Goal: Information Seeking & Learning: Learn about a topic

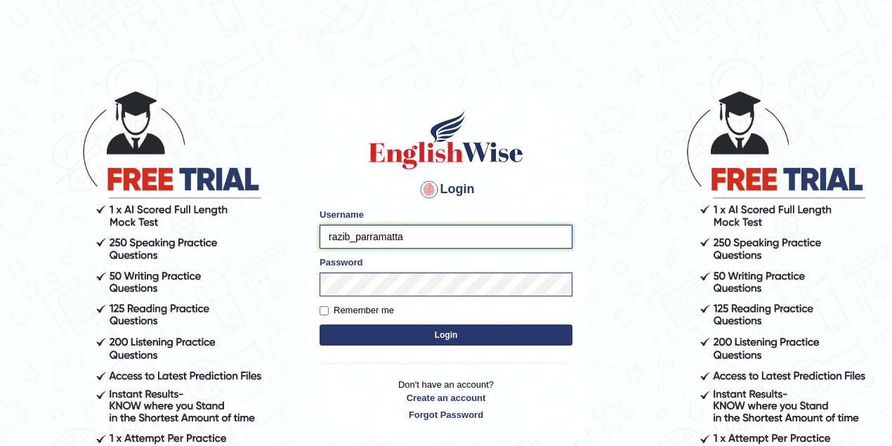
drag, startPoint x: 348, startPoint y: 235, endPoint x: 327, endPoint y: 235, distance: 21.8
click at [327, 235] on input "razib_parramatta" at bounding box center [446, 237] width 253 height 24
type input "thelma_parramatta"
click at [425, 337] on button "Login" at bounding box center [446, 335] width 253 height 21
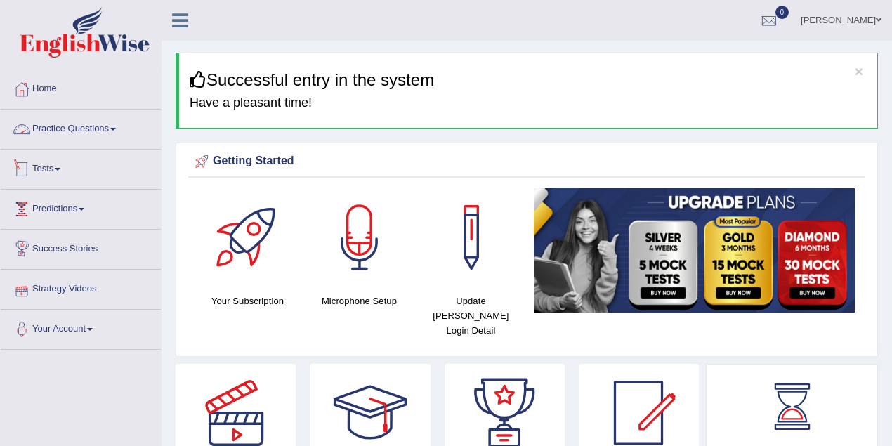
click at [82, 138] on link "Practice Questions" at bounding box center [81, 127] width 160 height 35
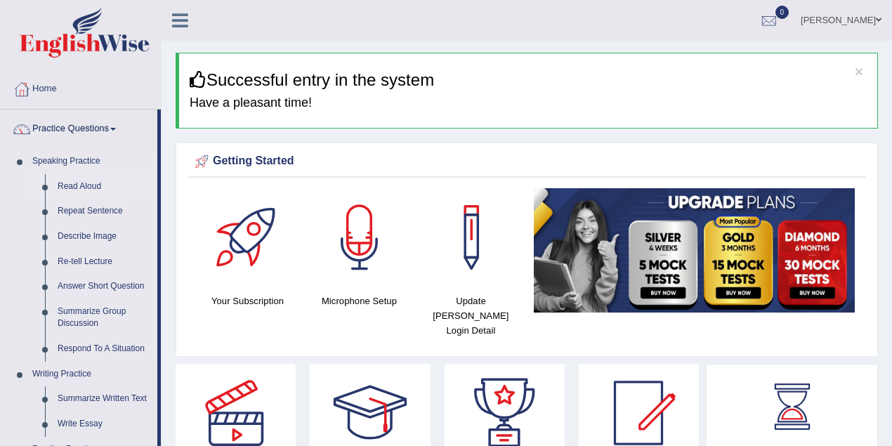
click at [91, 183] on link "Read Aloud" at bounding box center [104, 186] width 106 height 25
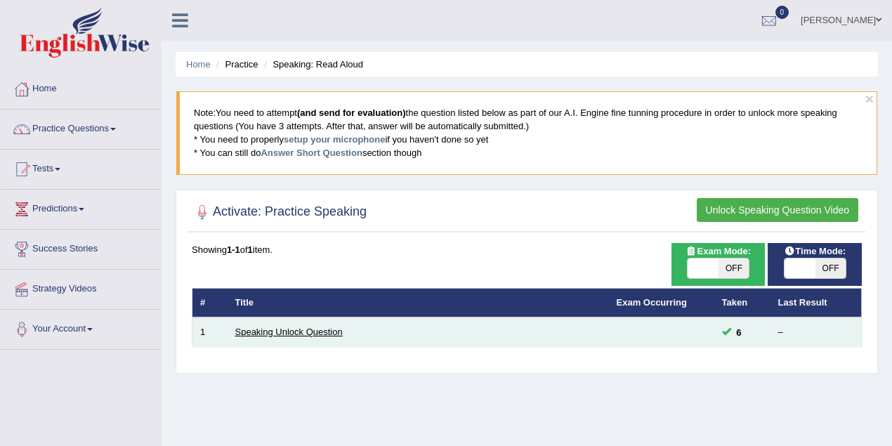
click at [301, 327] on link "Speaking Unlock Question" at bounding box center [288, 332] width 107 height 11
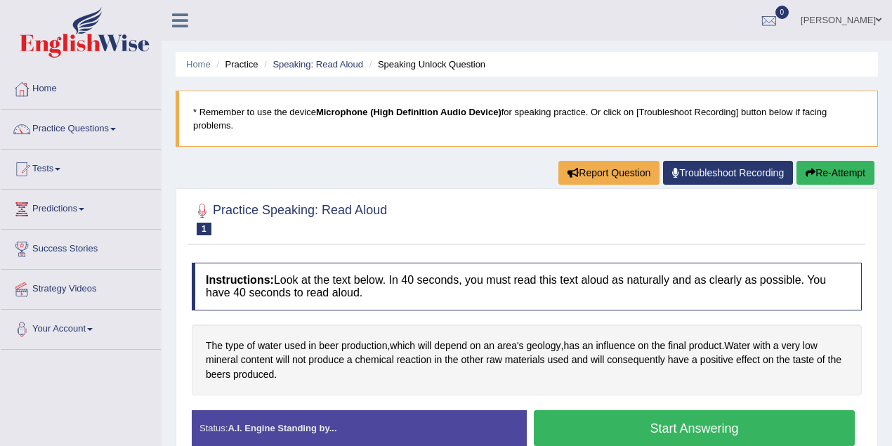
scroll to position [249, 0]
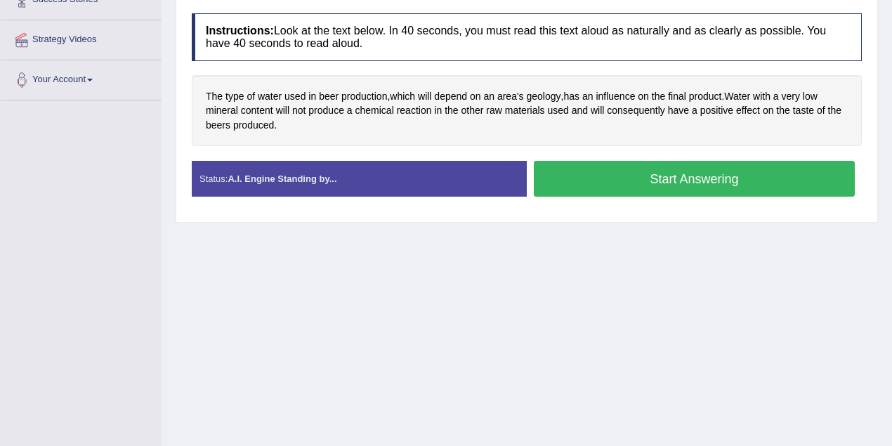
click at [637, 184] on button "Start Answering" at bounding box center [694, 179] width 321 height 36
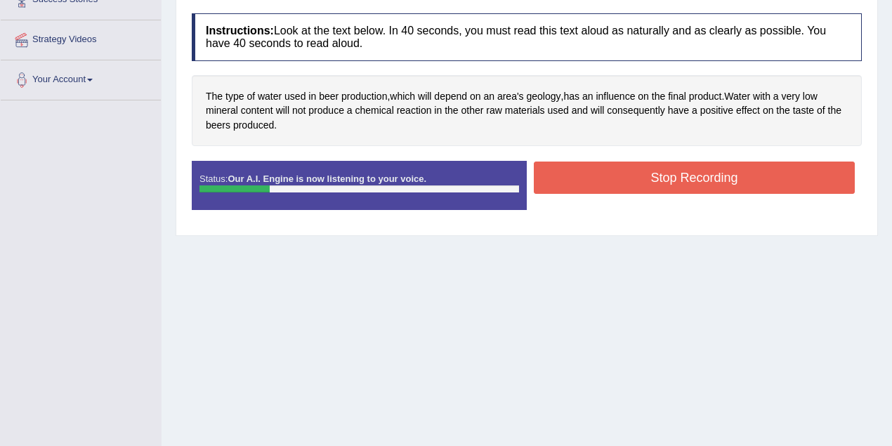
click at [697, 167] on button "Stop Recording" at bounding box center [694, 178] width 321 height 32
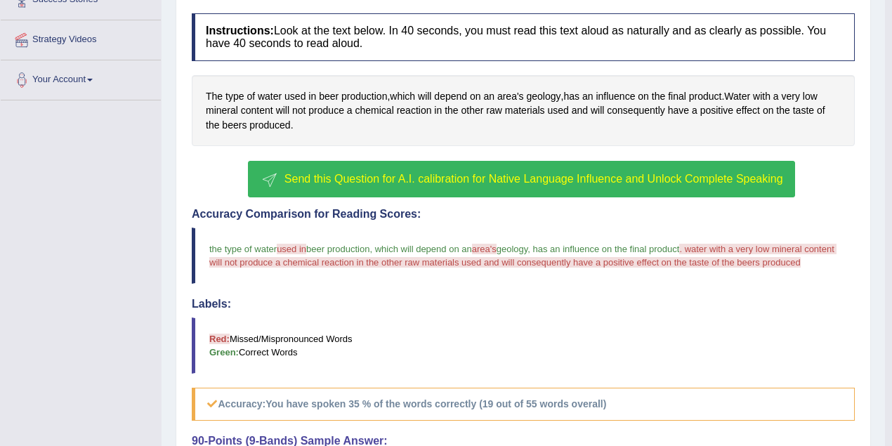
click at [540, 174] on span "Send this Question for A.I. calibration for Native Language Influence and Unloc…" at bounding box center [534, 179] width 499 height 12
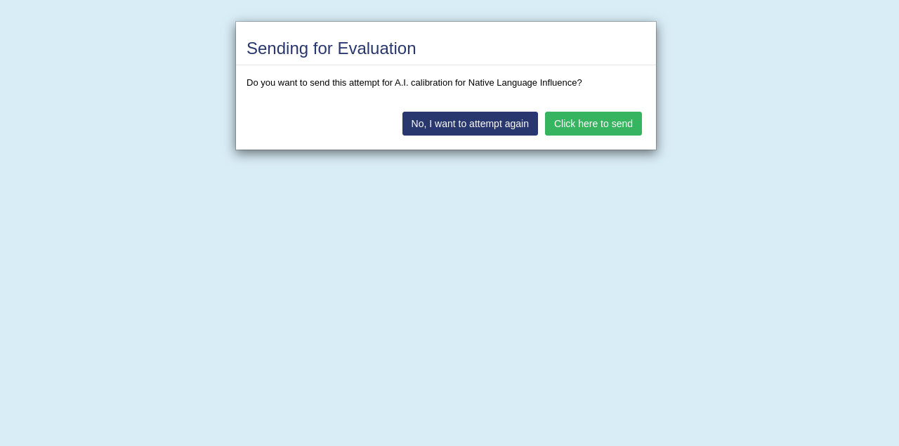
click at [588, 119] on button "Click here to send" at bounding box center [593, 124] width 97 height 24
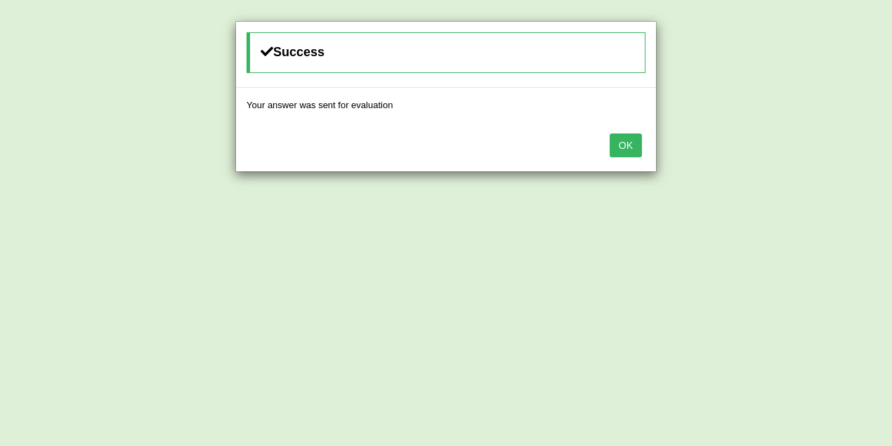
click at [625, 141] on button "OK" at bounding box center [626, 145] width 32 height 24
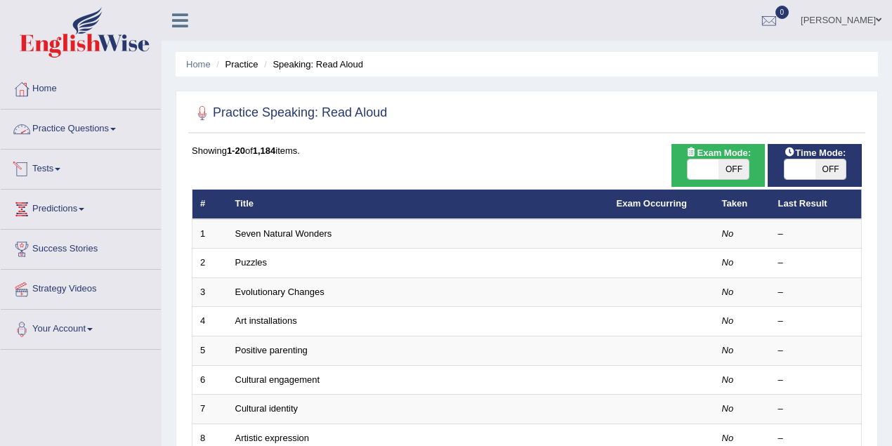
click at [44, 164] on link "Tests" at bounding box center [81, 167] width 160 height 35
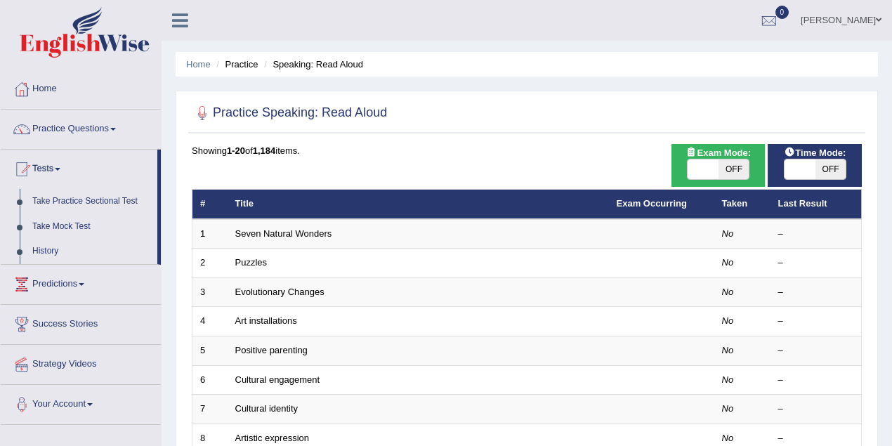
click at [86, 138] on link "Practice Questions" at bounding box center [81, 127] width 160 height 35
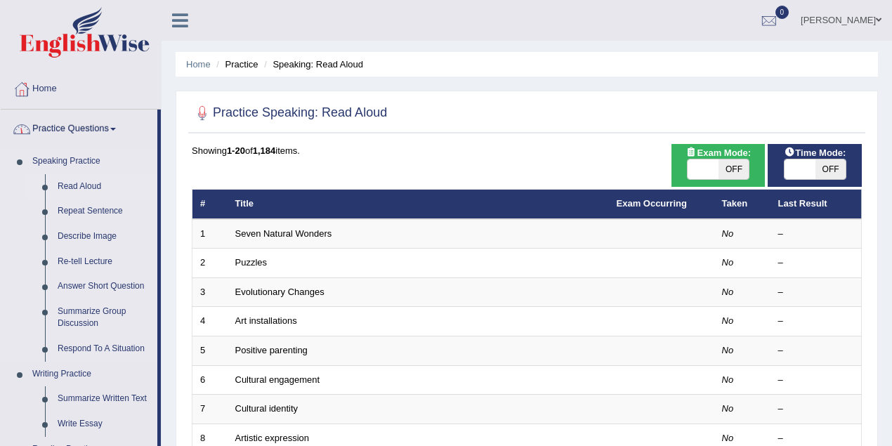
click at [90, 181] on link "Read Aloud" at bounding box center [104, 186] width 106 height 25
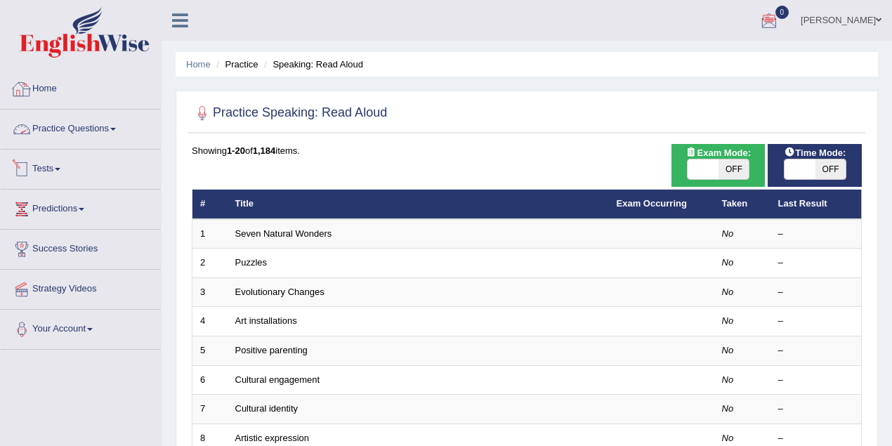
click at [84, 133] on link "Practice Questions" at bounding box center [81, 127] width 160 height 35
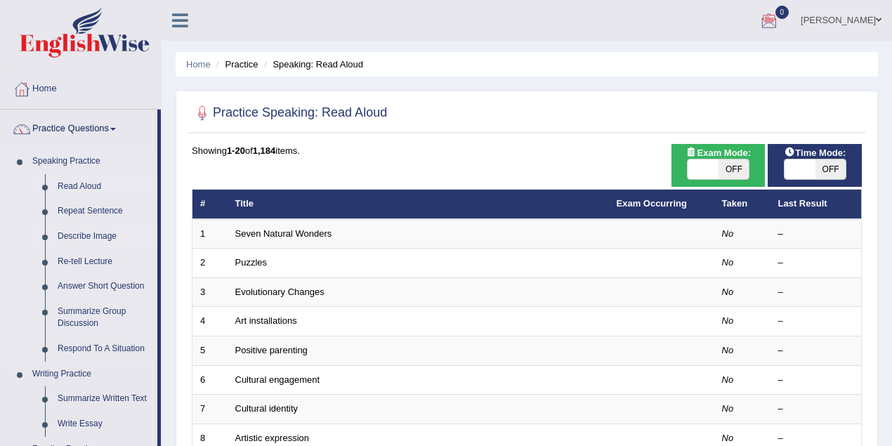
click at [91, 232] on link "Describe Image" at bounding box center [104, 236] width 106 height 25
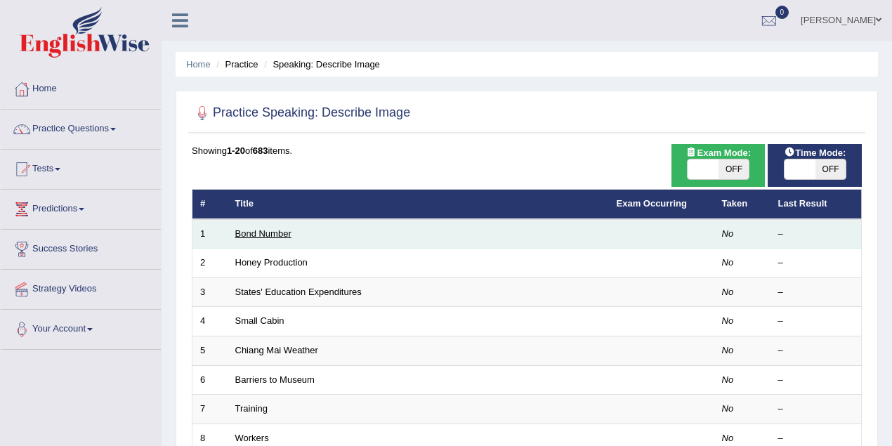
click at [263, 235] on link "Bond Number" at bounding box center [263, 233] width 56 height 11
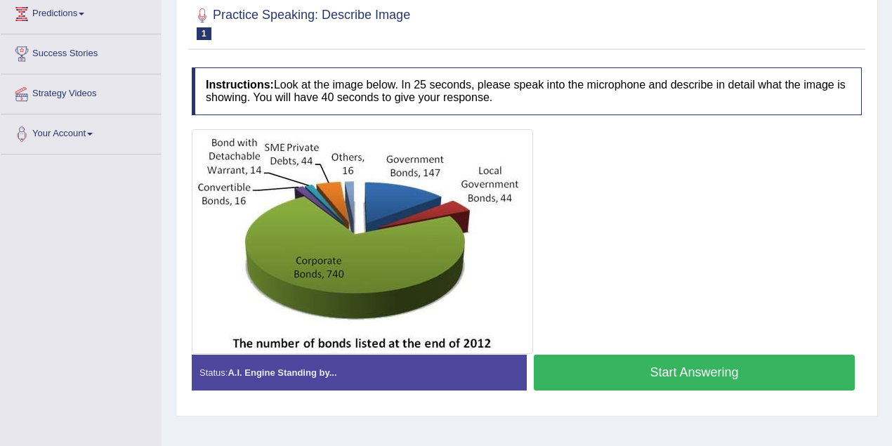
scroll to position [166, 0]
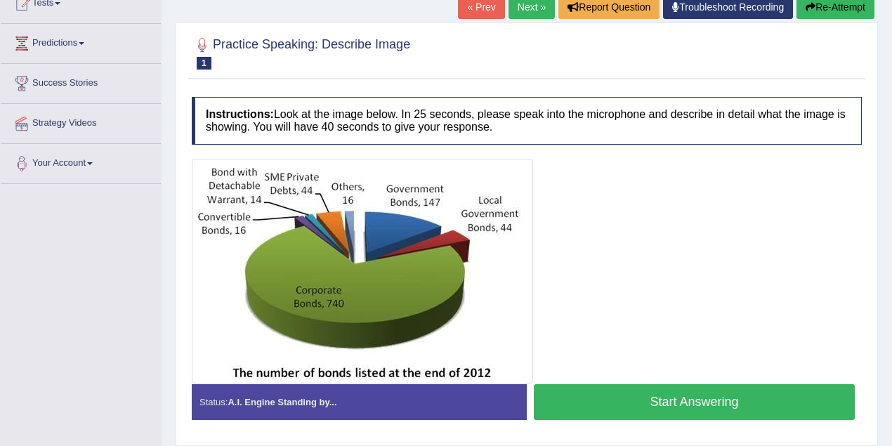
click at [521, 7] on link "Next »" at bounding box center [532, 7] width 46 height 24
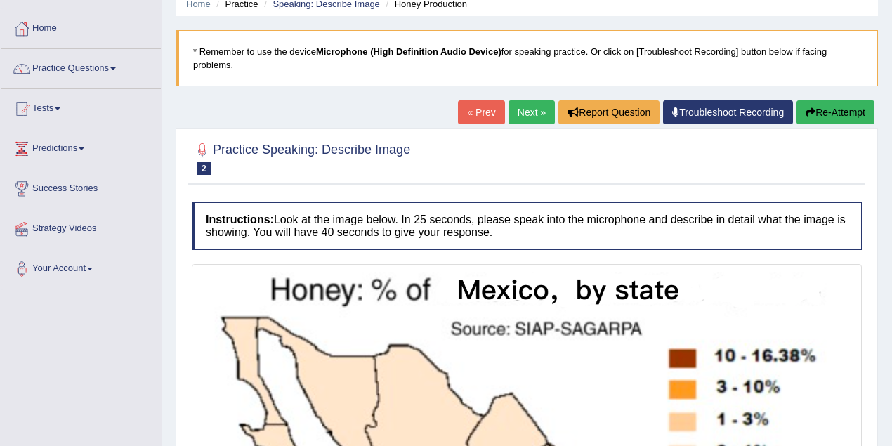
scroll to position [22, 0]
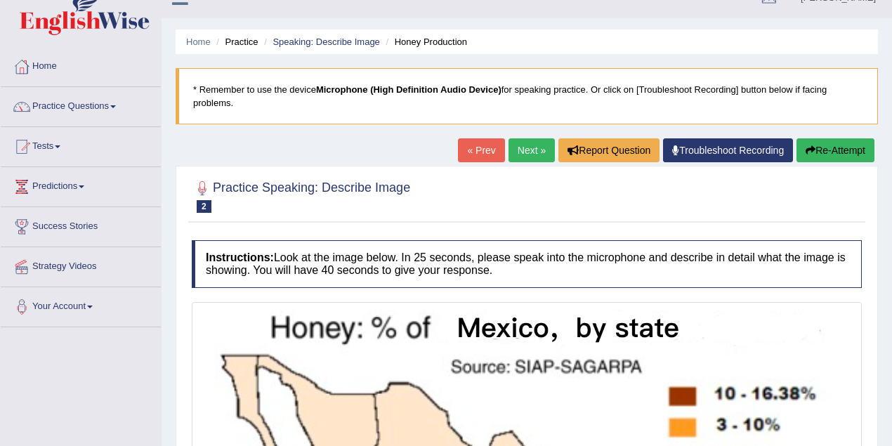
click at [518, 147] on link "Next »" at bounding box center [532, 150] width 46 height 24
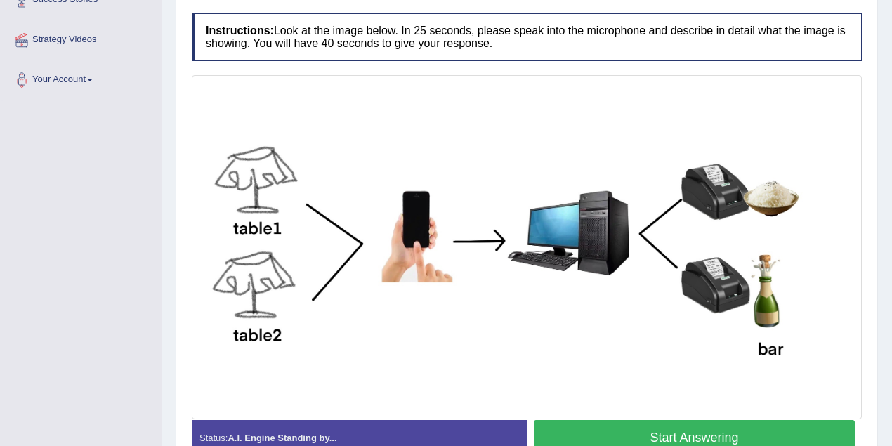
scroll to position [62, 0]
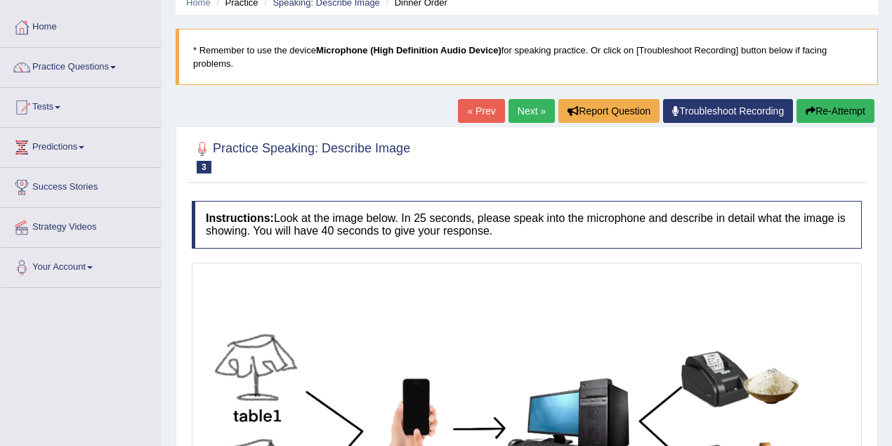
click at [517, 115] on link "Next »" at bounding box center [532, 111] width 46 height 24
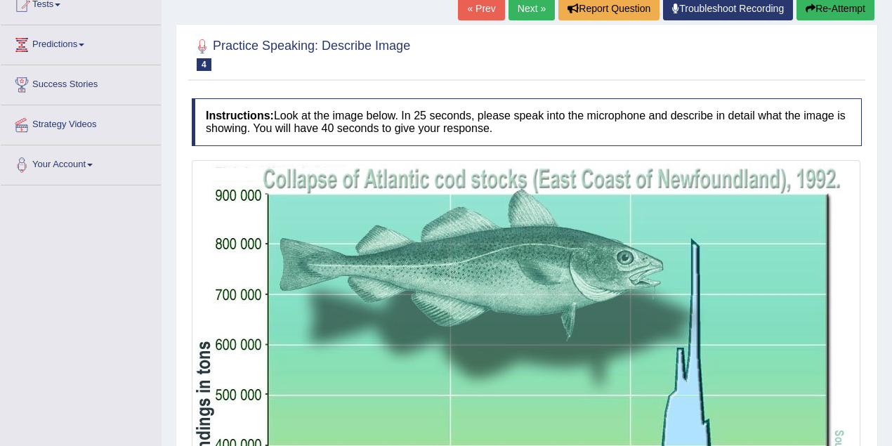
scroll to position [62, 0]
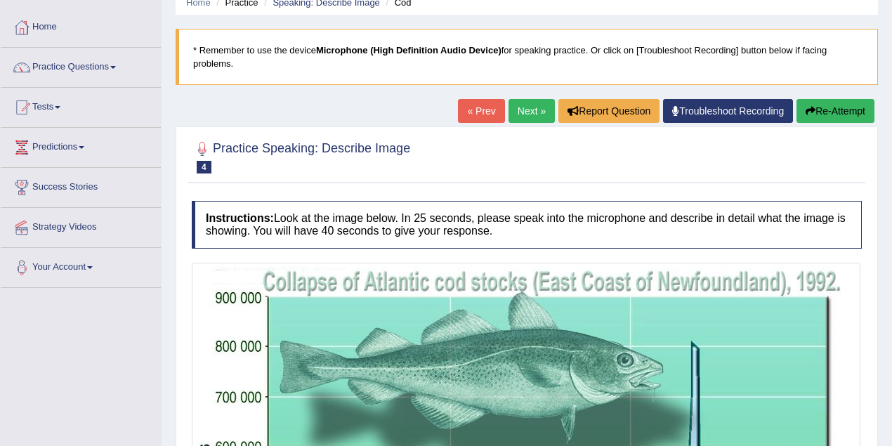
click at [520, 108] on link "Next »" at bounding box center [532, 111] width 46 height 24
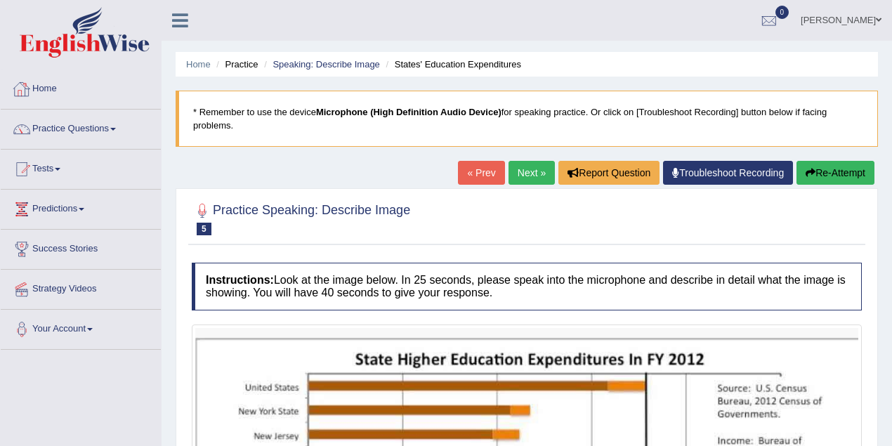
click at [53, 91] on link "Home" at bounding box center [81, 87] width 160 height 35
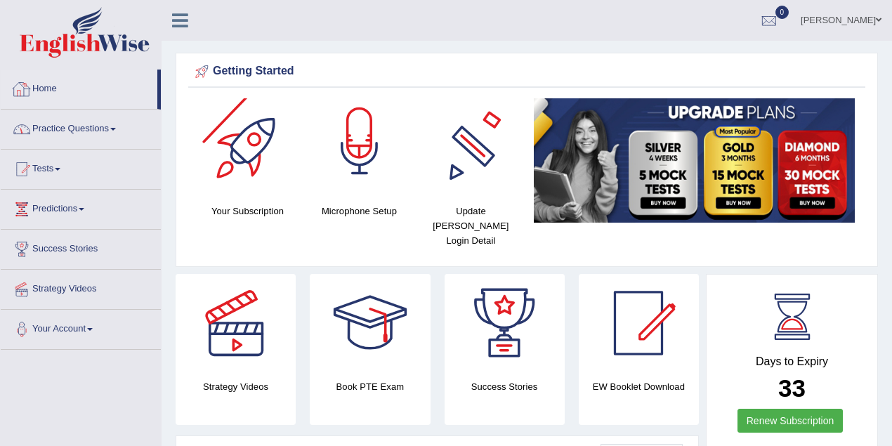
click at [86, 120] on link "Practice Questions" at bounding box center [81, 127] width 160 height 35
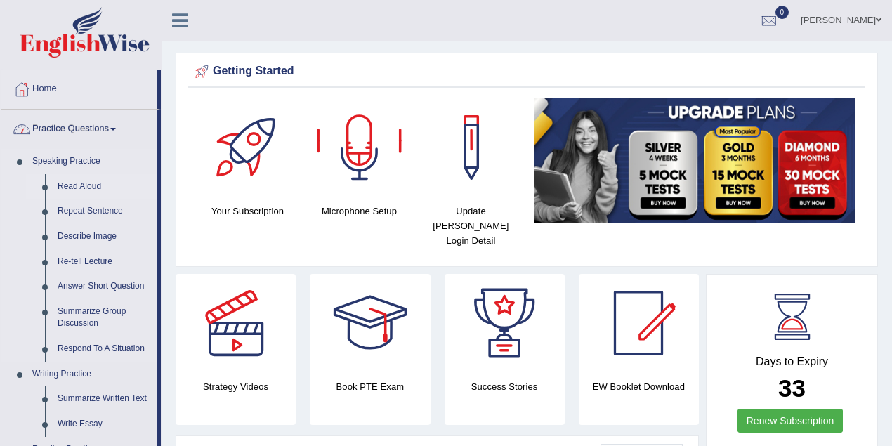
click at [87, 184] on link "Read Aloud" at bounding box center [104, 186] width 106 height 25
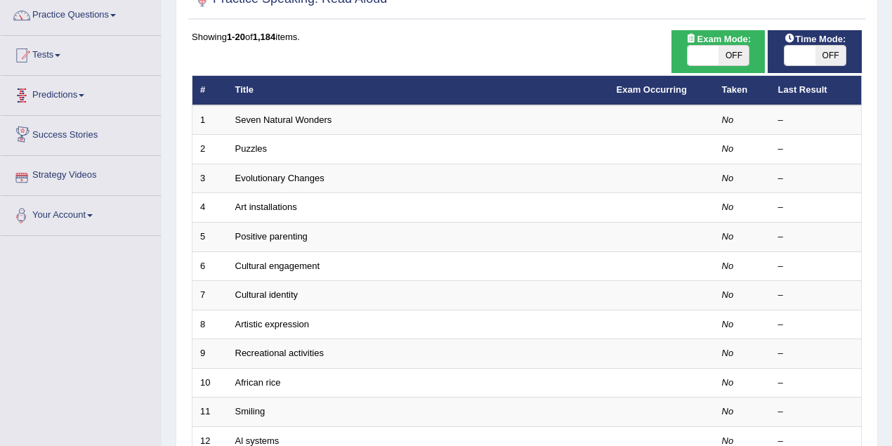
scroll to position [62, 0]
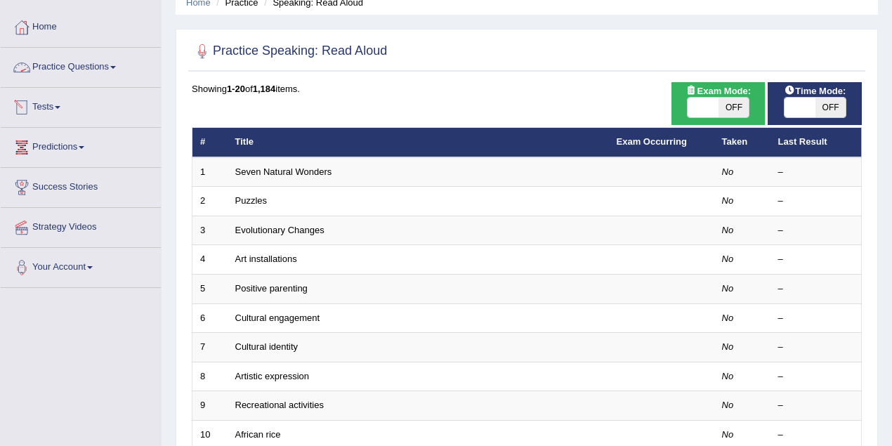
click at [80, 67] on link "Practice Questions" at bounding box center [81, 65] width 160 height 35
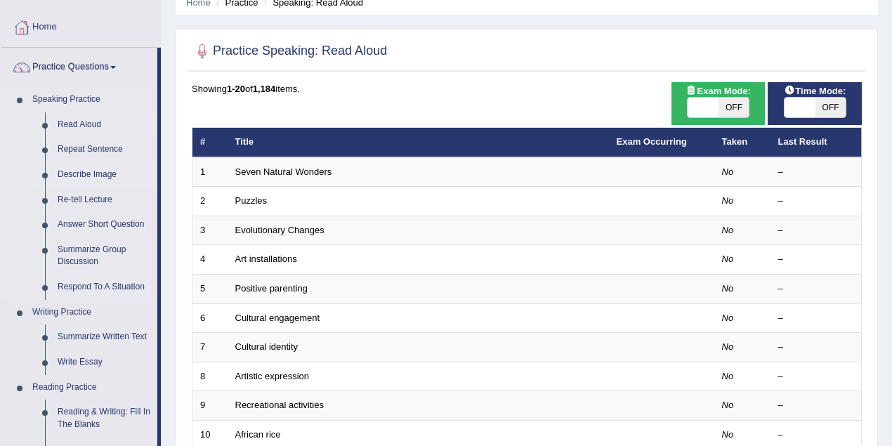
click at [98, 171] on link "Describe Image" at bounding box center [104, 174] width 106 height 25
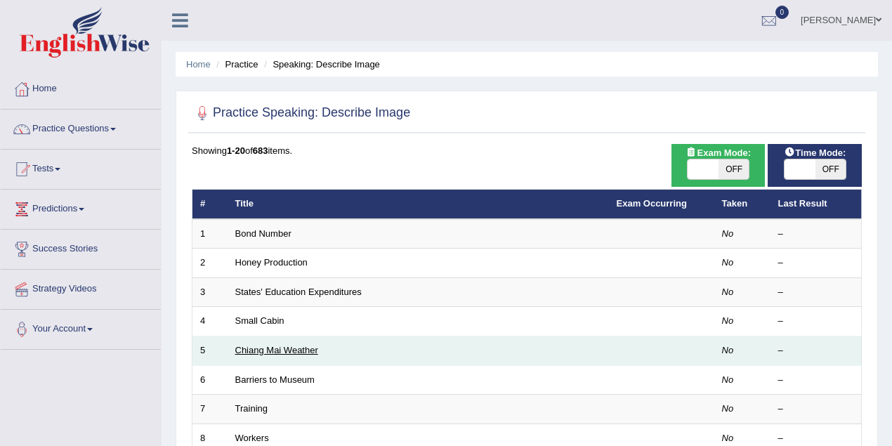
click at [284, 345] on link "Chiang Mai Weather" at bounding box center [276, 350] width 83 height 11
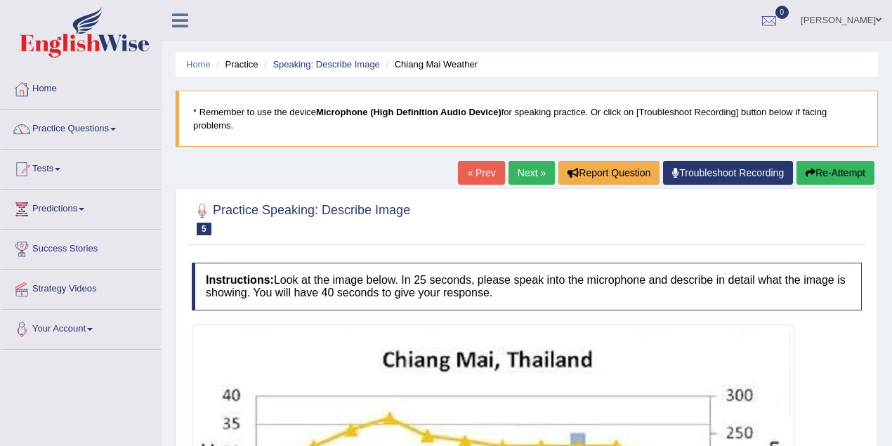
click at [520, 168] on link "Next »" at bounding box center [532, 173] width 46 height 24
click at [877, 25] on link "Thelma Palacio" at bounding box center [841, 18] width 102 height 37
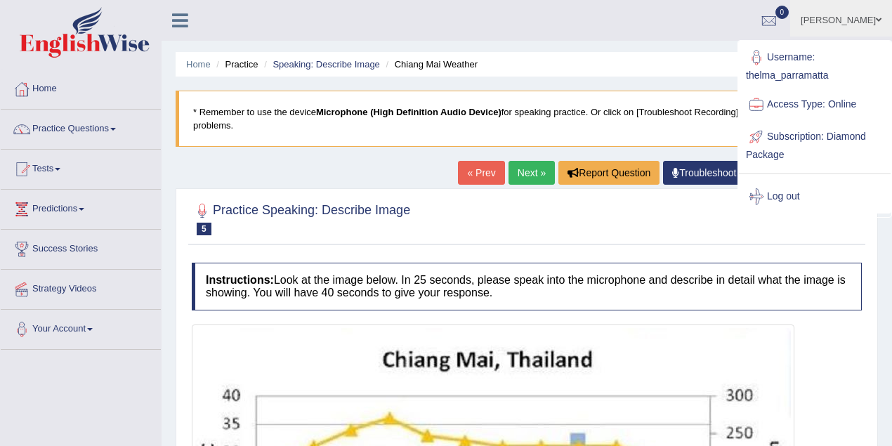
click at [792, 195] on link "Log out" at bounding box center [815, 197] width 152 height 32
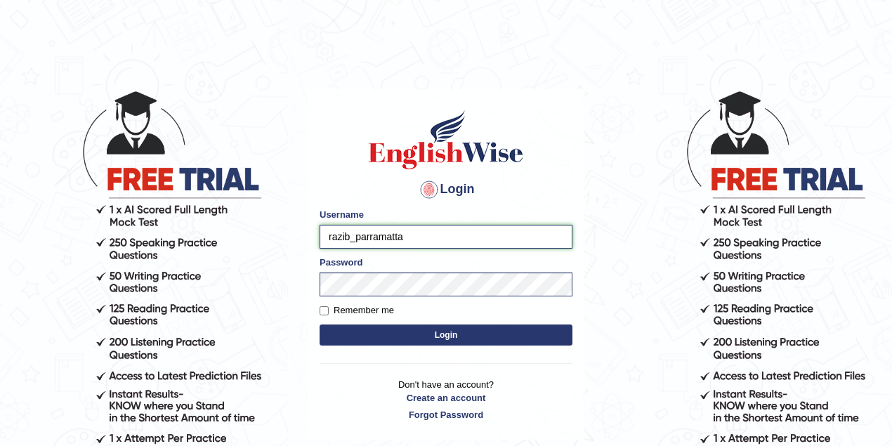
drag, startPoint x: 350, startPoint y: 235, endPoint x: 288, endPoint y: 234, distance: 61.8
click at [288, 234] on body "Login Please fix the following errors: Username razib_parramatta Password Remem…" at bounding box center [446, 268] width 892 height 446
type input "peace_parramatta"
click at [434, 339] on button "Login" at bounding box center [446, 335] width 253 height 21
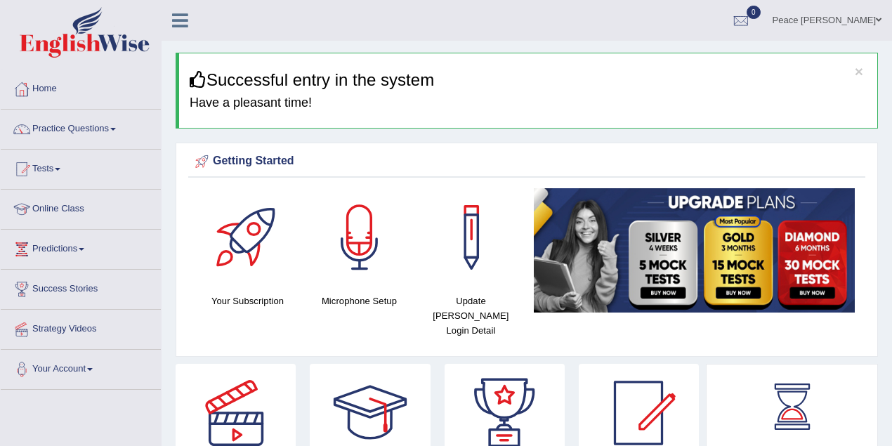
click at [337, 91] on div "× Successful entry in the system Have a pleasant time!" at bounding box center [527, 91] width 703 height 76
click at [868, 20] on link "Peace Amegah" at bounding box center [827, 18] width 130 height 37
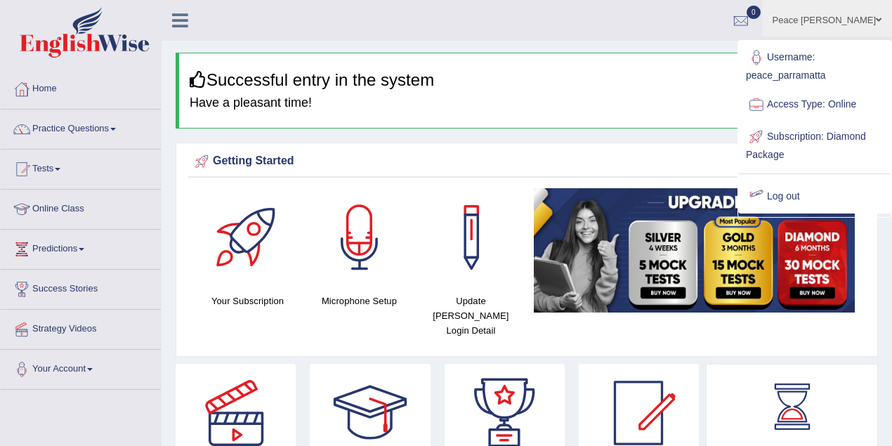
click at [785, 188] on link "Log out" at bounding box center [815, 197] width 152 height 32
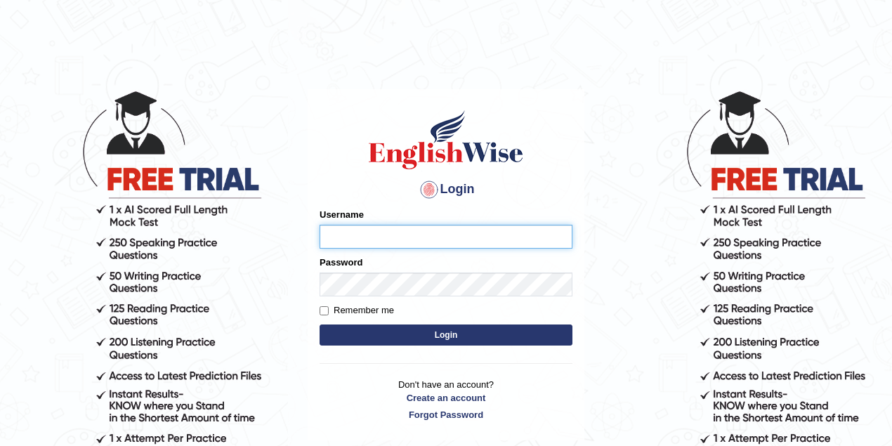
type input "razib_parramatta"
click at [383, 333] on button "Login" at bounding box center [446, 335] width 253 height 21
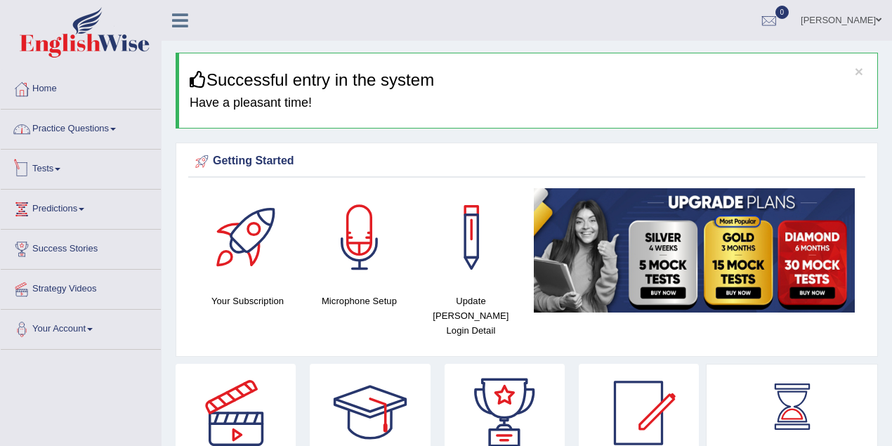
click at [103, 131] on link "Practice Questions" at bounding box center [81, 127] width 160 height 35
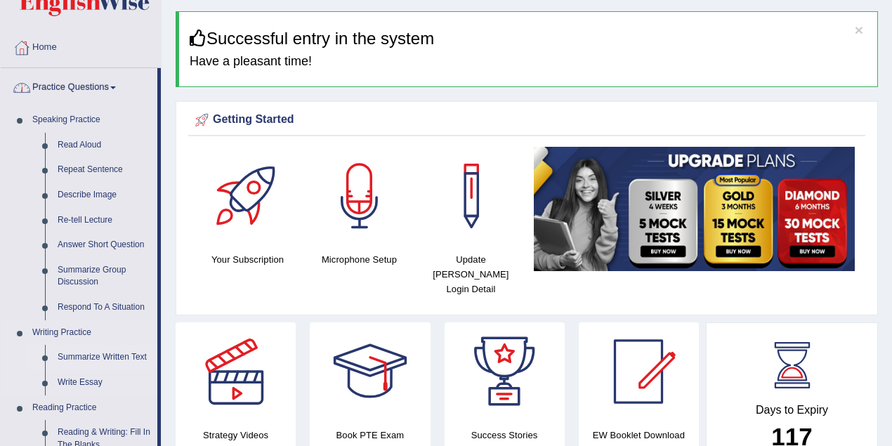
scroll to position [62, 0]
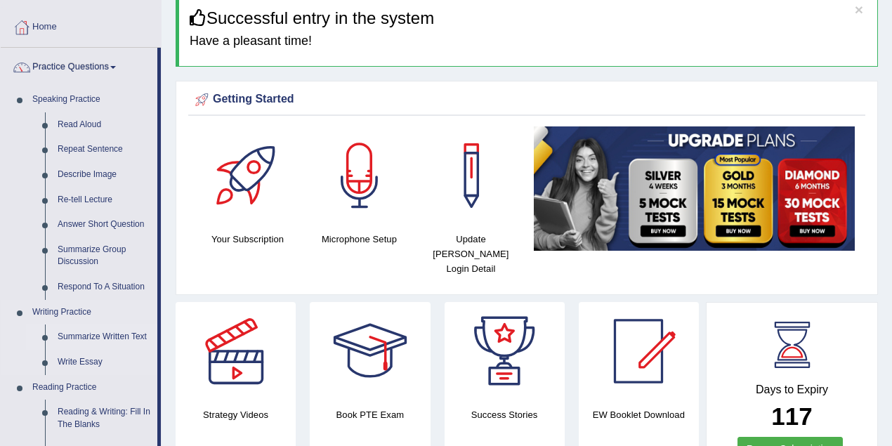
click at [97, 329] on link "Summarize Written Text" at bounding box center [104, 337] width 106 height 25
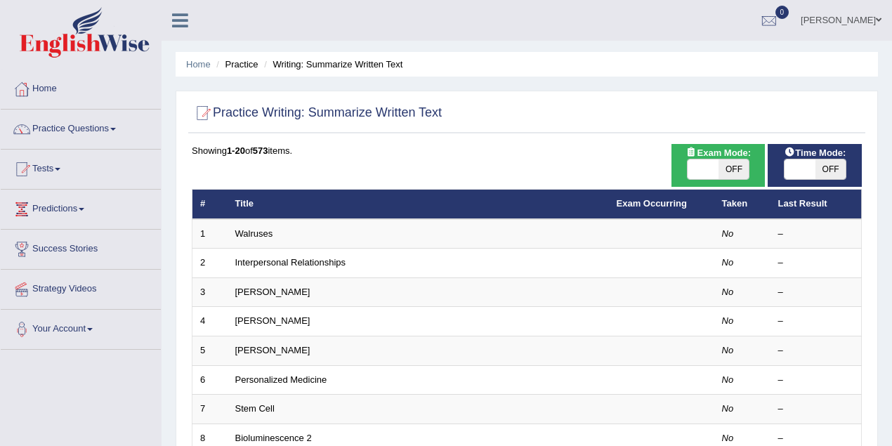
click at [738, 160] on span "OFF" at bounding box center [734, 169] width 31 height 20
checkbox input "true"
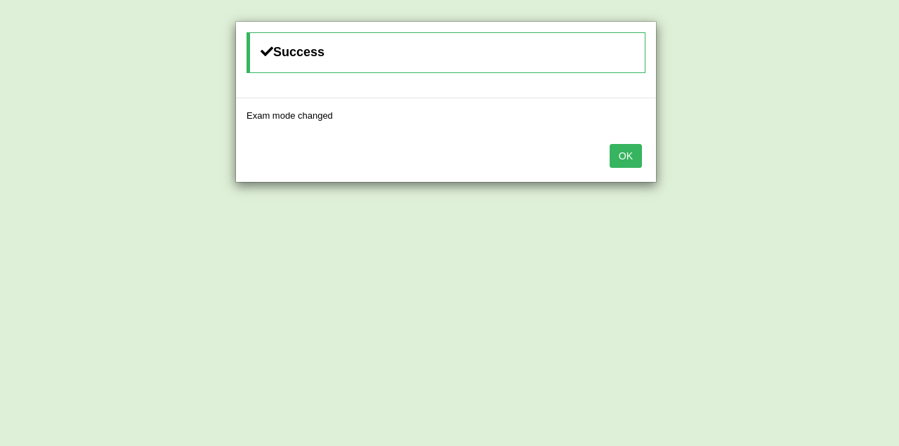
click at [630, 155] on button "OK" at bounding box center [626, 156] width 32 height 24
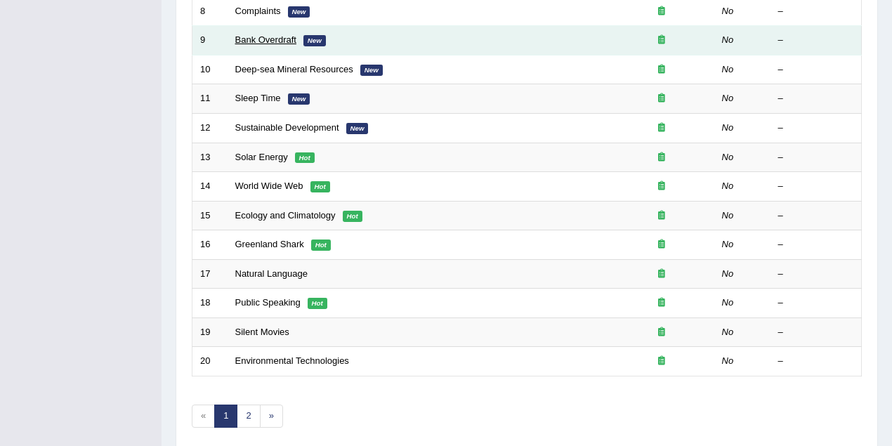
scroll to position [477, 0]
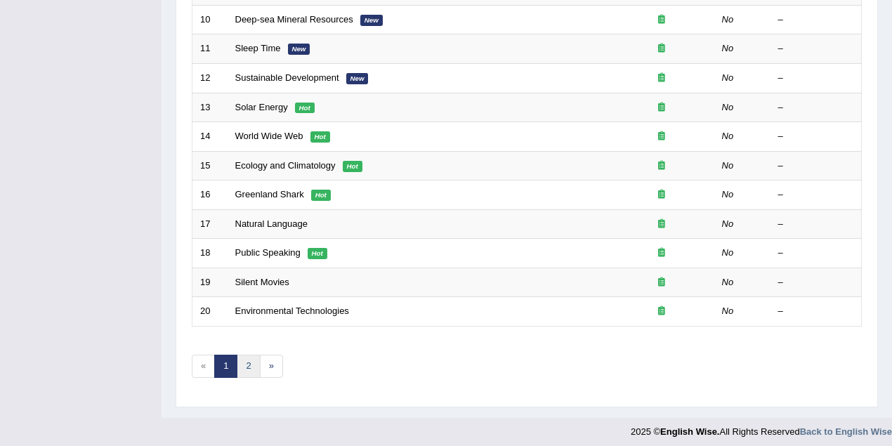
click at [248, 360] on link "2" at bounding box center [248, 366] width 23 height 23
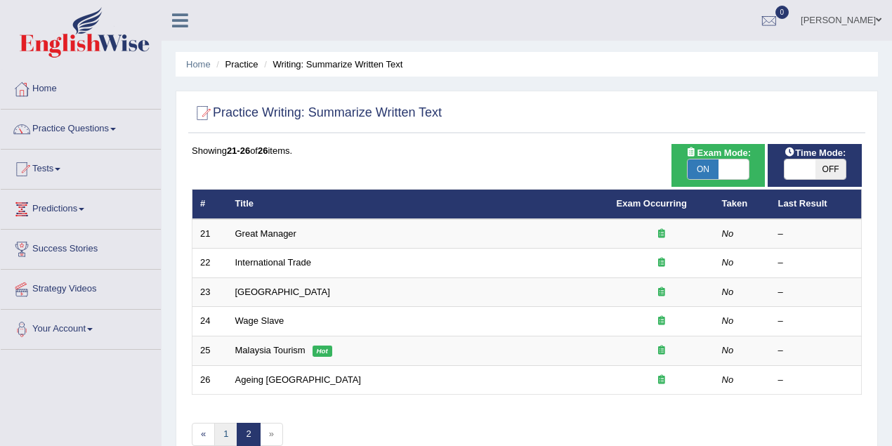
click at [228, 426] on link "1" at bounding box center [225, 434] width 23 height 23
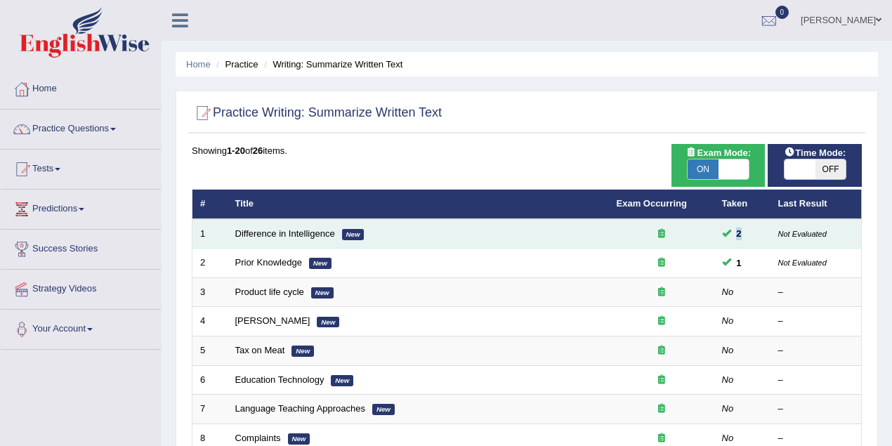
drag, startPoint x: 736, startPoint y: 235, endPoint x: 744, endPoint y: 234, distance: 7.8
click at [744, 234] on span "2" at bounding box center [739, 233] width 16 height 15
drag, startPoint x: 743, startPoint y: 238, endPoint x: 698, endPoint y: 237, distance: 45.0
click at [743, 238] on span "2" at bounding box center [739, 233] width 16 height 15
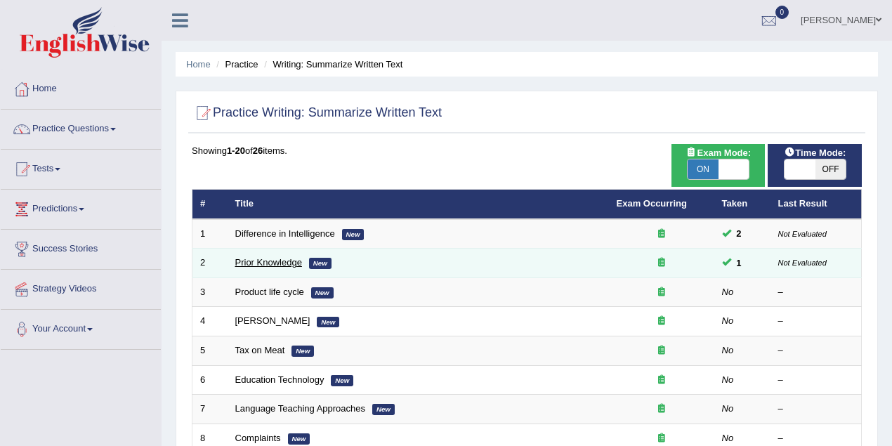
click at [285, 261] on link "Prior Knowledge" at bounding box center [268, 262] width 67 height 11
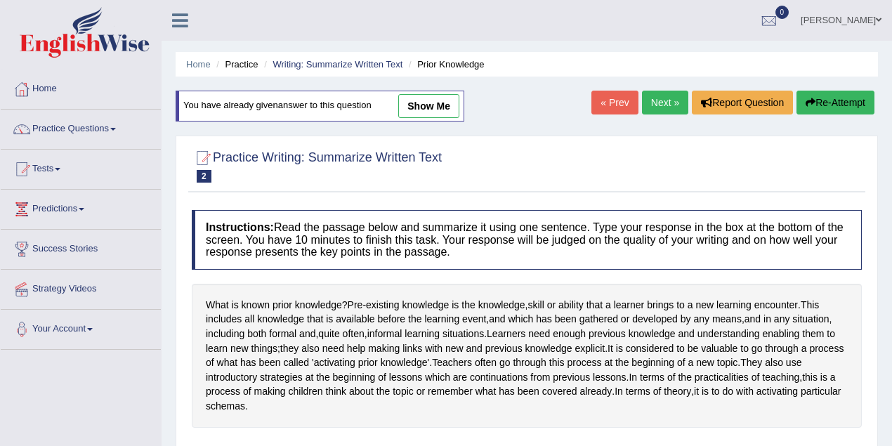
click at [422, 103] on link "show me" at bounding box center [428, 106] width 61 height 24
type textarea "Pre-exixting knowledge is the knowledge, skill or ability that a learner brings…"
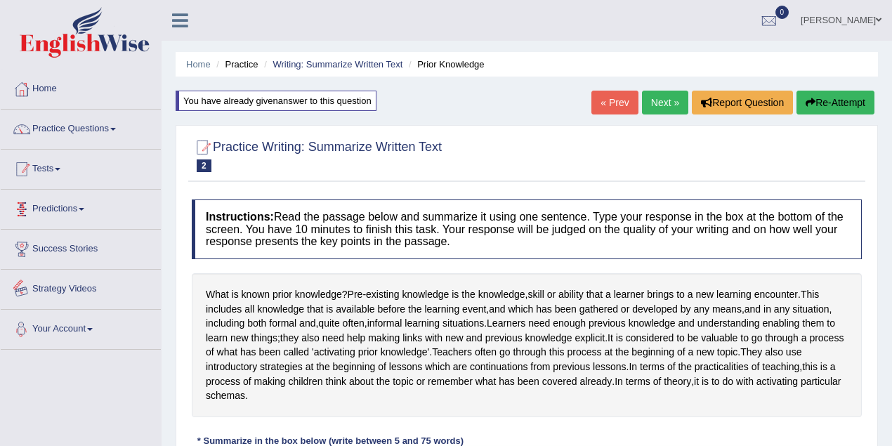
click at [36, 171] on link "Tests" at bounding box center [81, 167] width 160 height 35
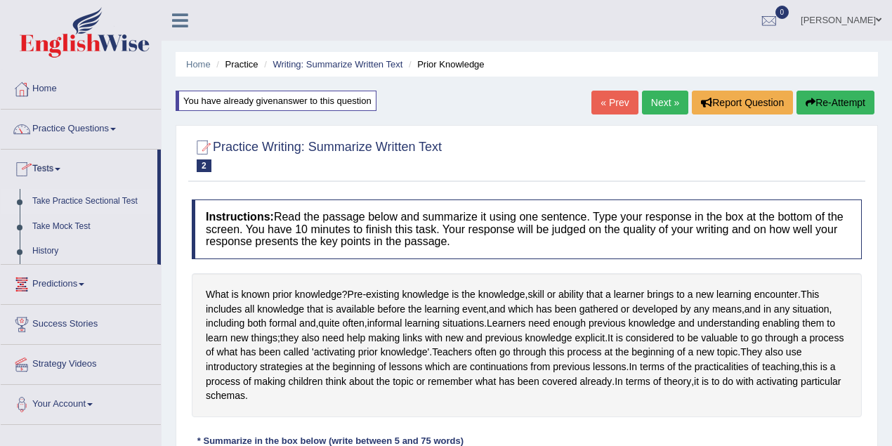
click at [63, 199] on link "Take Practice Sectional Test" at bounding box center [91, 201] width 131 height 25
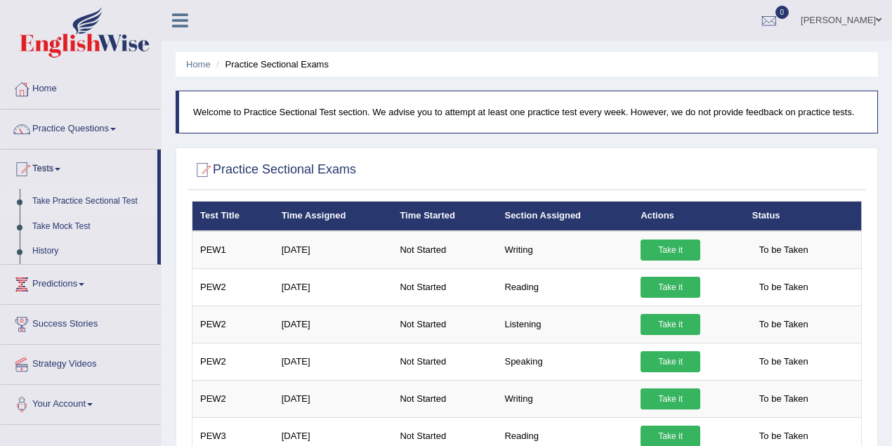
click at [857, 14] on link "Razib Saha" at bounding box center [841, 18] width 102 height 37
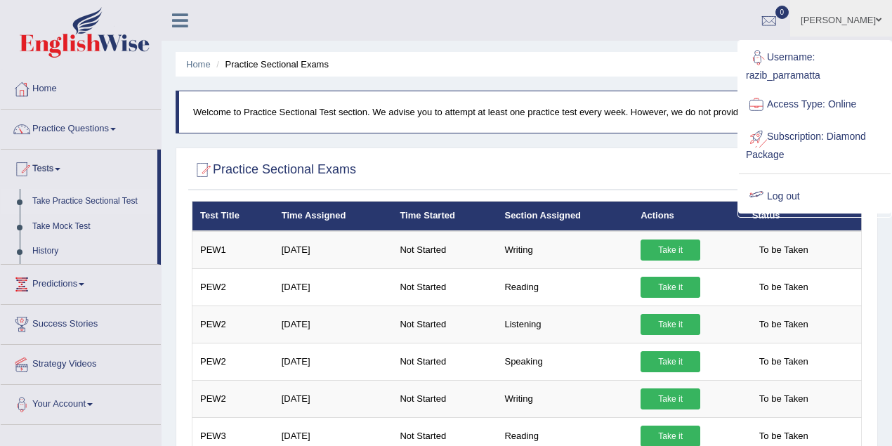
click at [801, 197] on link "Log out" at bounding box center [815, 197] width 152 height 32
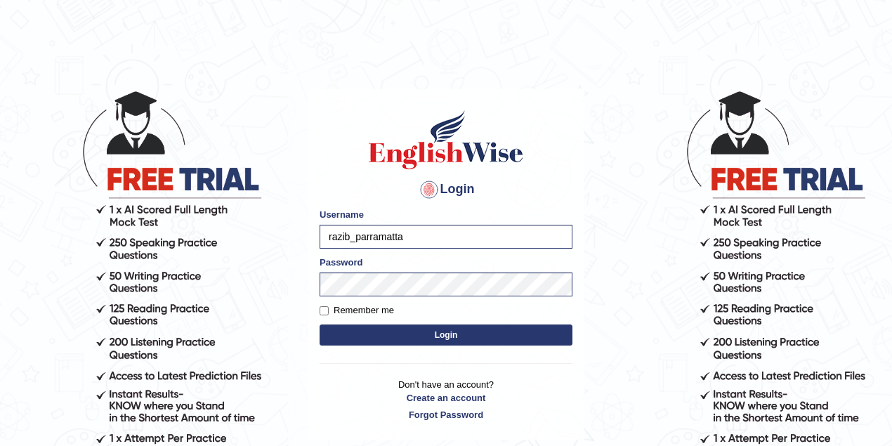
drag, startPoint x: 348, startPoint y: 238, endPoint x: 330, endPoint y: 226, distance: 21.6
click at [299, 235] on body "Login Please fix the following errors: Username razib_parramatta Password Remem…" at bounding box center [446, 268] width 892 height 446
type input "maitree_parramatta"
click at [396, 336] on button "Login" at bounding box center [446, 335] width 253 height 21
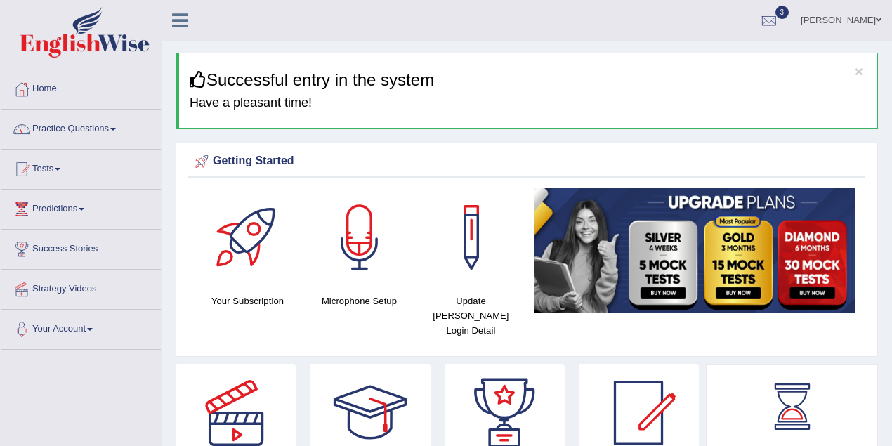
click at [79, 138] on link "Practice Questions" at bounding box center [81, 127] width 160 height 35
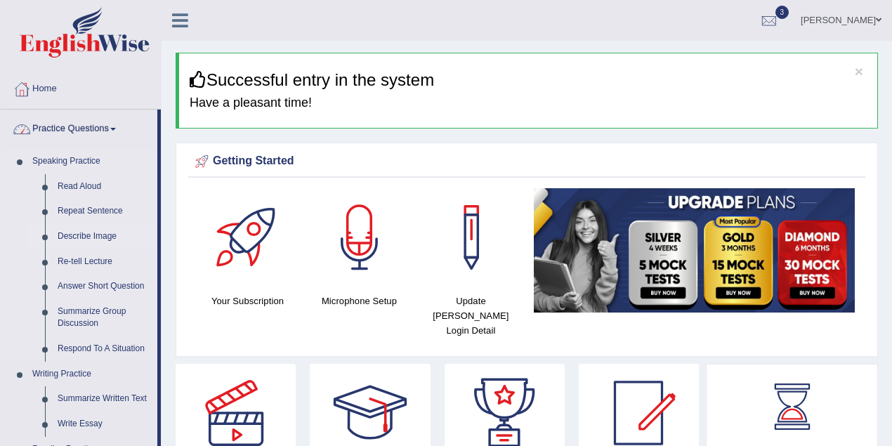
click at [85, 233] on link "Describe Image" at bounding box center [104, 236] width 106 height 25
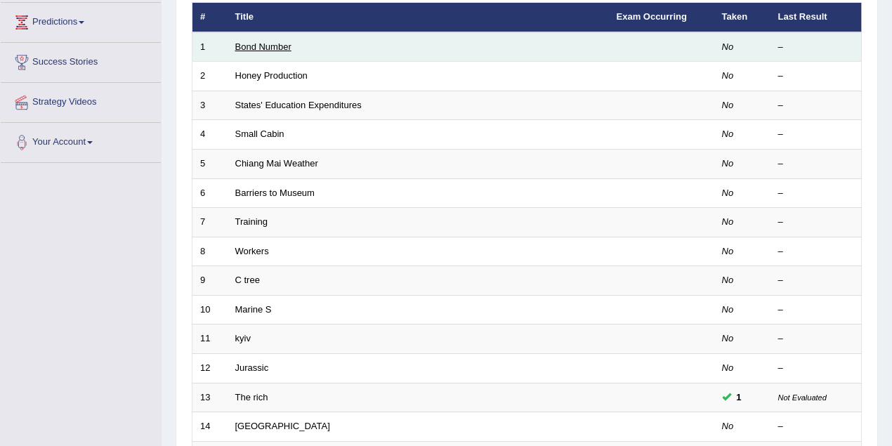
click at [261, 44] on link "Bond Number" at bounding box center [263, 46] width 56 height 11
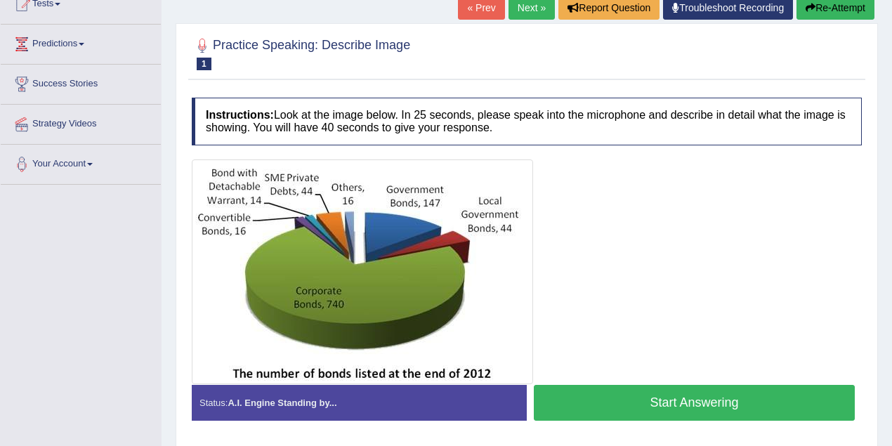
scroll to position [62, 0]
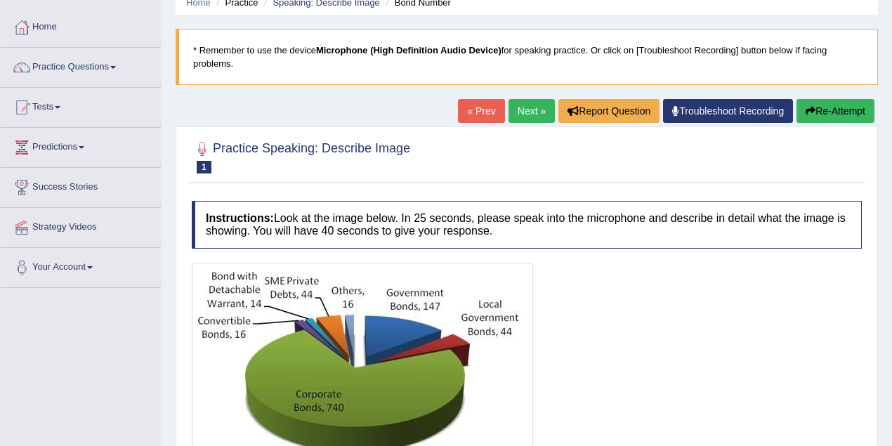
click at [467, 107] on link "« Prev" at bounding box center [481, 111] width 46 height 24
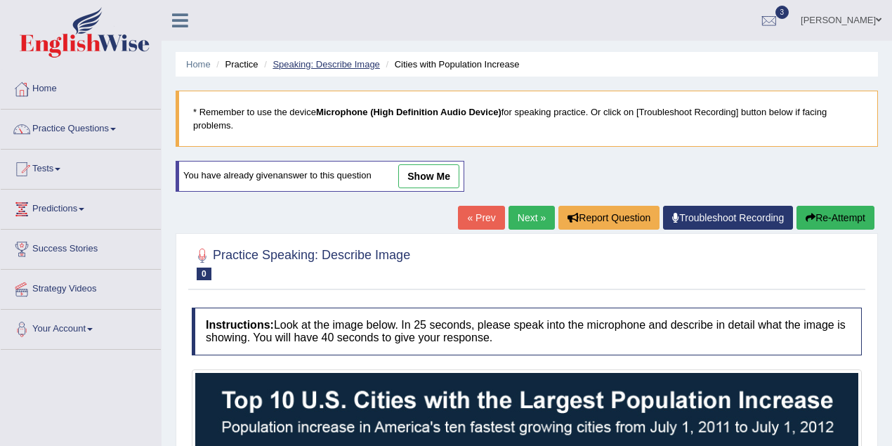
click at [328, 65] on link "Speaking: Describe Image" at bounding box center [326, 64] width 107 height 11
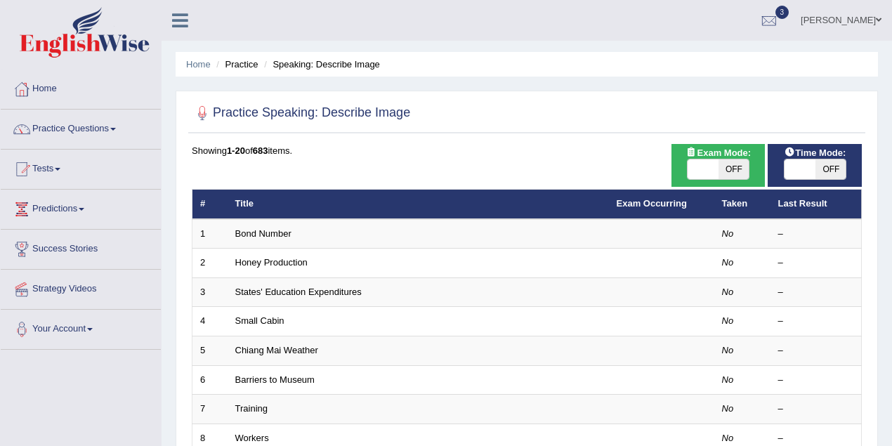
click at [811, 172] on span at bounding box center [800, 169] width 31 height 20
checkbox input "true"
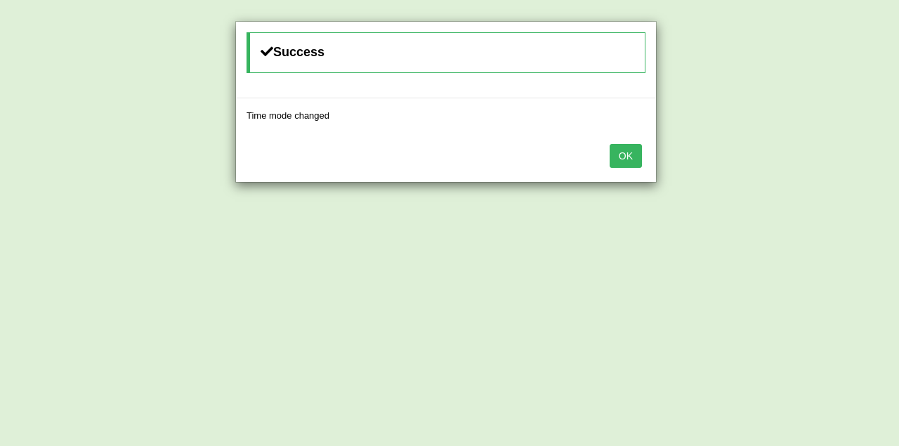
click at [627, 155] on button "OK" at bounding box center [626, 156] width 32 height 24
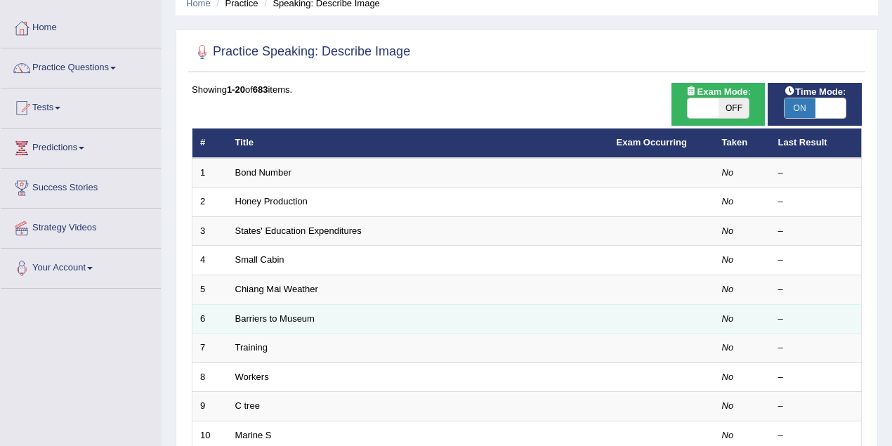
scroll to position [125, 0]
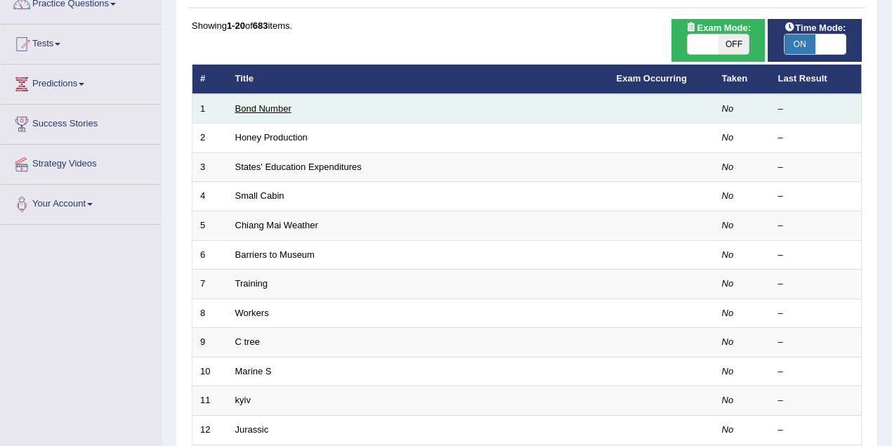
click at [282, 110] on link "Bond Number" at bounding box center [263, 108] width 56 height 11
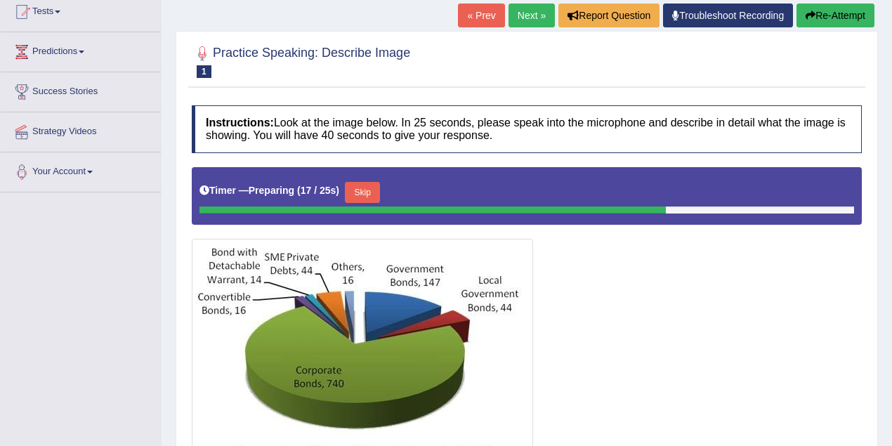
scroll to position [104, 0]
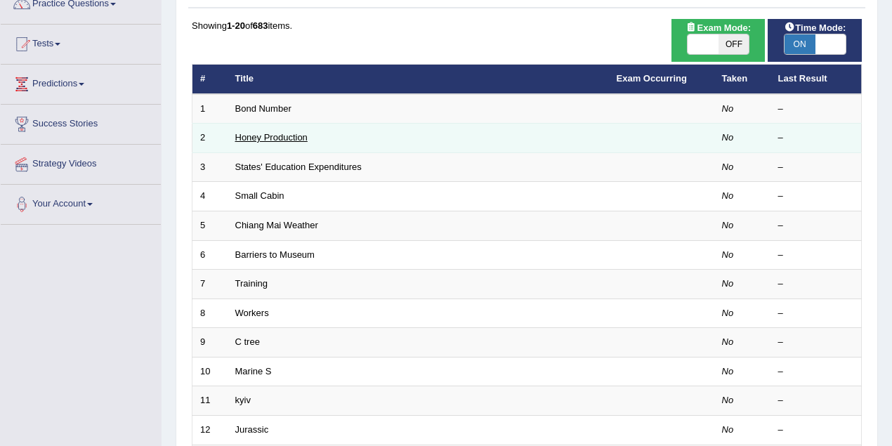
click at [266, 136] on link "Honey Production" at bounding box center [271, 137] width 72 height 11
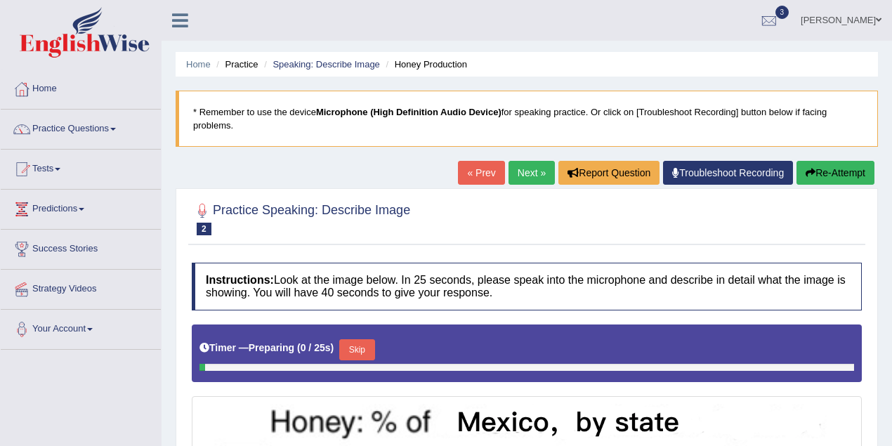
click at [524, 168] on link "Next »" at bounding box center [532, 173] width 46 height 24
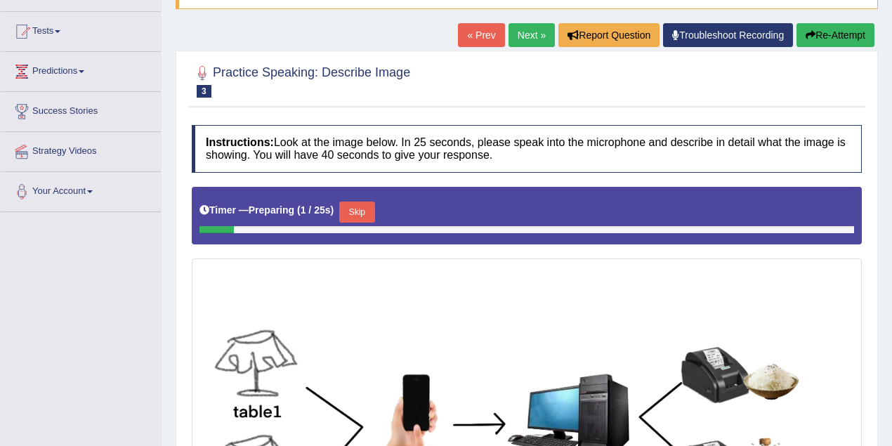
click at [514, 54] on div "Practice Speaking: Describe Image 3 Dinner Order Instructions: Look at the imag…" at bounding box center [527, 358] width 703 height 615
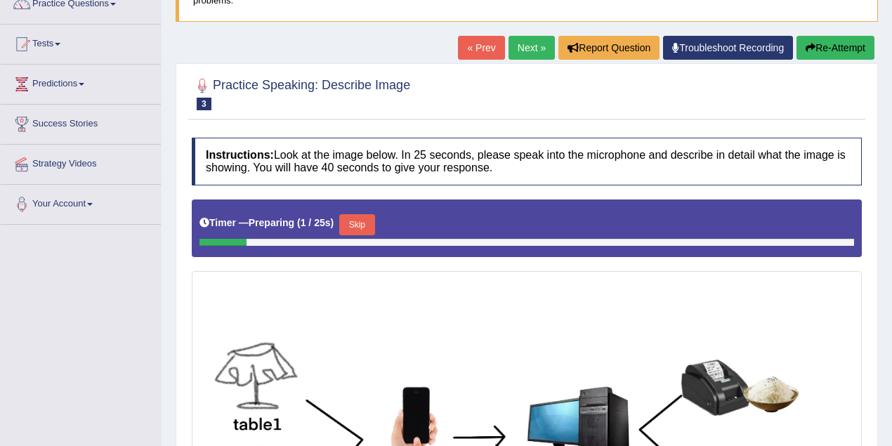
click at [528, 45] on link "Next »" at bounding box center [532, 48] width 46 height 24
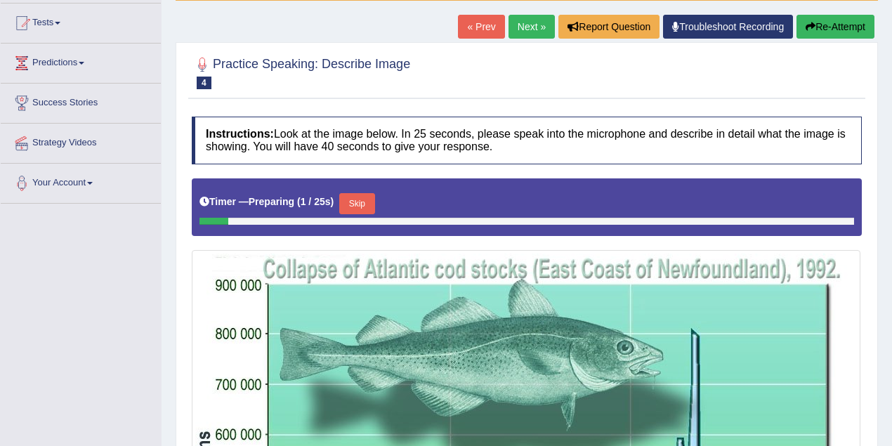
scroll to position [125, 0]
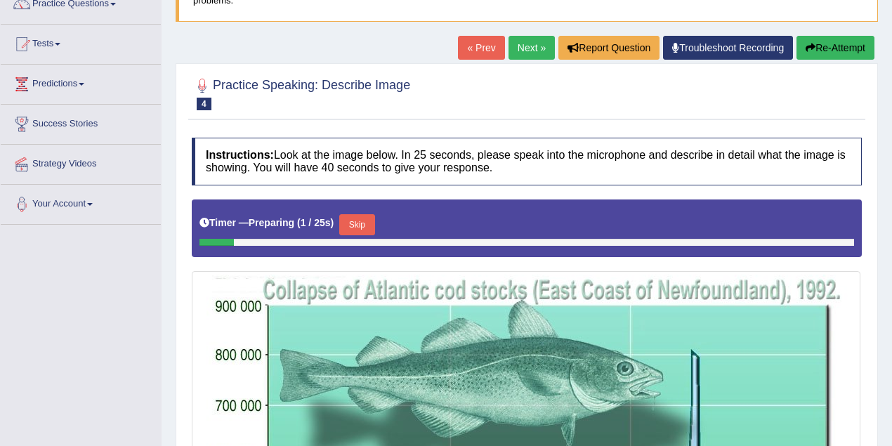
click at [523, 44] on link "Next »" at bounding box center [532, 48] width 46 height 24
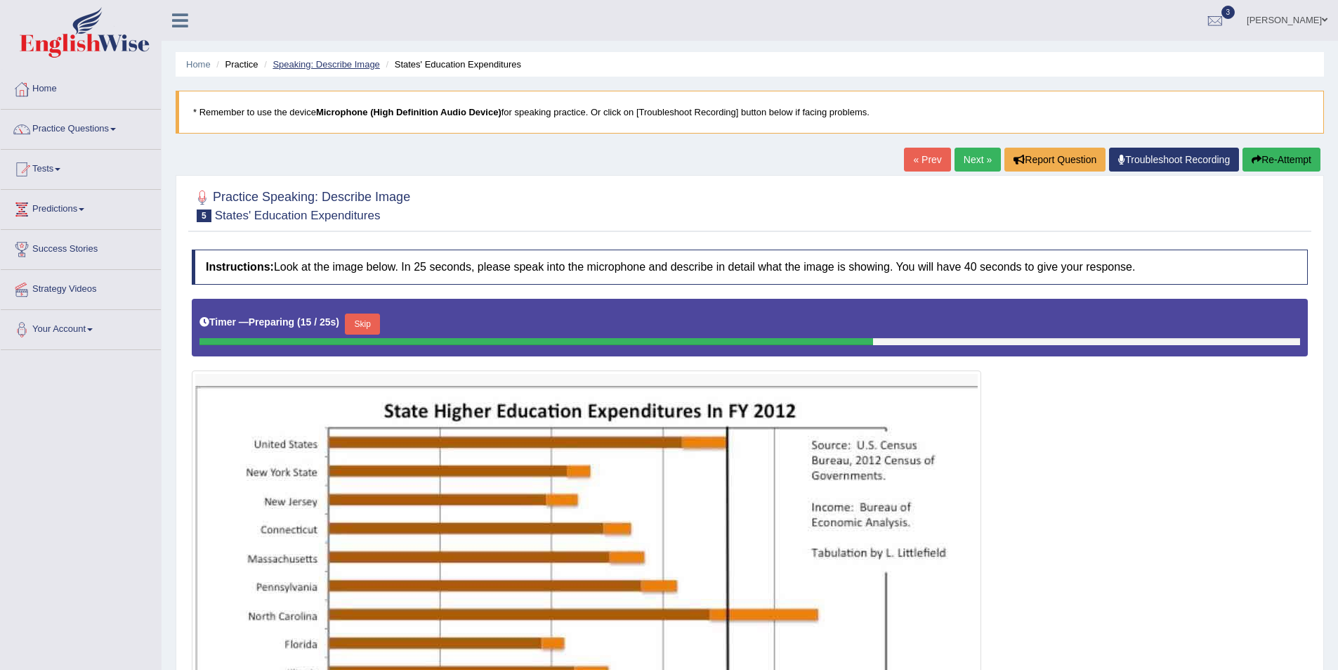
click at [359, 63] on link "Speaking: Describe Image" at bounding box center [326, 64] width 107 height 11
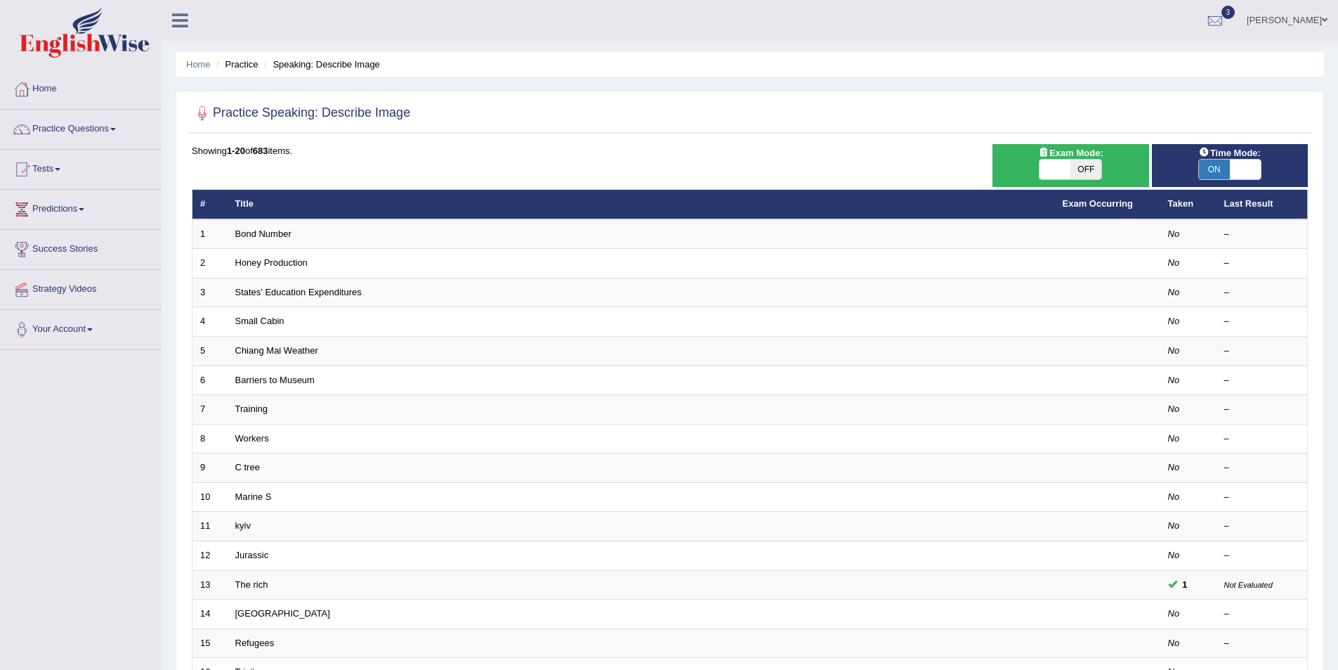
click at [1211, 180] on div "ON OFF" at bounding box center [1230, 169] width 63 height 21
click at [1221, 170] on span "ON" at bounding box center [1214, 169] width 31 height 20
checkbox input "false"
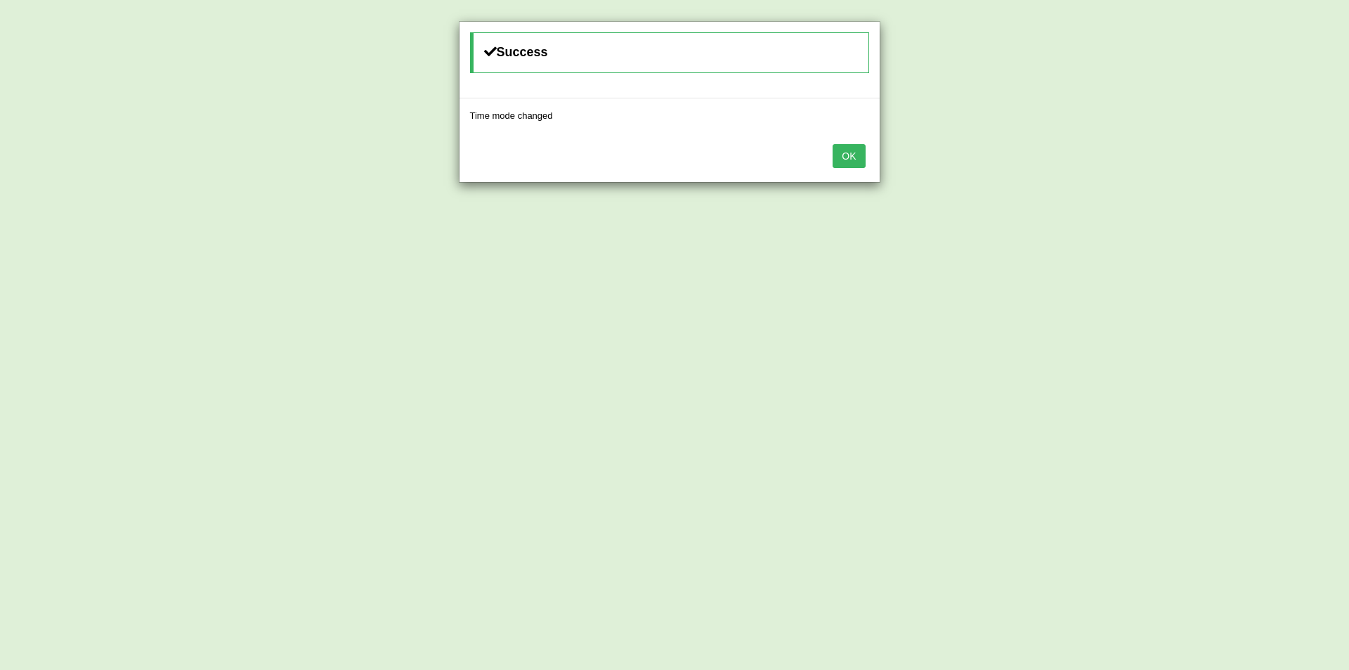
click at [856, 158] on button "OK" at bounding box center [849, 156] width 32 height 24
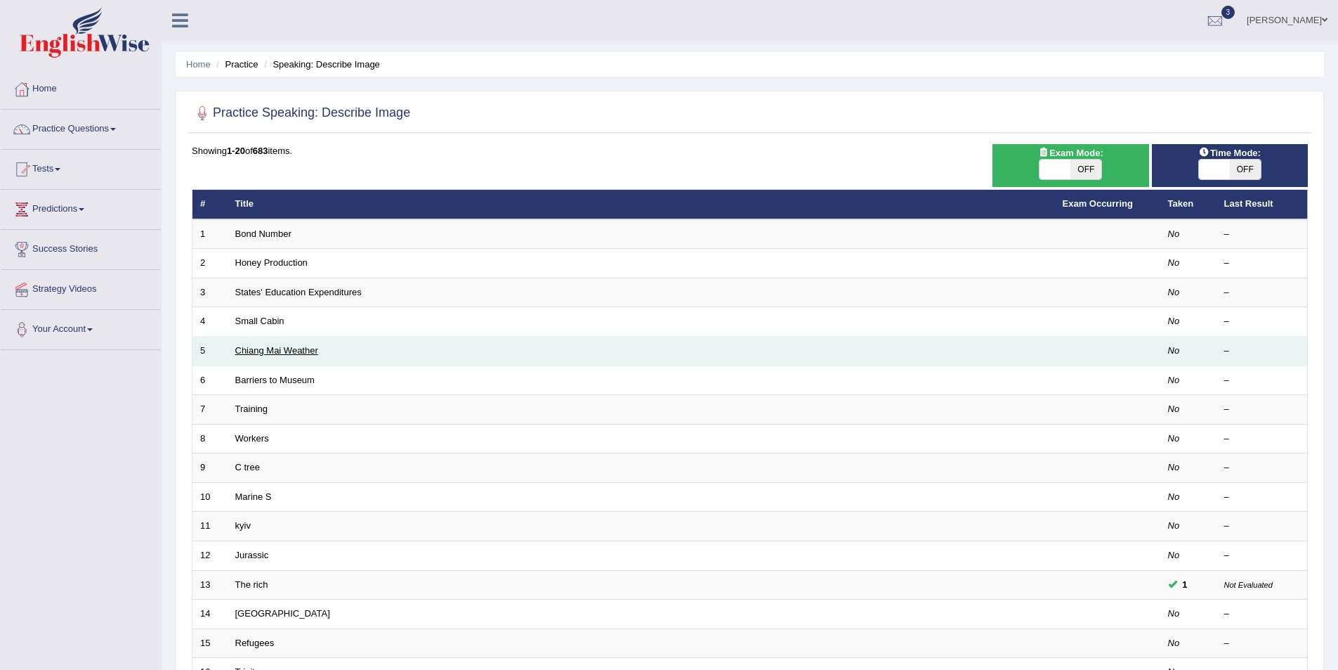
click at [293, 355] on link "Chiang Mai Weather" at bounding box center [276, 350] width 83 height 11
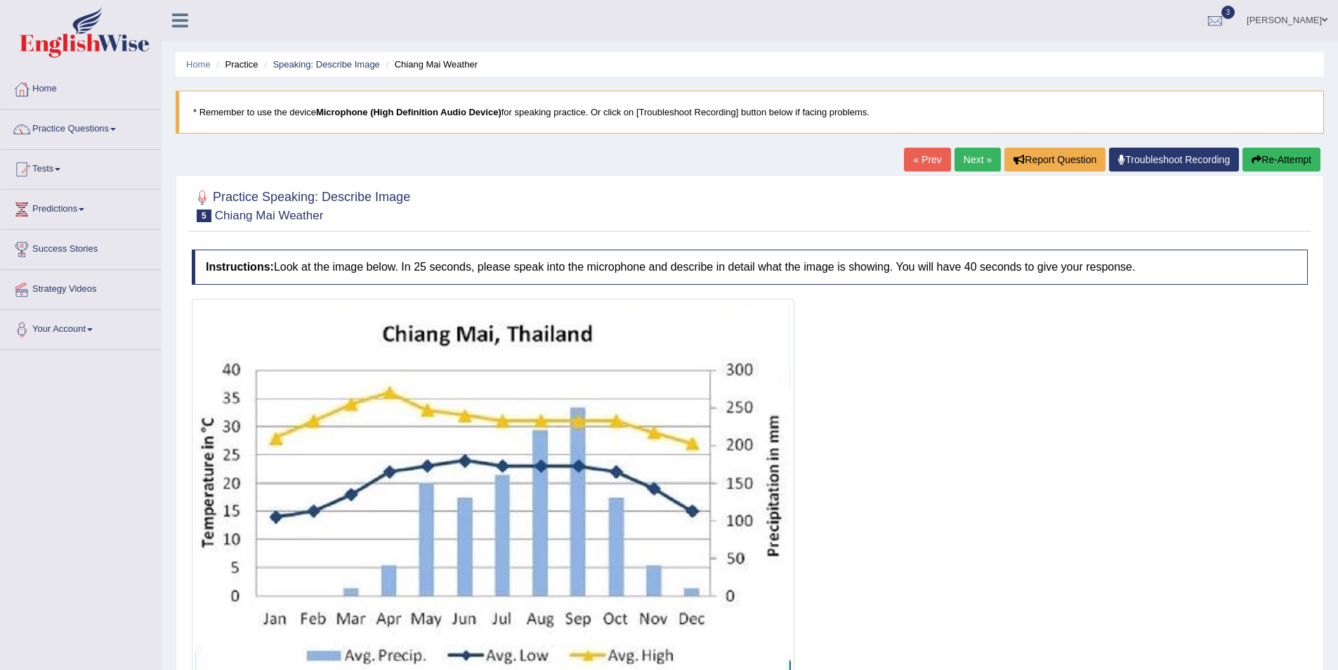
click at [922, 161] on link "« Prev" at bounding box center [927, 160] width 46 height 24
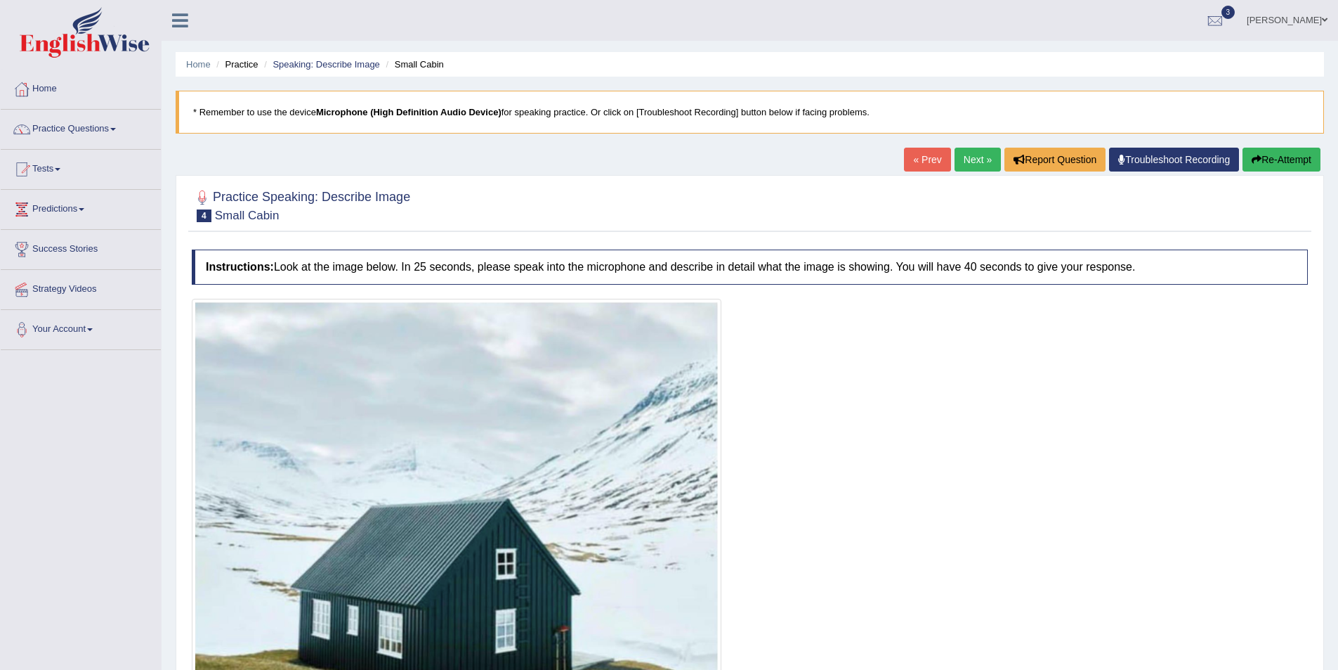
click at [922, 161] on link "« Prev" at bounding box center [927, 160] width 46 height 24
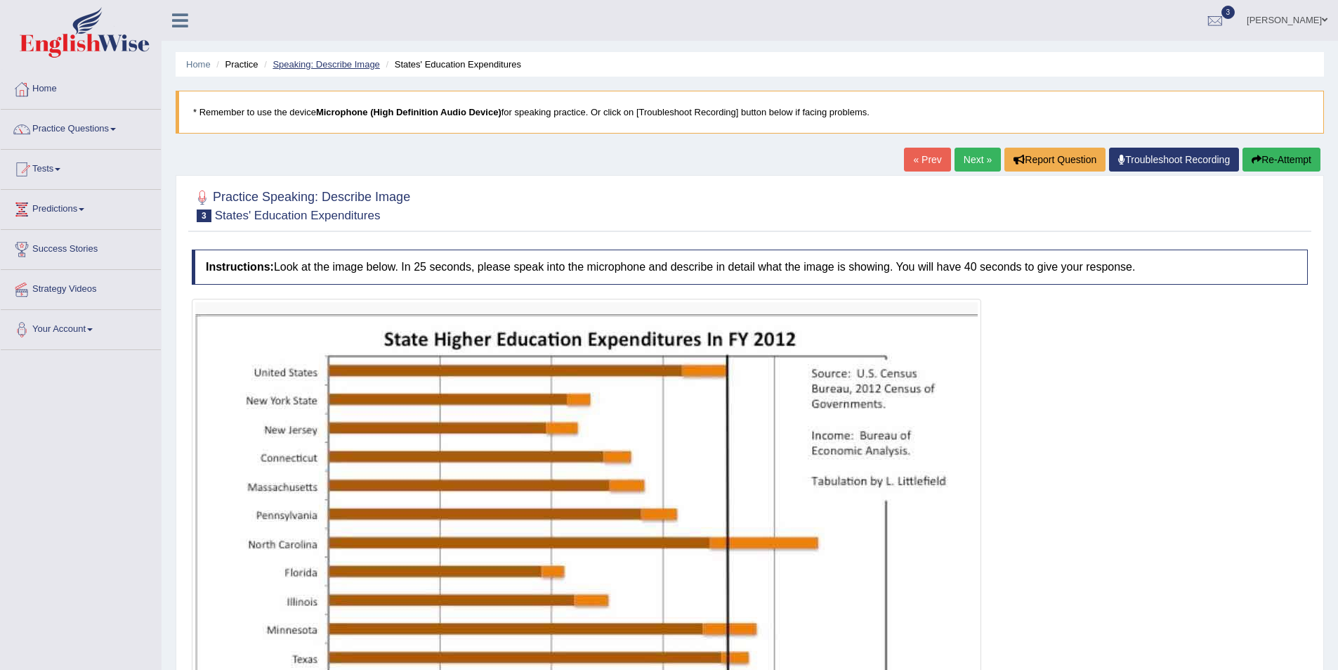
click at [317, 59] on link "Speaking: Describe Image" at bounding box center [326, 64] width 107 height 11
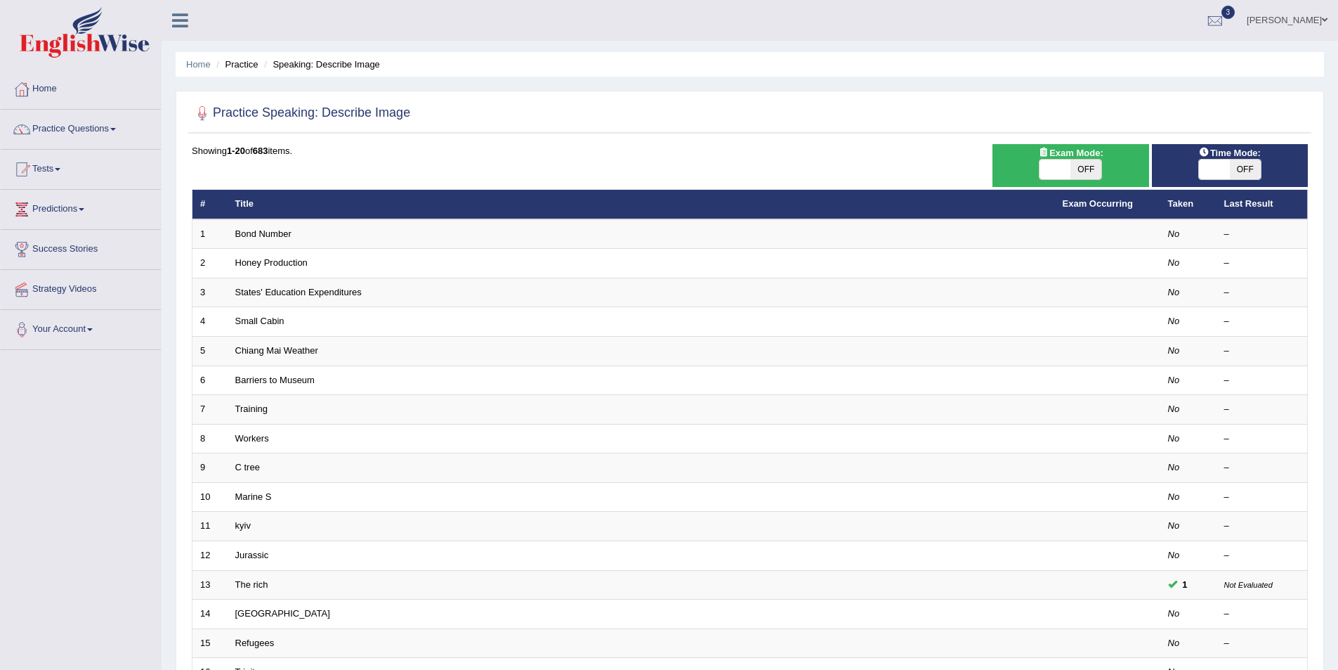
click at [1303, 32] on link "Maitree Dhyani" at bounding box center [1288, 18] width 102 height 37
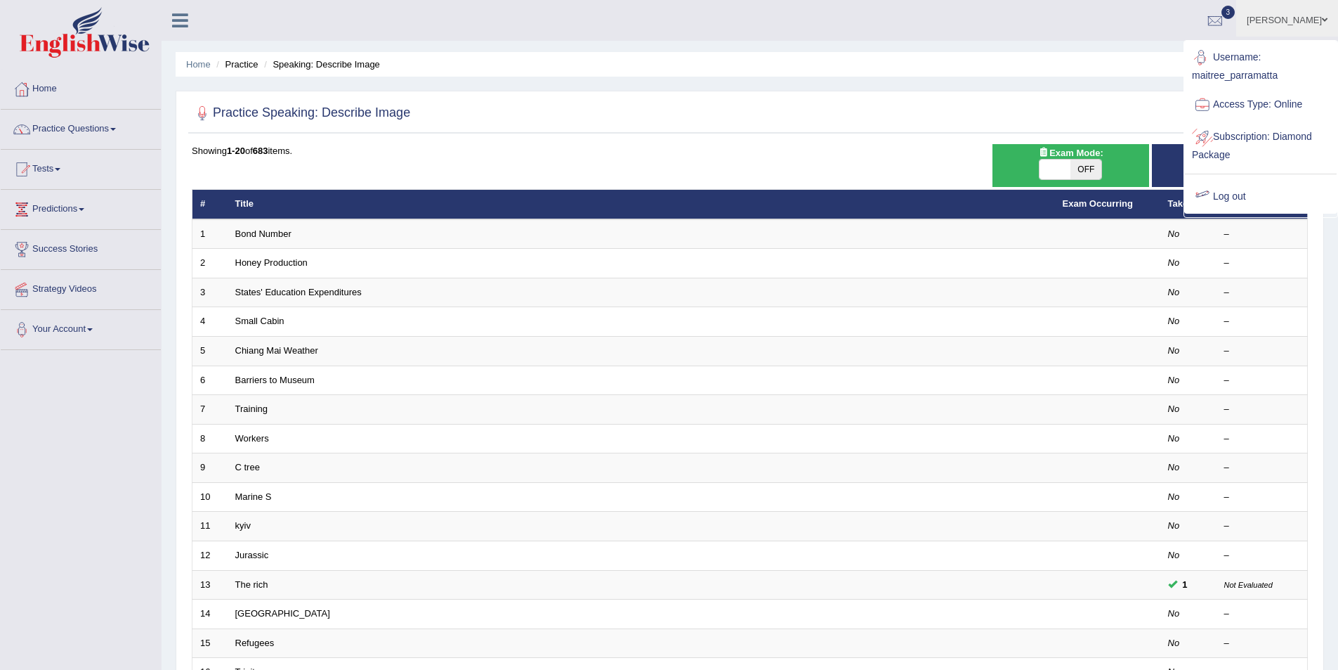
click at [1251, 185] on link "Log out" at bounding box center [1261, 197] width 152 height 32
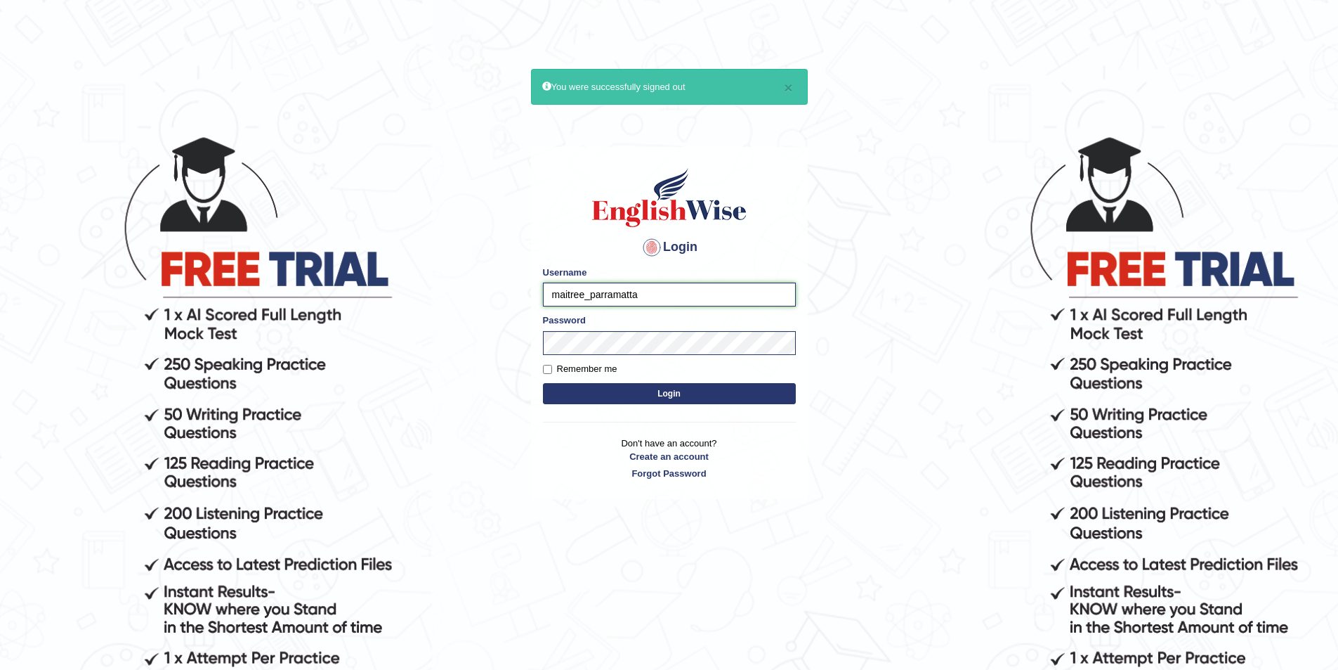
drag, startPoint x: 584, startPoint y: 292, endPoint x: 509, endPoint y: 292, distance: 75.2
click at [509, 292] on body "× You were successfully signed out Login Please fix the following errors: Usern…" at bounding box center [669, 402] width 1338 height 670
click at [601, 294] on input "sapanatamilsina_parramatta" at bounding box center [669, 294] width 253 height 24
type input "sapanatimalsina_parramatta"
click at [662, 388] on button "Login" at bounding box center [669, 393] width 253 height 21
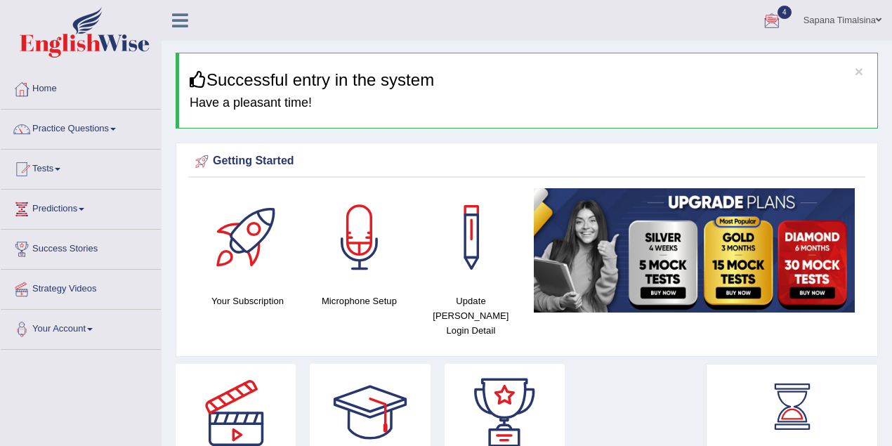
drag, startPoint x: 1289, startPoint y: 0, endPoint x: 507, endPoint y: 38, distance: 782.9
click at [507, 38] on ul "Sapana Timalsina Toggle navigation Username: sapanatimalsina_parramatta Access …" at bounding box center [636, 20] width 511 height 40
click at [94, 127] on link "Practice Questions" at bounding box center [81, 127] width 160 height 35
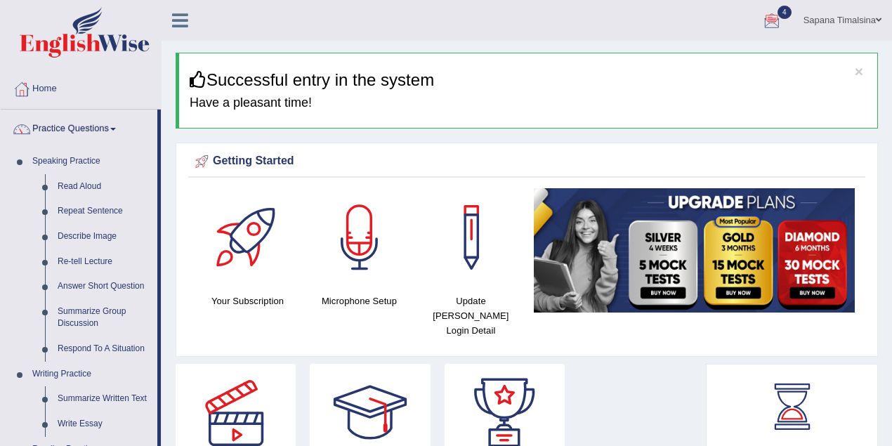
click at [100, 124] on link "Practice Questions" at bounding box center [79, 127] width 157 height 35
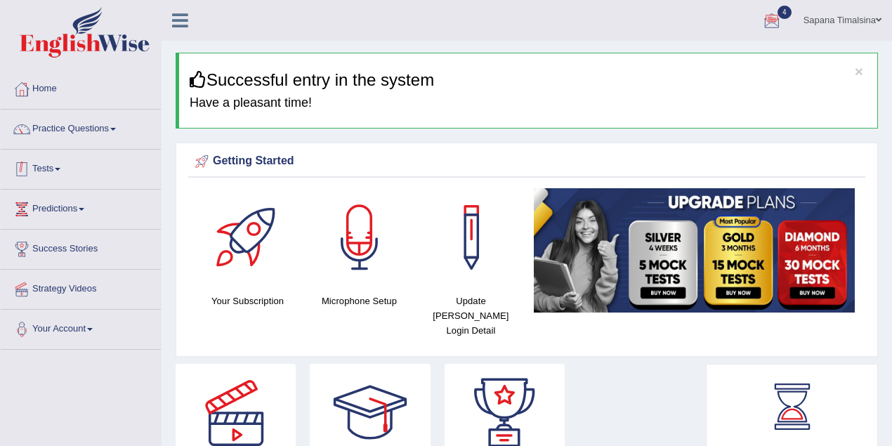
click at [77, 176] on link "Tests" at bounding box center [81, 167] width 160 height 35
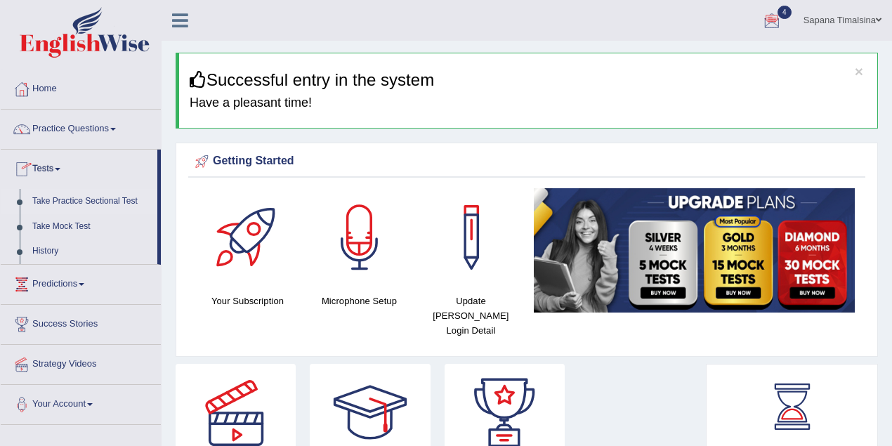
click at [98, 206] on link "Take Practice Sectional Test" at bounding box center [91, 201] width 131 height 25
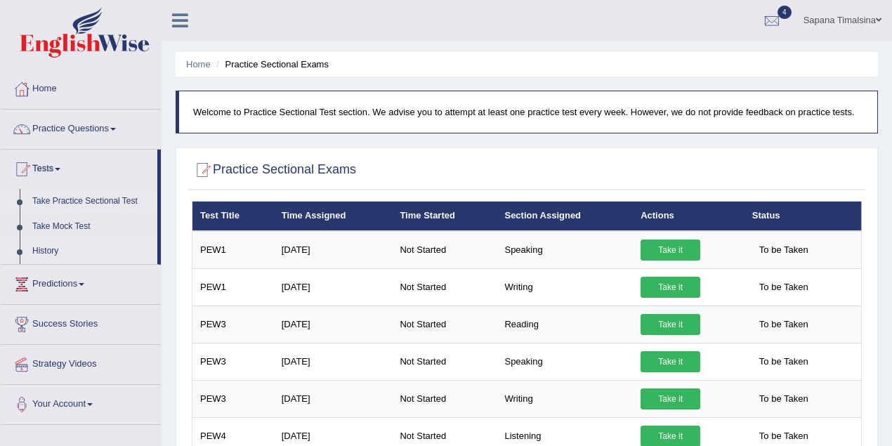
drag, startPoint x: 39, startPoint y: 249, endPoint x: 58, endPoint y: 247, distance: 18.3
click at [39, 249] on link "History" at bounding box center [91, 251] width 131 height 25
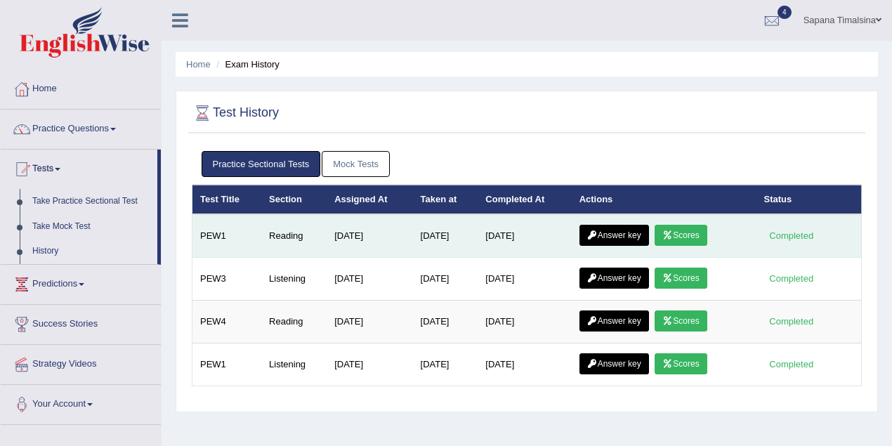
click at [683, 232] on link "Scores" at bounding box center [681, 235] width 52 height 21
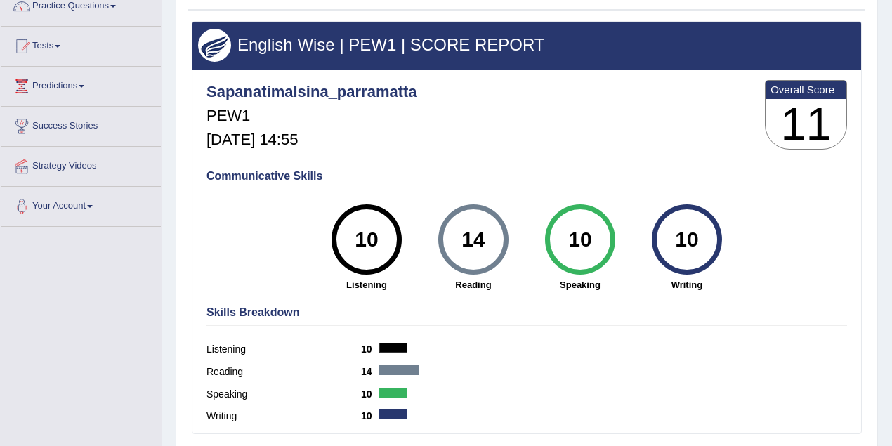
scroll to position [187, 0]
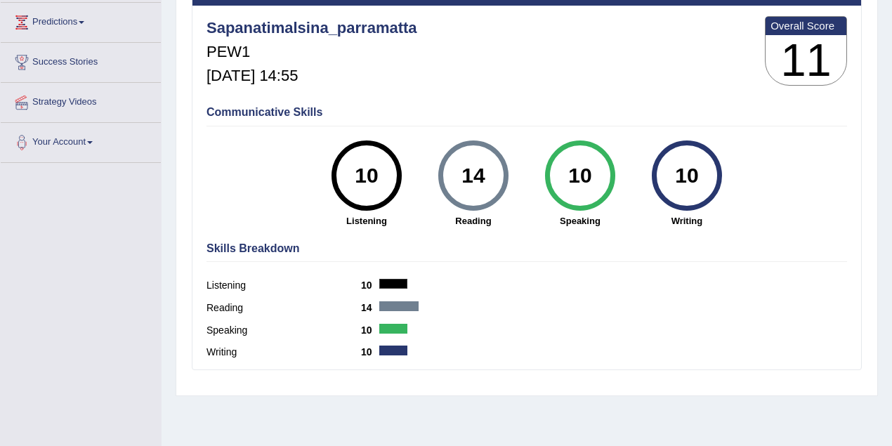
drag, startPoint x: 461, startPoint y: 174, endPoint x: 489, endPoint y: 171, distance: 28.2
click at [489, 171] on div "14" at bounding box center [473, 175] width 51 height 59
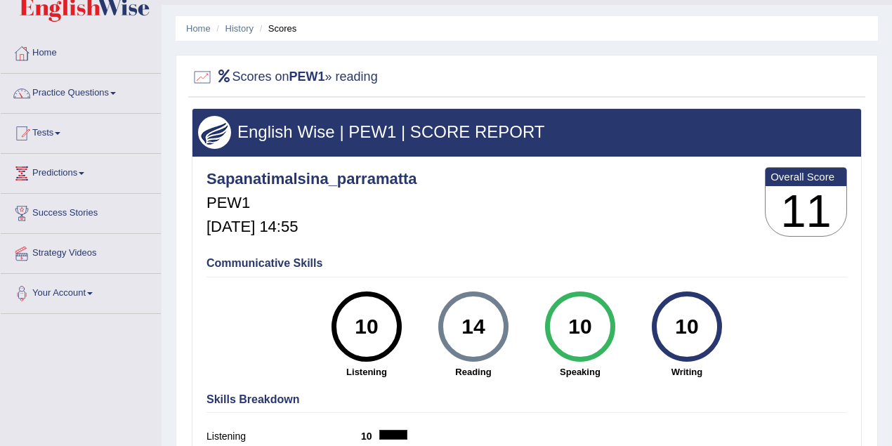
scroll to position [0, 0]
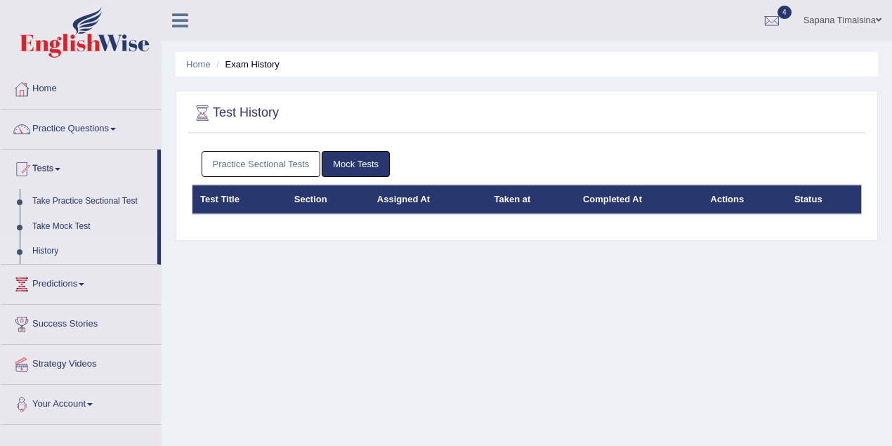
click at [282, 155] on link "Practice Sectional Tests" at bounding box center [261, 164] width 119 height 26
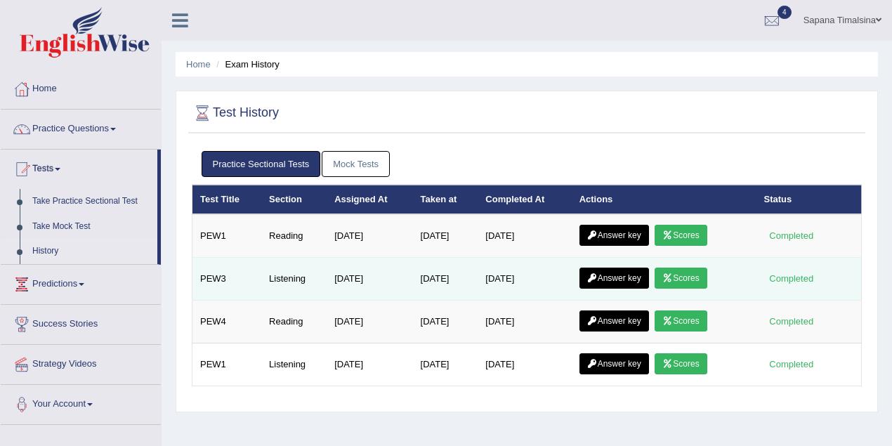
click at [694, 277] on link "Scores" at bounding box center [681, 278] width 52 height 21
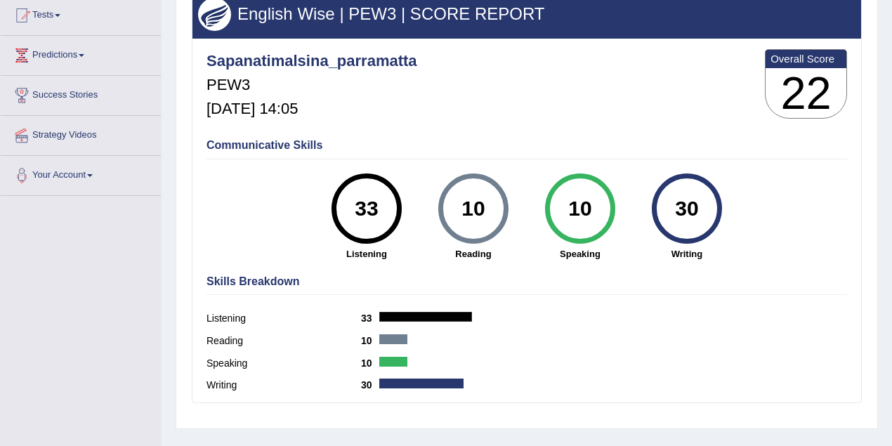
scroll to position [62, 0]
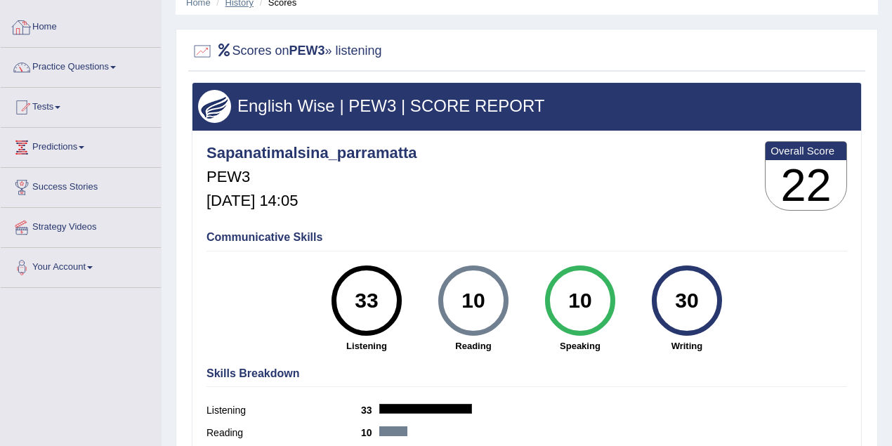
click at [233, 3] on link "History" at bounding box center [240, 2] width 28 height 11
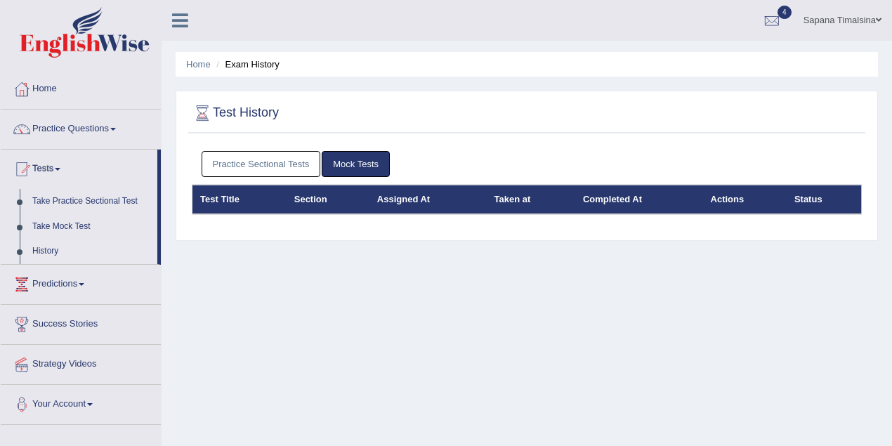
click at [282, 149] on div "Practice Sectional Tests Mock Tests" at bounding box center [527, 164] width 670 height 41
click at [282, 159] on link "Practice Sectional Tests" at bounding box center [261, 164] width 119 height 26
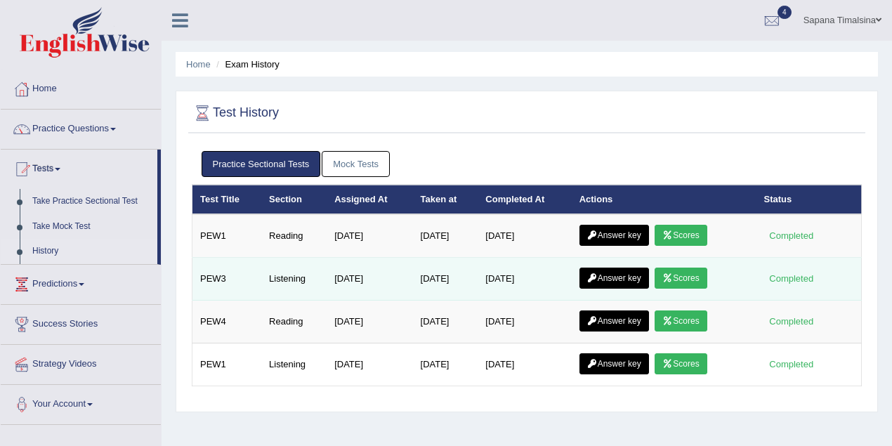
click at [684, 277] on link "Scores" at bounding box center [681, 278] width 52 height 21
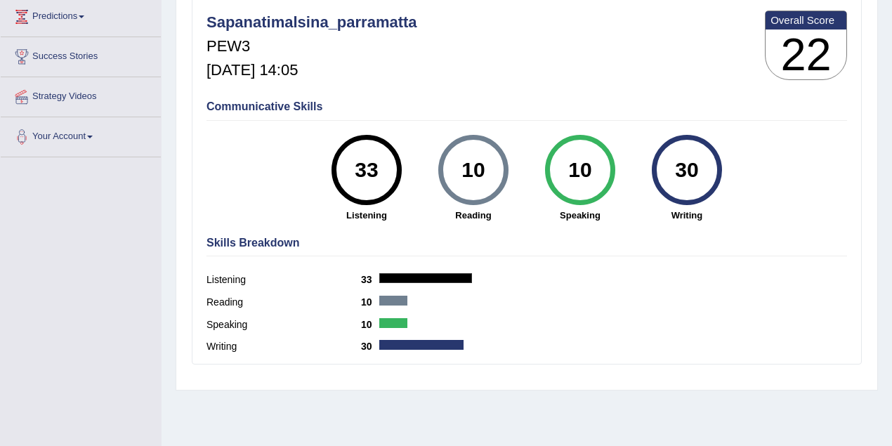
scroll to position [249, 0]
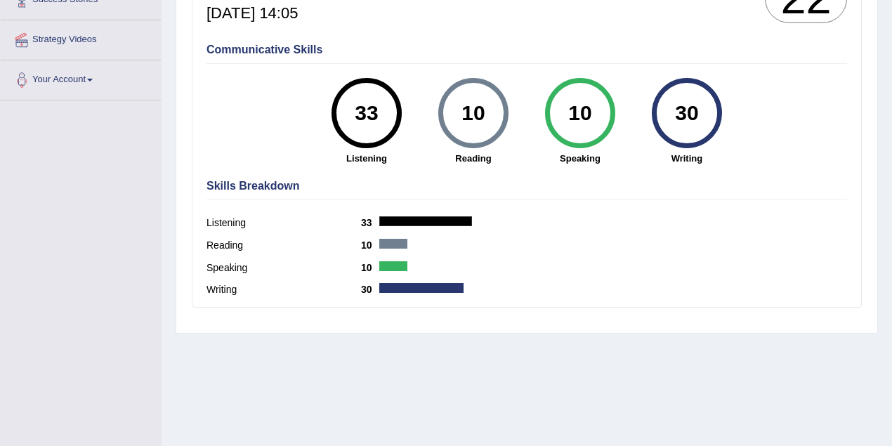
drag, startPoint x: 353, startPoint y: 107, endPoint x: 379, endPoint y: 107, distance: 26.0
click at [379, 107] on div "33" at bounding box center [366, 113] width 51 height 59
drag, startPoint x: 584, startPoint y: 237, endPoint x: 621, endPoint y: 204, distance: 49.8
click at [582, 237] on div "Reading 10" at bounding box center [527, 247] width 641 height 22
drag, startPoint x: 676, startPoint y: 108, endPoint x: 703, endPoint y: 108, distance: 26.7
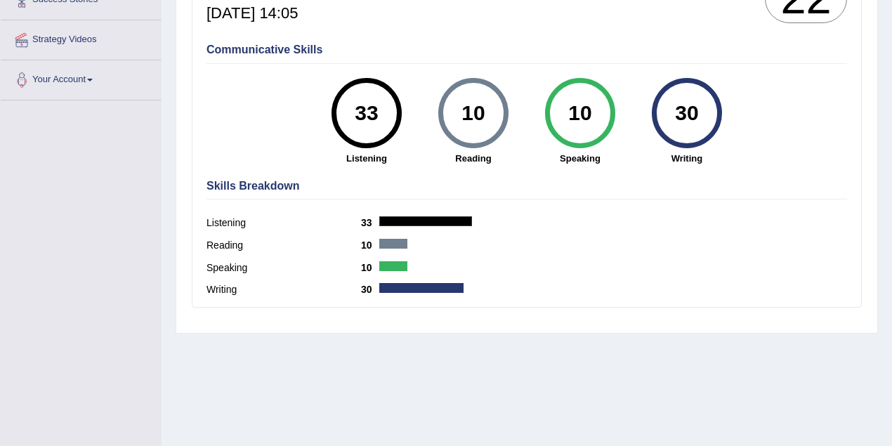
click at [703, 108] on div "30" at bounding box center [686, 113] width 51 height 59
click at [660, 207] on div "Skills Breakdown Listening 33 Reading 10 Speaking 10 Writing 30" at bounding box center [527, 240] width 648 height 134
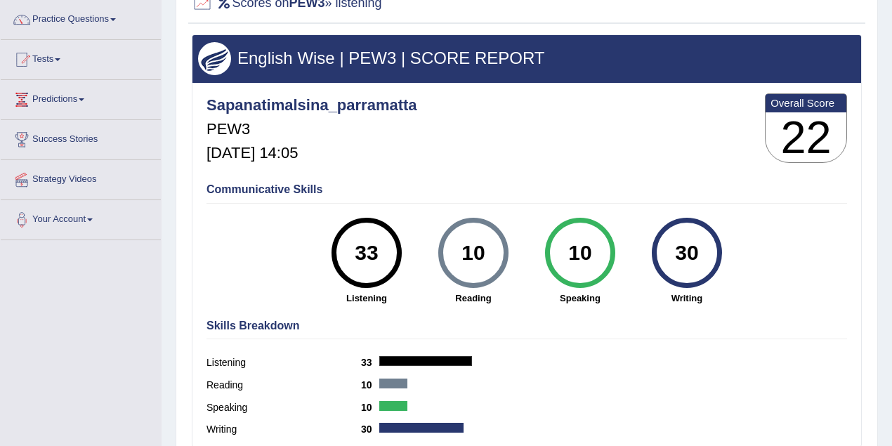
scroll to position [62, 0]
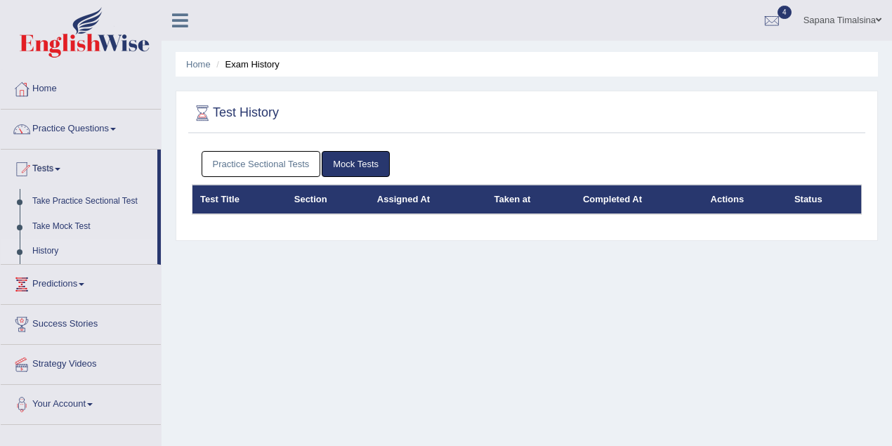
click at [292, 161] on link "Practice Sectional Tests" at bounding box center [261, 164] width 119 height 26
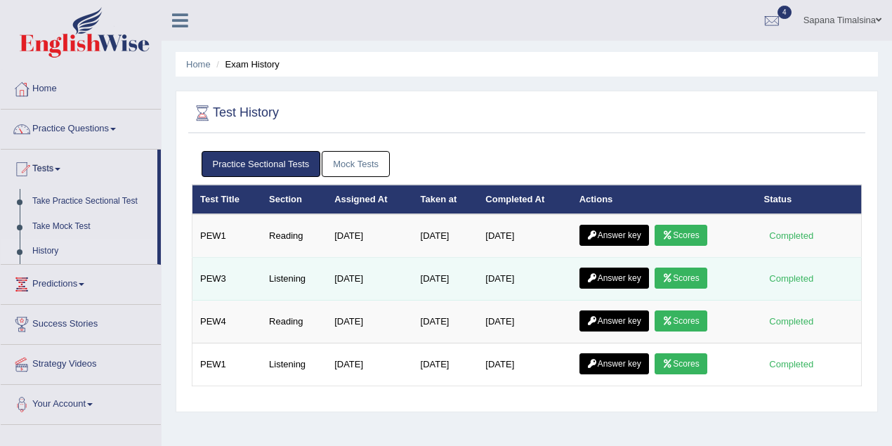
click at [638, 273] on link "Answer key" at bounding box center [615, 278] width 70 height 21
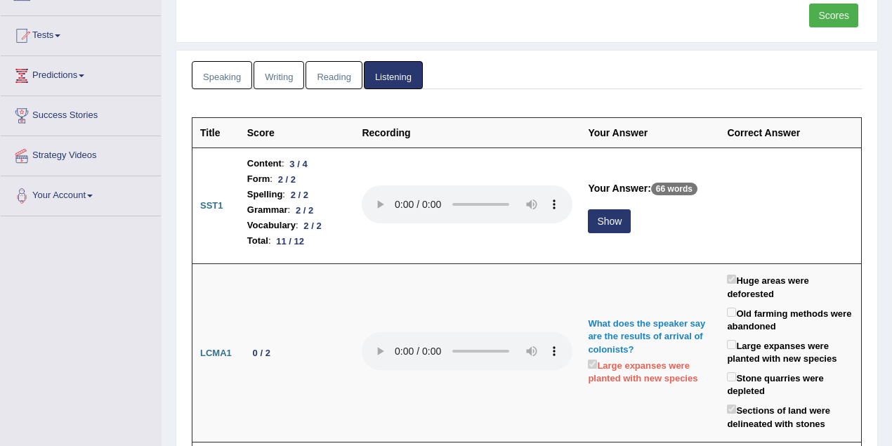
scroll to position [187, 0]
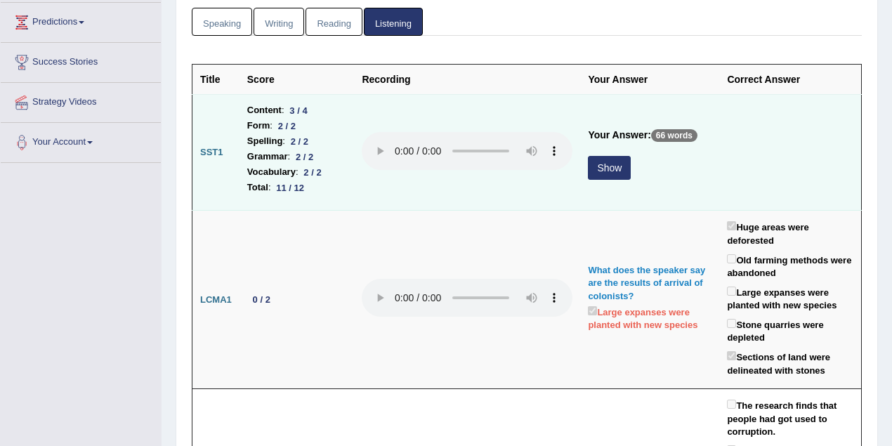
click at [592, 160] on button "Show" at bounding box center [609, 168] width 43 height 24
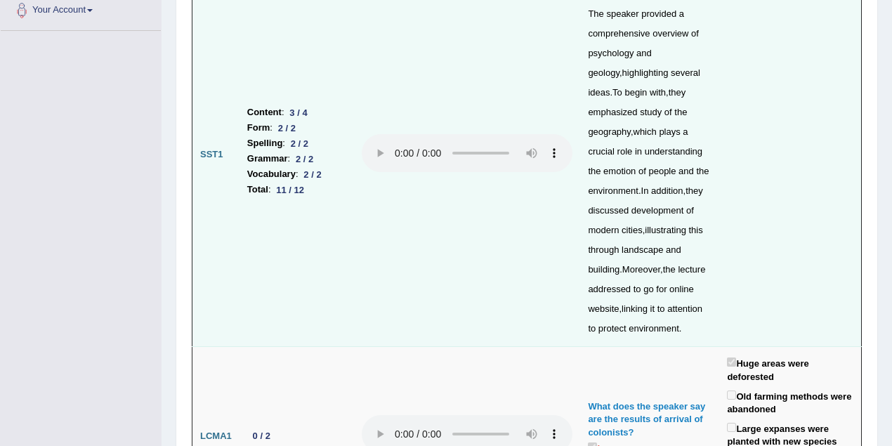
scroll to position [312, 0]
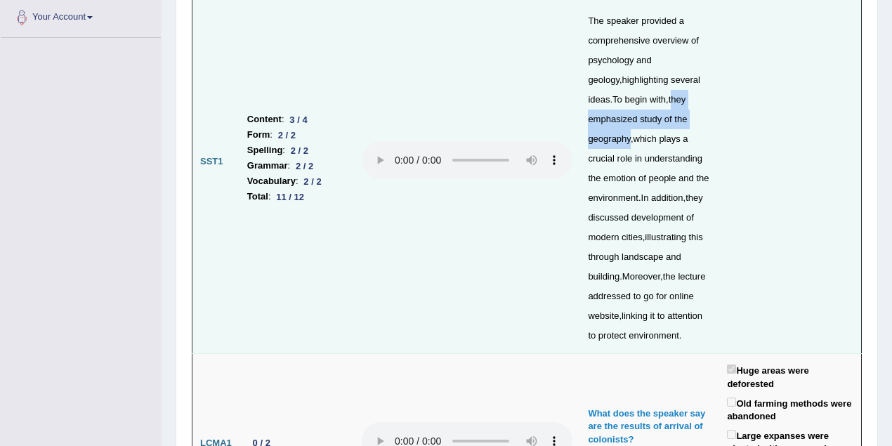
drag, startPoint x: 627, startPoint y: 97, endPoint x: 670, endPoint y: 115, distance: 47.0
click at [670, 115] on div "The speaker provided a comprehensive overview of psychology and geology , highl…" at bounding box center [650, 178] width 124 height 334
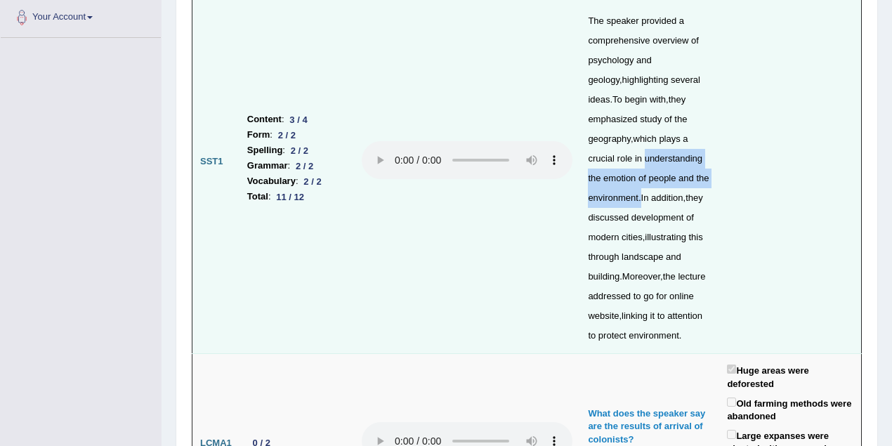
drag, startPoint x: 579, startPoint y: 159, endPoint x: 694, endPoint y: 174, distance: 116.2
click at [694, 174] on div "The speaker provided a comprehensive overview of psychology and geology , highl…" at bounding box center [650, 178] width 124 height 334
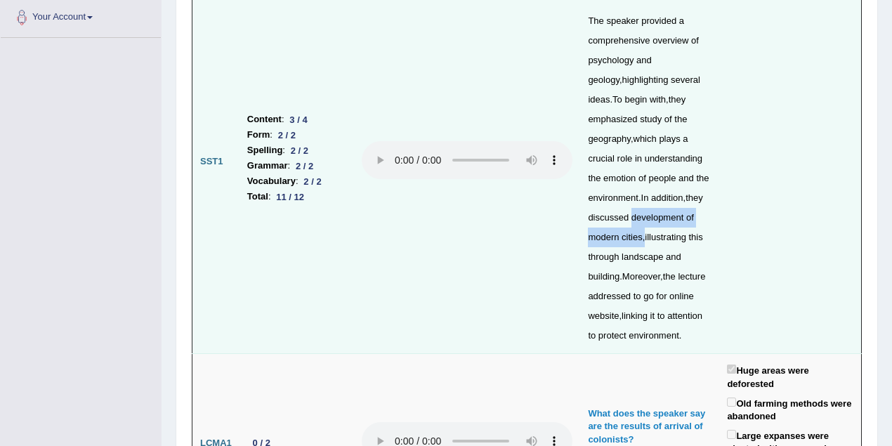
drag, startPoint x: 578, startPoint y: 216, endPoint x: 700, endPoint y: 219, distance: 121.6
click at [700, 219] on div "The speaker provided a comprehensive overview of psychology and geology , highl…" at bounding box center [650, 178] width 124 height 334
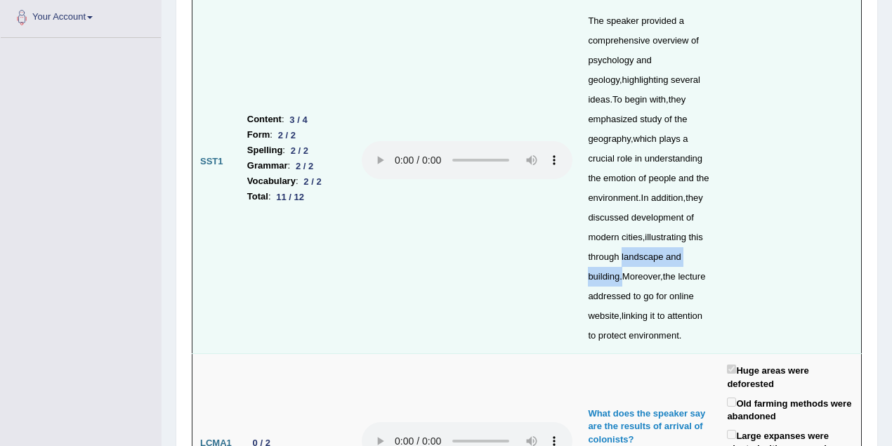
drag, startPoint x: 571, startPoint y: 251, endPoint x: 680, endPoint y: 259, distance: 109.2
click at [680, 259] on td "Your Answer: 66 words The speaker provided a comprehensive overview of psycholo…" at bounding box center [649, 162] width 139 height 384
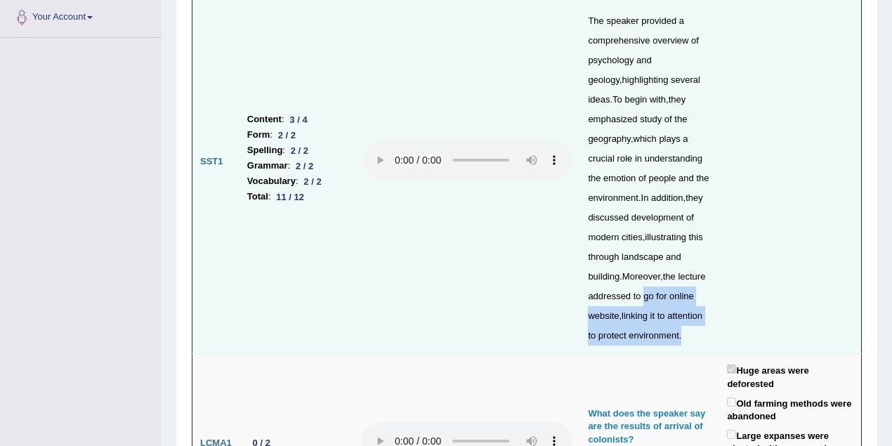
drag, startPoint x: 636, startPoint y: 292, endPoint x: 670, endPoint y: 337, distance: 56.6
click at [670, 337] on div "The speaker provided a comprehensive overview of psychology and geology , highl…" at bounding box center [650, 178] width 124 height 334
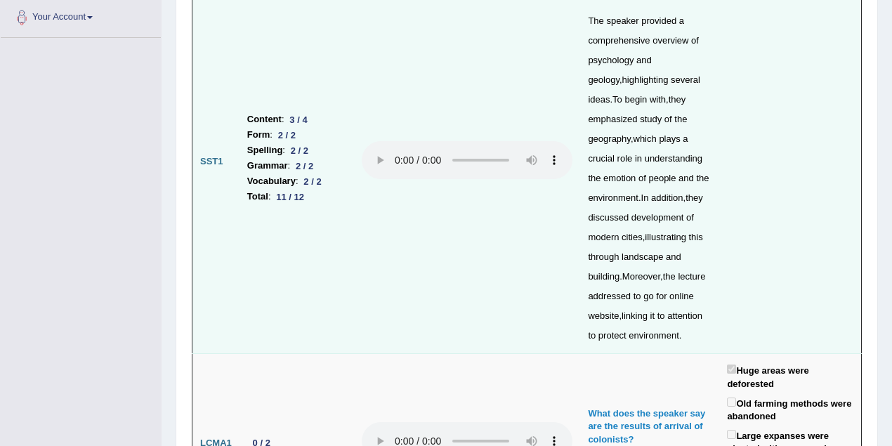
drag, startPoint x: 724, startPoint y: 233, endPoint x: 700, endPoint y: 229, distance: 24.3
click at [722, 233] on td at bounding box center [790, 162] width 142 height 384
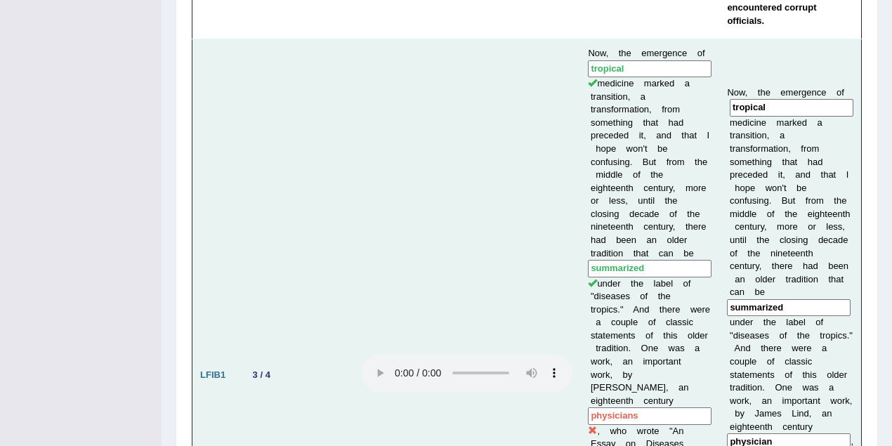
scroll to position [1186, 0]
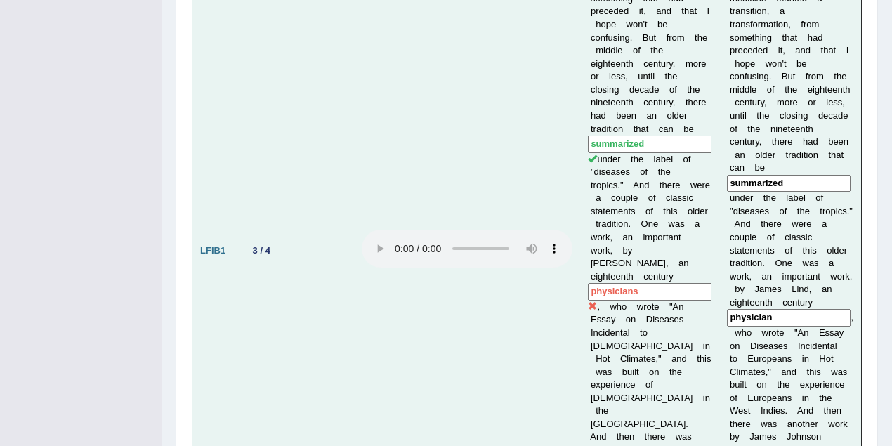
click at [644, 283] on input "physicians" at bounding box center [650, 292] width 124 height 18
drag, startPoint x: 667, startPoint y: 219, endPoint x: 679, endPoint y: 216, distance: 13.0
click at [679, 216] on td "Now, the emergence of tropical medicine marked a transition, a transformation, …" at bounding box center [649, 251] width 139 height 672
click at [639, 283] on input "physicians" at bounding box center [650, 292] width 124 height 18
drag, startPoint x: 666, startPoint y: 218, endPoint x: 679, endPoint y: 216, distance: 12.8
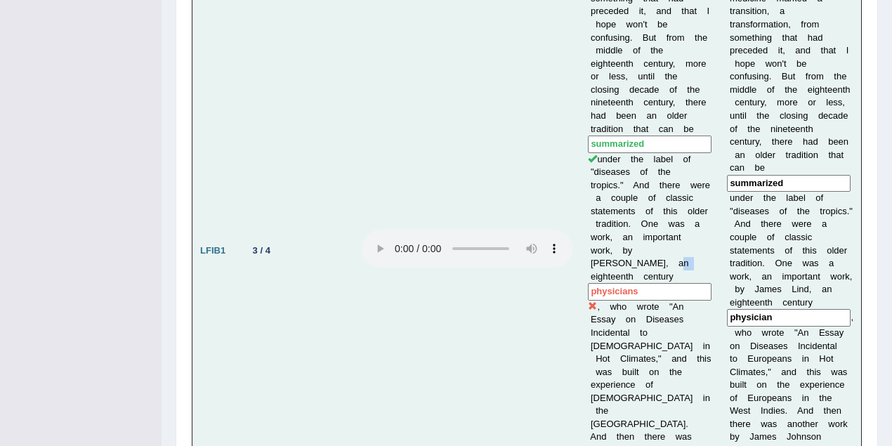
click at [679, 216] on td "Now, the emergence of tropical medicine marked a transition, a transformation, …" at bounding box center [649, 251] width 139 height 672
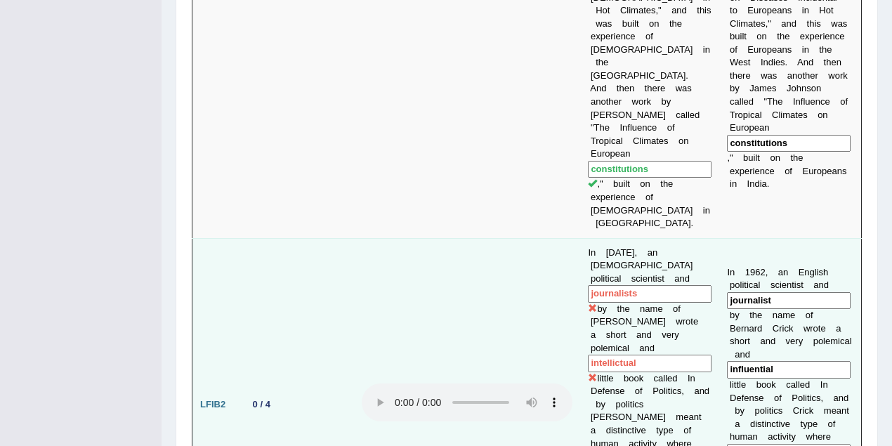
scroll to position [1624, 0]
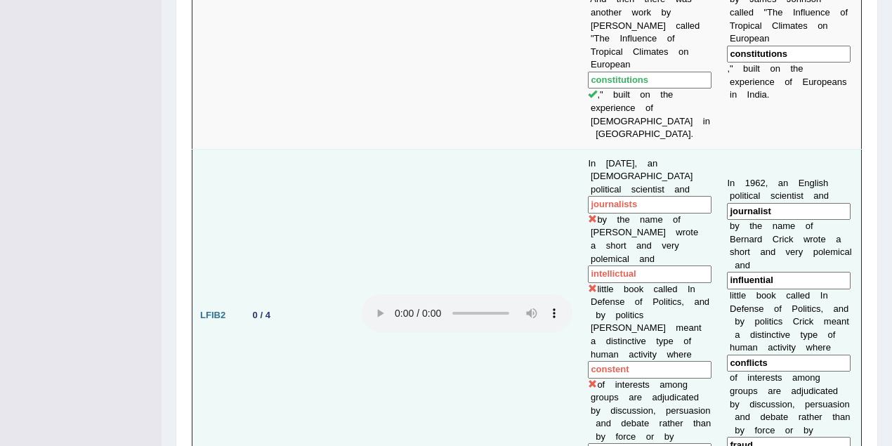
drag, startPoint x: 634, startPoint y: 81, endPoint x: 615, endPoint y: 77, distance: 19.4
click at [615, 196] on input "journalists" at bounding box center [650, 205] width 124 height 18
click at [633, 196] on input "journalists" at bounding box center [650, 205] width 124 height 18
drag, startPoint x: 630, startPoint y: 52, endPoint x: 679, endPoint y: 53, distance: 48.5
click at [679, 149] on td "In 1962, an English political scientist and journalists by the name of Bernard …" at bounding box center [649, 315] width 139 height 333
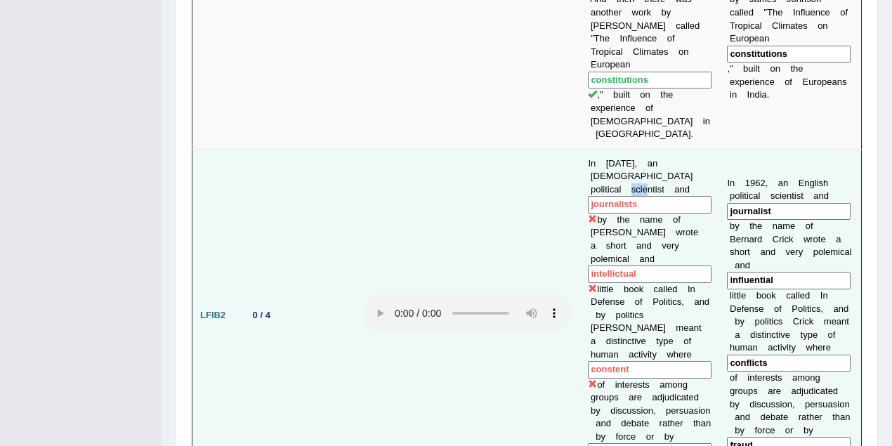
drag, startPoint x: 665, startPoint y: 64, endPoint x: 683, endPoint y: 65, distance: 18.3
click at [683, 149] on td "In 1962, an English political scientist and journalists by the name of Bernard …" at bounding box center [649, 315] width 139 height 333
drag, startPoint x: 778, startPoint y: 150, endPoint x: 722, endPoint y: 150, distance: 56.2
click at [722, 150] on td "I n 1 9 6 2 , a n E n g l i s h p o l i t i c a l s c i e n t i s t a n d journ…" at bounding box center [790, 315] width 142 height 333
drag, startPoint x: 625, startPoint y: 150, endPoint x: 580, endPoint y: 150, distance: 45.0
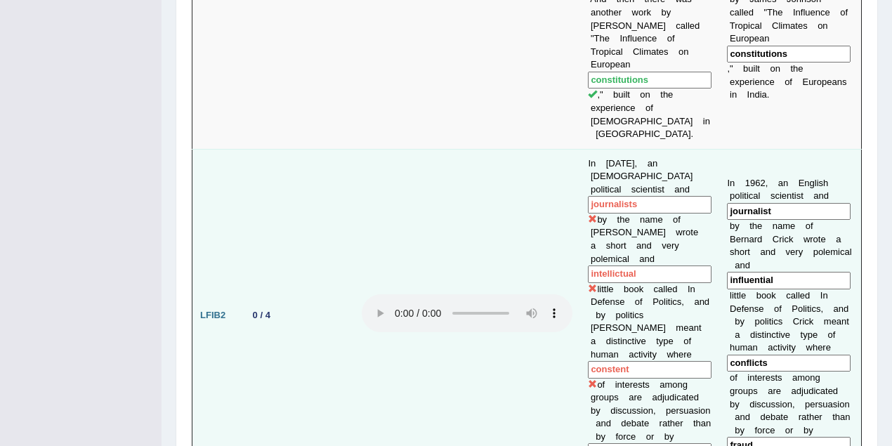
click at [588, 266] on input "intellictual" at bounding box center [650, 275] width 124 height 18
click at [611, 266] on input "intellictual" at bounding box center [650, 275] width 124 height 18
drag, startPoint x: 778, startPoint y: 232, endPoint x: 726, endPoint y: 227, distance: 51.5
click at [727, 355] on input "conflicts" at bounding box center [789, 364] width 124 height 18
drag, startPoint x: 636, startPoint y: 230, endPoint x: 573, endPoint y: 228, distance: 62.6
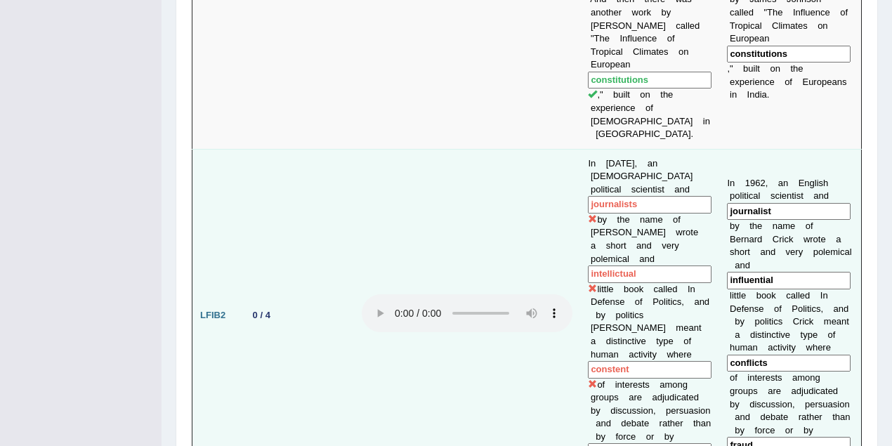
click at [580, 228] on td "In 1962, an English political scientist and journalists by the name of Bernard …" at bounding box center [649, 315] width 139 height 333
drag, startPoint x: 752, startPoint y: 316, endPoint x: 721, endPoint y: 314, distance: 31.0
click at [723, 314] on td "I n 1 9 6 2 , a n E n g l i s h p o l i t i c a l s c i e n t i s t a n d journ…" at bounding box center [790, 315] width 142 height 333
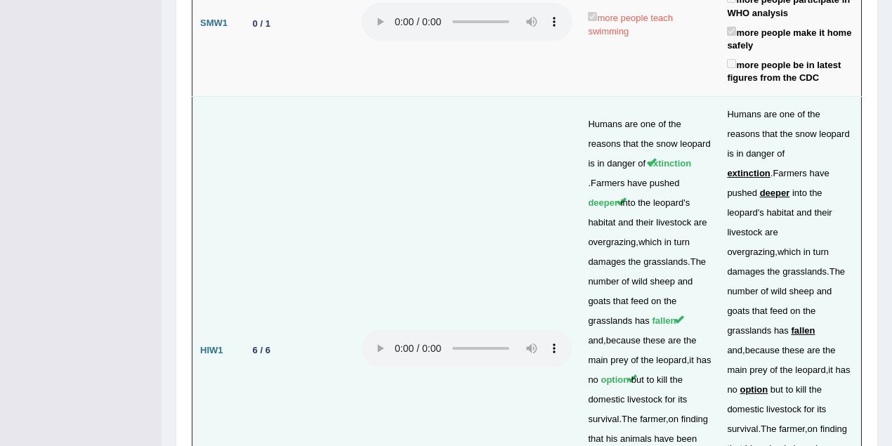
scroll to position [3747, 0]
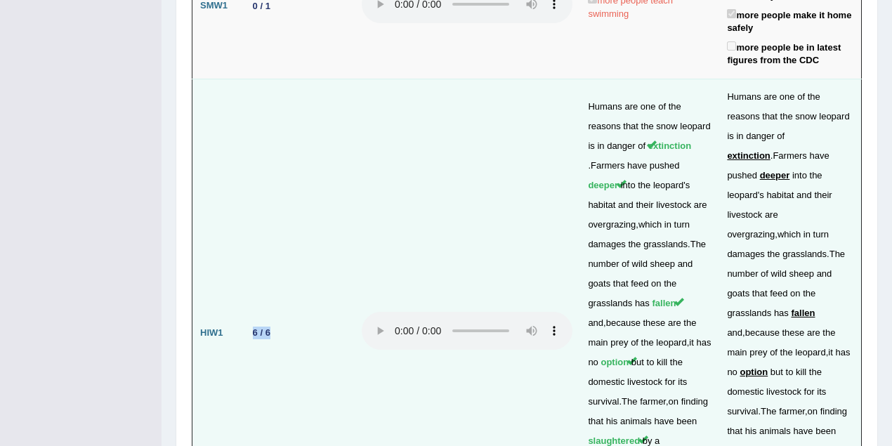
drag, startPoint x: 271, startPoint y: 105, endPoint x: 283, endPoint y: 104, distance: 12.0
click at [283, 104] on td "6 / 6" at bounding box center [297, 333] width 115 height 508
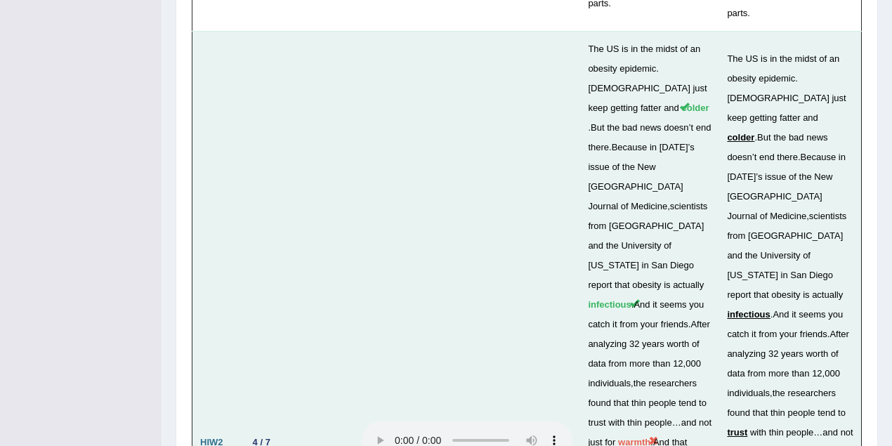
scroll to position [4309, 0]
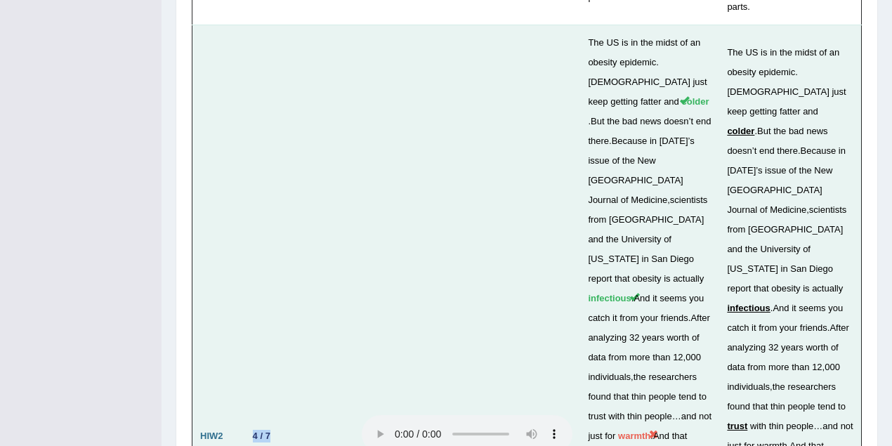
drag, startPoint x: 249, startPoint y: 143, endPoint x: 273, endPoint y: 141, distance: 24.0
click at [273, 429] on div "4 / 7" at bounding box center [261, 436] width 29 height 15
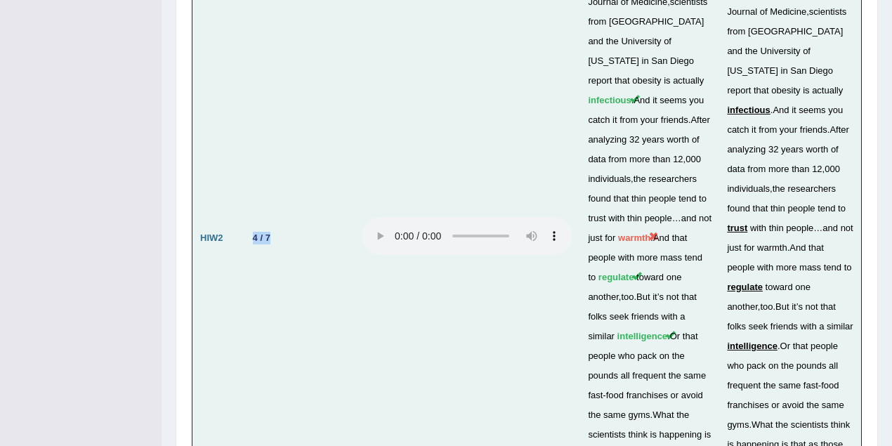
scroll to position [4674, 0]
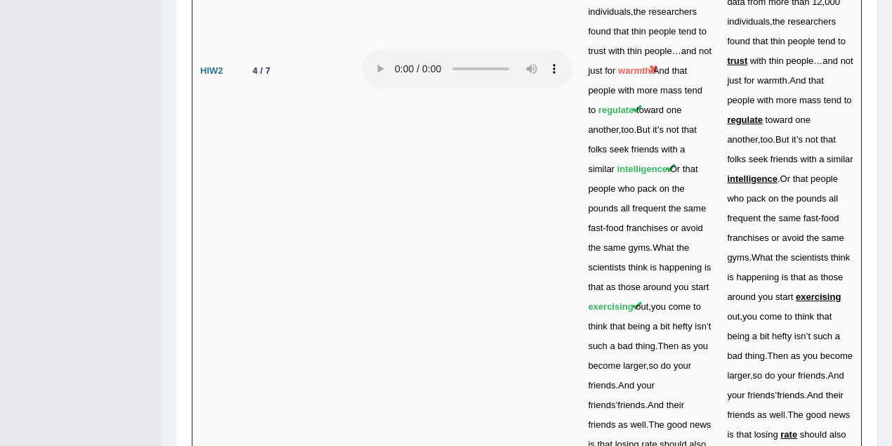
drag, startPoint x: 251, startPoint y: 178, endPoint x: 274, endPoint y: 177, distance: 23.2
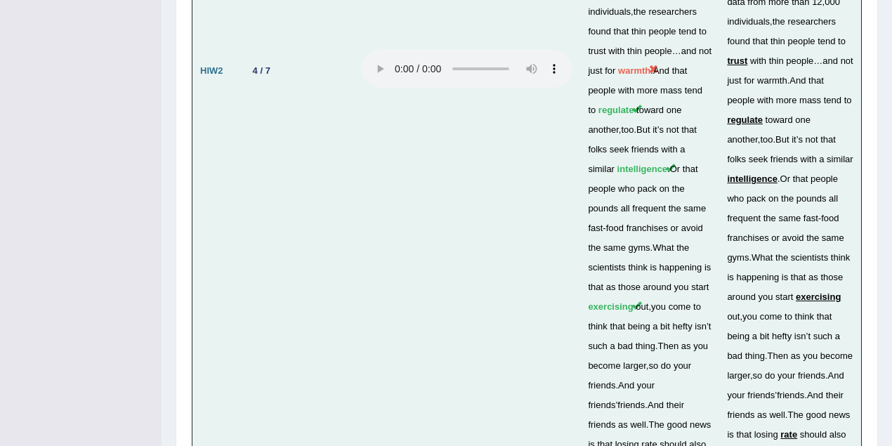
click at [289, 115] on td "4 / 7" at bounding box center [297, 70] width 115 height 823
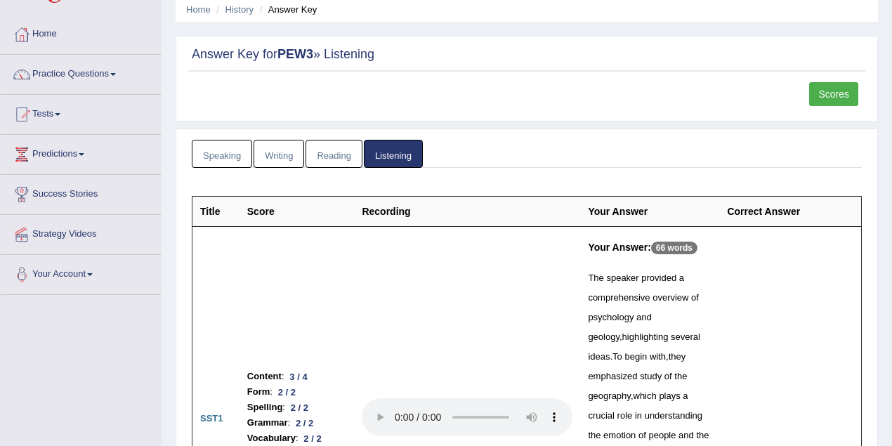
scroll to position [0, 0]
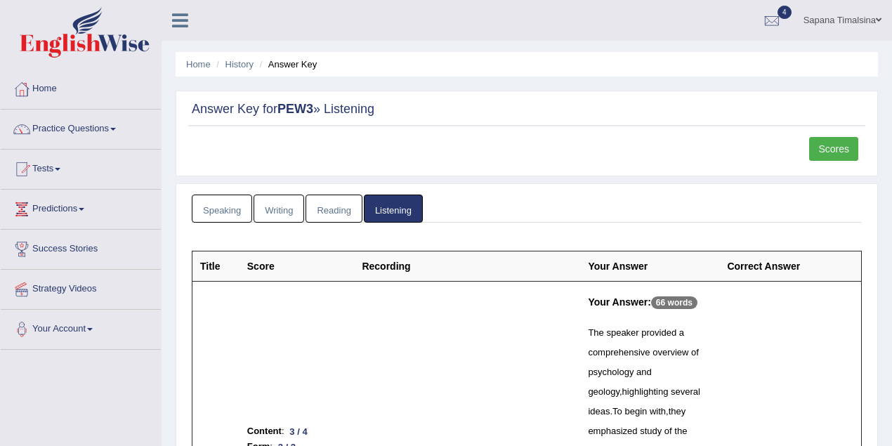
click at [857, 17] on link "Sapana Timalsina" at bounding box center [842, 18] width 99 height 37
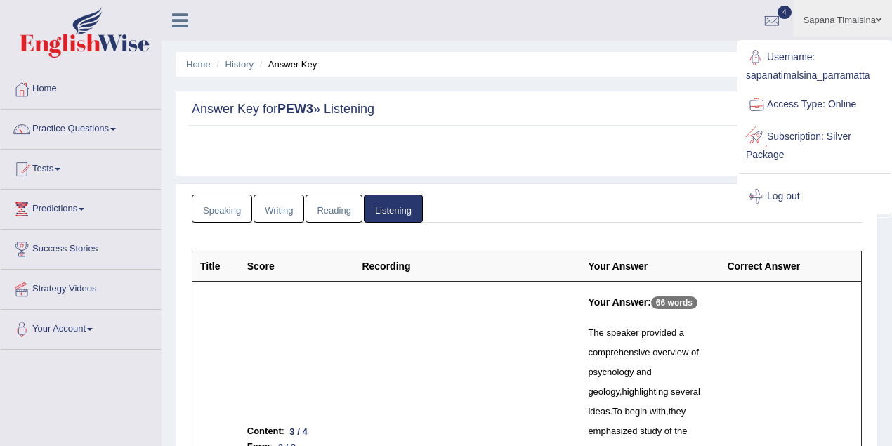
click at [793, 195] on link "Log out" at bounding box center [815, 197] width 152 height 32
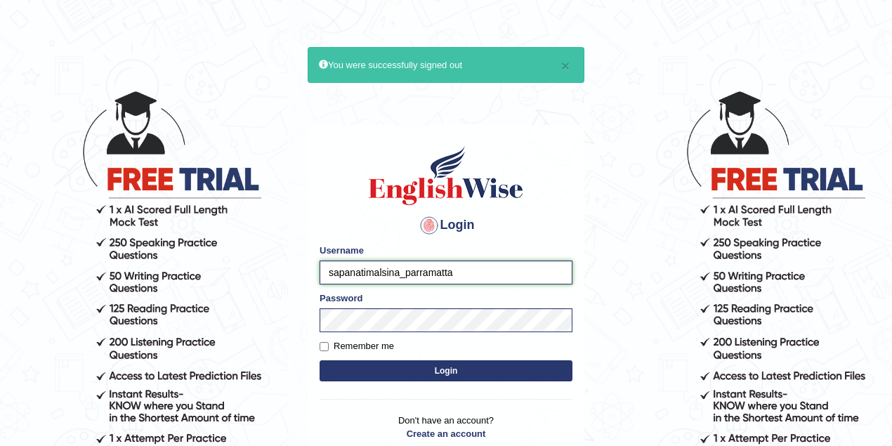
drag, startPoint x: 398, startPoint y: 273, endPoint x: 309, endPoint y: 272, distance: 88.5
click at [299, 273] on body "× You were successfully signed out Login Please fix the following errors: Usern…" at bounding box center [446, 268] width 892 height 446
type input "peace_parramatta"
click at [320, 360] on button "Login" at bounding box center [446, 370] width 253 height 21
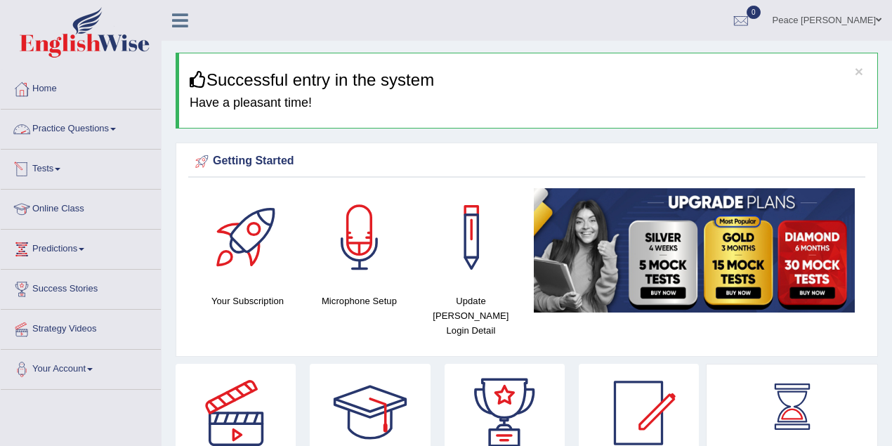
click at [107, 130] on link "Practice Questions" at bounding box center [81, 127] width 160 height 35
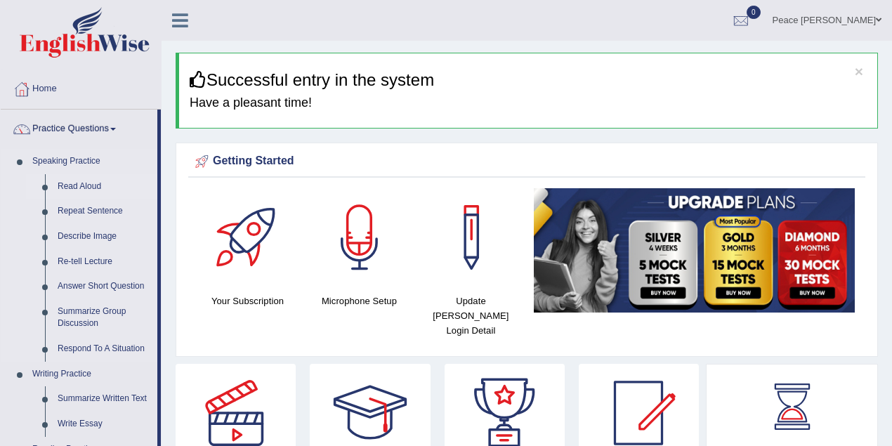
click at [96, 188] on link "Read Aloud" at bounding box center [104, 186] width 106 height 25
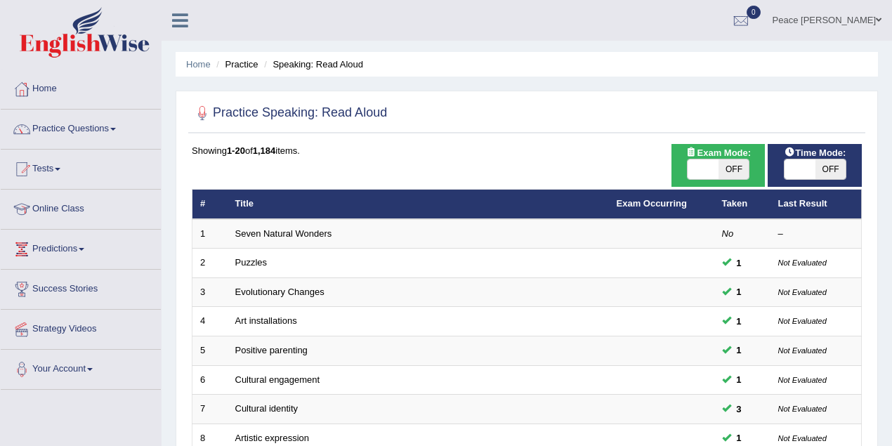
click at [881, 16] on span at bounding box center [879, 19] width 6 height 9
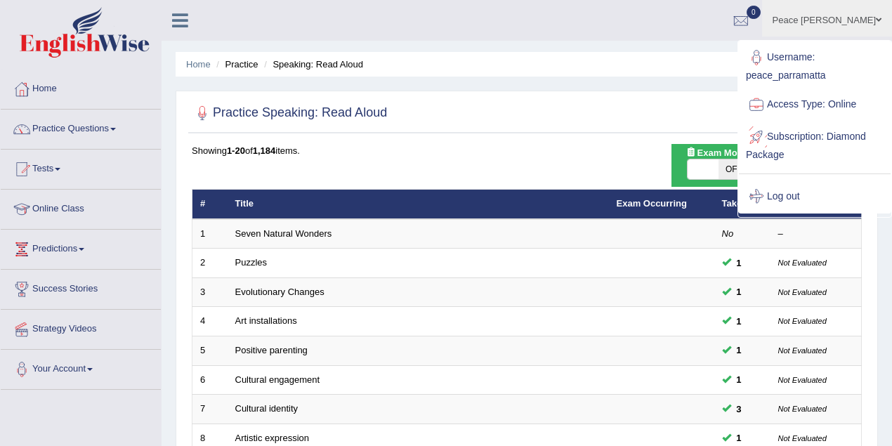
click at [795, 196] on link "Log out" at bounding box center [815, 197] width 152 height 32
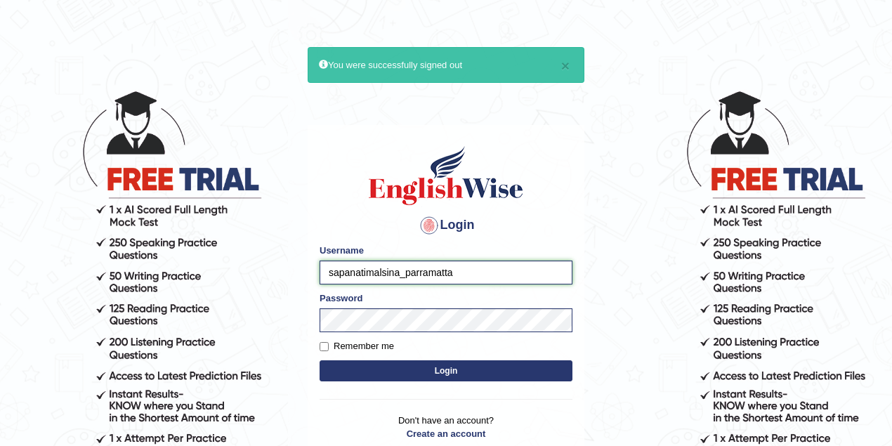
drag, startPoint x: 398, startPoint y: 273, endPoint x: 302, endPoint y: 273, distance: 96.3
click at [302, 273] on body "× You were successfully signed out Login Please fix the following errors: Usern…" at bounding box center [446, 268] width 892 height 446
type input "annifred_parramatta"
click at [320, 360] on button "Login" at bounding box center [446, 370] width 253 height 21
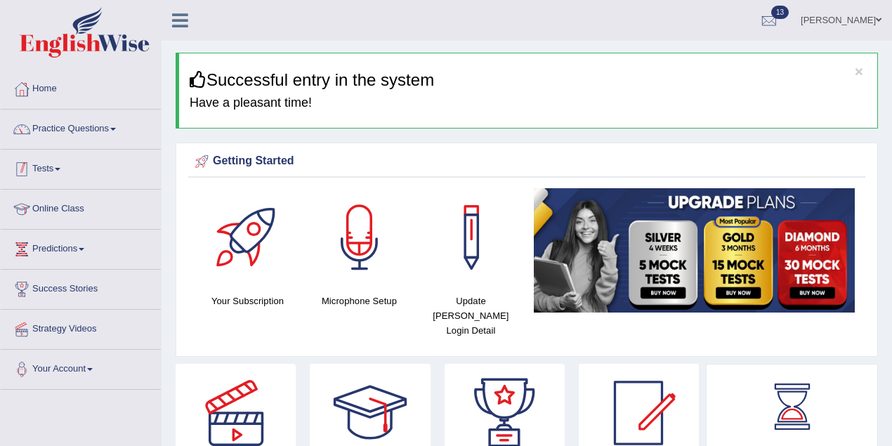
click at [78, 129] on link "Practice Questions" at bounding box center [81, 127] width 160 height 35
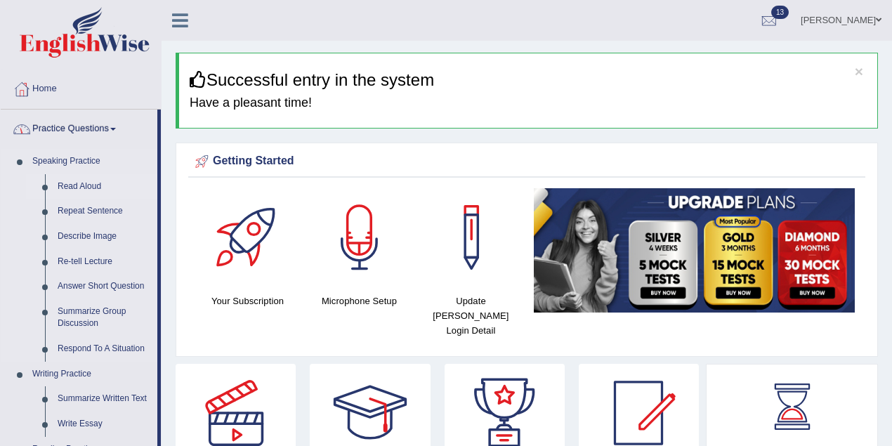
click at [84, 181] on link "Read Aloud" at bounding box center [104, 186] width 106 height 25
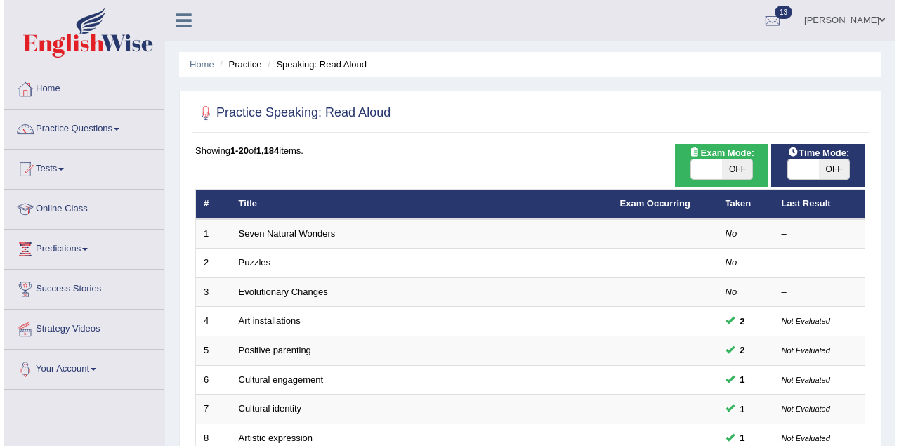
scroll to position [125, 0]
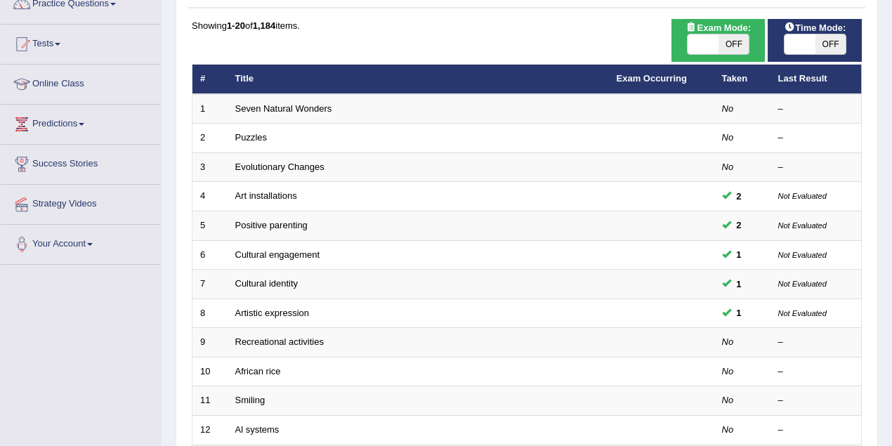
click at [732, 46] on span "OFF" at bounding box center [734, 44] width 31 height 20
checkbox input "true"
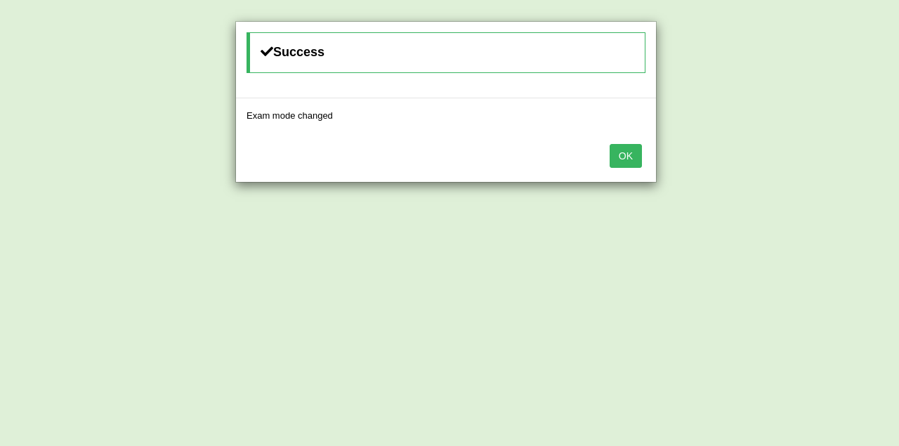
drag, startPoint x: 639, startPoint y: 155, endPoint x: 534, endPoint y: 221, distance: 124.4
click at [638, 155] on button "OK" at bounding box center [626, 156] width 32 height 24
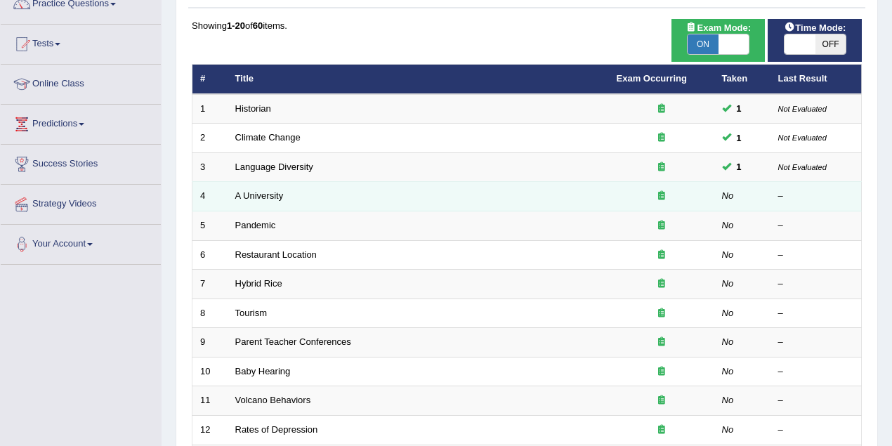
scroll to position [477, 0]
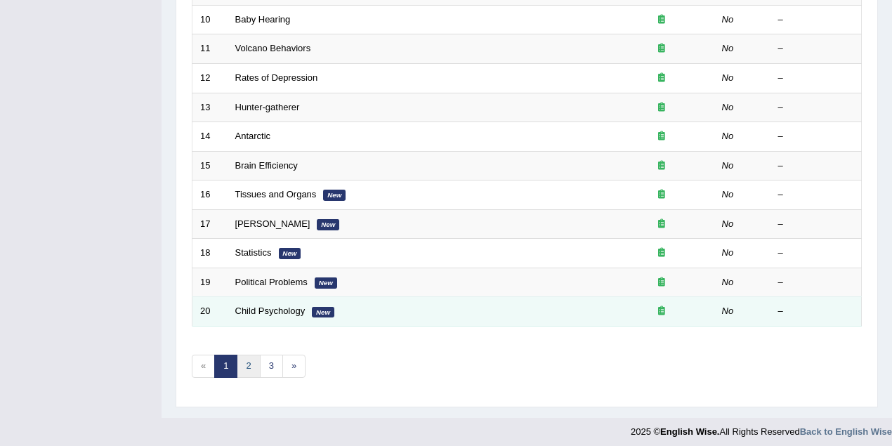
drag, startPoint x: 243, startPoint y: 355, endPoint x: 346, endPoint y: 296, distance: 118.9
click at [243, 355] on link "2" at bounding box center [248, 366] width 23 height 23
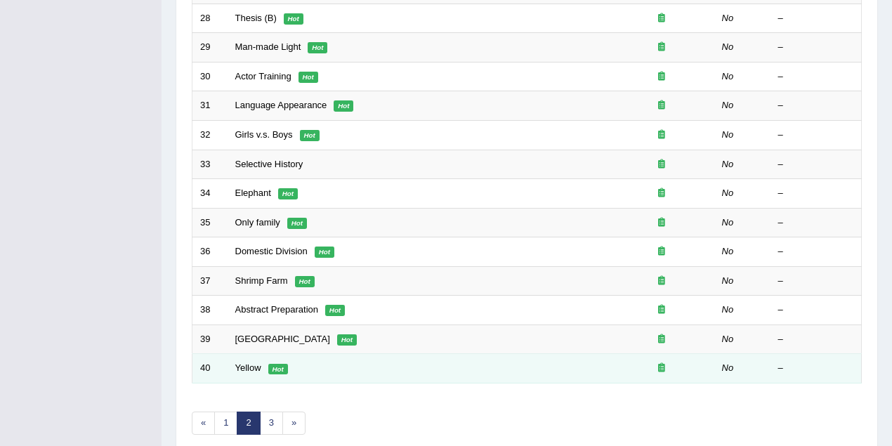
scroll to position [477, 0]
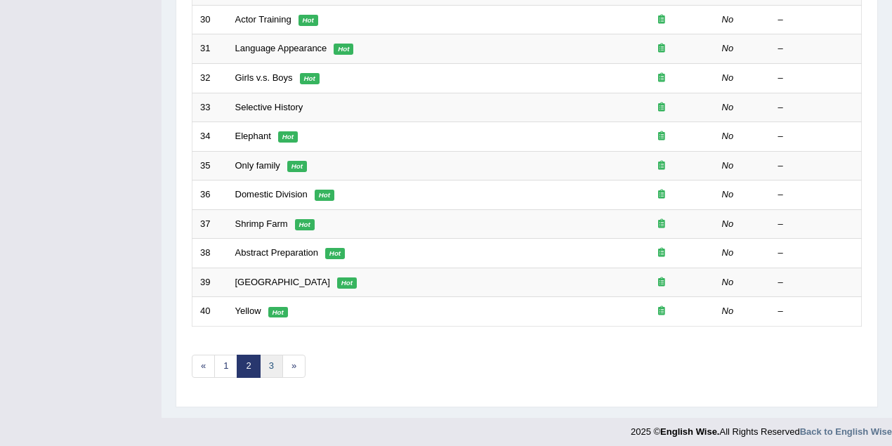
click at [270, 365] on link "3" at bounding box center [271, 366] width 23 height 23
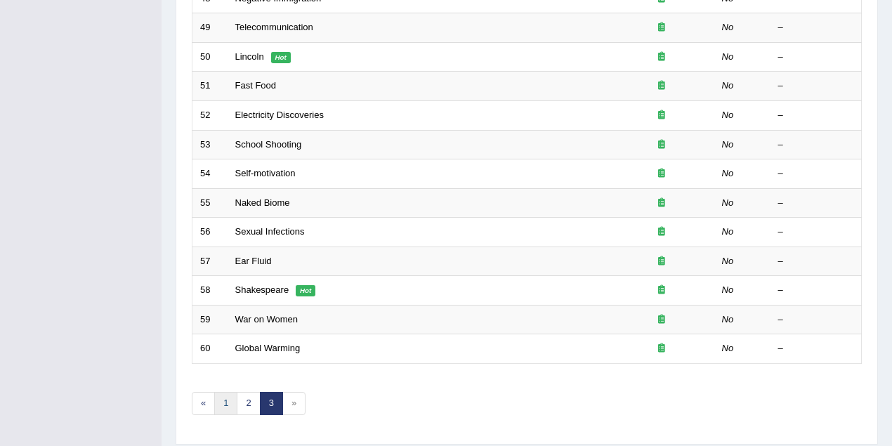
scroll to position [477, 0]
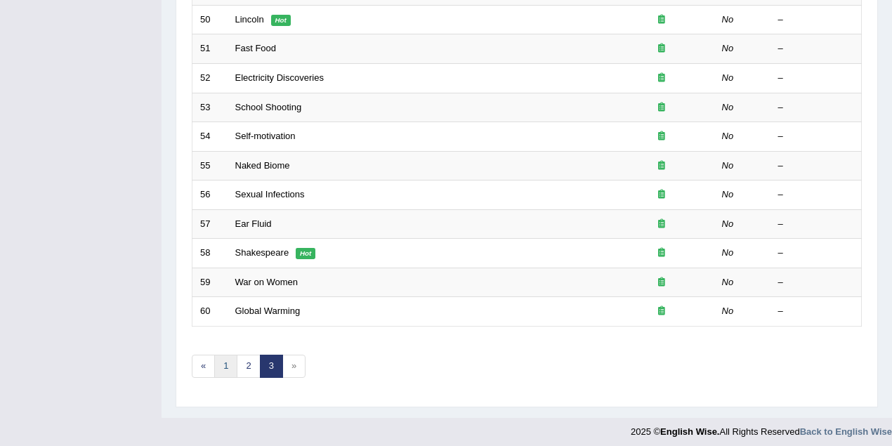
click at [222, 367] on link "1" at bounding box center [225, 366] width 23 height 23
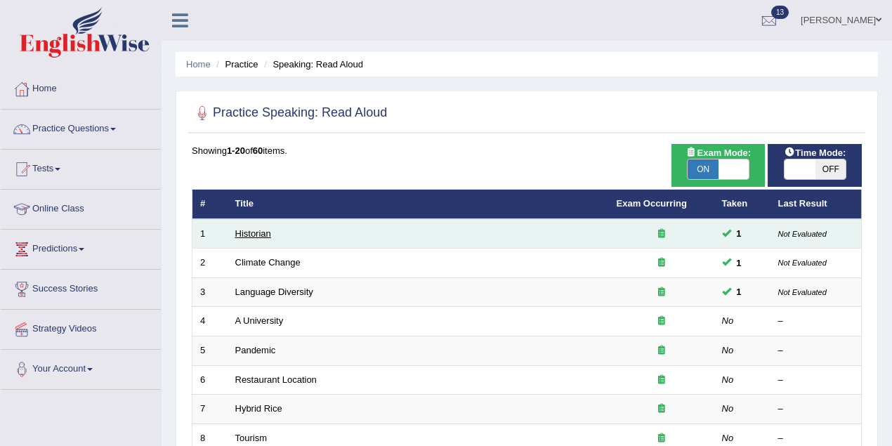
click at [261, 230] on link "Historian" at bounding box center [253, 233] width 36 height 11
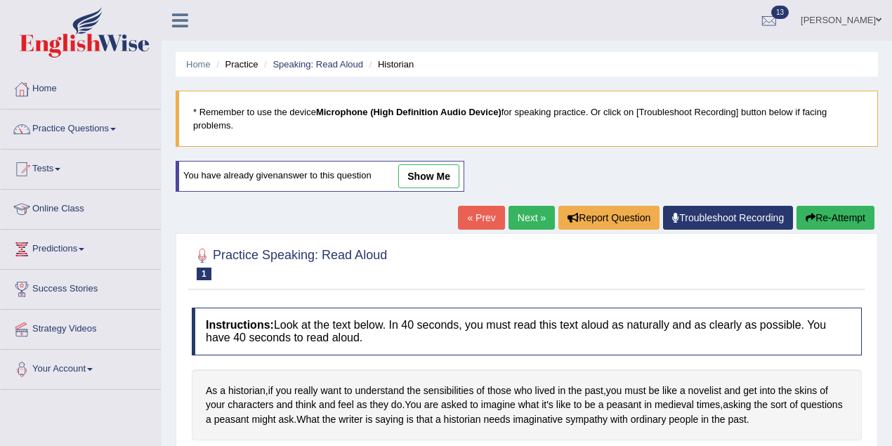
click at [438, 176] on link "show me" at bounding box center [428, 176] width 61 height 24
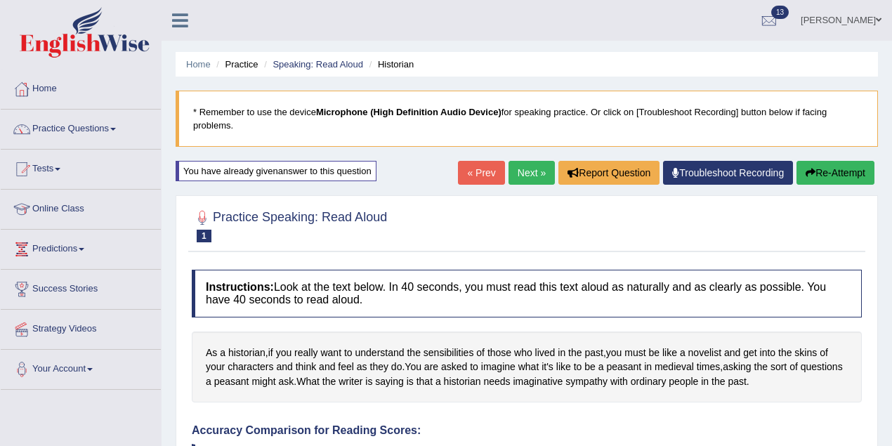
click at [518, 174] on link "Next »" at bounding box center [532, 173] width 46 height 24
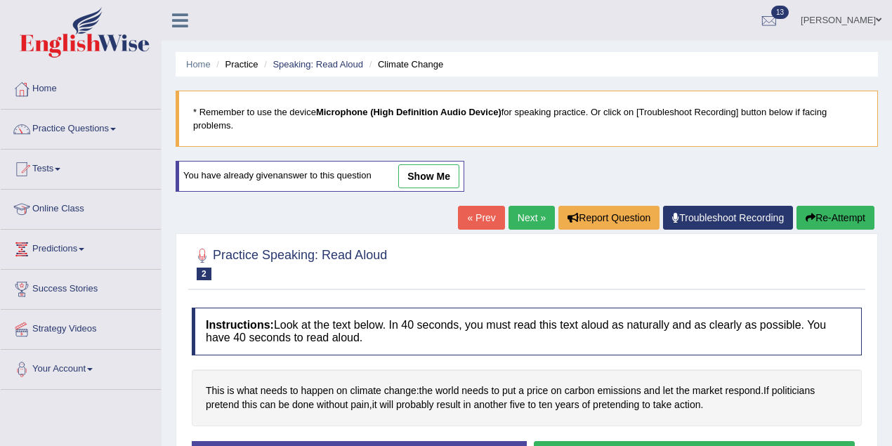
click at [447, 177] on link "show me" at bounding box center [428, 176] width 61 height 24
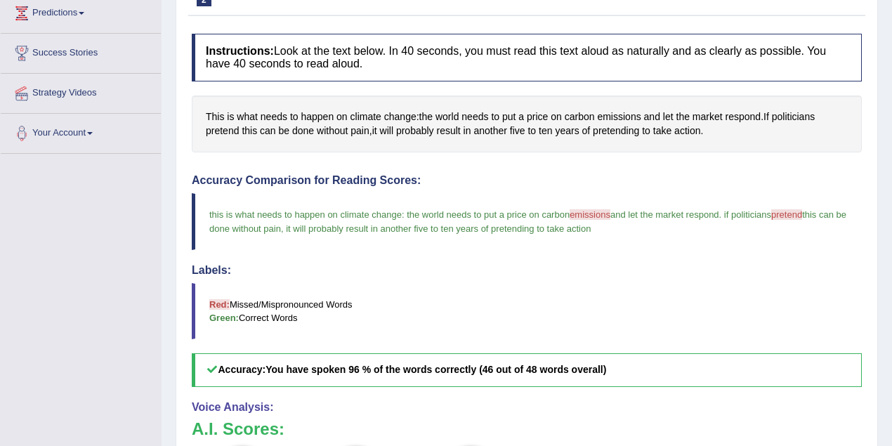
scroll to position [51, 0]
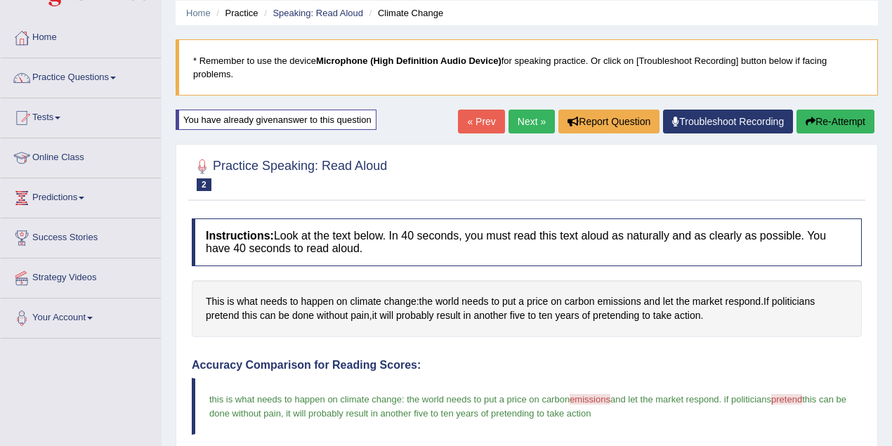
click at [509, 122] on link "Next »" at bounding box center [532, 122] width 46 height 24
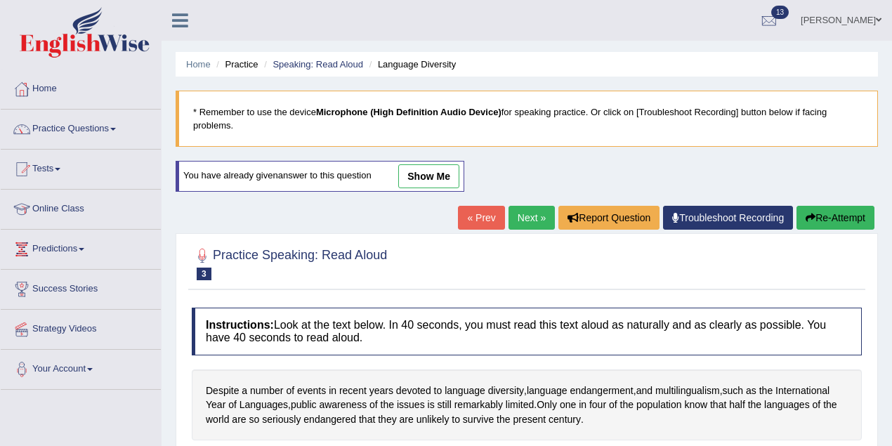
click at [449, 176] on link "show me" at bounding box center [428, 176] width 61 height 24
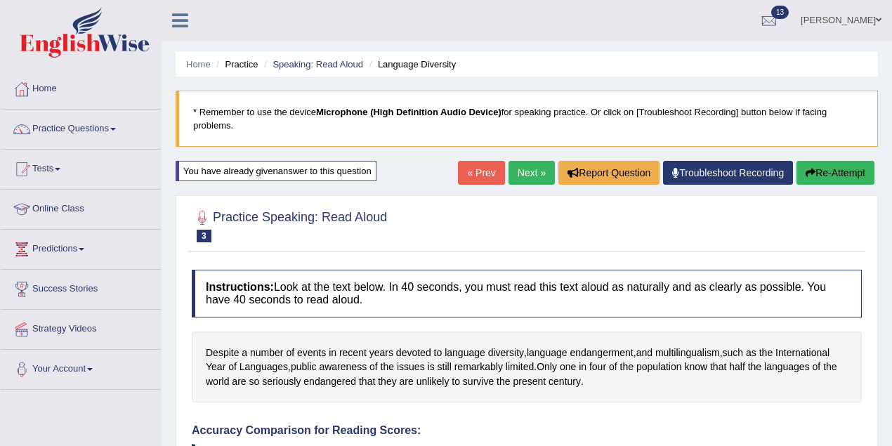
click at [89, 141] on link "Practice Questions" at bounding box center [81, 127] width 160 height 35
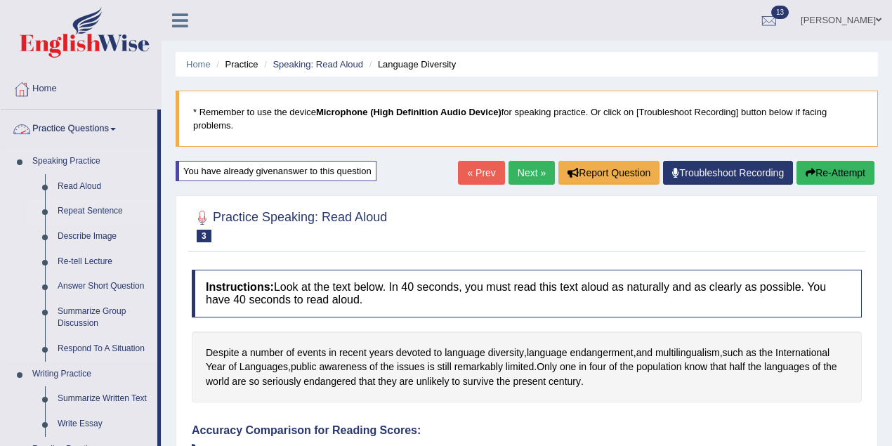
click at [95, 211] on link "Repeat Sentence" at bounding box center [104, 211] width 106 height 25
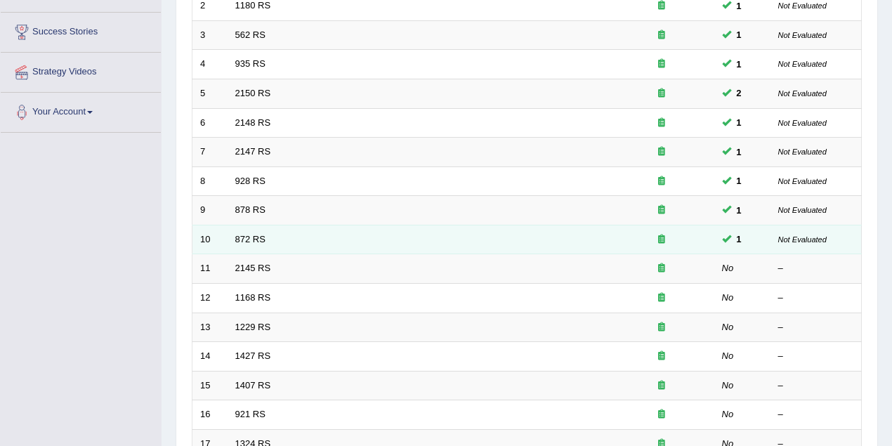
scroll to position [187, 0]
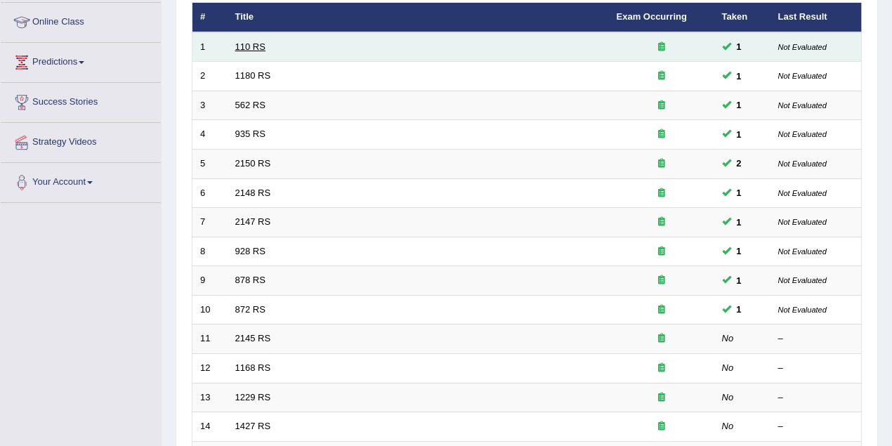
click at [256, 46] on link "110 RS" at bounding box center [250, 46] width 30 height 11
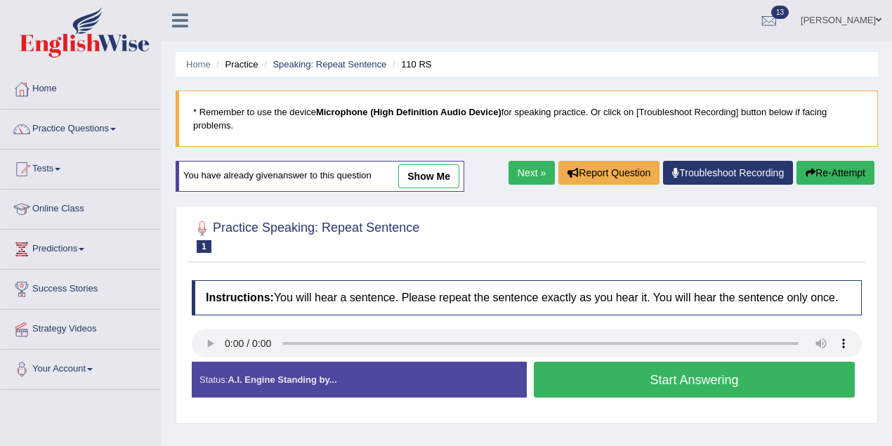
click at [433, 185] on link "show me" at bounding box center [428, 176] width 61 height 24
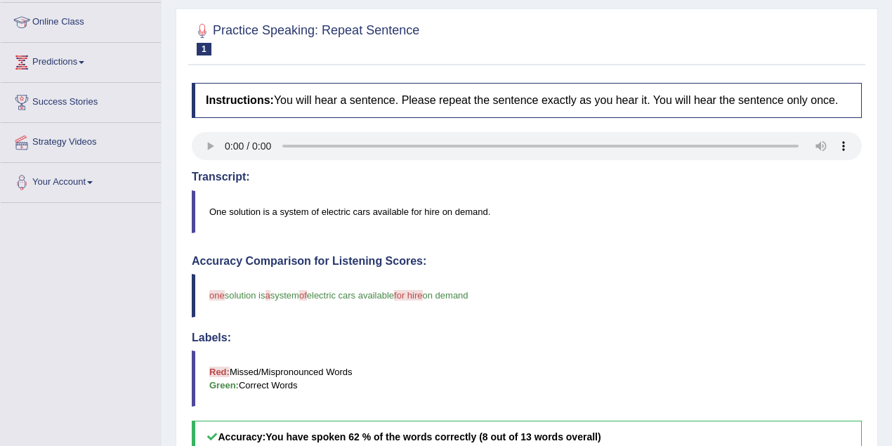
scroll to position [69, 0]
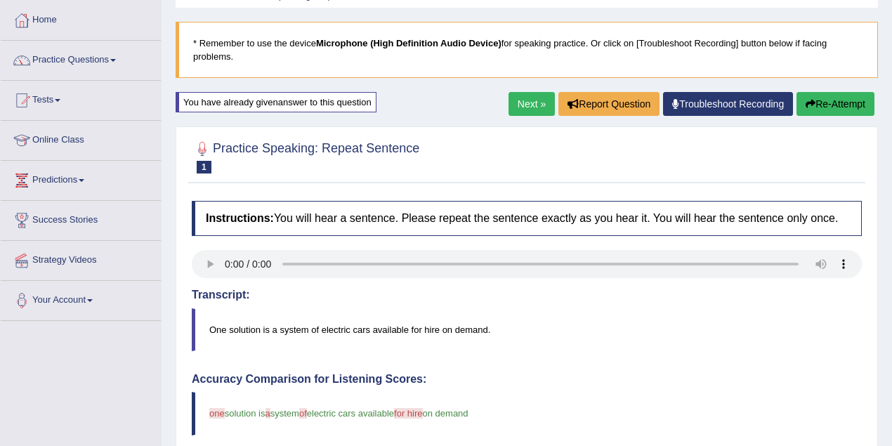
click at [530, 104] on link "Next »" at bounding box center [532, 104] width 46 height 24
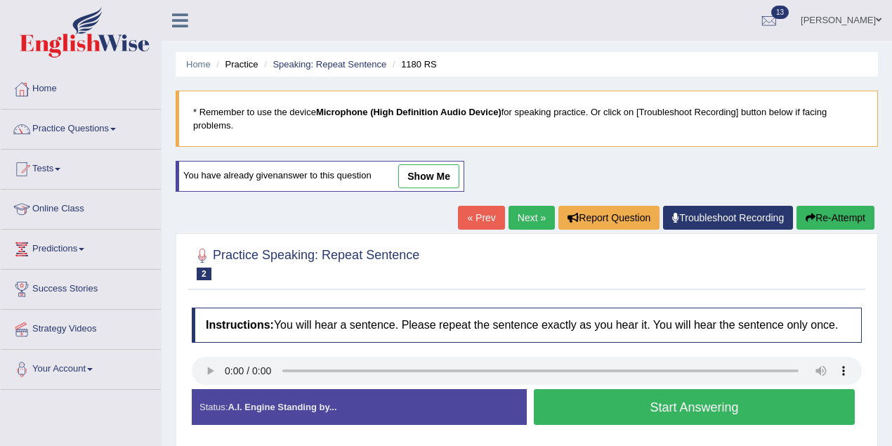
click at [430, 175] on link "show me" at bounding box center [428, 176] width 61 height 24
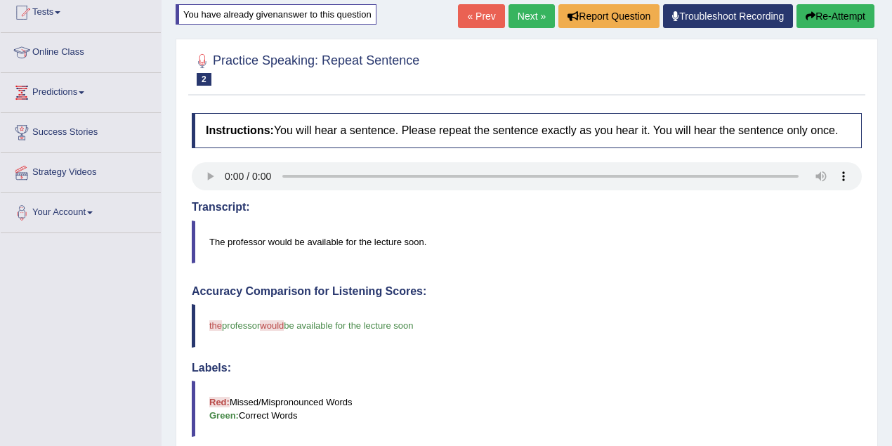
scroll to position [62, 0]
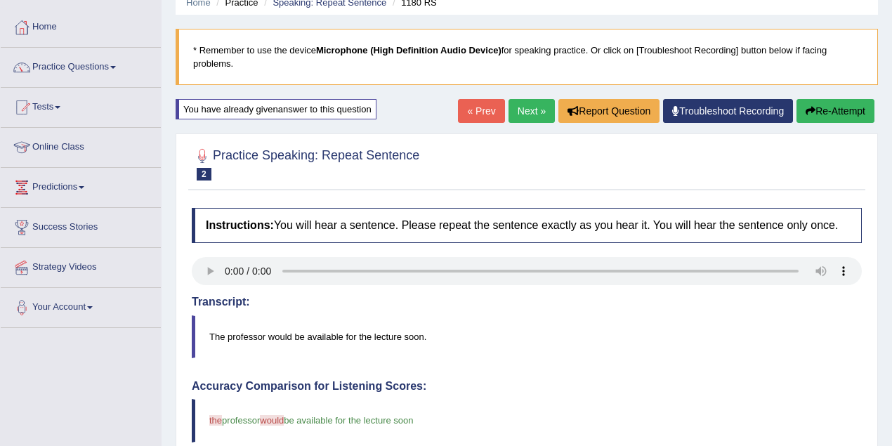
click at [509, 105] on link "Next »" at bounding box center [532, 111] width 46 height 24
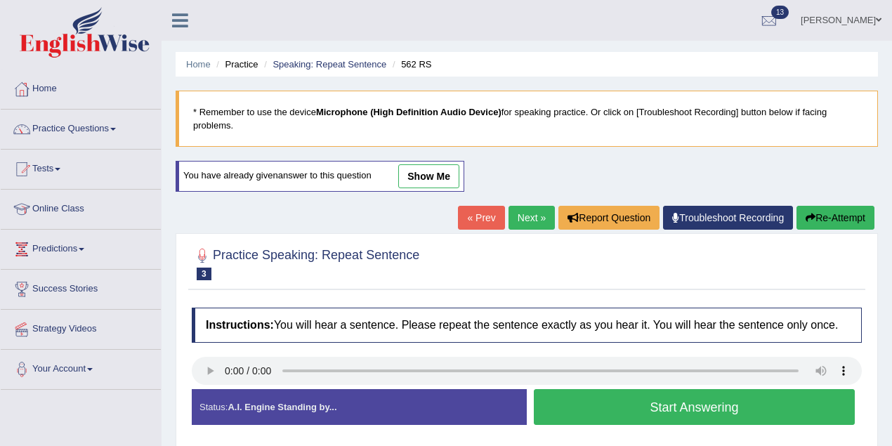
click at [414, 178] on link "show me" at bounding box center [428, 176] width 61 height 24
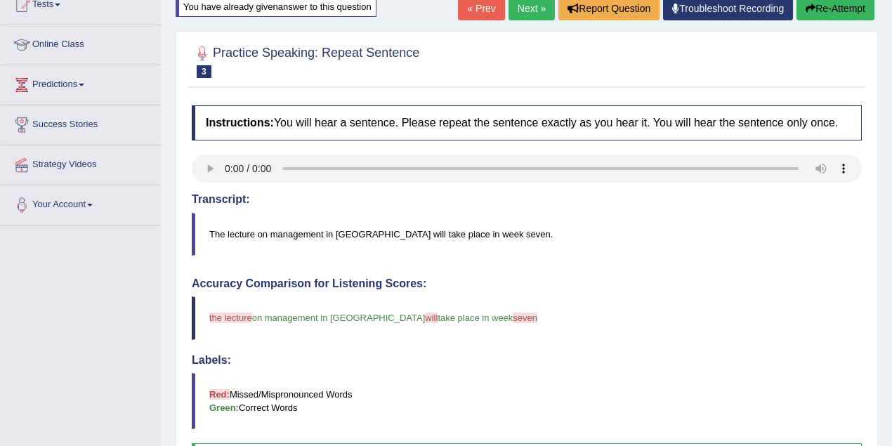
scroll to position [69, 0]
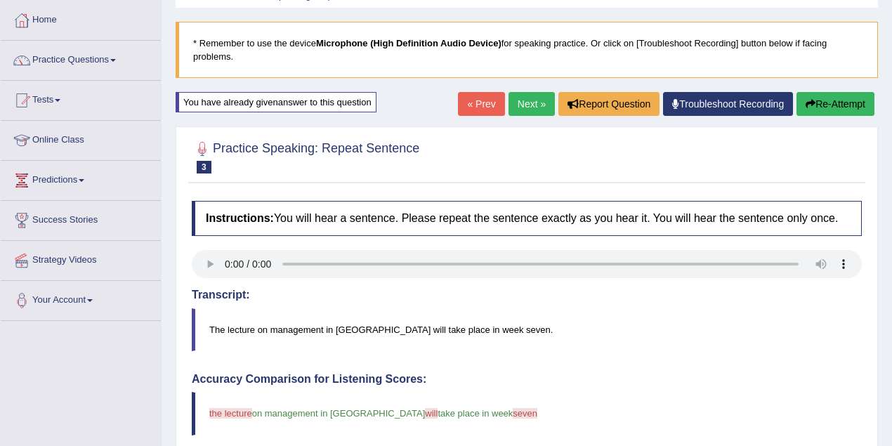
click at [530, 101] on link "Next »" at bounding box center [532, 104] width 46 height 24
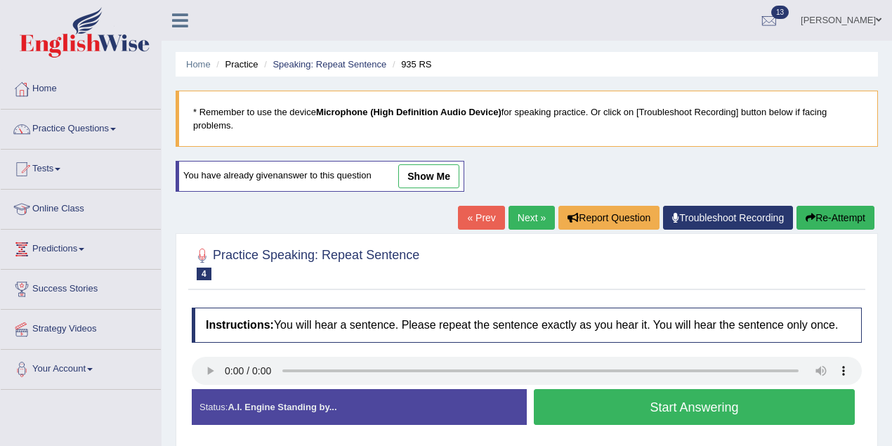
click at [427, 167] on link "show me" at bounding box center [428, 176] width 61 height 24
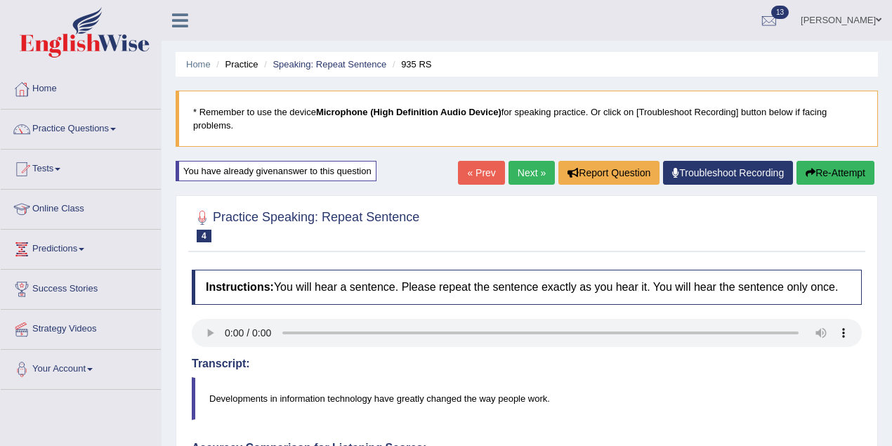
click at [521, 170] on link "Next »" at bounding box center [532, 173] width 46 height 24
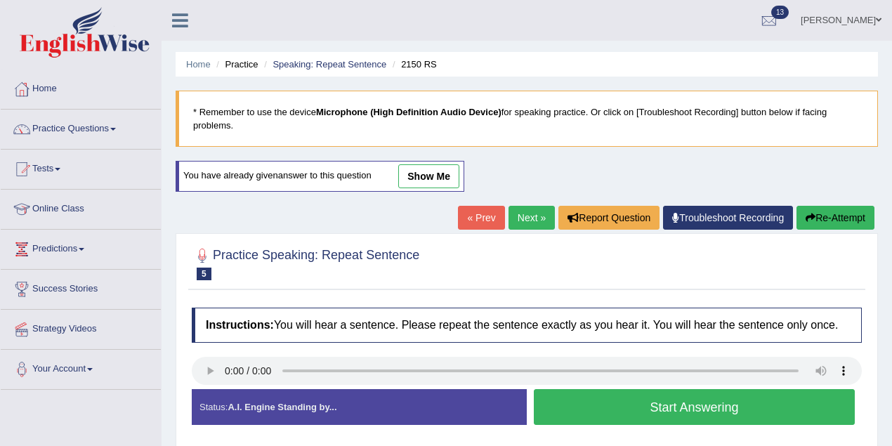
click at [431, 167] on link "show me" at bounding box center [428, 176] width 61 height 24
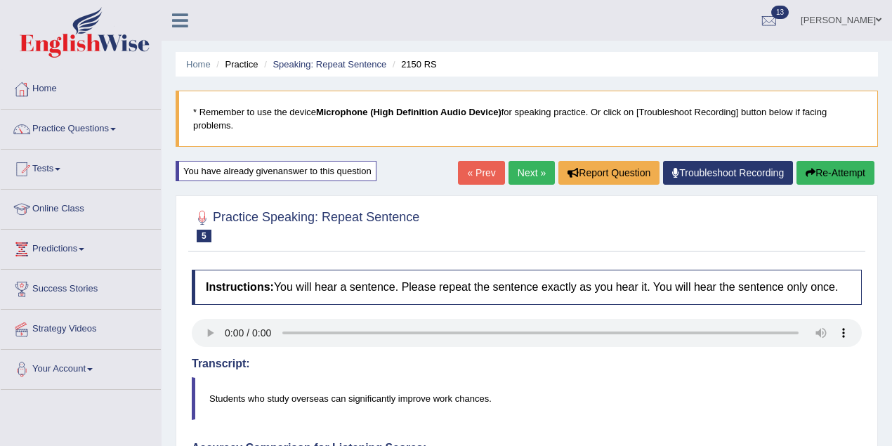
click at [526, 175] on link "Next »" at bounding box center [532, 173] width 46 height 24
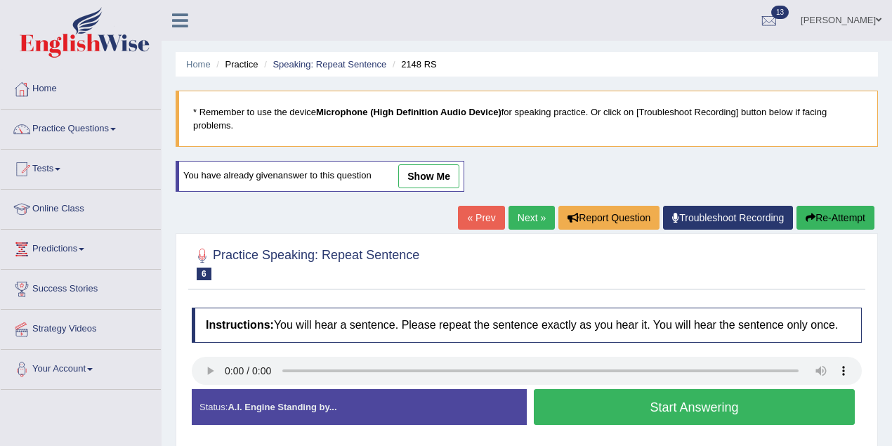
click at [420, 172] on link "show me" at bounding box center [428, 176] width 61 height 24
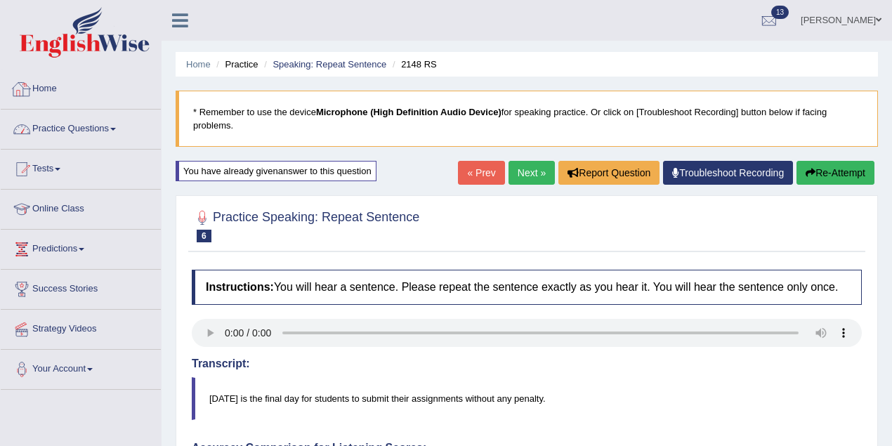
click at [104, 135] on link "Practice Questions" at bounding box center [81, 127] width 160 height 35
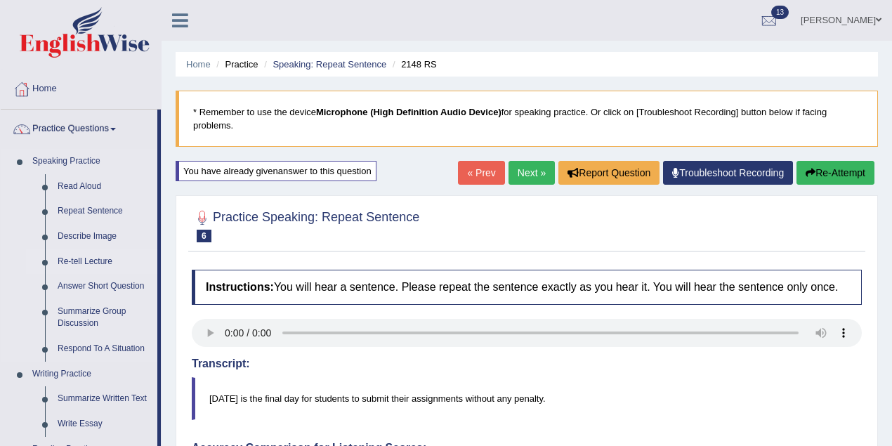
click at [100, 259] on link "Re-tell Lecture" at bounding box center [104, 261] width 106 height 25
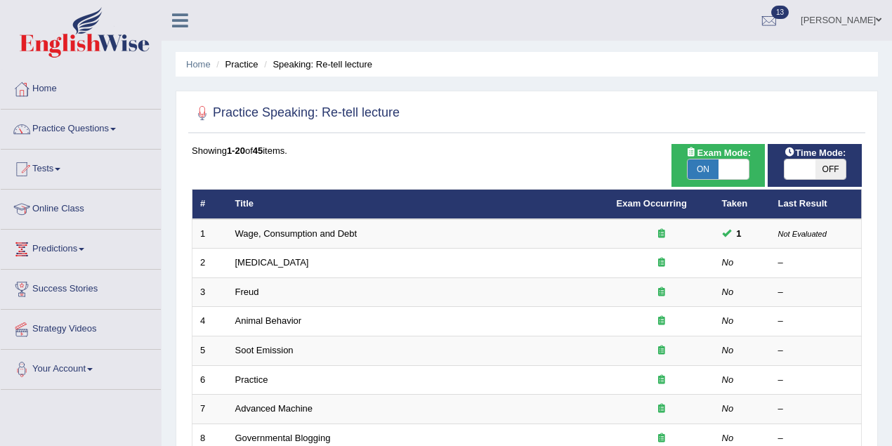
click at [707, 167] on span "ON" at bounding box center [703, 169] width 31 height 20
checkbox input "false"
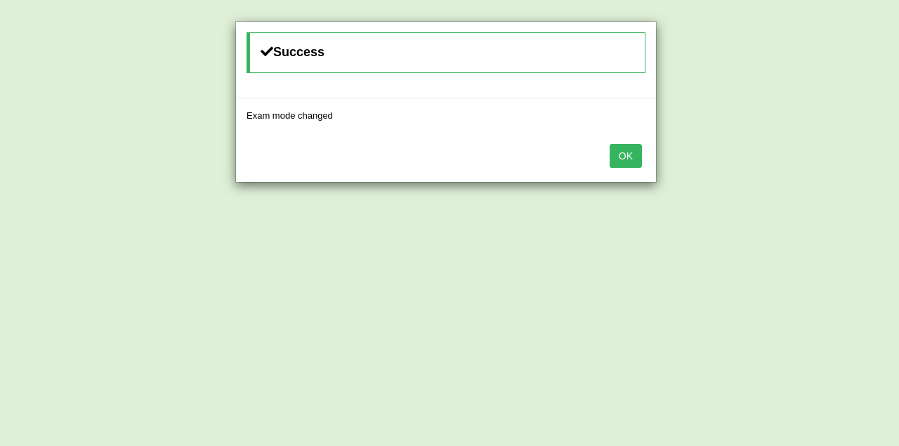
click at [621, 159] on button "OK" at bounding box center [626, 156] width 32 height 24
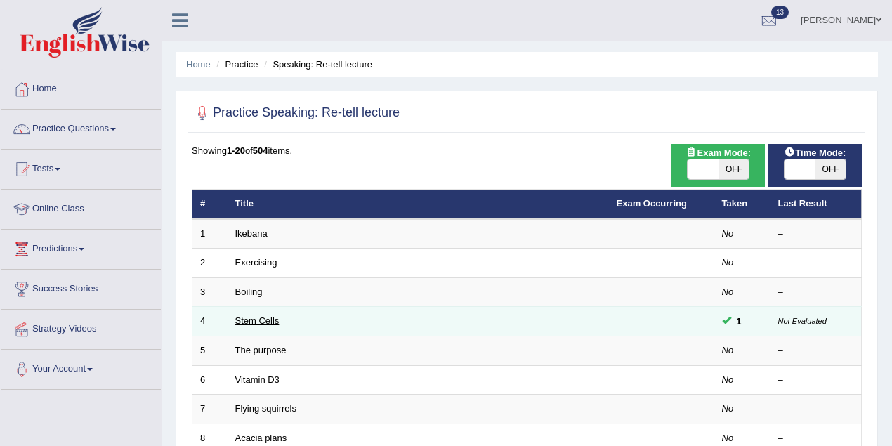
click at [270, 318] on link "Stem Cells" at bounding box center [257, 320] width 44 height 11
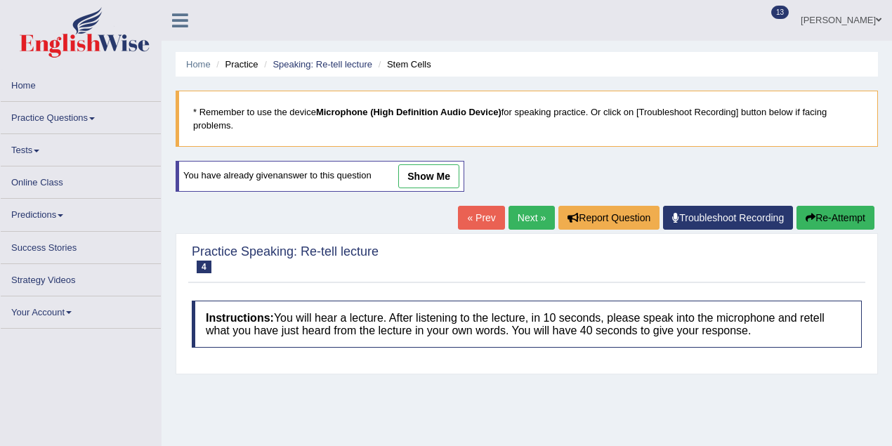
click at [441, 176] on link "show me" at bounding box center [428, 176] width 61 height 24
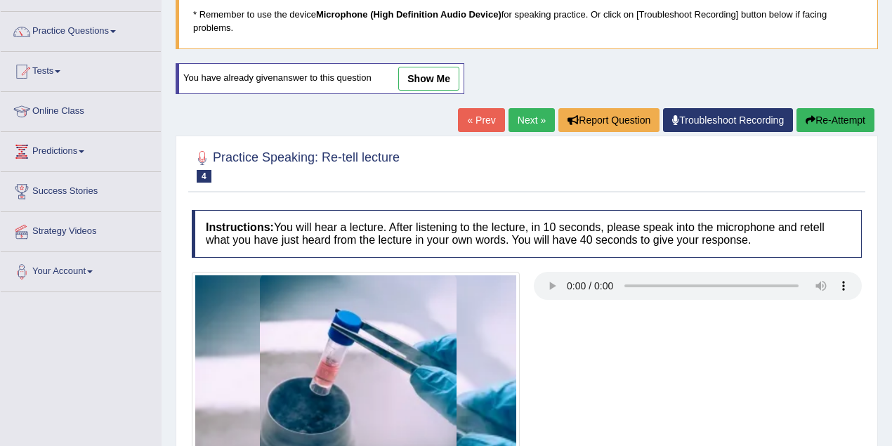
scroll to position [41, 0]
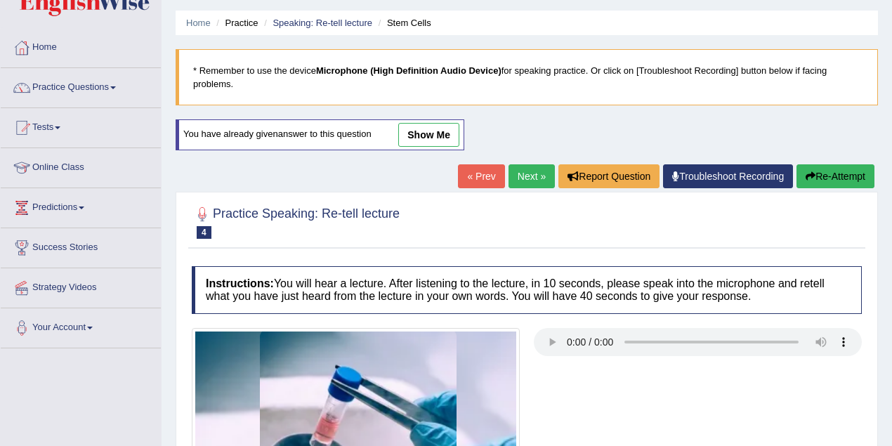
click at [416, 132] on link "show me" at bounding box center [428, 135] width 61 height 24
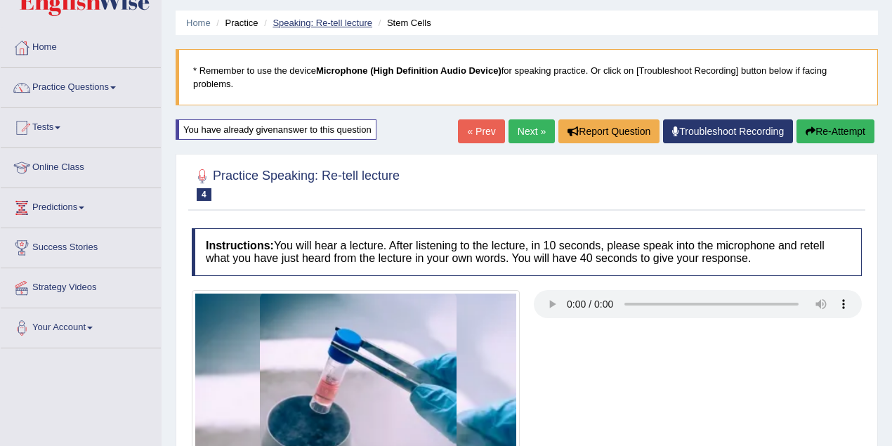
click at [353, 24] on link "Speaking: Re-tell lecture" at bounding box center [323, 23] width 100 height 11
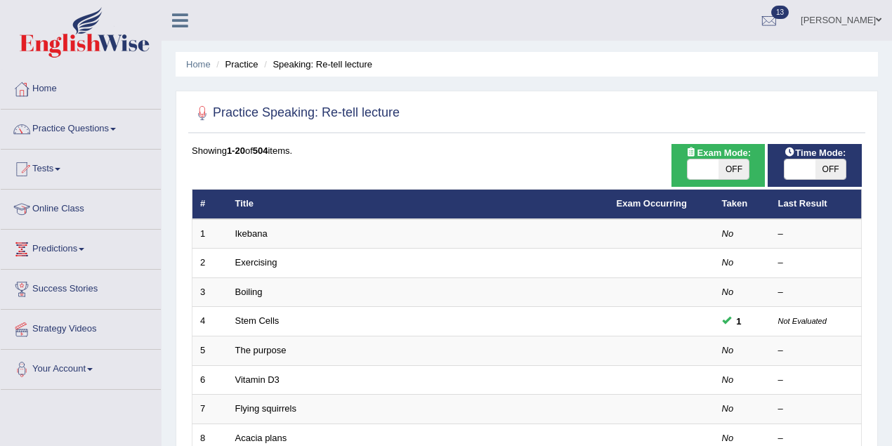
click at [736, 169] on span "OFF" at bounding box center [734, 169] width 31 height 20
checkbox input "true"
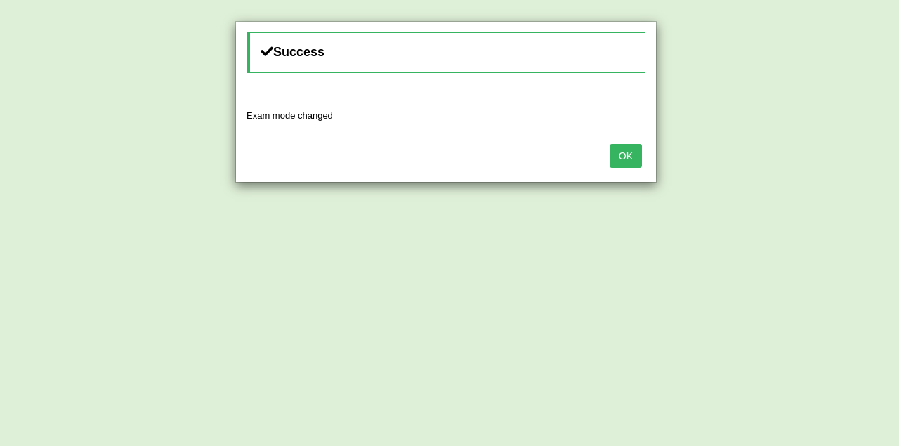
click at [630, 148] on button "OK" at bounding box center [626, 156] width 32 height 24
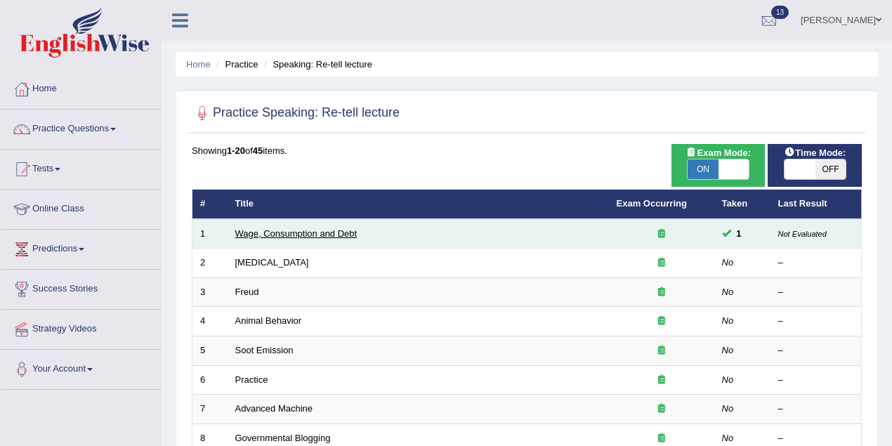
click at [290, 230] on link "Wage, Consumption and Debt" at bounding box center [296, 233] width 122 height 11
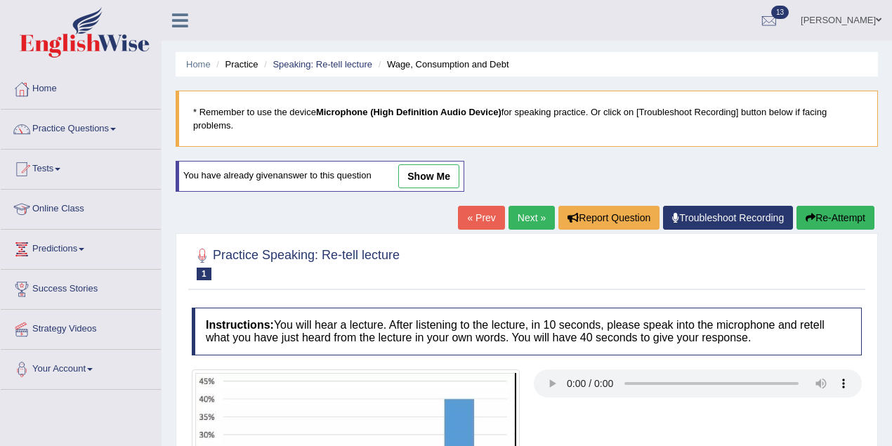
click at [424, 173] on link "show me" at bounding box center [428, 176] width 61 height 24
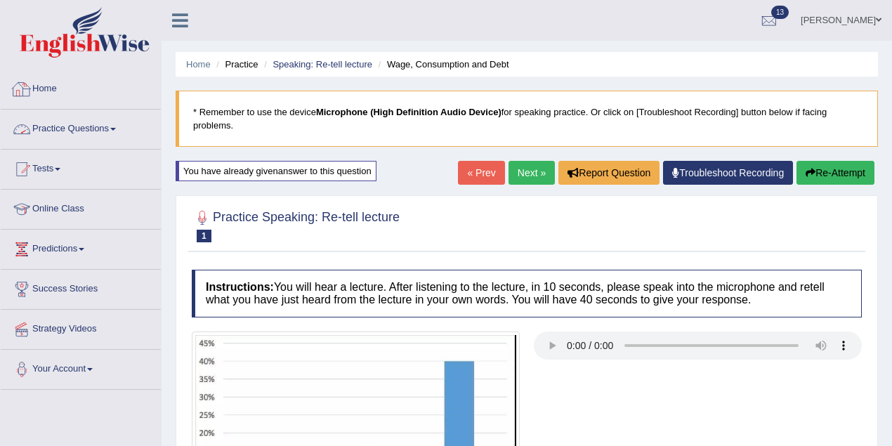
click at [118, 131] on link "Practice Questions" at bounding box center [81, 127] width 160 height 35
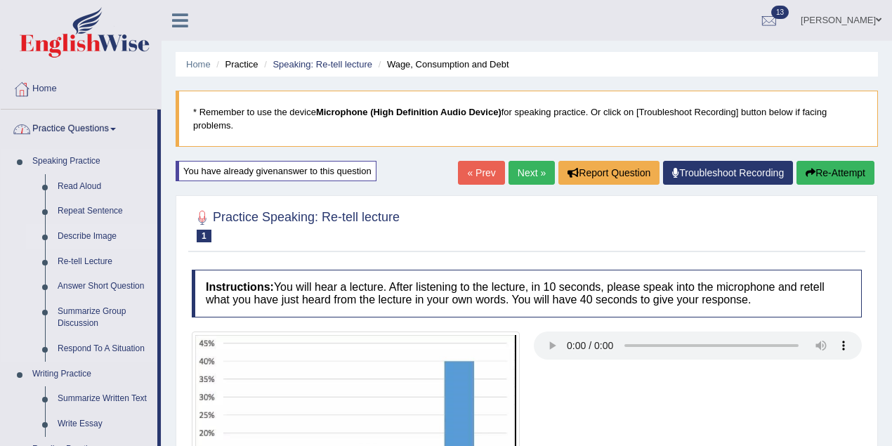
click at [97, 242] on link "Describe Image" at bounding box center [104, 236] width 106 height 25
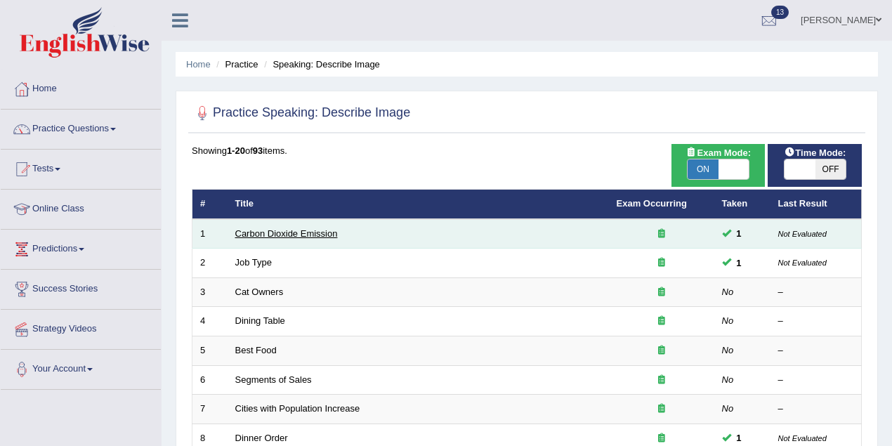
click at [297, 237] on link "Carbon Dioxide Emission" at bounding box center [286, 233] width 103 height 11
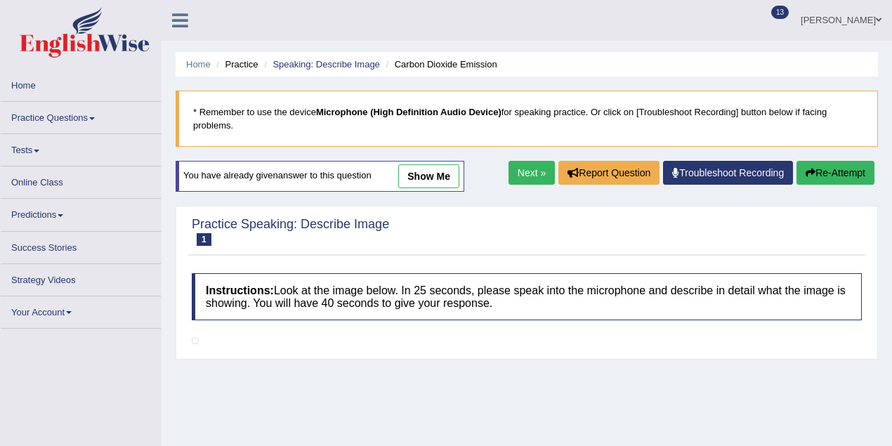
click at [422, 181] on link "show me" at bounding box center [428, 176] width 61 height 24
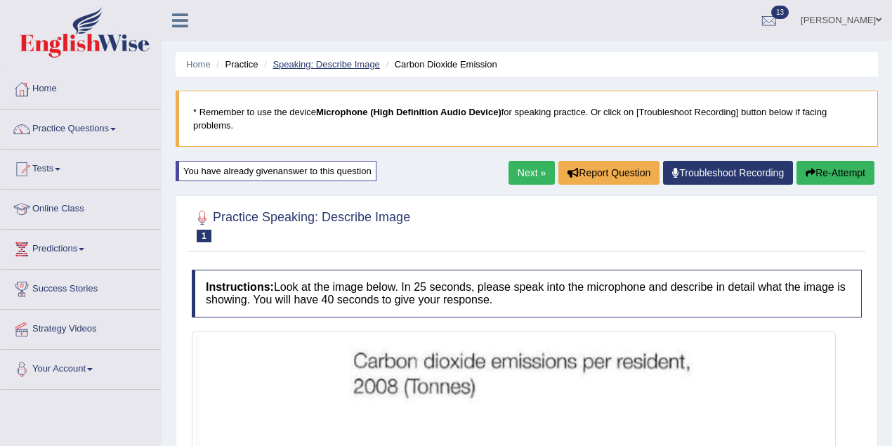
click at [363, 65] on link "Speaking: Describe Image" at bounding box center [326, 64] width 107 height 11
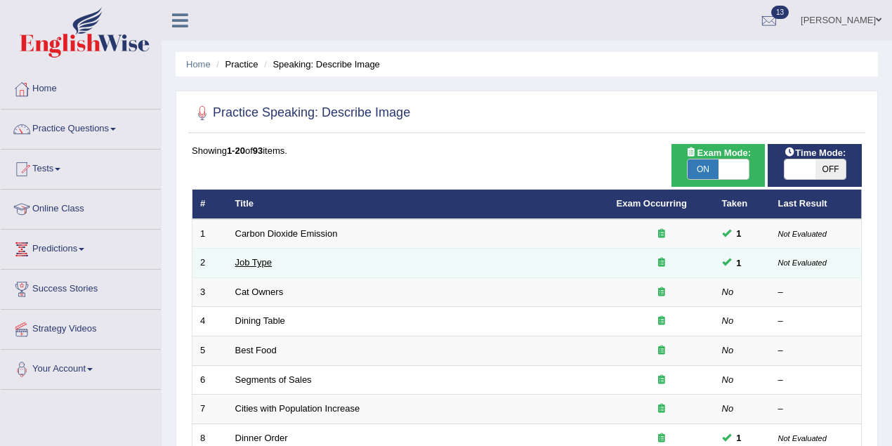
click at [270, 264] on link "Job Type" at bounding box center [253, 262] width 37 height 11
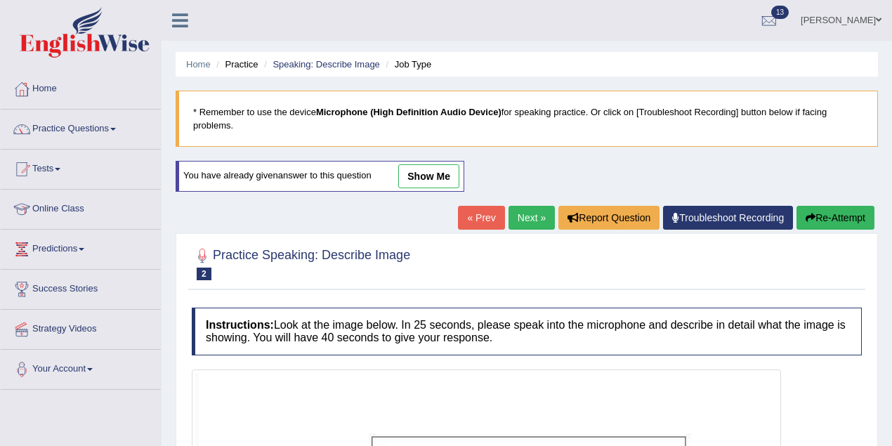
click at [424, 178] on link "show me" at bounding box center [428, 176] width 61 height 24
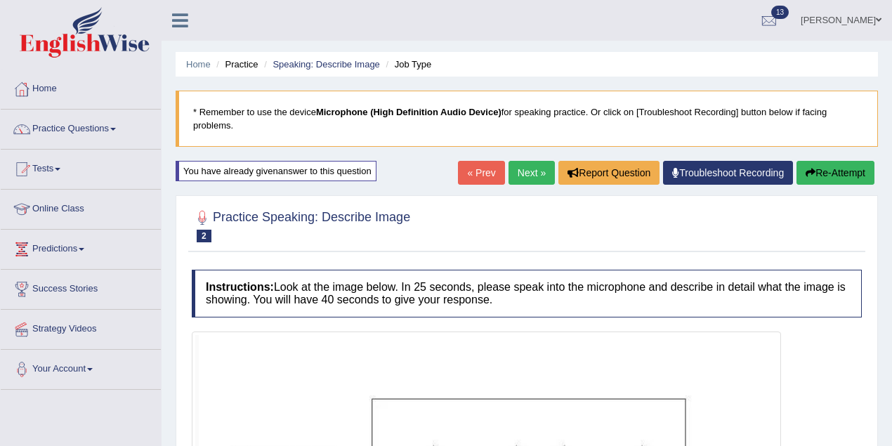
click at [869, 22] on link "Annifred Onaghise" at bounding box center [841, 18] width 102 height 37
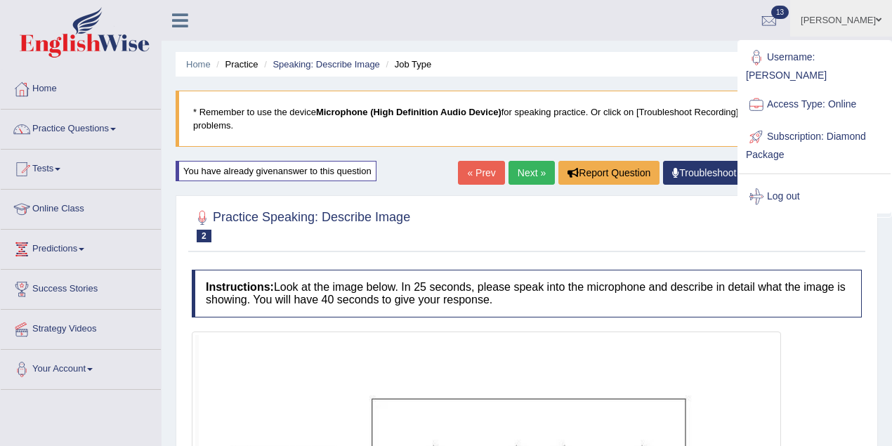
click at [795, 193] on link "Log out" at bounding box center [815, 197] width 152 height 32
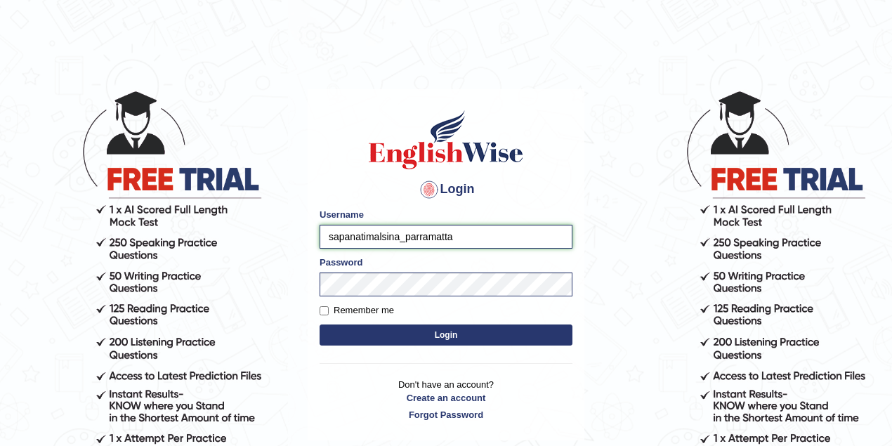
drag, startPoint x: 399, startPoint y: 239, endPoint x: 302, endPoint y: 238, distance: 97.0
click at [302, 238] on body "Login Please fix the following errors: Username sapanatimalsina_parramatta Pass…" at bounding box center [446, 268] width 892 height 446
type input "maitree_parramatta"
click at [455, 334] on button "Login" at bounding box center [446, 335] width 253 height 21
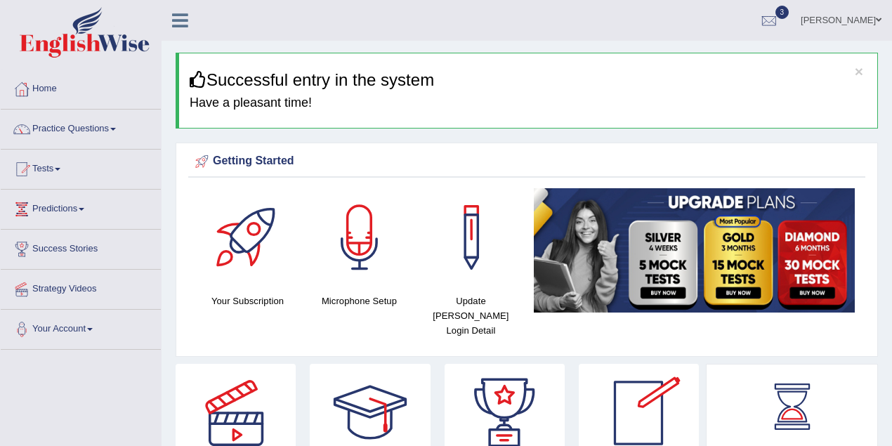
click at [626, 19] on ul "Maitree Dhyani Toggle navigation Username: maitree_parramatta Access Type: Onli…" at bounding box center [636, 20] width 511 height 40
click at [107, 145] on li "Practice Questions Speaking Practice Read Aloud Repeat Sentence Describe Image …" at bounding box center [81, 130] width 160 height 40
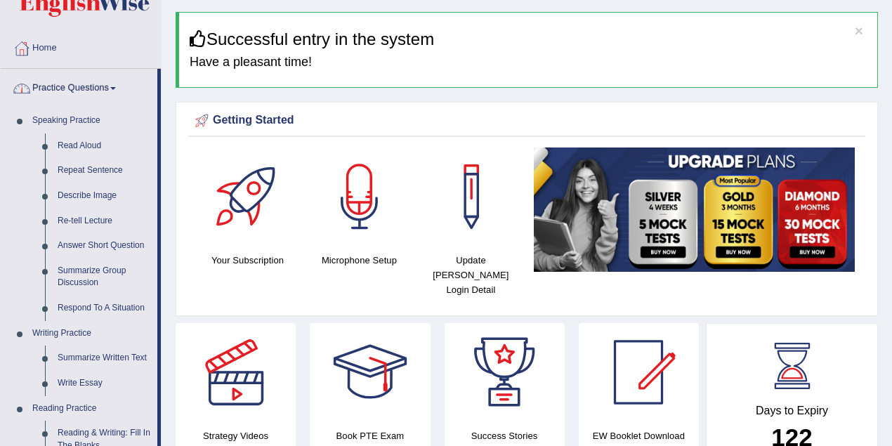
scroll to position [62, 0]
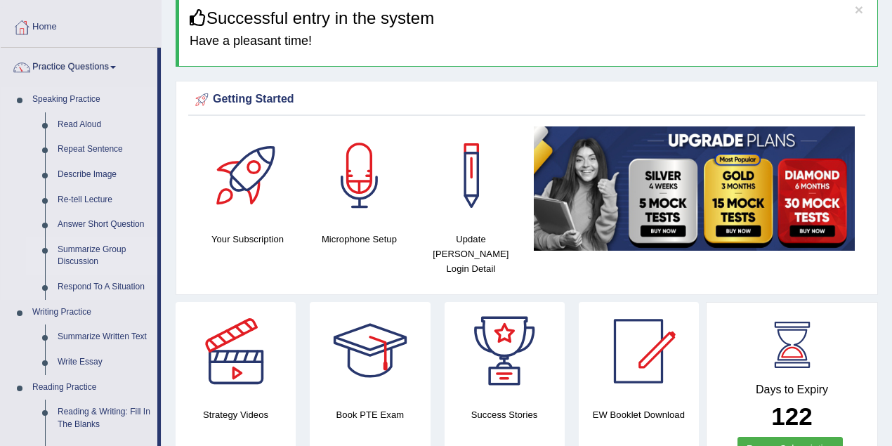
click at [111, 240] on link "Summarize Group Discussion" at bounding box center [104, 255] width 106 height 37
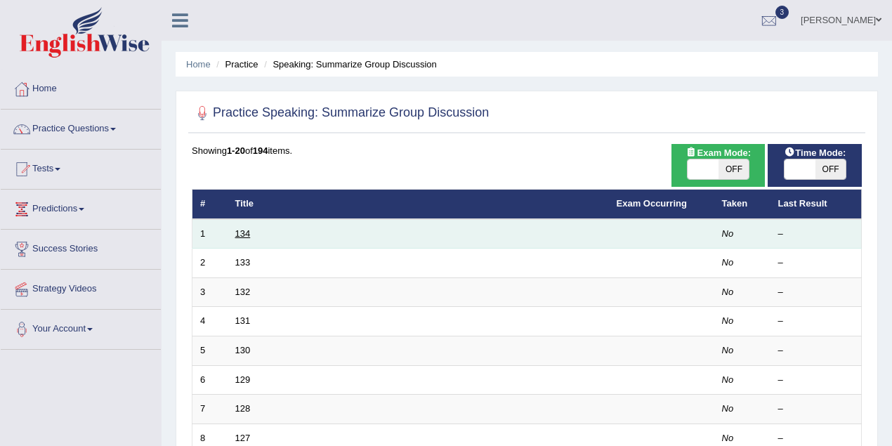
click at [244, 231] on link "134" at bounding box center [242, 233] width 15 height 11
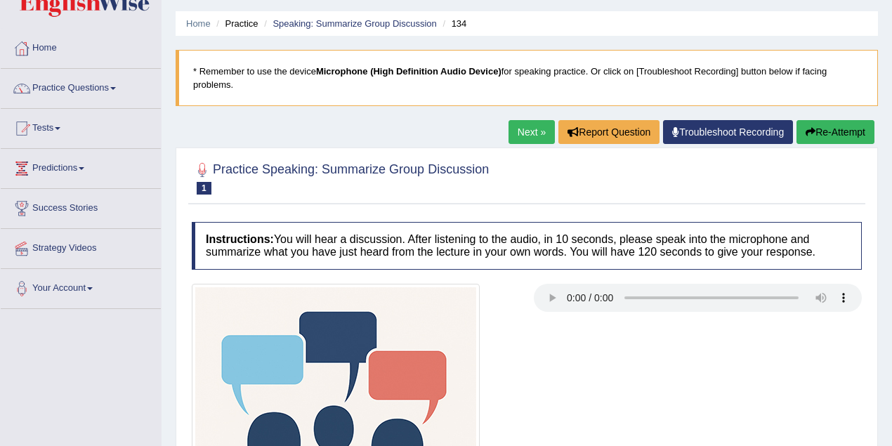
scroll to position [62, 0]
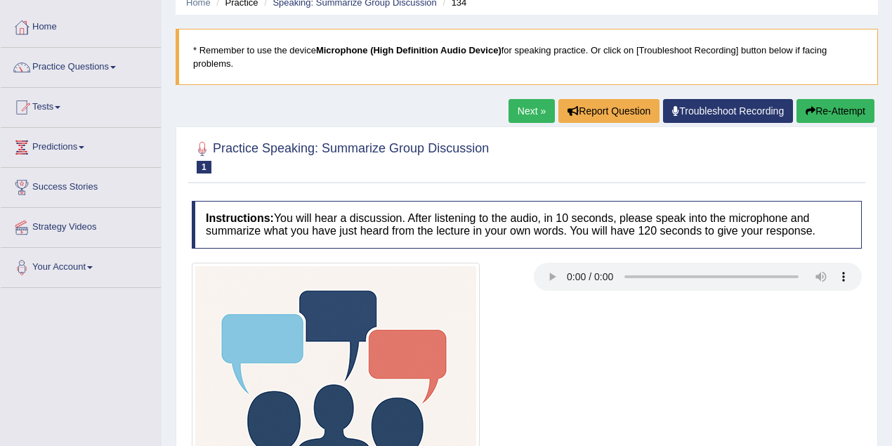
click at [685, 294] on div at bounding box center [527, 407] width 684 height 288
click at [393, 1] on link "Speaking: Summarize Group Discussion" at bounding box center [355, 2] width 164 height 11
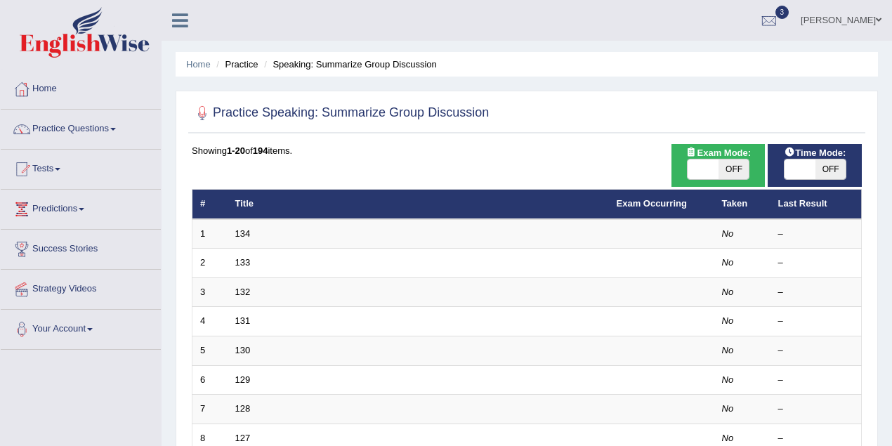
click at [816, 162] on span "OFF" at bounding box center [831, 169] width 31 height 20
checkbox input "true"
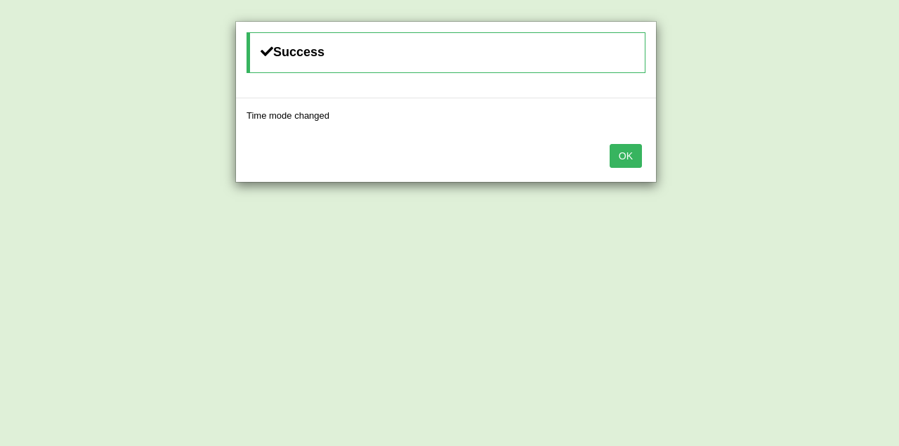
click at [634, 150] on button "OK" at bounding box center [626, 156] width 32 height 24
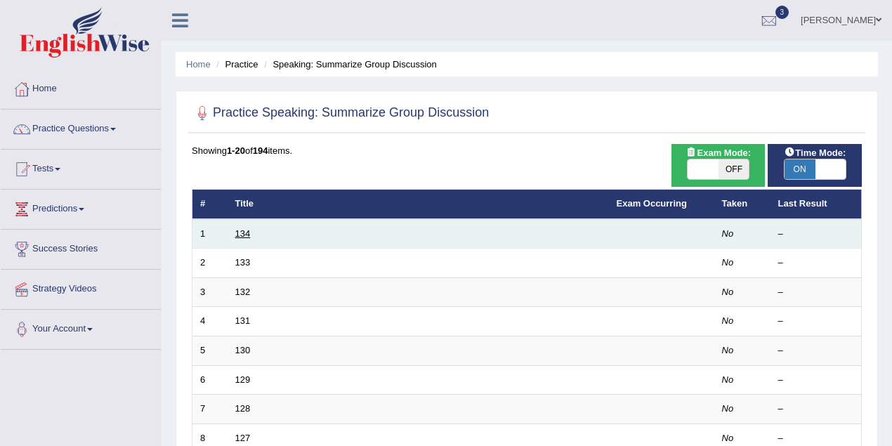
click at [245, 229] on link "134" at bounding box center [242, 233] width 15 height 11
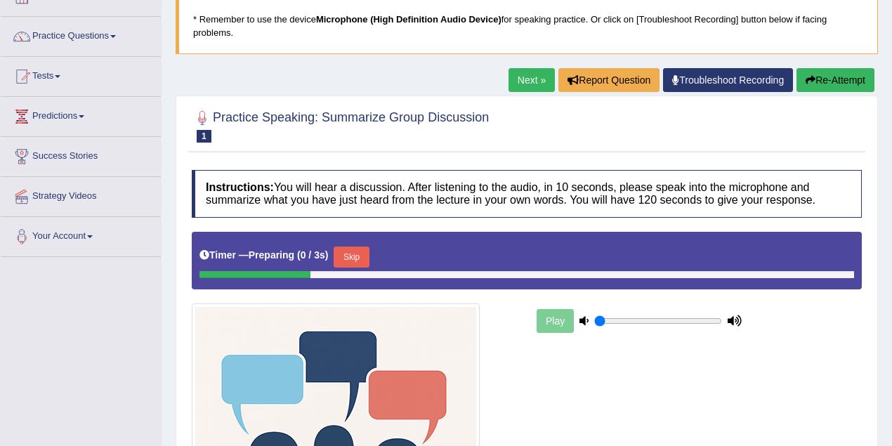
scroll to position [125, 0]
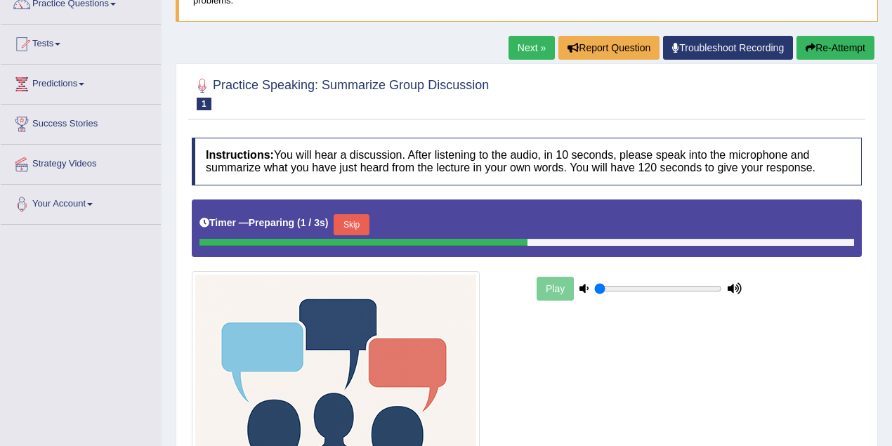
click at [582, 285] on icon at bounding box center [584, 288] width 9 height 9
drag, startPoint x: 628, startPoint y: 285, endPoint x: 580, endPoint y: 288, distance: 47.9
type input "0.05"
click at [594, 288] on input "range" at bounding box center [658, 288] width 128 height 11
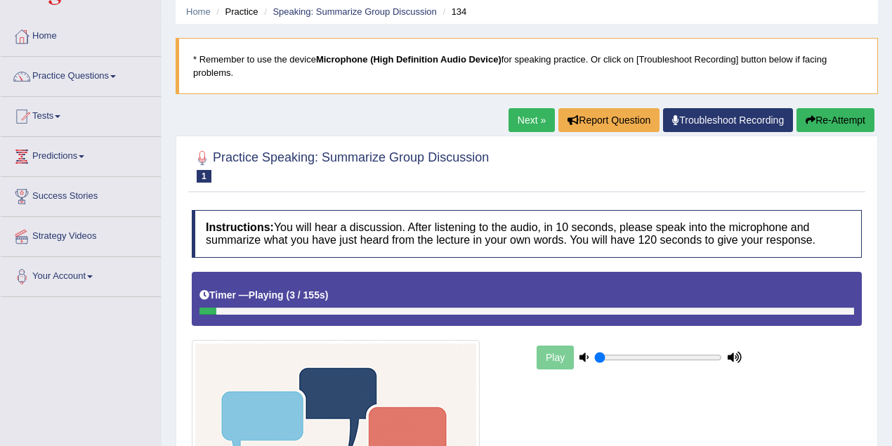
scroll to position [0, 0]
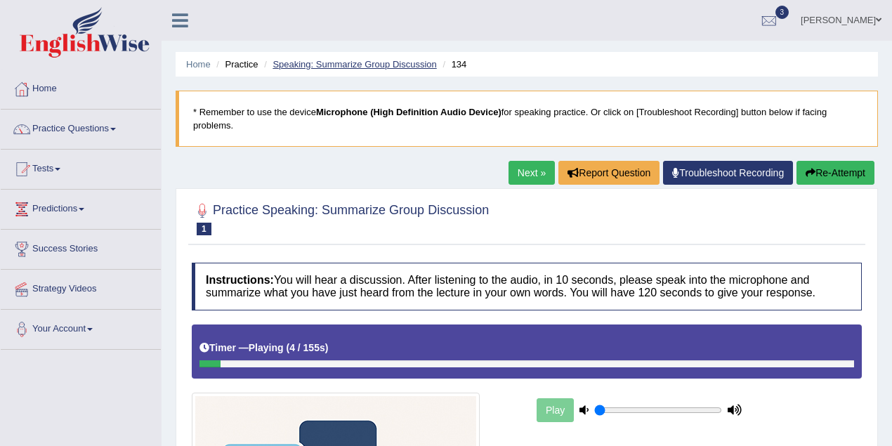
click at [334, 65] on link "Speaking: Summarize Group Discussion" at bounding box center [355, 64] width 164 height 11
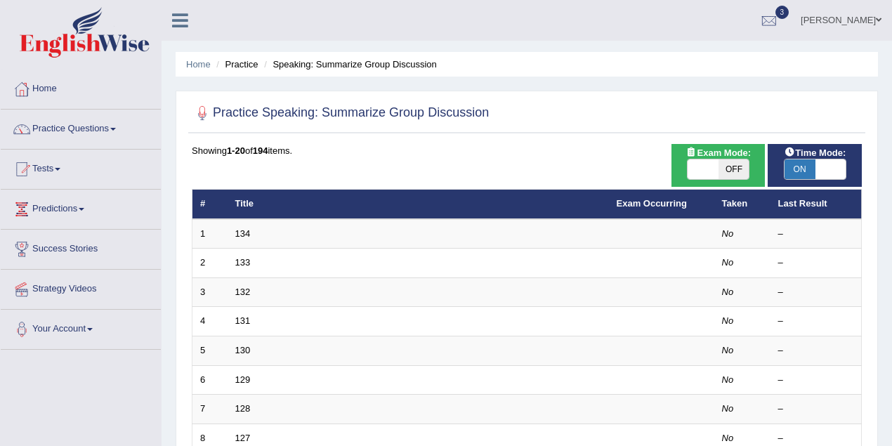
click at [796, 169] on span "ON" at bounding box center [800, 169] width 31 height 20
checkbox input "false"
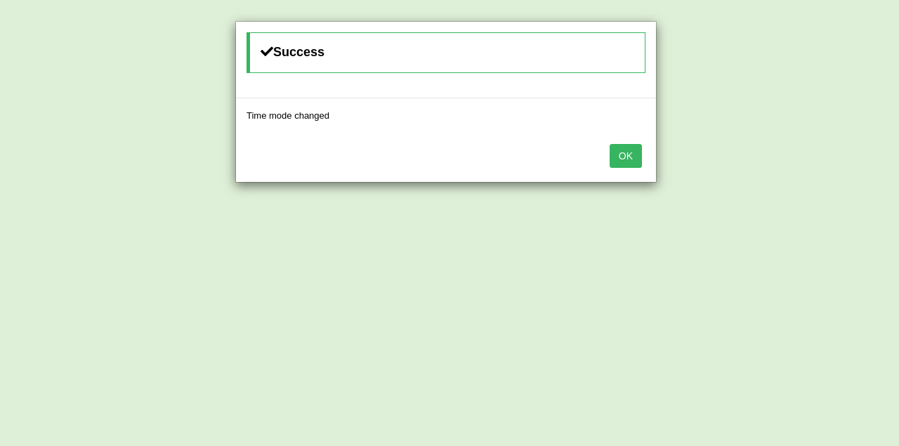
click at [625, 154] on button "OK" at bounding box center [626, 156] width 32 height 24
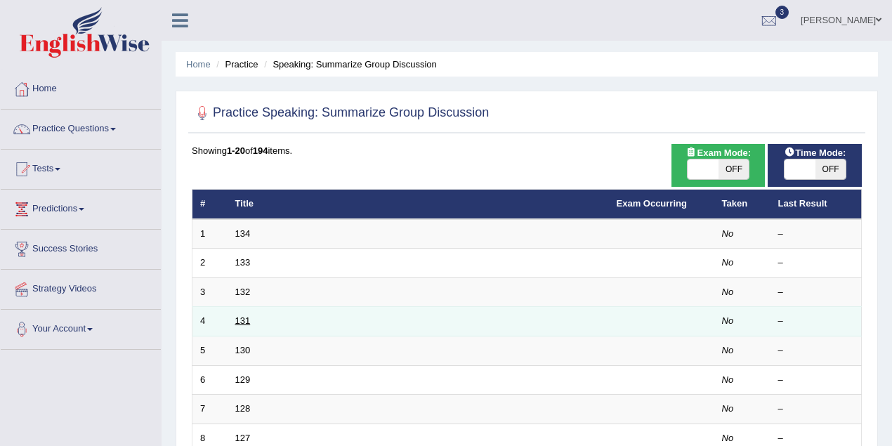
click at [247, 320] on link "131" at bounding box center [242, 320] width 15 height 11
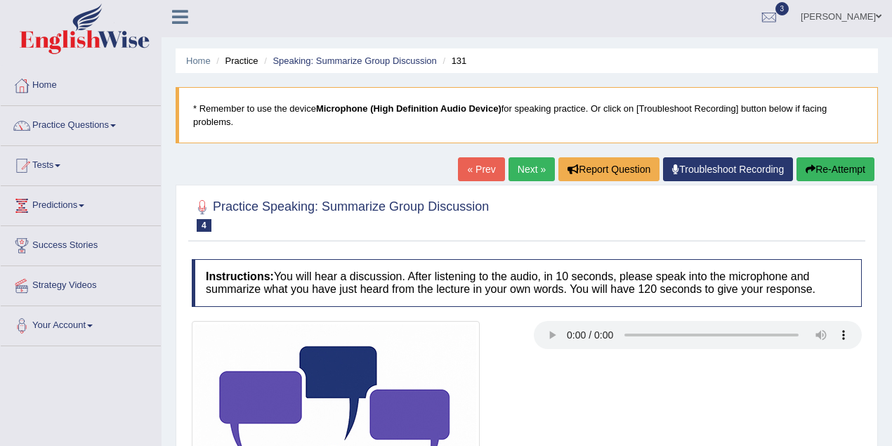
scroll to position [62, 0]
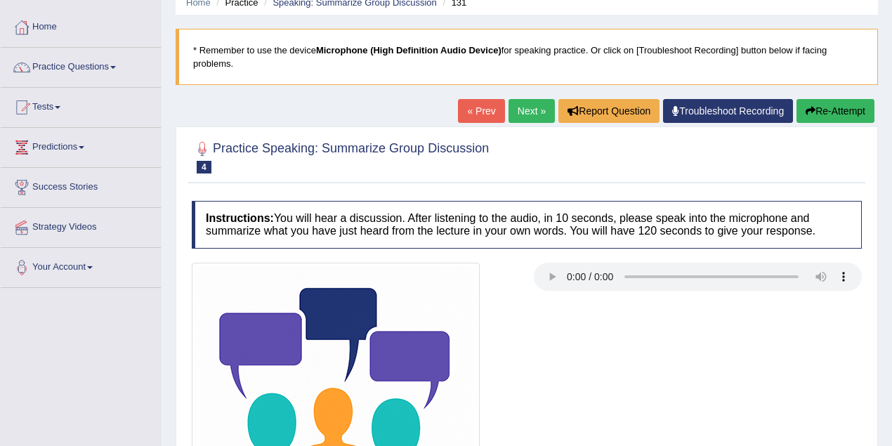
click at [538, 115] on link "Next »" at bounding box center [532, 111] width 46 height 24
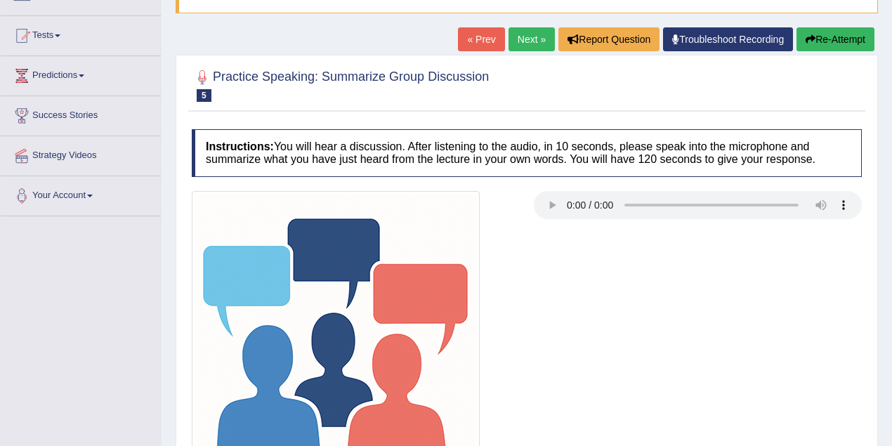
scroll to position [62, 0]
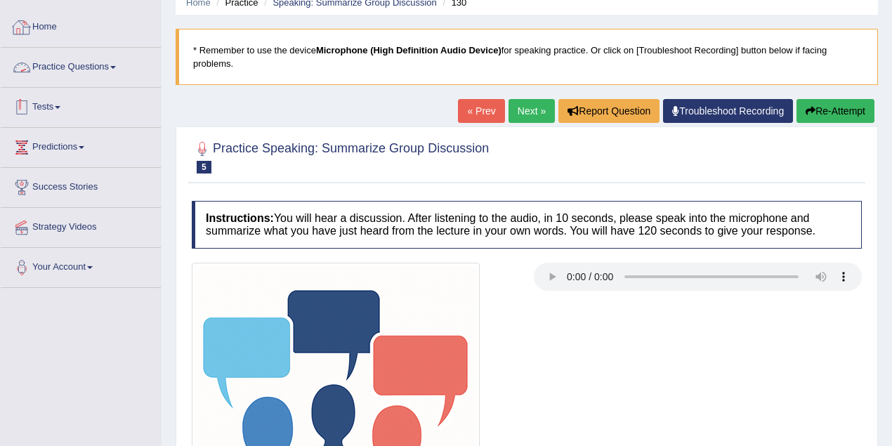
click at [109, 51] on link "Practice Questions" at bounding box center [81, 65] width 160 height 35
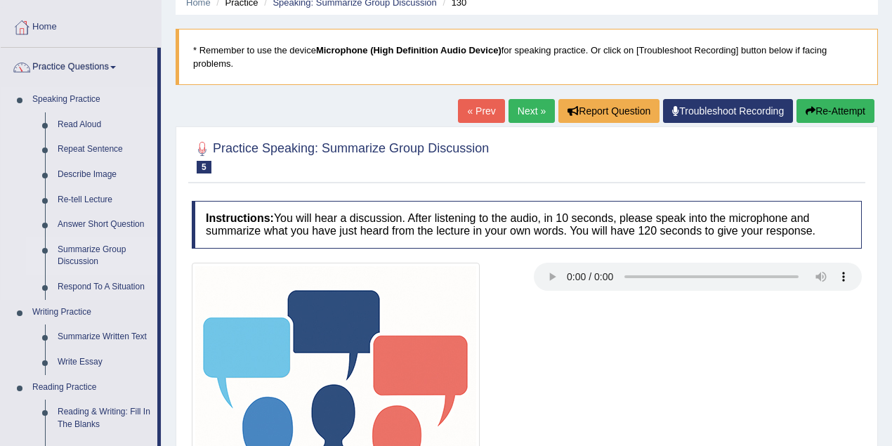
click at [90, 245] on link "Summarize Group Discussion" at bounding box center [104, 255] width 106 height 37
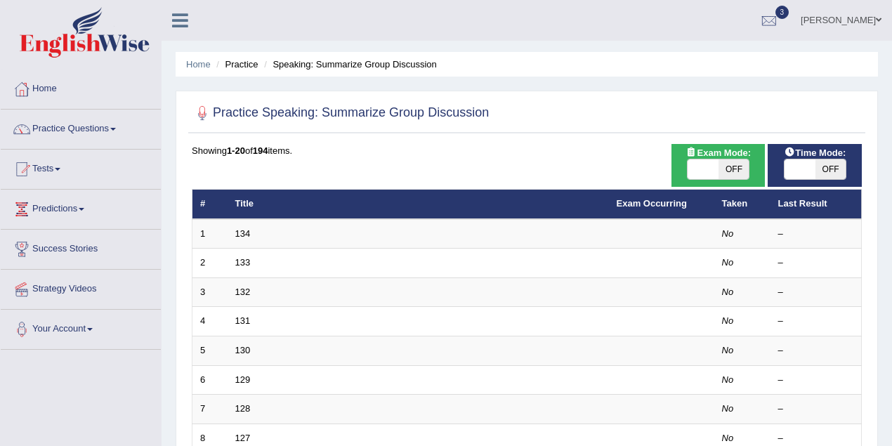
click at [833, 172] on span "OFF" at bounding box center [831, 169] width 31 height 20
checkbox input "true"
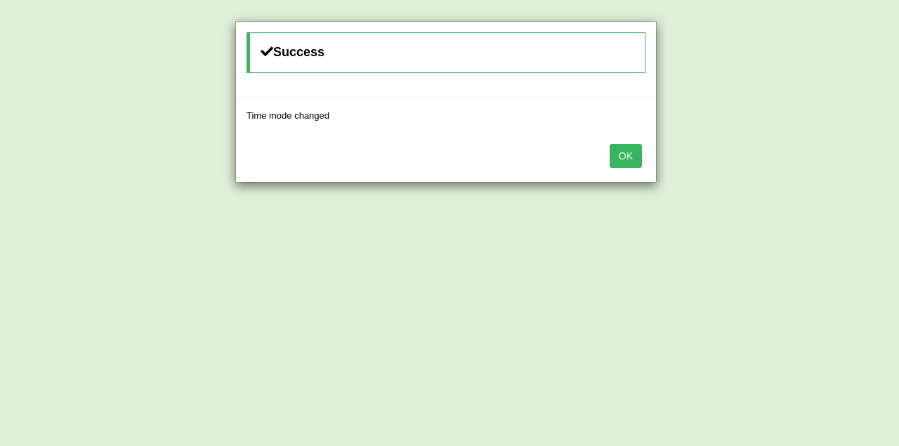
click at [620, 149] on button "OK" at bounding box center [626, 156] width 32 height 24
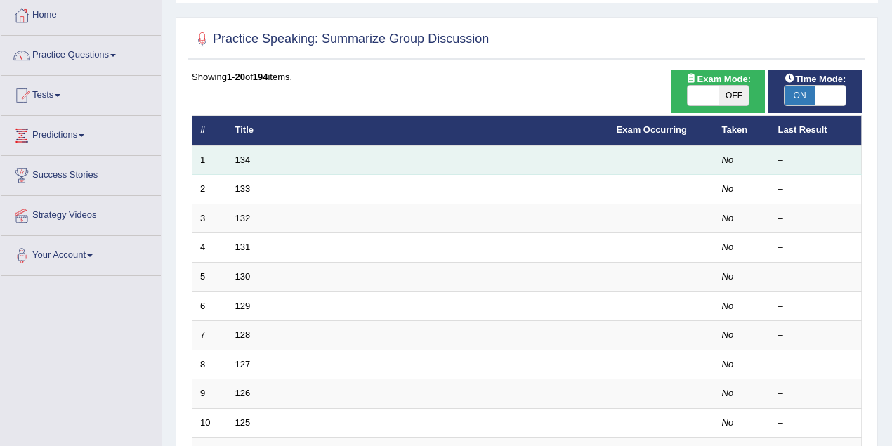
scroll to position [125, 0]
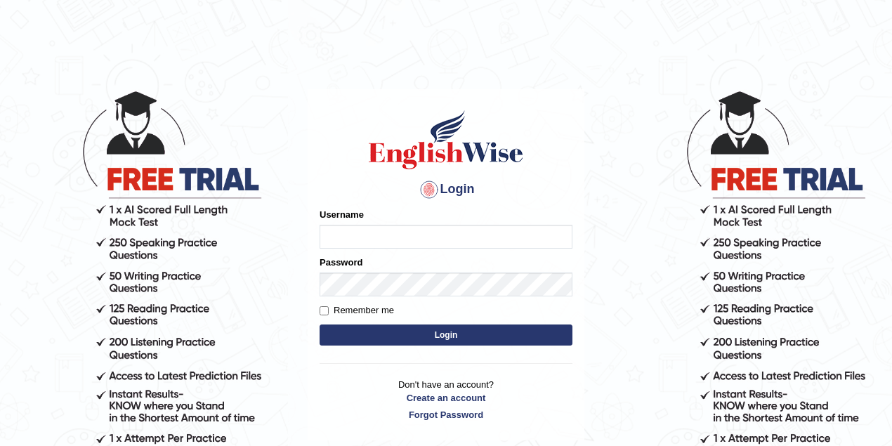
type input "maitree_parramatta"
drag, startPoint x: 0, startPoint y: 0, endPoint x: 393, endPoint y: 243, distance: 462.5
click at [393, 243] on input "maitree_parramatta" at bounding box center [446, 237] width 253 height 24
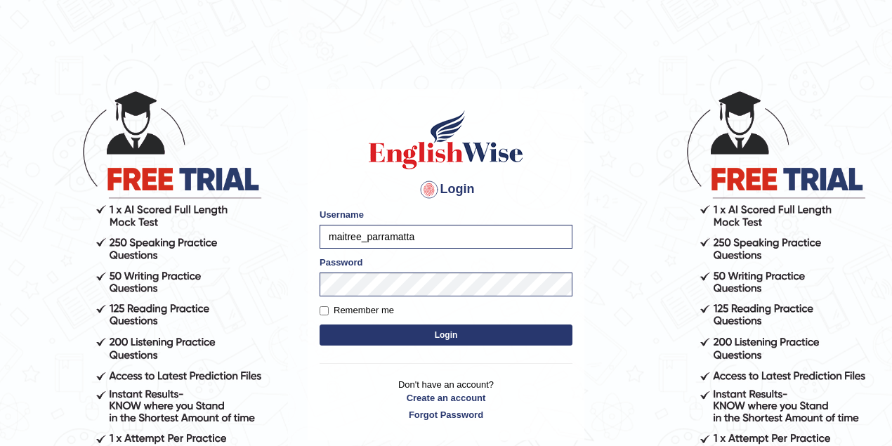
click at [427, 327] on button "Login" at bounding box center [446, 335] width 253 height 21
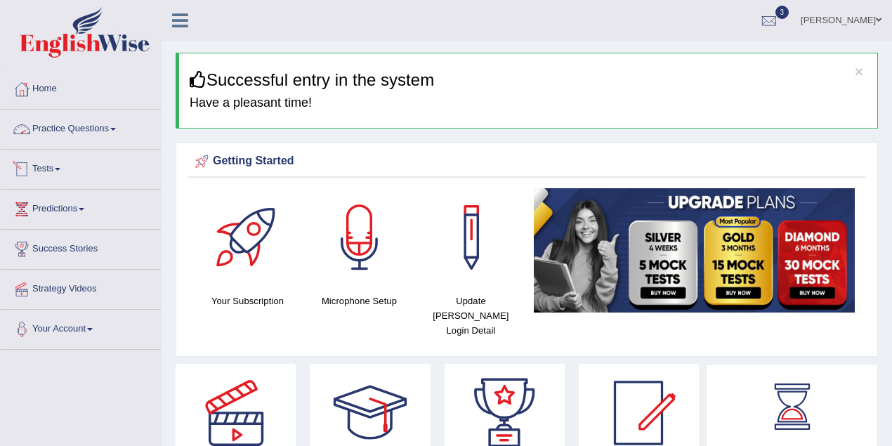
click at [101, 138] on link "Practice Questions" at bounding box center [81, 127] width 160 height 35
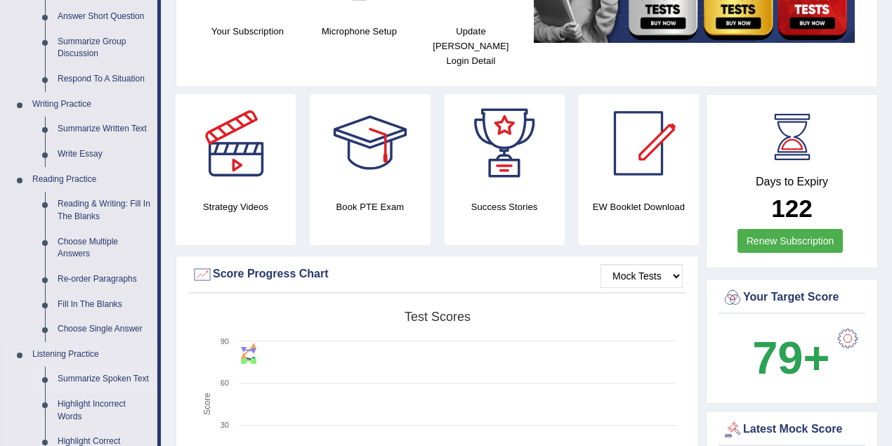
scroll to position [249, 0]
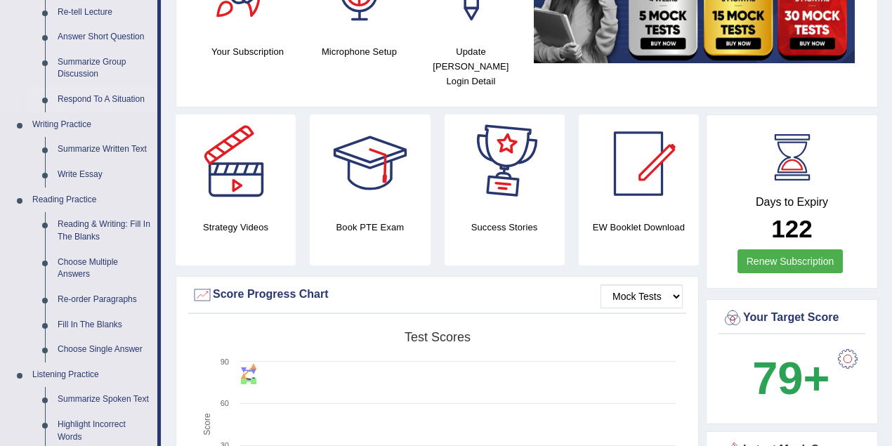
click at [129, 96] on link "Respond To A Situation" at bounding box center [104, 99] width 106 height 25
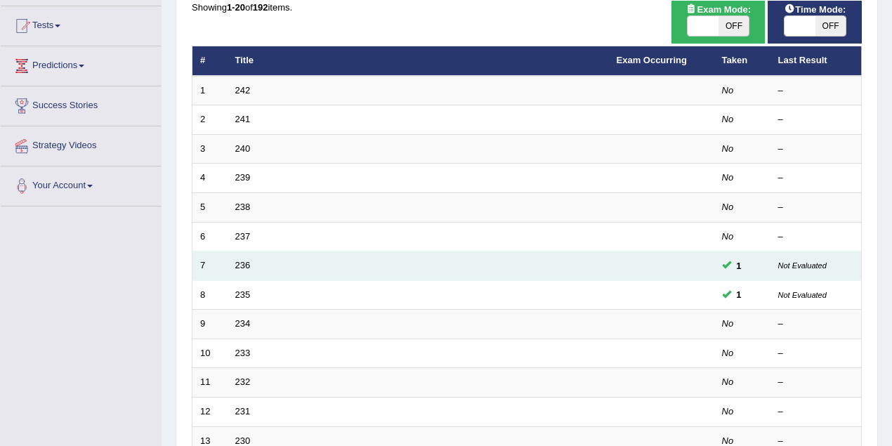
scroll to position [125, 0]
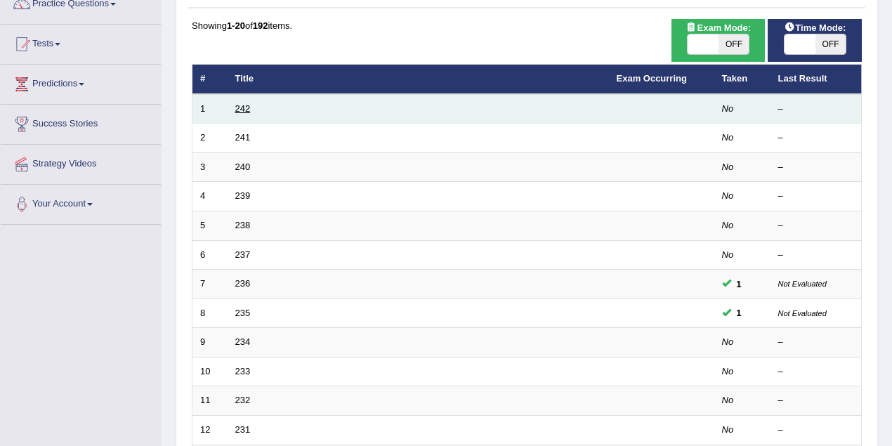
click at [247, 105] on link "242" at bounding box center [242, 108] width 15 height 11
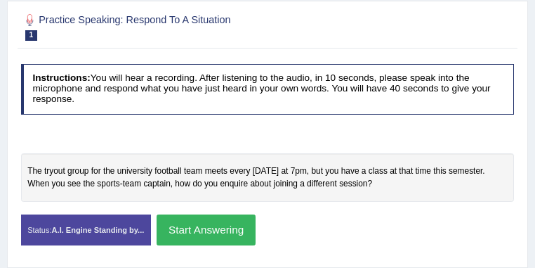
scroll to position [150, 0]
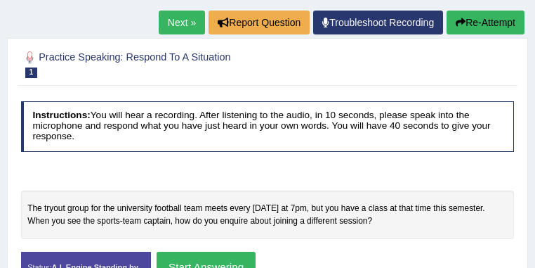
click at [185, 25] on link "Next »" at bounding box center [182, 23] width 46 height 24
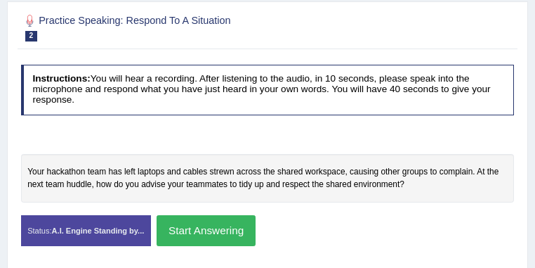
scroll to position [74, 0]
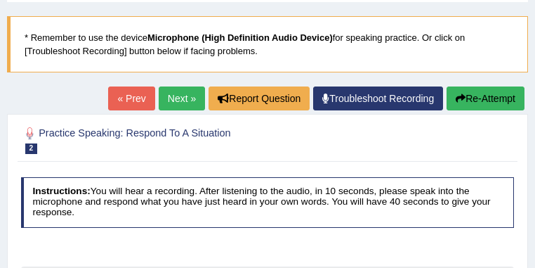
click at [184, 98] on link "Next »" at bounding box center [182, 98] width 46 height 24
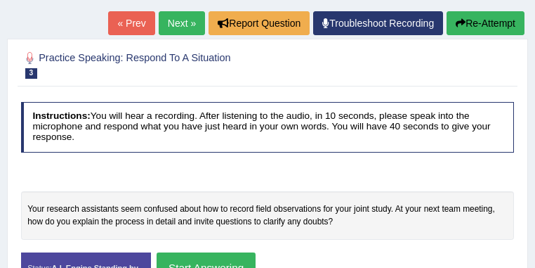
click at [190, 25] on link "Next »" at bounding box center [182, 23] width 46 height 24
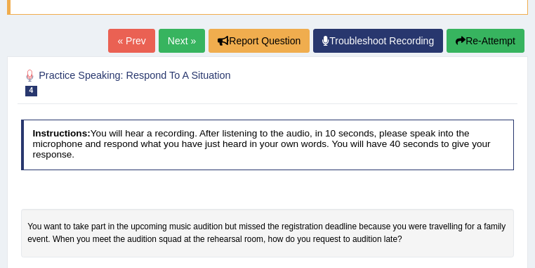
scroll to position [74, 0]
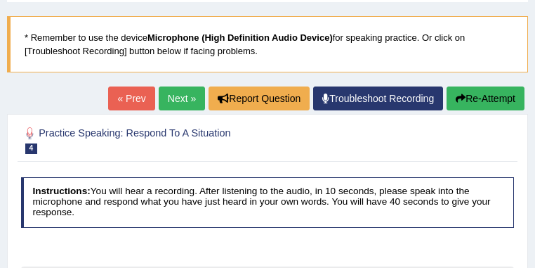
click at [181, 96] on link "Next »" at bounding box center [182, 98] width 46 height 24
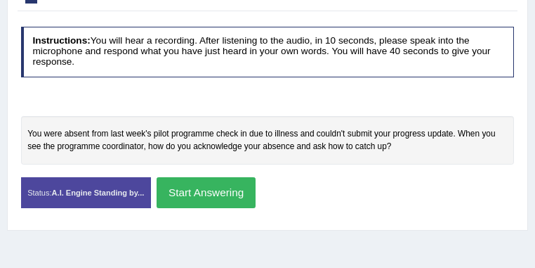
scroll to position [112, 0]
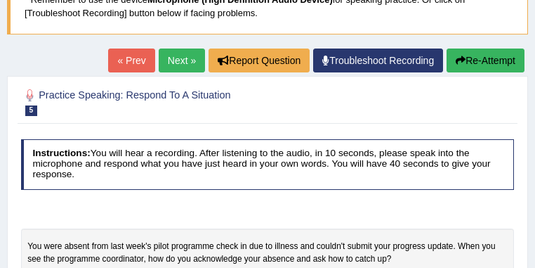
click at [183, 56] on link "Next »" at bounding box center [182, 60] width 46 height 24
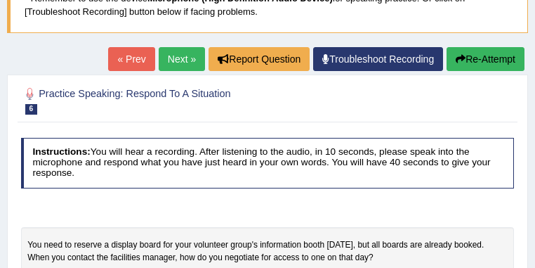
scroll to position [112, 0]
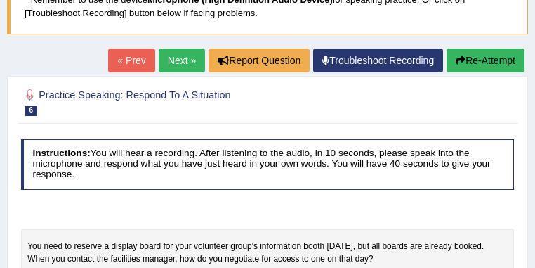
click at [183, 66] on link "Next »" at bounding box center [182, 60] width 46 height 24
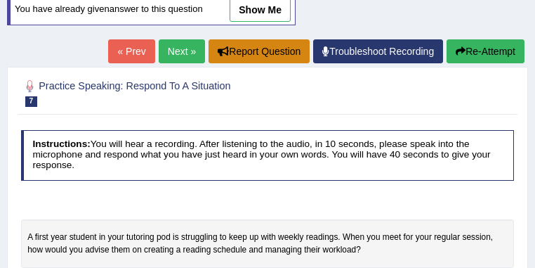
scroll to position [150, 0]
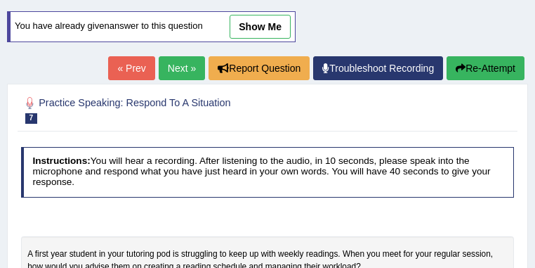
click at [176, 65] on link "Next »" at bounding box center [182, 68] width 46 height 24
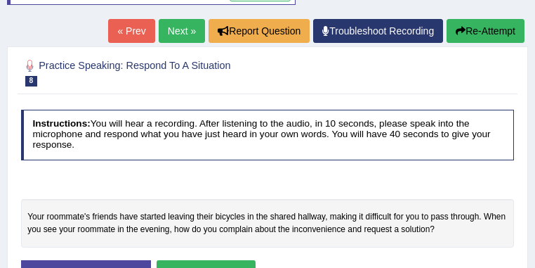
click at [180, 25] on link "Next »" at bounding box center [182, 31] width 46 height 24
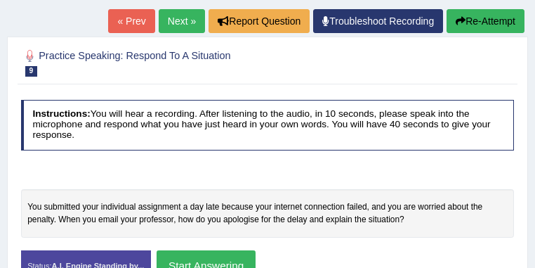
scroll to position [112, 0]
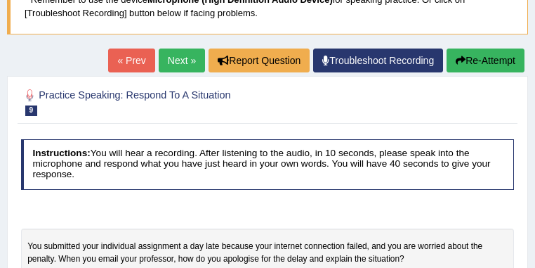
click at [113, 57] on link "« Prev" at bounding box center [131, 60] width 46 height 24
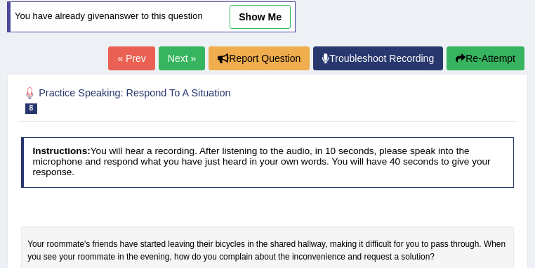
scroll to position [150, 0]
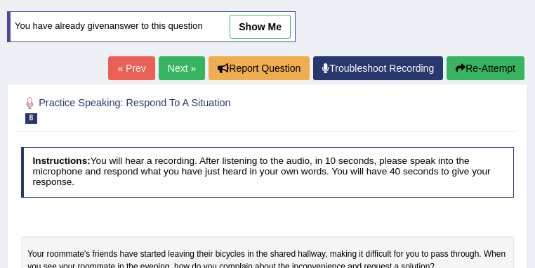
click at [127, 66] on link "« Prev" at bounding box center [131, 68] width 46 height 24
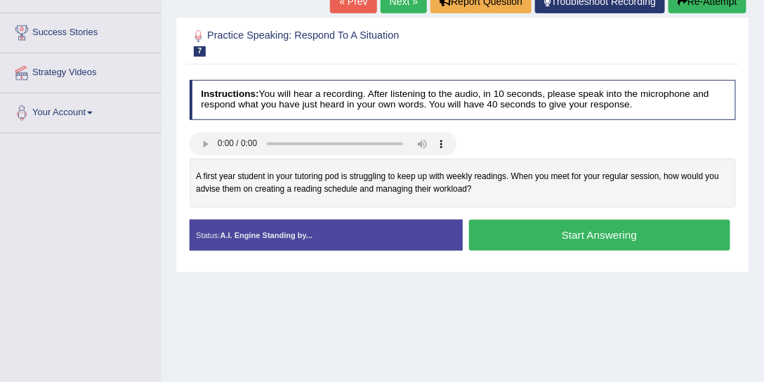
scroll to position [155, 0]
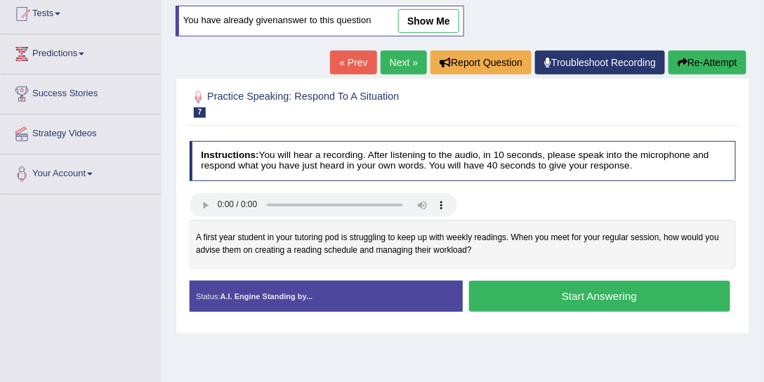
click at [337, 57] on link "« Prev" at bounding box center [353, 63] width 46 height 24
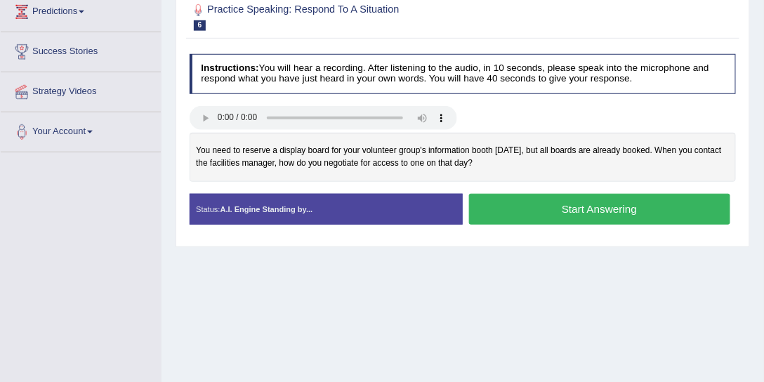
scroll to position [107, 0]
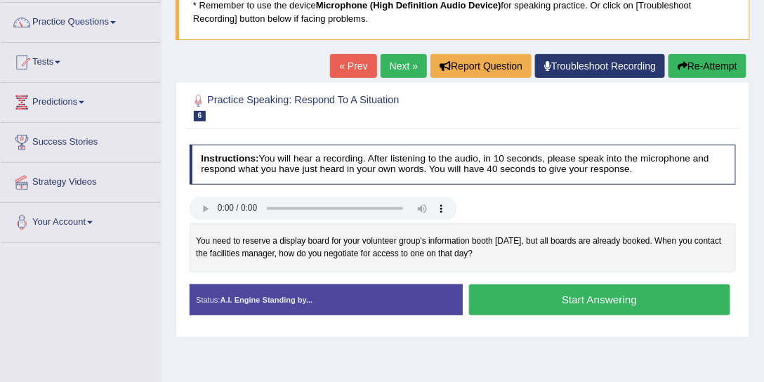
click at [330, 63] on link "« Prev" at bounding box center [353, 66] width 46 height 24
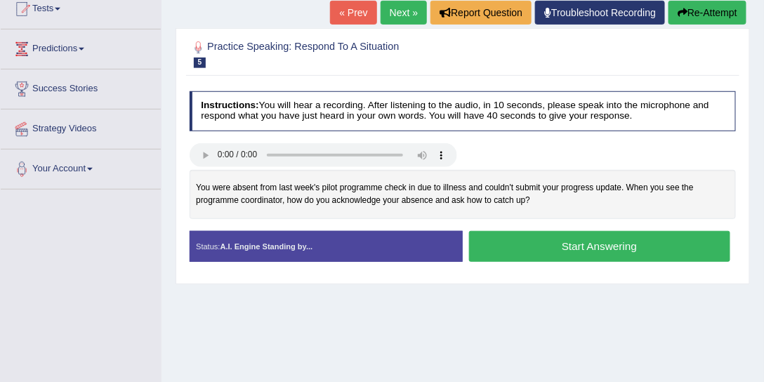
click at [362, 8] on link "« Prev" at bounding box center [353, 13] width 46 height 24
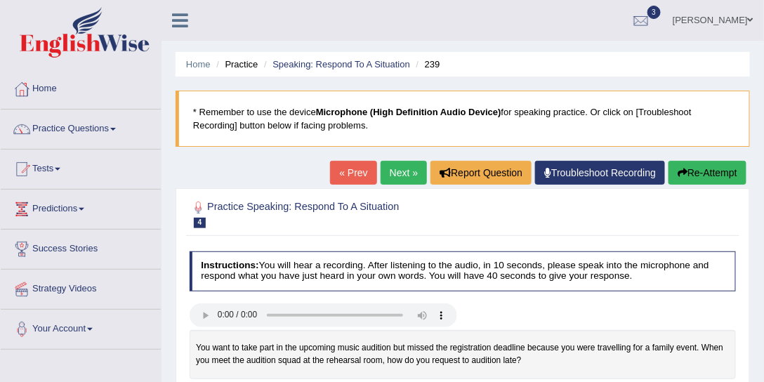
click at [354, 170] on link "« Prev" at bounding box center [353, 173] width 46 height 24
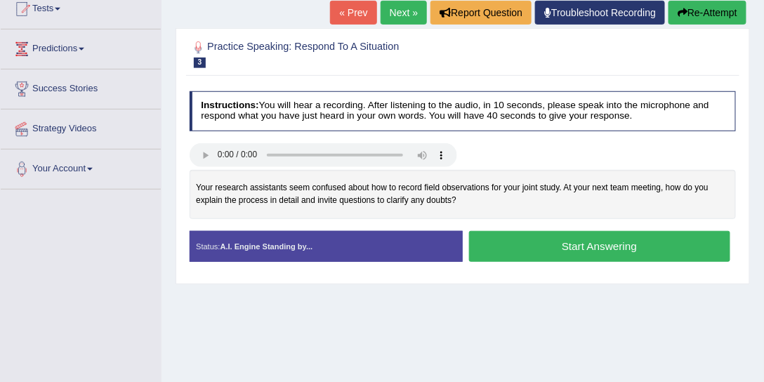
scroll to position [160, 0]
click at [366, 6] on link "« Prev" at bounding box center [353, 13] width 46 height 24
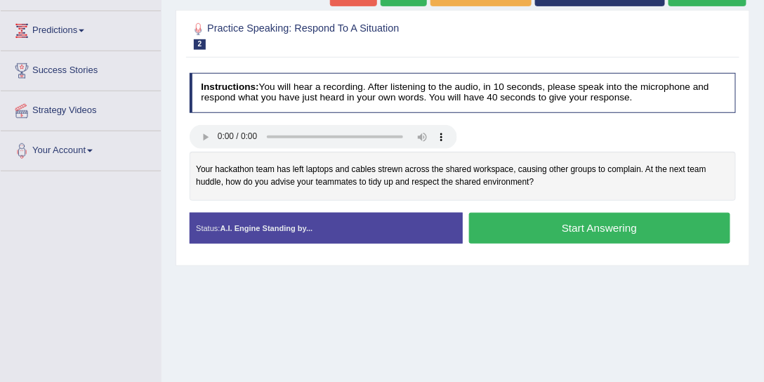
scroll to position [160, 0]
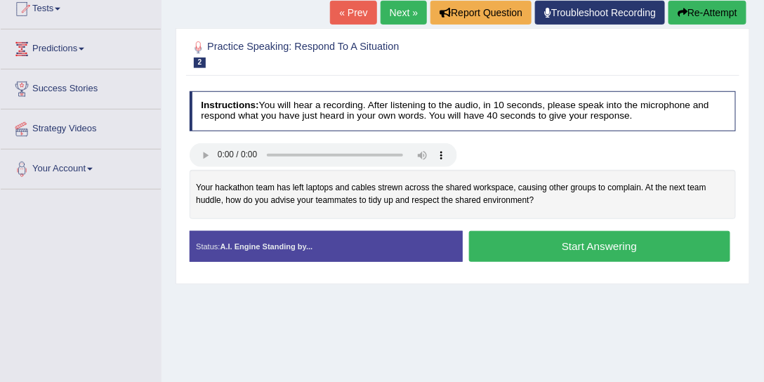
click at [352, 22] on link "« Prev" at bounding box center [353, 13] width 46 height 24
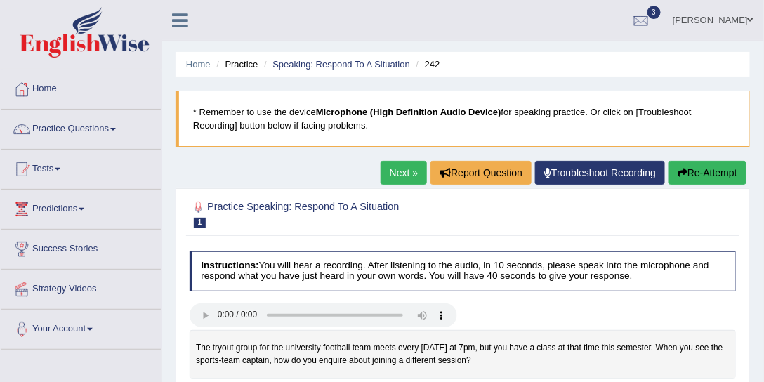
click at [746, 27] on link "Maitree Dhyani" at bounding box center [714, 18] width 102 height 37
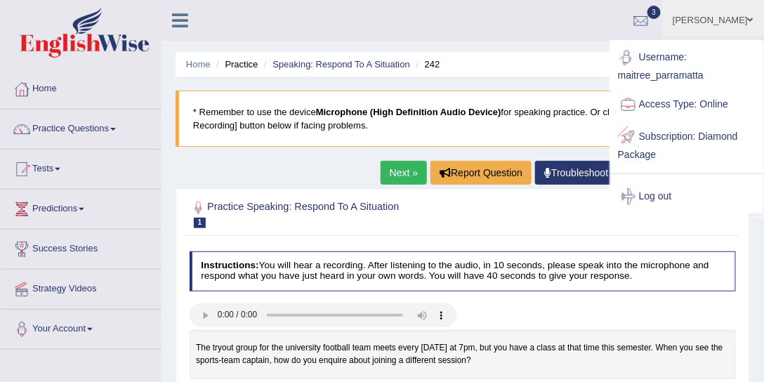
click at [664, 190] on link "Log out" at bounding box center [687, 197] width 152 height 32
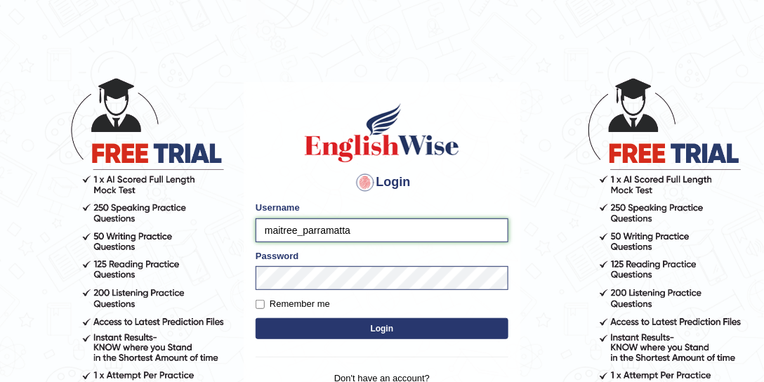
drag, startPoint x: 299, startPoint y: 229, endPoint x: 251, endPoint y: 234, distance: 48.0
click at [251, 234] on div "Login Please fix the following errors: Username maitree_parramatta Password Rem…" at bounding box center [382, 258] width 277 height 352
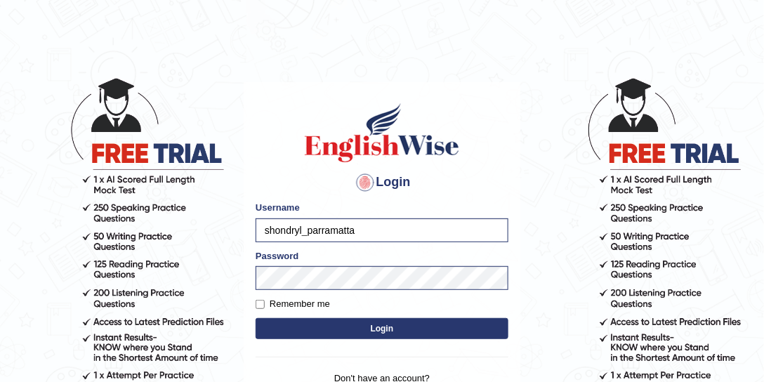
type input "shondryl_parramatta"
click at [354, 333] on button "Login" at bounding box center [382, 328] width 253 height 21
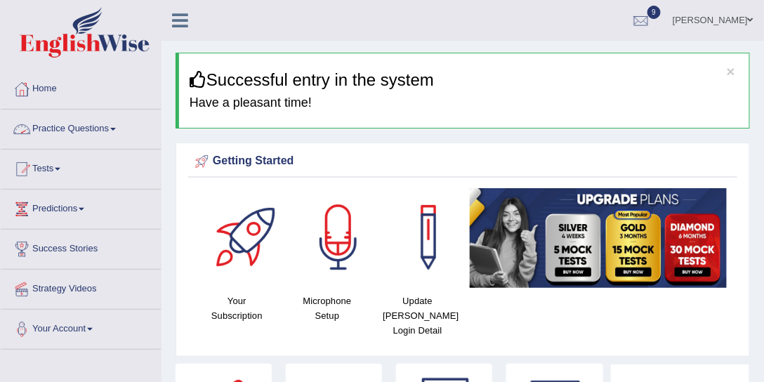
click at [54, 172] on link "Tests" at bounding box center [81, 167] width 160 height 35
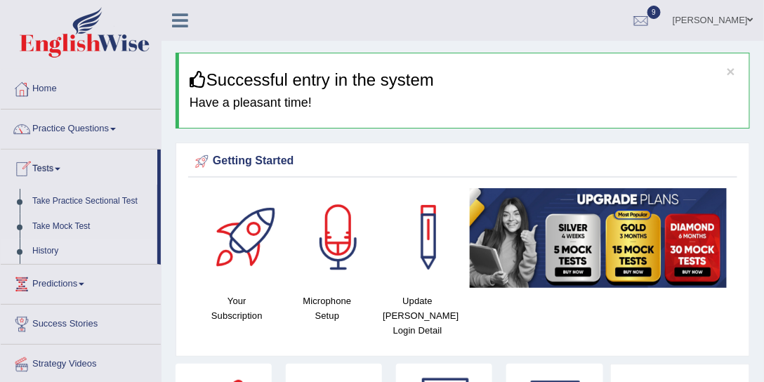
click at [58, 244] on link "History" at bounding box center [91, 251] width 131 height 25
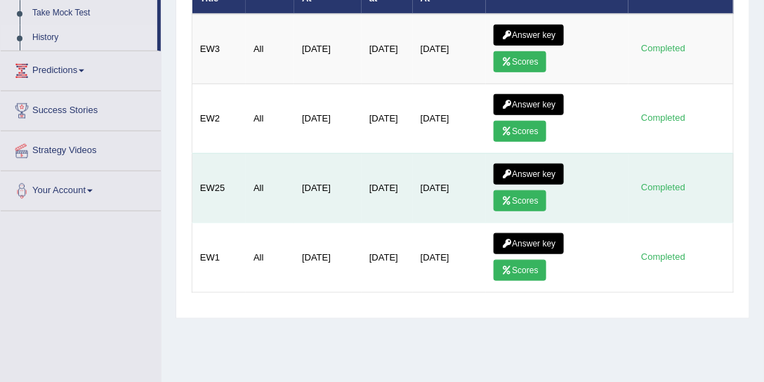
scroll to position [53, 0]
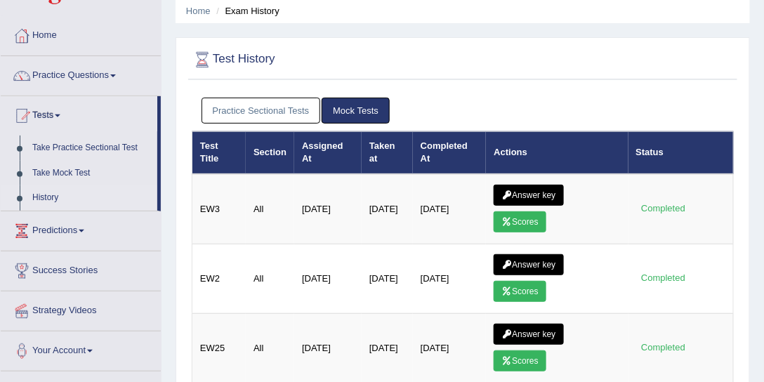
click at [344, 110] on link "Mock Tests" at bounding box center [356, 111] width 68 height 26
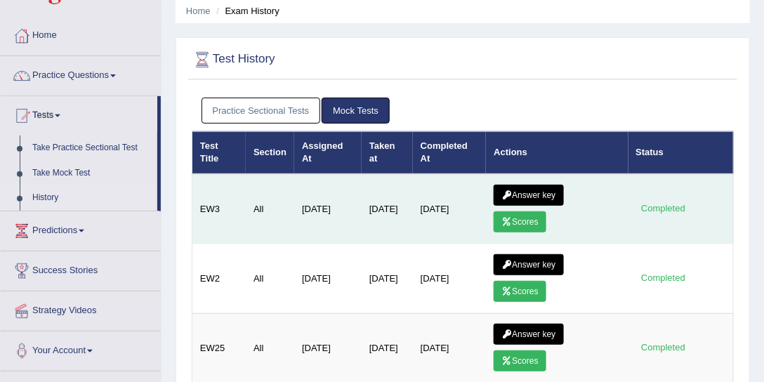
click at [538, 213] on link "Scores" at bounding box center [520, 221] width 52 height 21
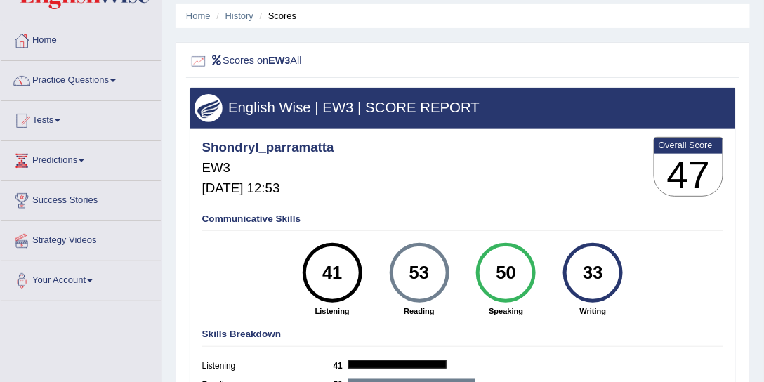
scroll to position [107, 0]
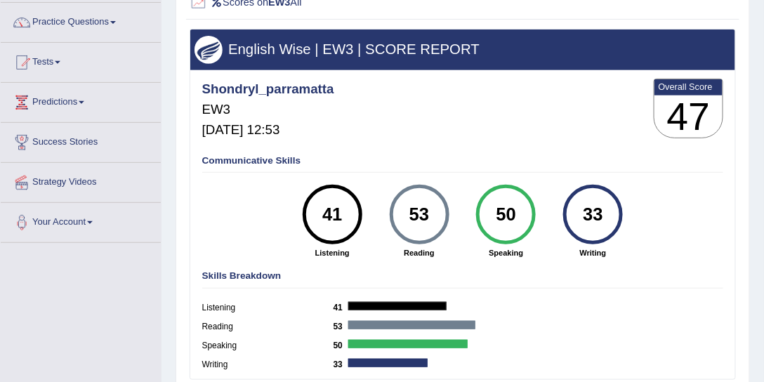
drag, startPoint x: 582, startPoint y: 213, endPoint x: 604, endPoint y: 211, distance: 21.1
click at [604, 211] on div "33" at bounding box center [593, 215] width 44 height 51
drag, startPoint x: 498, startPoint y: 216, endPoint x: 516, endPoint y: 216, distance: 17.6
click at [516, 216] on div "50" at bounding box center [507, 215] width 44 height 51
drag, startPoint x: 400, startPoint y: 211, endPoint x: 424, endPoint y: 214, distance: 24.7
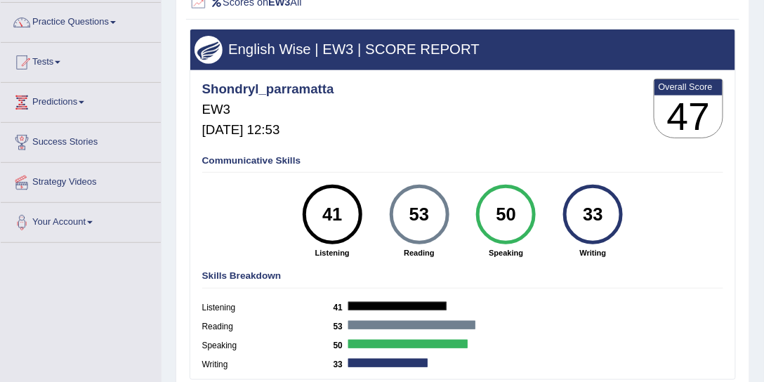
click at [424, 214] on div "53" at bounding box center [420, 215] width 44 height 51
drag, startPoint x: 318, startPoint y: 214, endPoint x: 341, endPoint y: 214, distance: 23.2
click at [341, 214] on div "41" at bounding box center [333, 215] width 44 height 51
click at [223, 206] on div "Communicative Skills 41 Listening 53 Reading 50 Speaking 33 Writing" at bounding box center [463, 206] width 528 height 113
click at [299, 108] on h5 "EW3" at bounding box center [268, 110] width 132 height 15
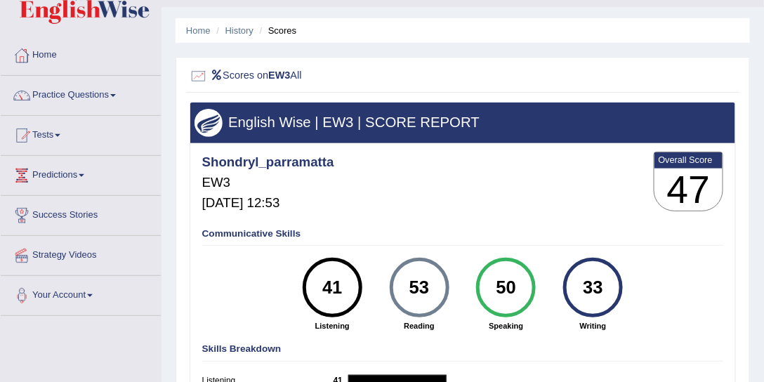
scroll to position [0, 0]
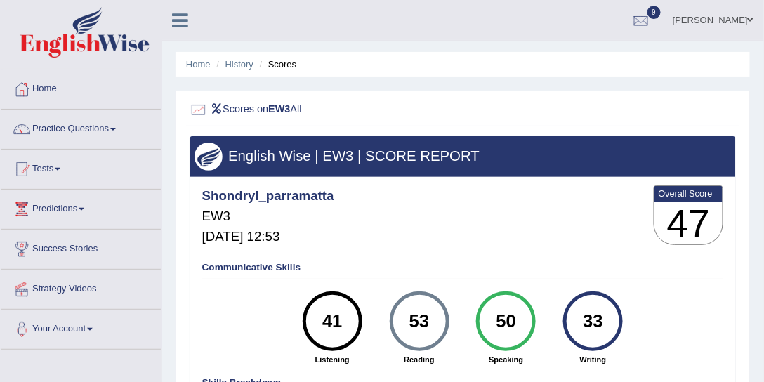
click at [232, 70] on li "History" at bounding box center [233, 64] width 41 height 13
click at [237, 65] on link "History" at bounding box center [240, 64] width 28 height 11
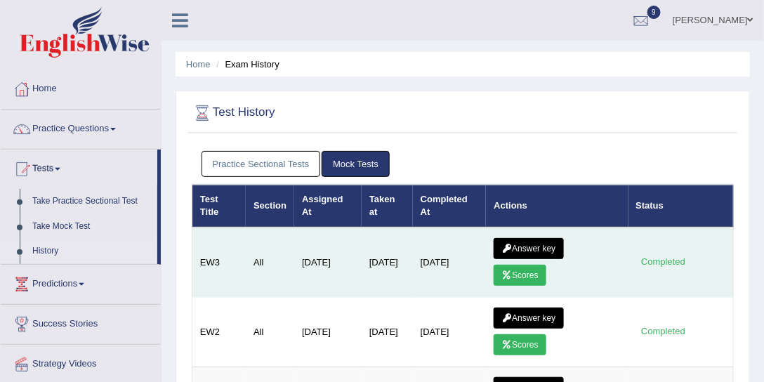
click at [536, 244] on link "Answer key" at bounding box center [529, 248] width 70 height 21
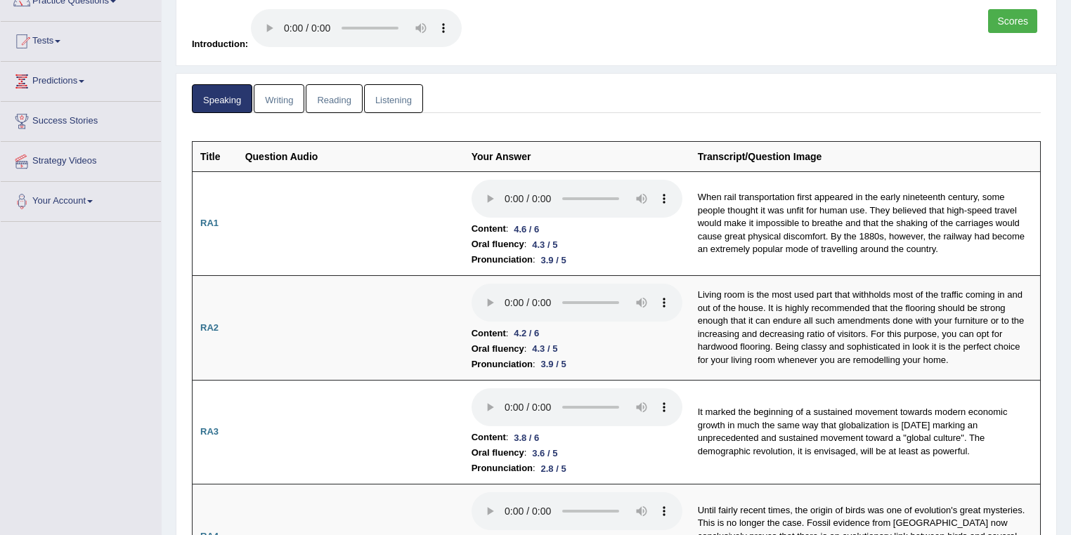
scroll to position [203, 0]
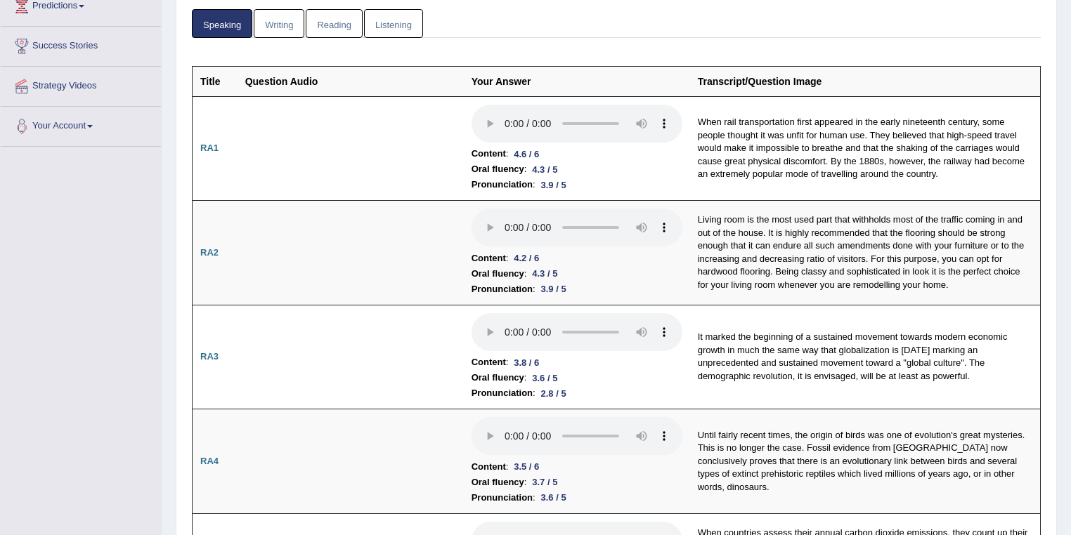
click at [545, 22] on ul "Speaking Writing Reading Listening" at bounding box center [616, 23] width 849 height 29
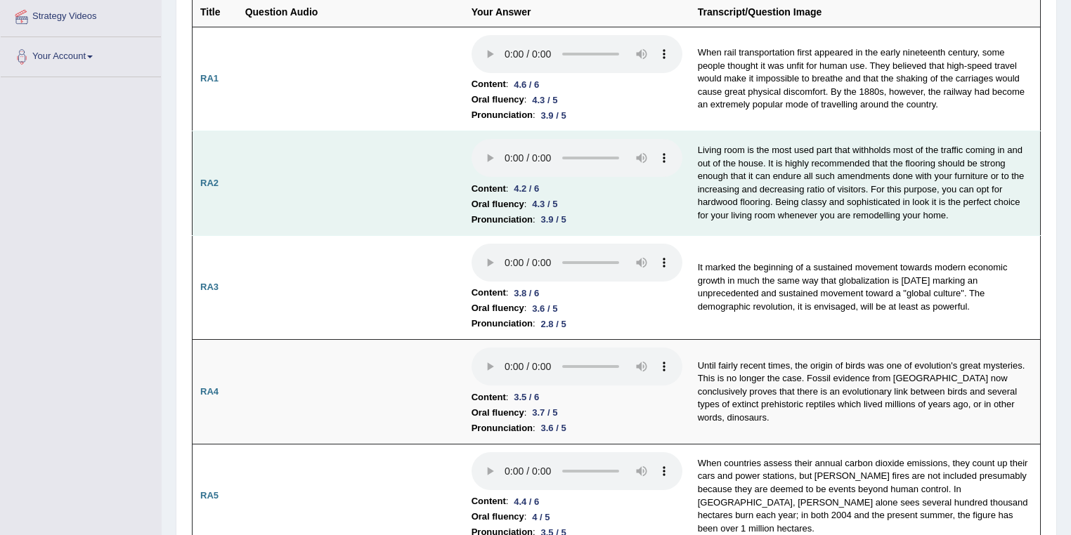
scroll to position [353, 0]
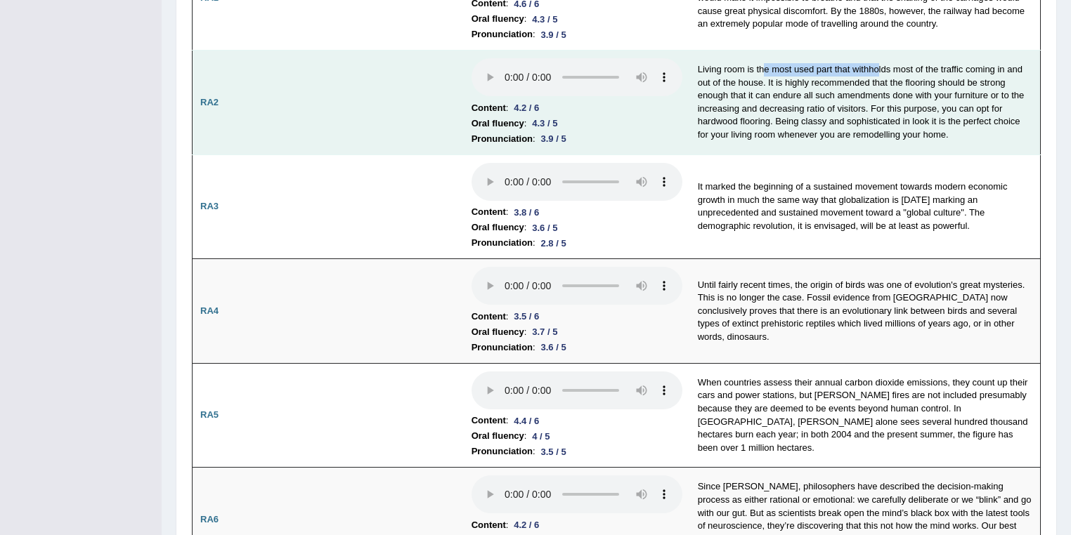
drag, startPoint x: 766, startPoint y: 67, endPoint x: 877, endPoint y: 67, distance: 111.0
click at [764, 67] on td "Living room is the most used part that withholds most of the traffic coming in …" at bounding box center [865, 103] width 351 height 105
drag, startPoint x: 773, startPoint y: 79, endPoint x: 905, endPoint y: 79, distance: 132.1
click at [764, 79] on td "Living room is the most used part that withholds most of the traffic coming in …" at bounding box center [865, 103] width 351 height 105
drag, startPoint x: 805, startPoint y: 107, endPoint x: 899, endPoint y: 106, distance: 94.1
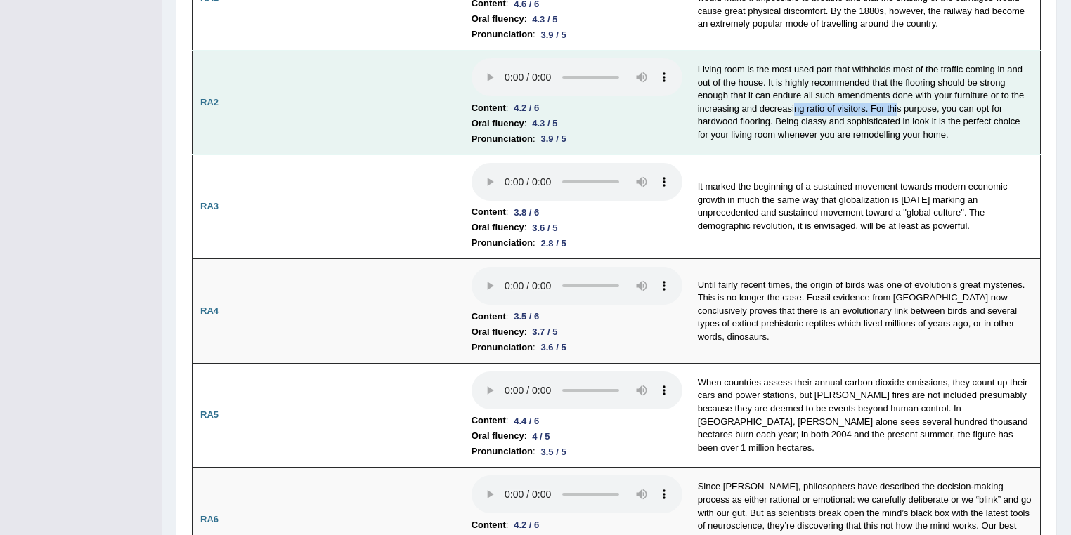
click at [764, 106] on td "Living room is the most used part that withholds most of the traffic coming in …" at bounding box center [865, 103] width 351 height 105
drag, startPoint x: 787, startPoint y: 116, endPoint x: 904, endPoint y: 117, distance: 116.6
click at [764, 117] on td "Living room is the most used part that withholds most of the traffic coming in …" at bounding box center [865, 103] width 351 height 105
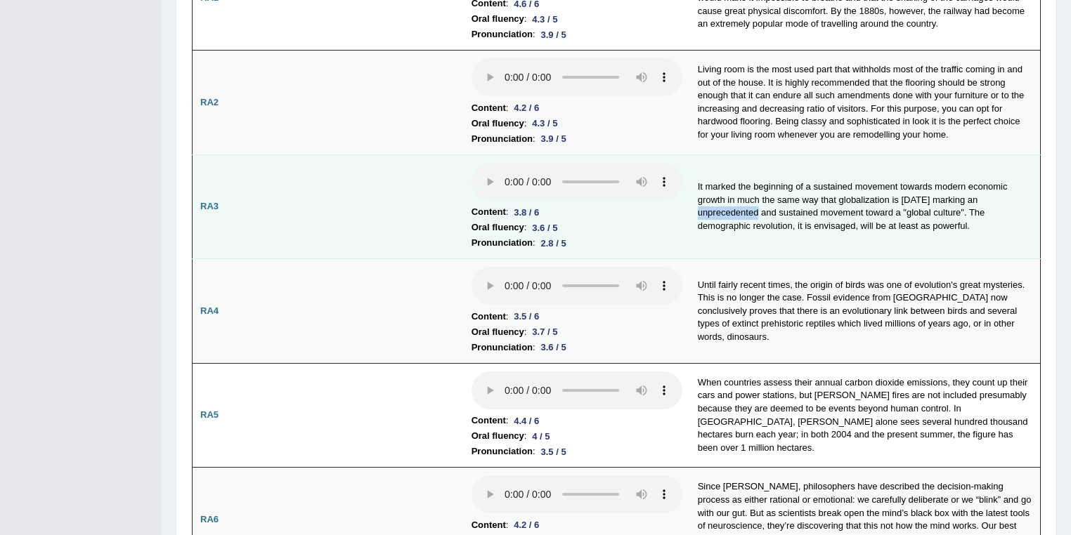
click at [759, 209] on td "It marked the beginning of a sustained movement towards modern economic growth …" at bounding box center [865, 207] width 351 height 105
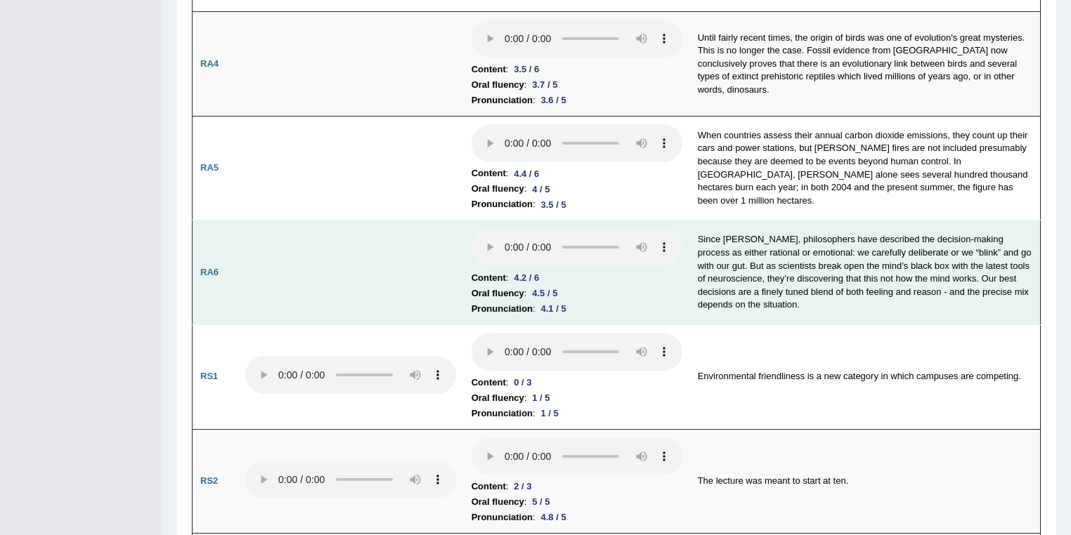
scroll to position [578, 0]
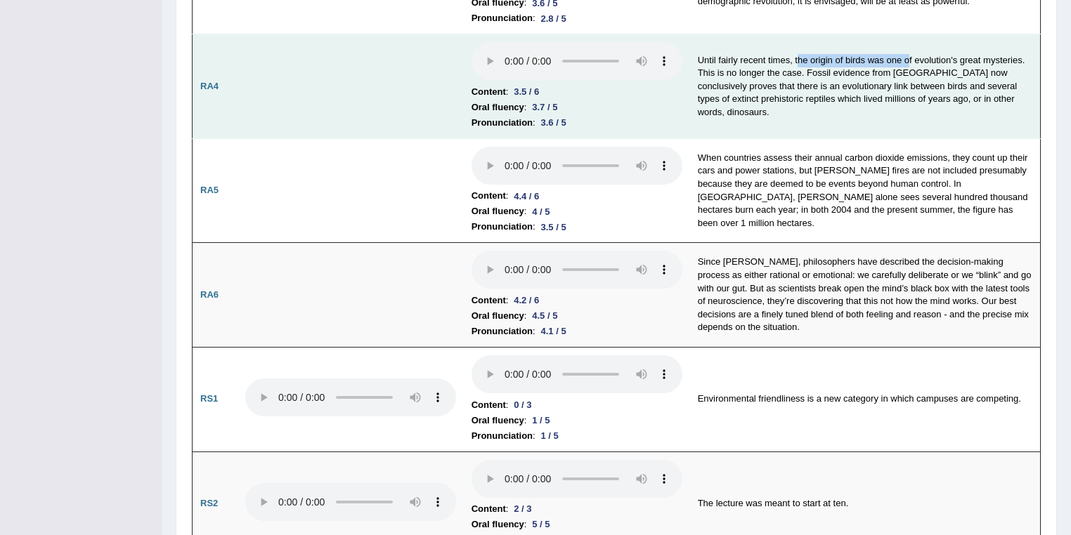
drag, startPoint x: 908, startPoint y: 62, endPoint x: 796, endPoint y: 60, distance: 112.4
click at [764, 60] on td "Until fairly recent times, the origin of birds was one of evolution's great mys…" at bounding box center [865, 86] width 351 height 105
drag, startPoint x: 933, startPoint y: 72, endPoint x: 757, endPoint y: 72, distance: 176.3
click at [764, 72] on td "Until fairly recent times, the origin of birds was one of evolution's great mys…" at bounding box center [865, 86] width 351 height 105
drag, startPoint x: 736, startPoint y: 71, endPoint x: 902, endPoint y: 73, distance: 165.8
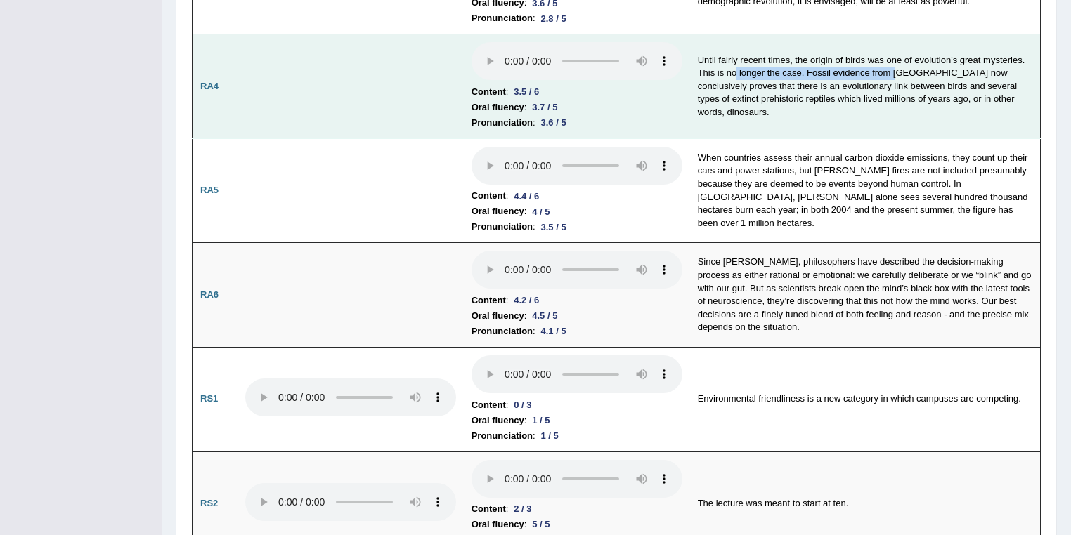
click at [764, 73] on td "Until fairly recent times, the origin of birds was one of evolution's great mys…" at bounding box center [865, 86] width 351 height 105
drag, startPoint x: 817, startPoint y: 84, endPoint x: 793, endPoint y: 96, distance: 26.4
click at [764, 86] on td "Until fairly recent times, the origin of birds was one of evolution's great mys…" at bounding box center [865, 86] width 351 height 105
drag, startPoint x: 770, startPoint y: 98, endPoint x: 867, endPoint y: 96, distance: 97.0
click at [764, 96] on td "Until fairly recent times, the origin of birds was one of evolution's great mys…" at bounding box center [865, 86] width 351 height 105
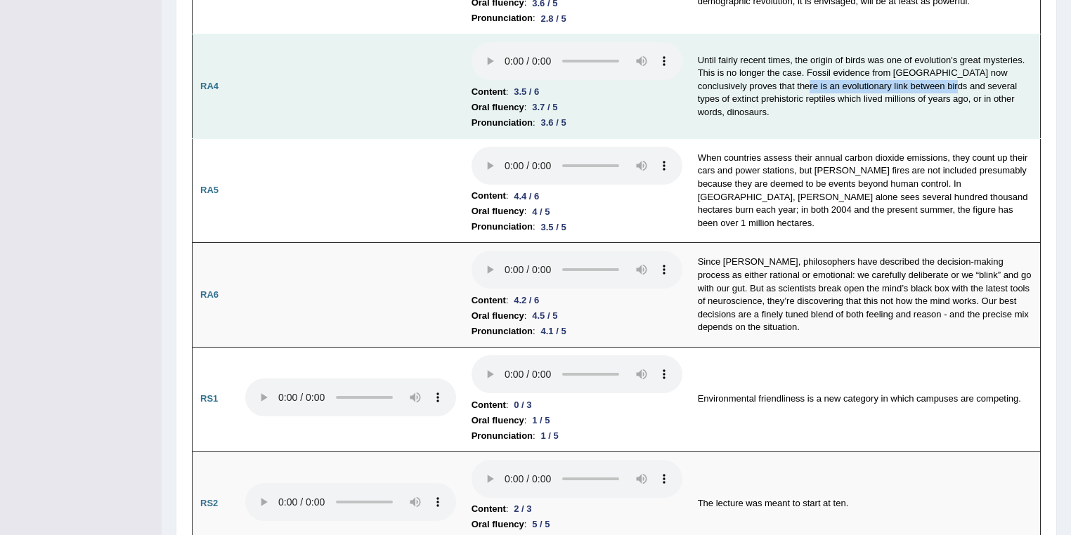
drag, startPoint x: 774, startPoint y: 96, endPoint x: 927, endPoint y: 95, distance: 153.2
click at [764, 95] on td "Until fairly recent times, the origin of birds was one of evolution's great mys…" at bounding box center [865, 86] width 351 height 105
drag, startPoint x: 908, startPoint y: 104, endPoint x: 842, endPoint y: 109, distance: 66.9
click at [764, 104] on td "Until fairly recent times, the origin of birds was one of evolution's great mys…" at bounding box center [865, 86] width 351 height 105
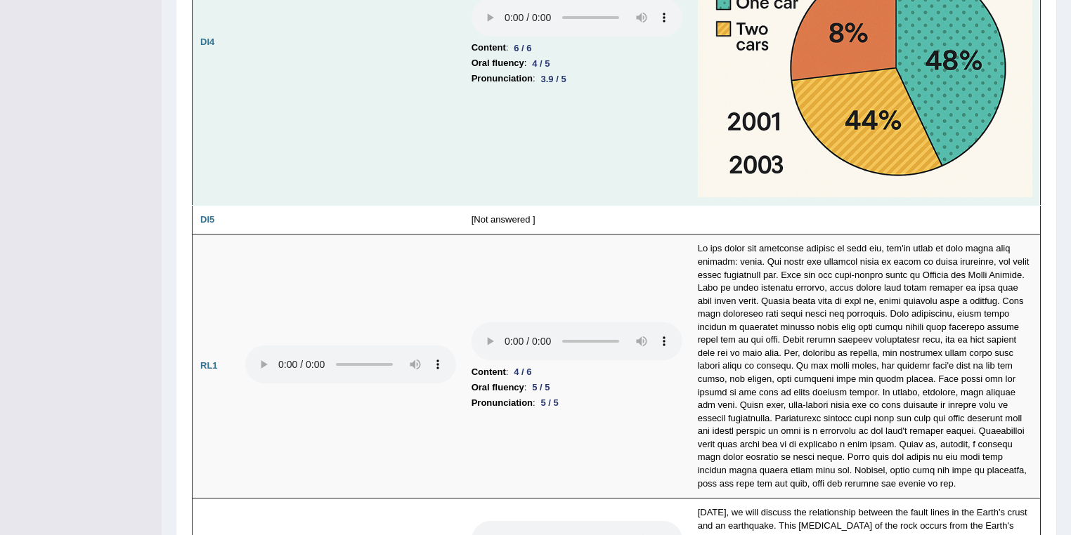
scroll to position [3051, 0]
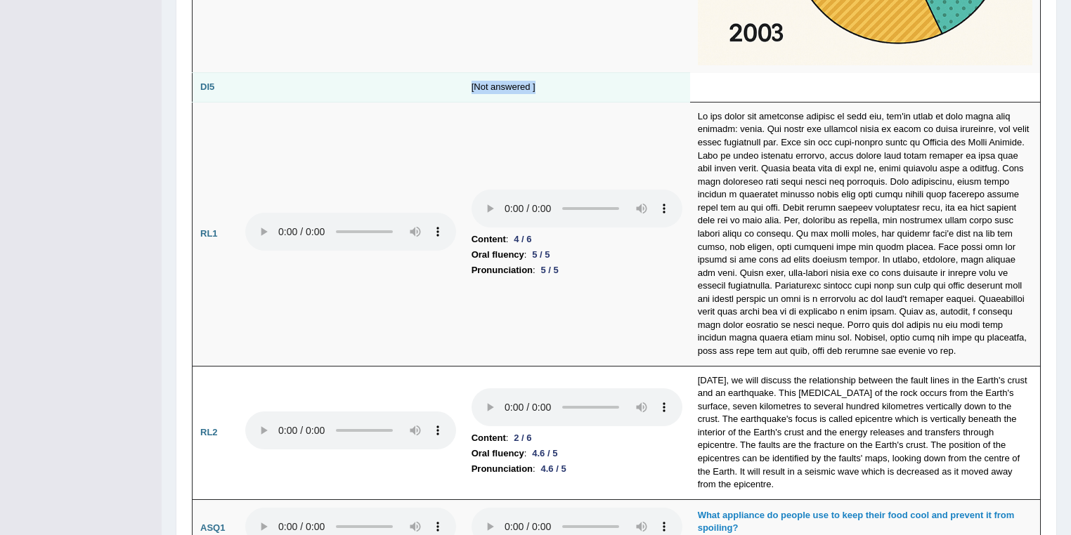
drag, startPoint x: 445, startPoint y: 76, endPoint x: 570, endPoint y: 79, distance: 125.1
click at [571, 79] on tr "DI5 [Not answered ]" at bounding box center [617, 88] width 848 height 30
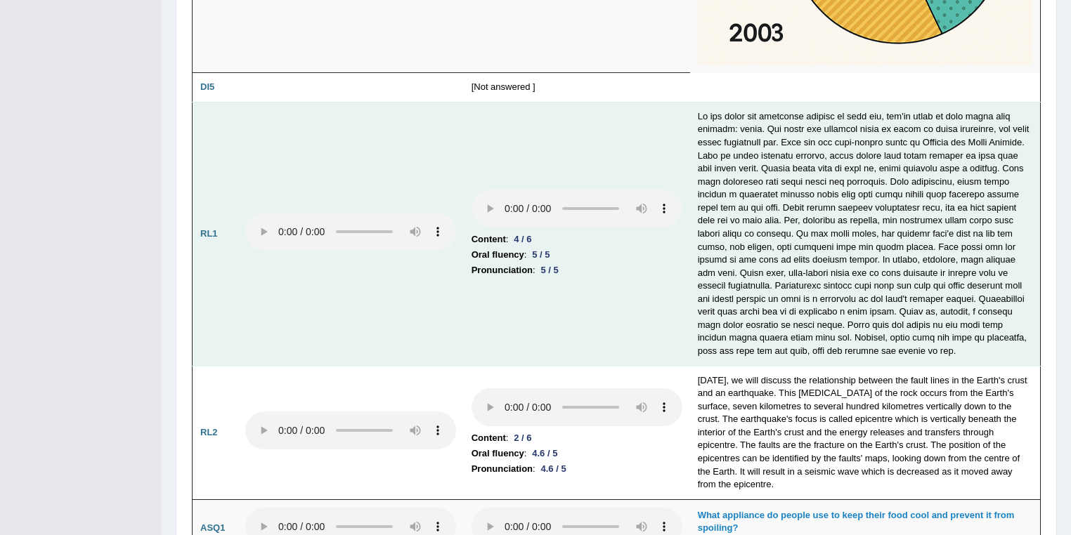
click at [556, 102] on td "Content : 4 / 6 Oral fluency : 5 / 5 Pronunciation : 5 / 5" at bounding box center [577, 234] width 226 height 264
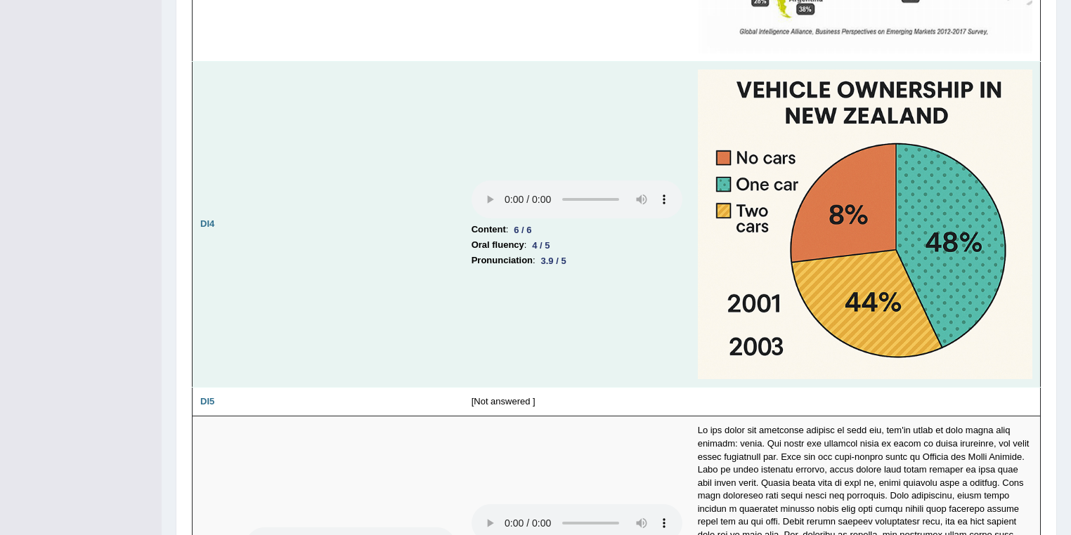
scroll to position [2676, 0]
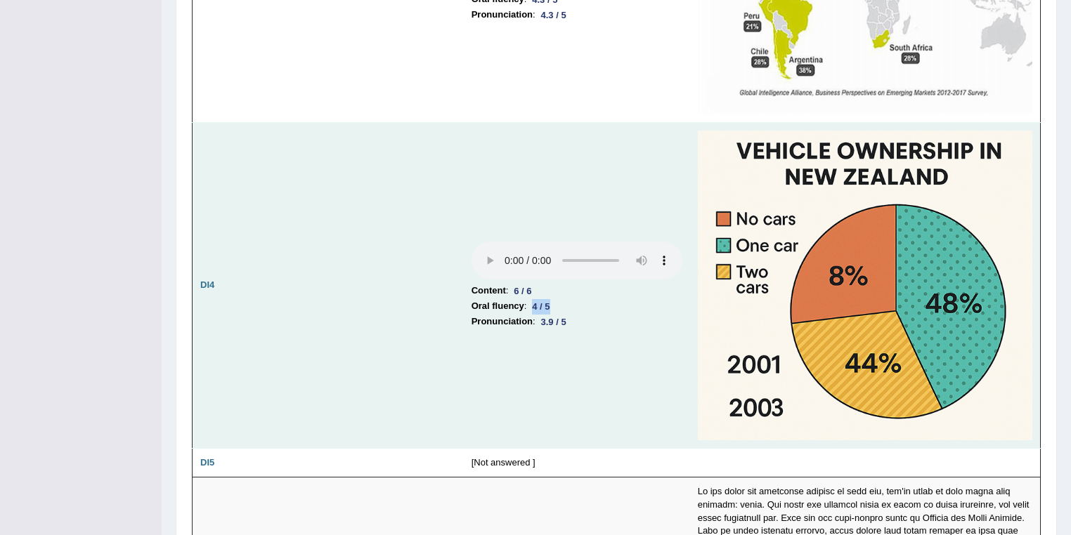
drag, startPoint x: 533, startPoint y: 298, endPoint x: 554, endPoint y: 294, distance: 21.4
click at [554, 299] on div "4 / 5" at bounding box center [540, 306] width 29 height 15
drag, startPoint x: 542, startPoint y: 318, endPoint x: 577, endPoint y: 309, distance: 35.4
click at [577, 314] on li "Pronunciation : 3.9 / 5" at bounding box center [576, 321] width 211 height 15
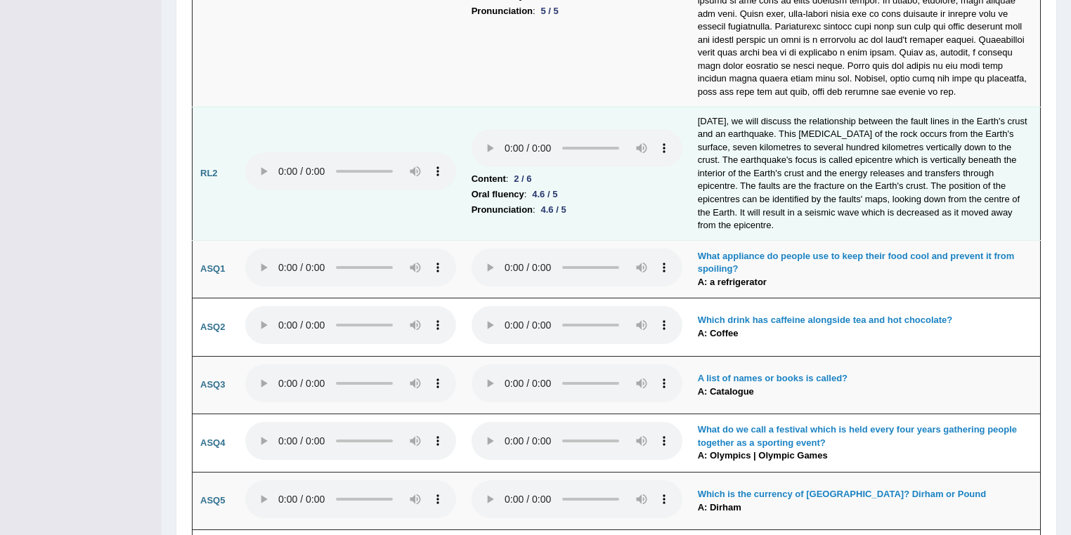
scroll to position [3276, 0]
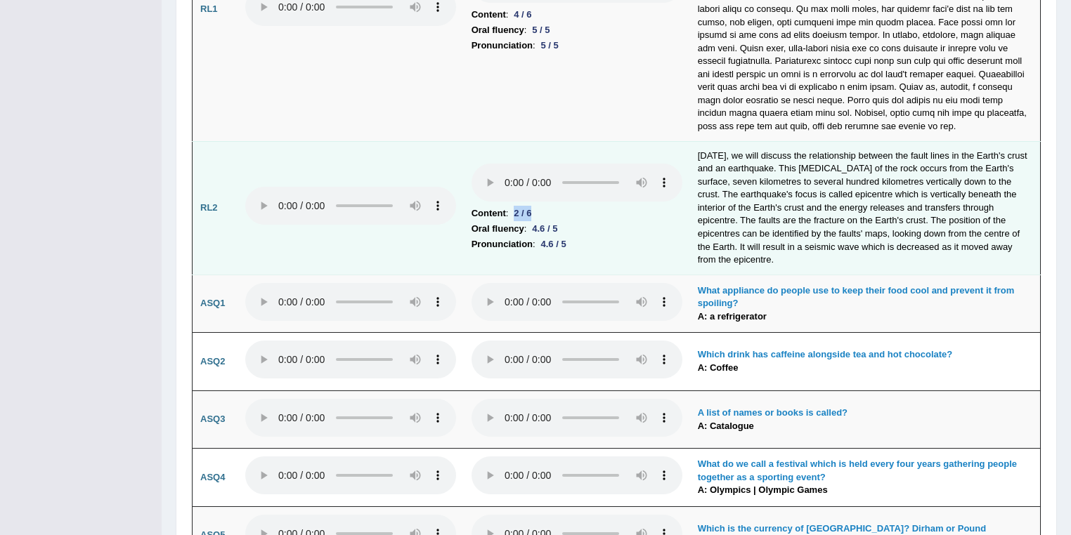
drag, startPoint x: 514, startPoint y: 197, endPoint x: 540, endPoint y: 197, distance: 25.3
click at [540, 206] on li "Content : 2 / 6" at bounding box center [576, 213] width 211 height 15
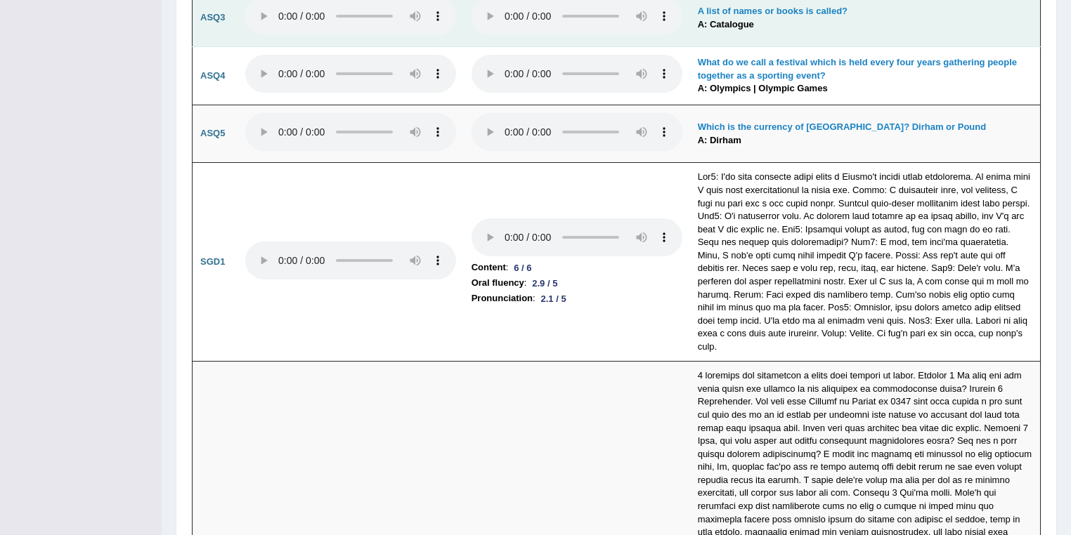
scroll to position [3726, 0]
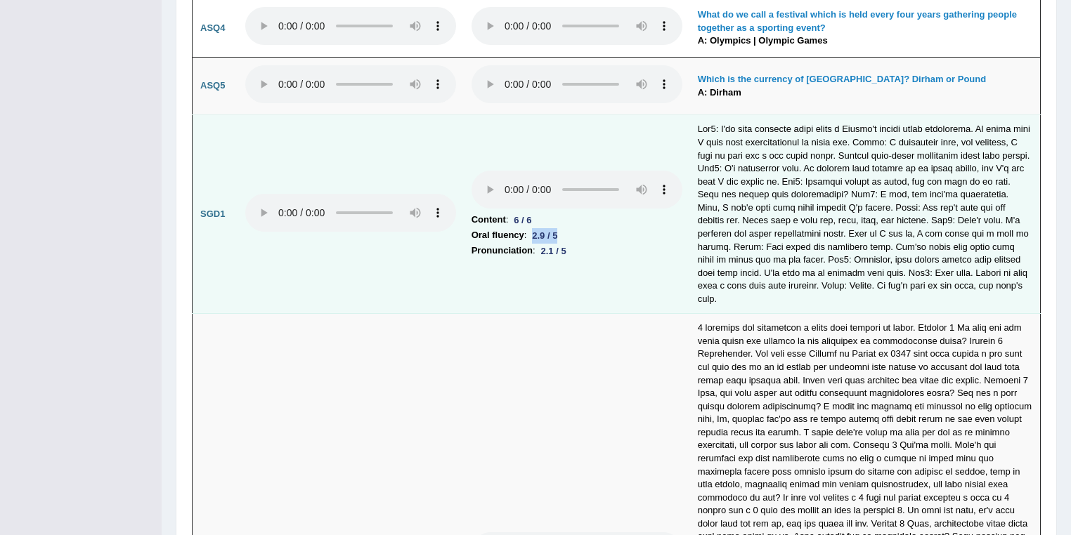
drag, startPoint x: 528, startPoint y: 208, endPoint x: 549, endPoint y: 219, distance: 24.5
click at [564, 228] on li "Oral fluency : 2.9 / 5" at bounding box center [576, 235] width 211 height 15
drag, startPoint x: 544, startPoint y: 221, endPoint x: 578, endPoint y: 225, distance: 33.2
click at [578, 243] on li "Pronunciation : 2.1 / 5" at bounding box center [576, 250] width 211 height 15
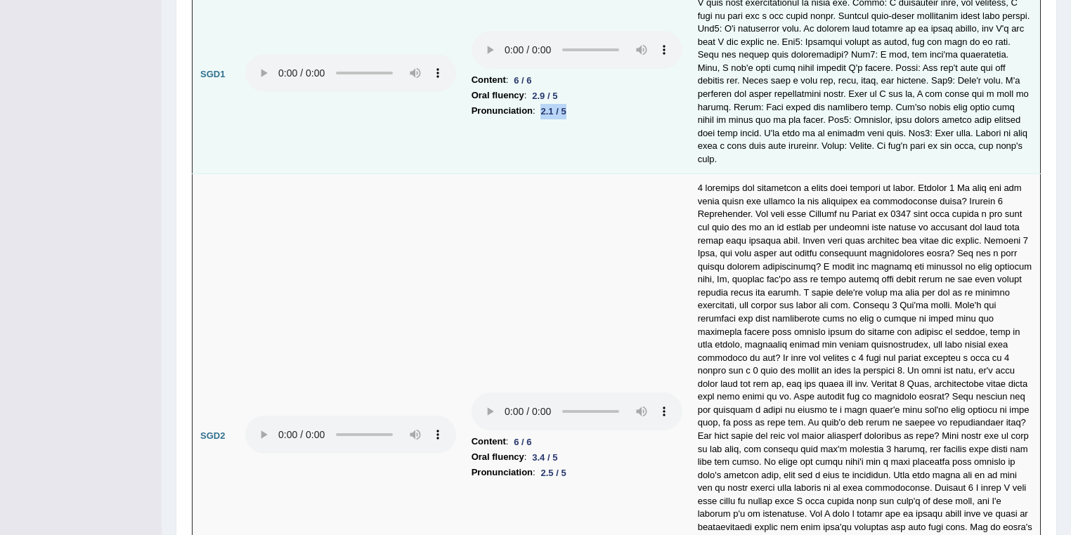
scroll to position [3951, 0]
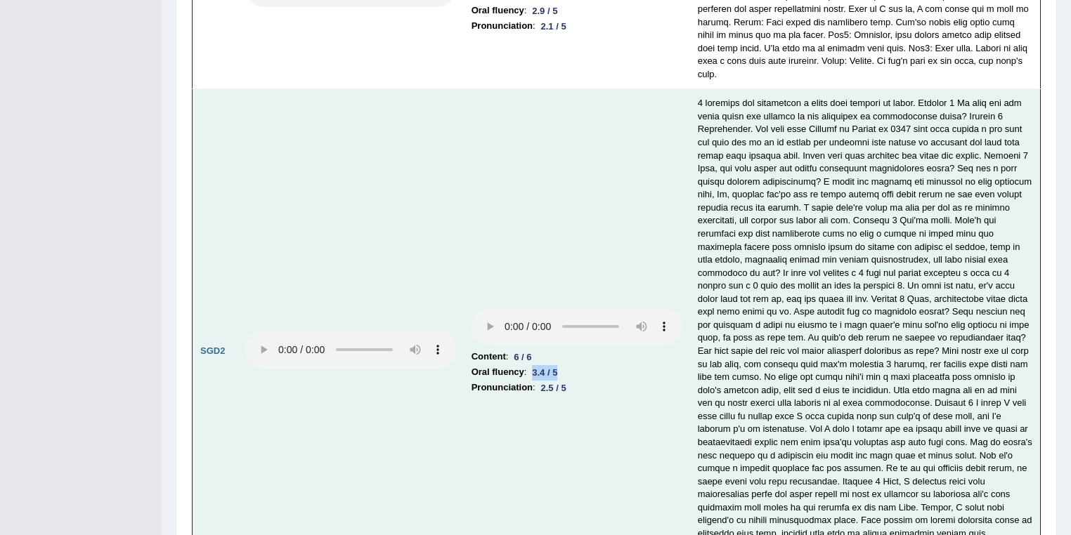
drag, startPoint x: 535, startPoint y: 337, endPoint x: 528, endPoint y: 354, distance: 18.3
click at [563, 365] on div "3.4 / 5" at bounding box center [544, 372] width 37 height 15
drag, startPoint x: 544, startPoint y: 355, endPoint x: 590, endPoint y: 356, distance: 46.4
click at [590, 380] on li "Pronunciation : 2.5 / 5" at bounding box center [576, 387] width 211 height 15
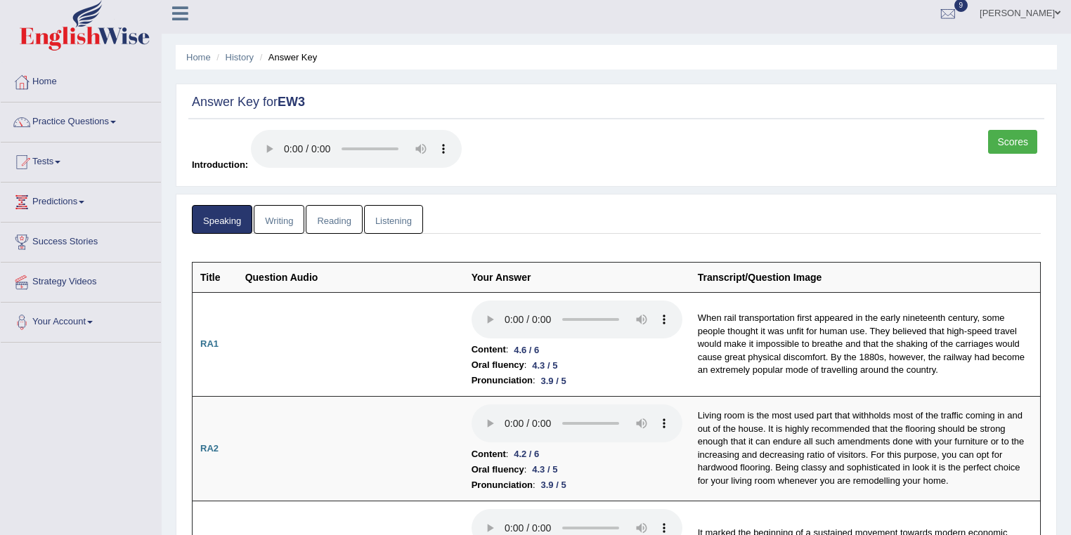
scroll to position [0, 0]
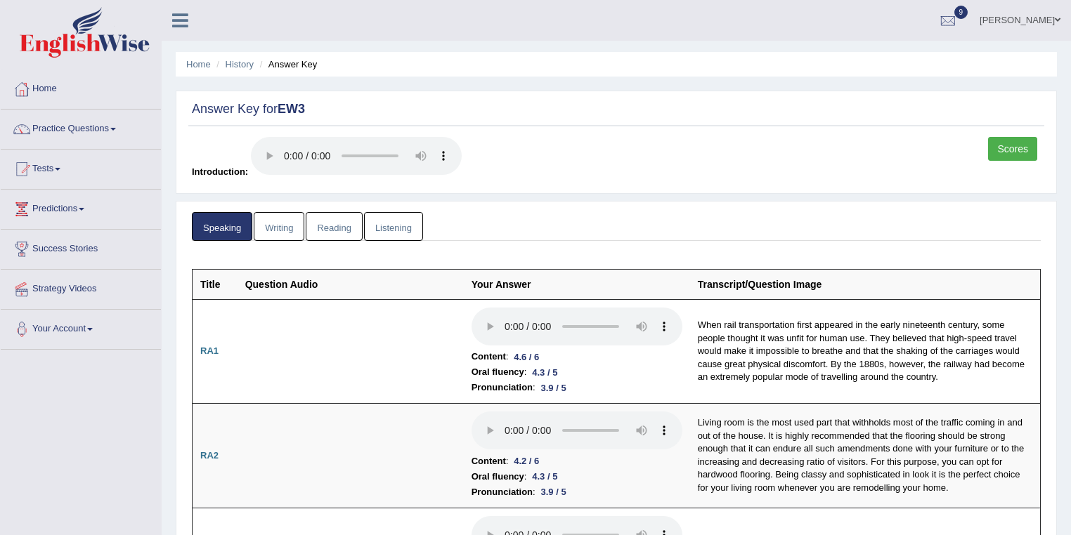
click at [272, 223] on link "Writing" at bounding box center [279, 226] width 51 height 29
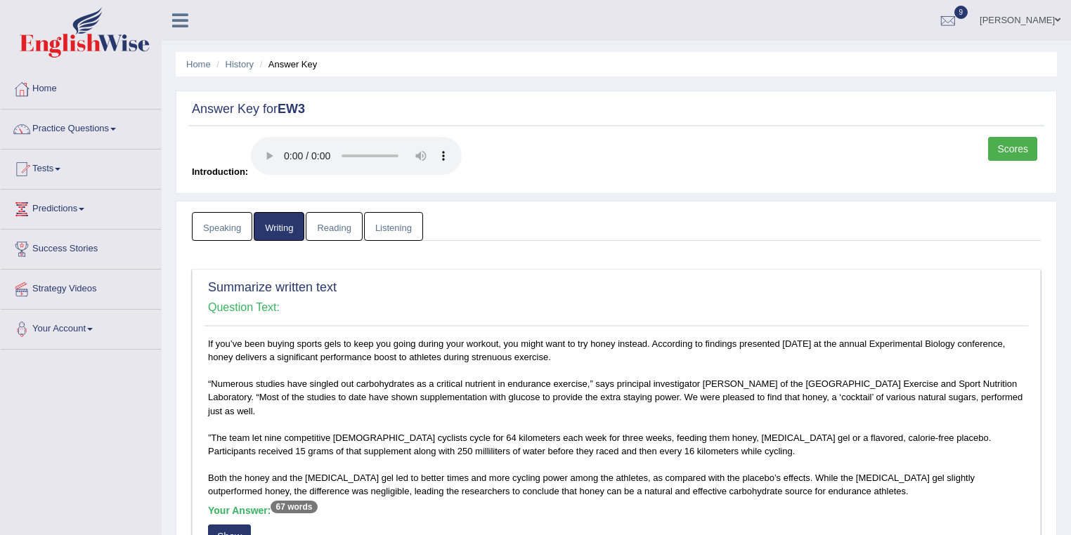
scroll to position [150, 0]
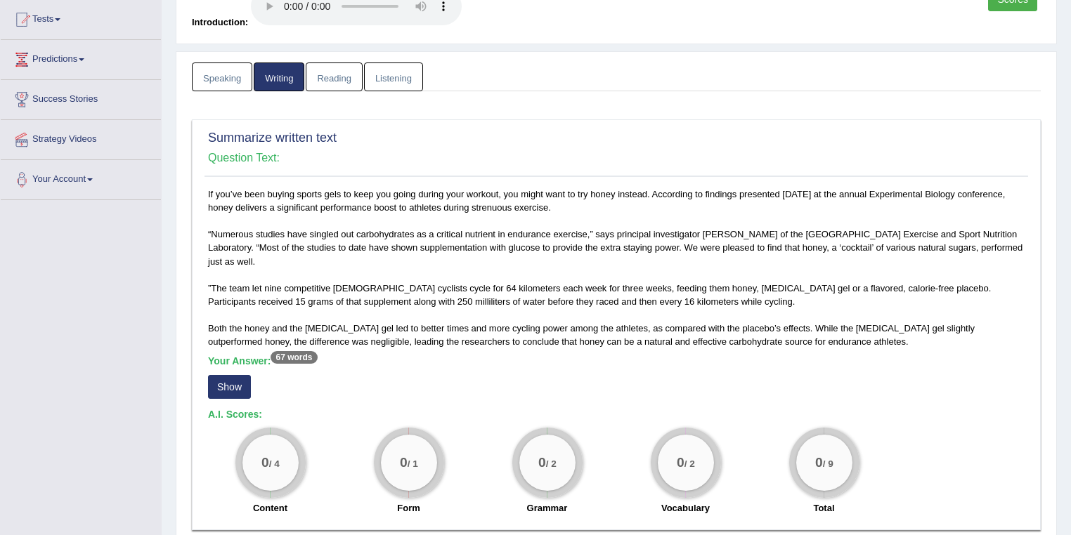
click at [233, 381] on button "Show" at bounding box center [229, 387] width 43 height 24
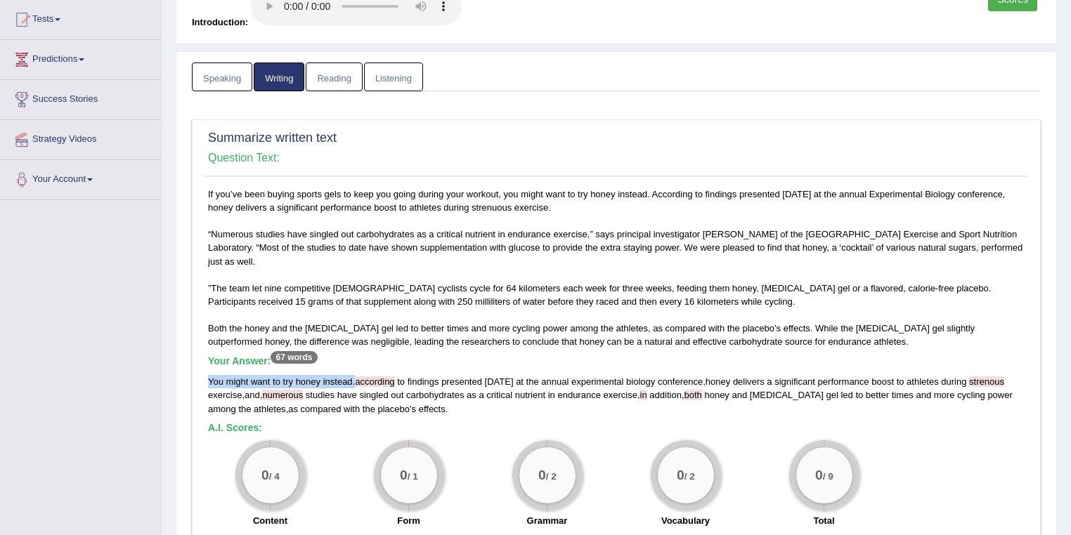
drag, startPoint x: 207, startPoint y: 378, endPoint x: 353, endPoint y: 380, distance: 146.1
click at [353, 380] on div "You might want to try honey instead . according to findings presented today at …" at bounding box center [616, 395] width 816 height 40
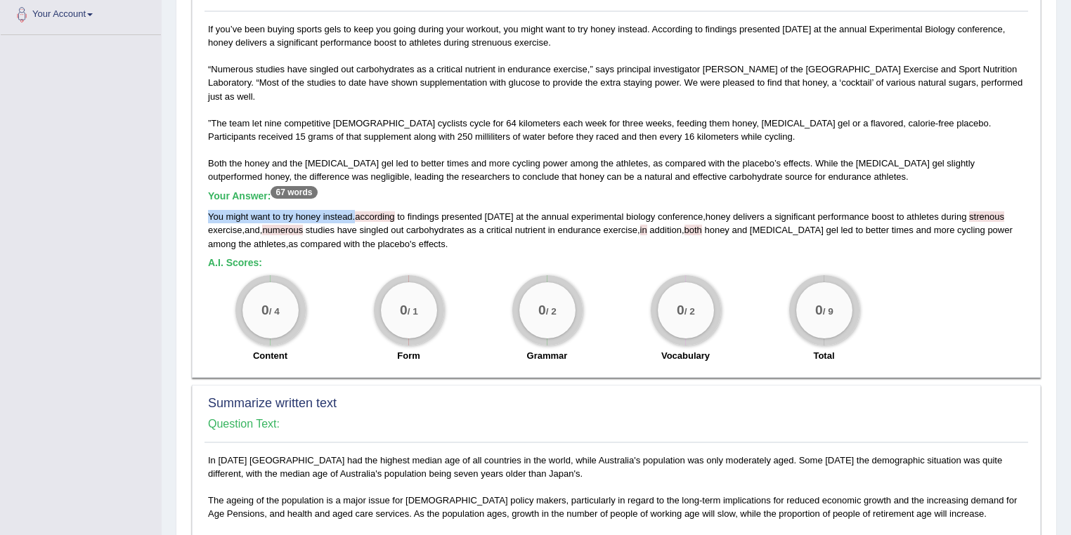
scroll to position [374, 0]
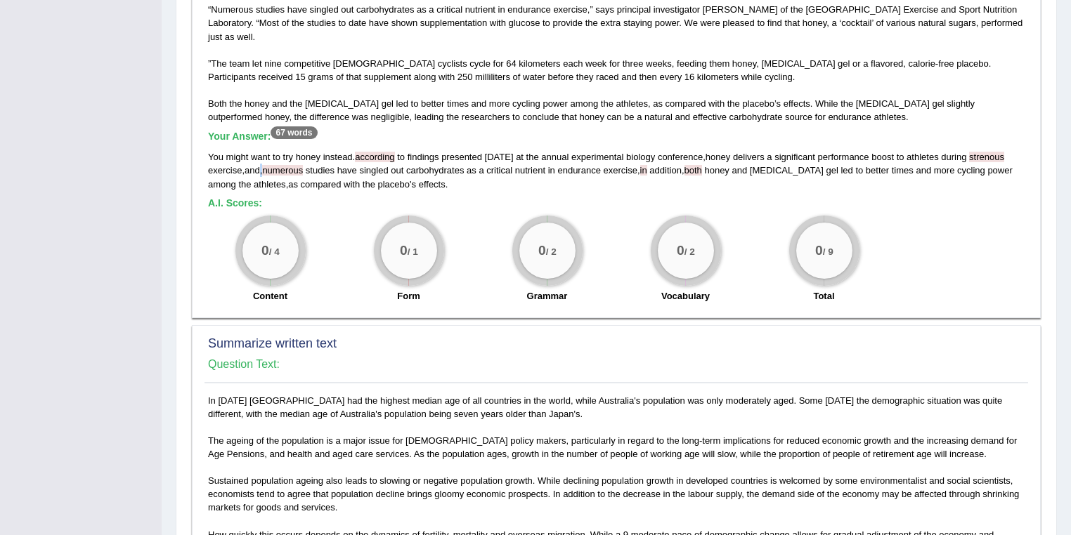
click at [265, 170] on div "You might want to try honey instead . according to findings presented today at …" at bounding box center [616, 170] width 816 height 40
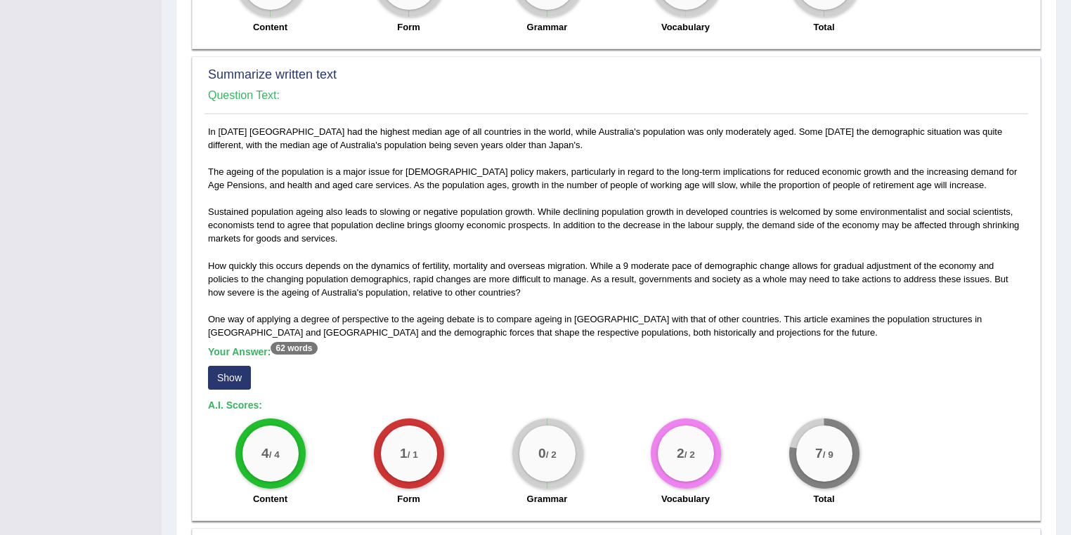
scroll to position [824, 0]
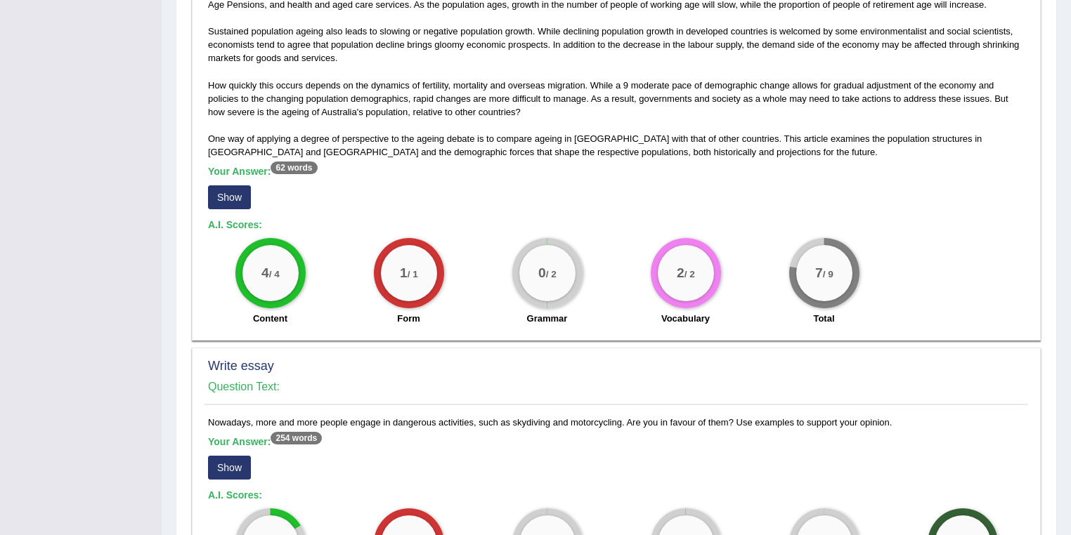
click at [230, 194] on button "Show" at bounding box center [229, 197] width 43 height 24
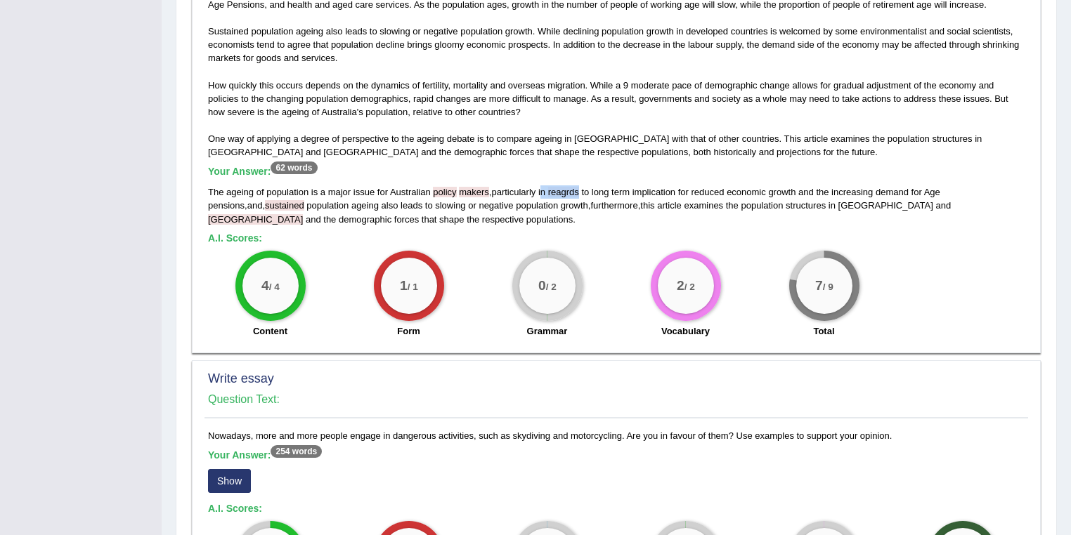
drag, startPoint x: 582, startPoint y: 188, endPoint x: 542, endPoint y: 189, distance: 39.4
click at [542, 189] on div "The ageing of population is a major issue for Australian policy makers , partic…" at bounding box center [616, 205] width 816 height 40
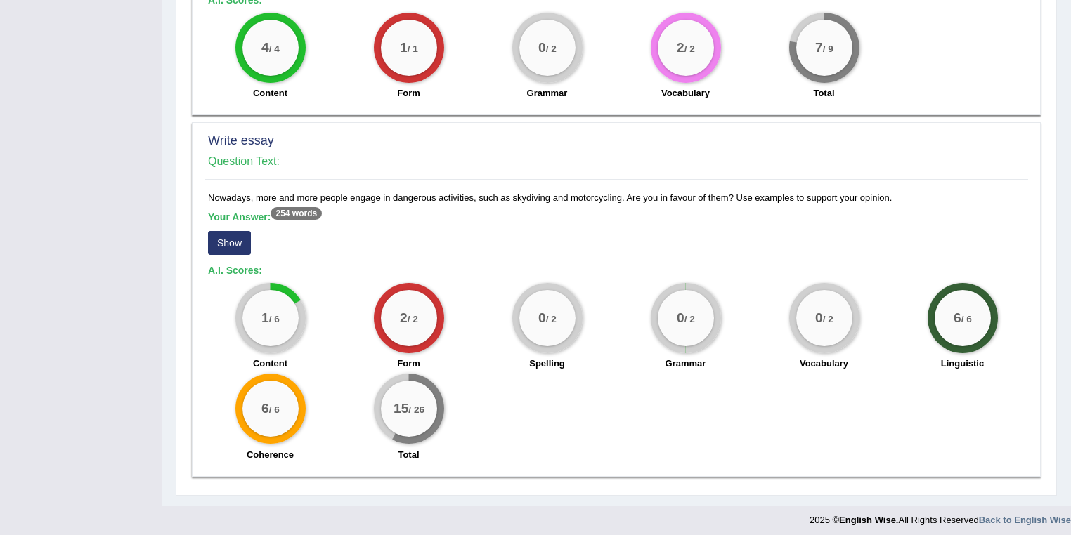
scroll to position [1066, 0]
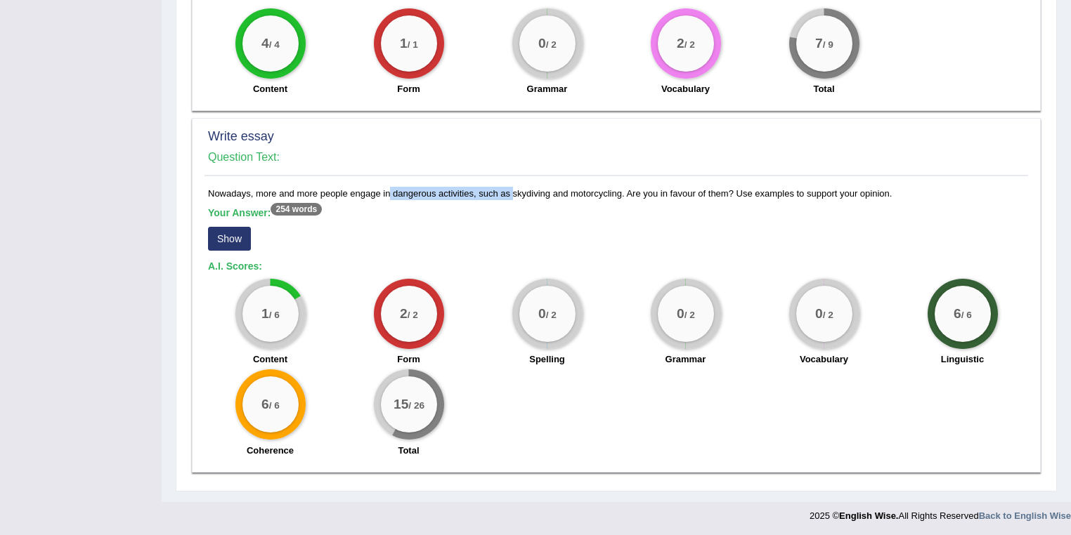
drag, startPoint x: 349, startPoint y: 193, endPoint x: 475, endPoint y: 195, distance: 125.8
click at [475, 195] on div "Nowadays, more and more people engage in dangerous activities, such as skydivin…" at bounding box center [615, 326] width 823 height 278
drag, startPoint x: 625, startPoint y: 188, endPoint x: 733, endPoint y: 186, distance: 107.5
click at [733, 187] on div "Nowadays, more and more people engage in dangerous activities, such as skydivin…" at bounding box center [615, 326] width 823 height 278
drag, startPoint x: 738, startPoint y: 190, endPoint x: 882, endPoint y: 195, distance: 143.4
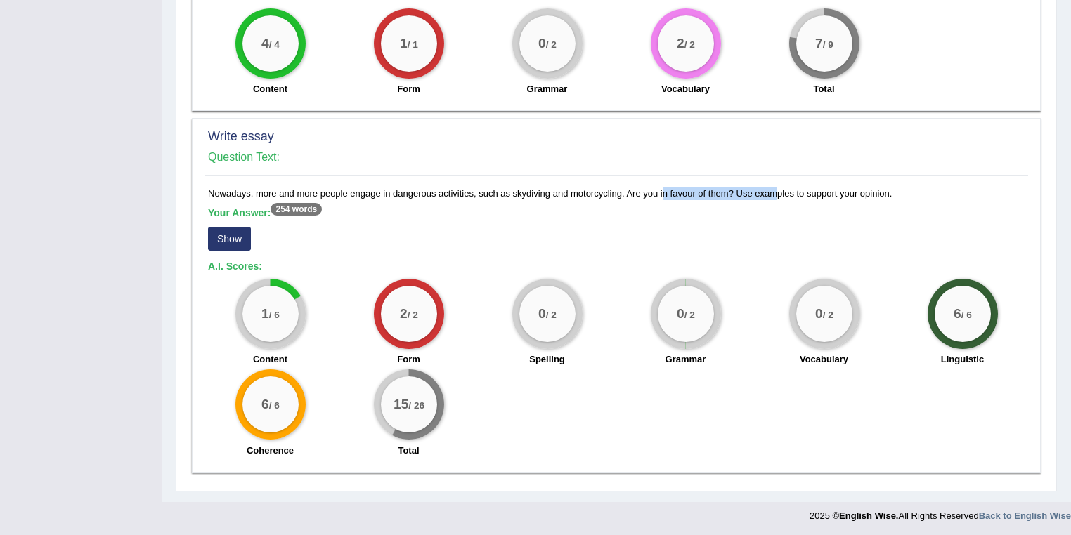
click at [764, 195] on div "Nowadays, more and more people engage in dangerous activities, such as skydivin…" at bounding box center [615, 326] width 823 height 278
click at [240, 231] on button "Show" at bounding box center [229, 239] width 43 height 24
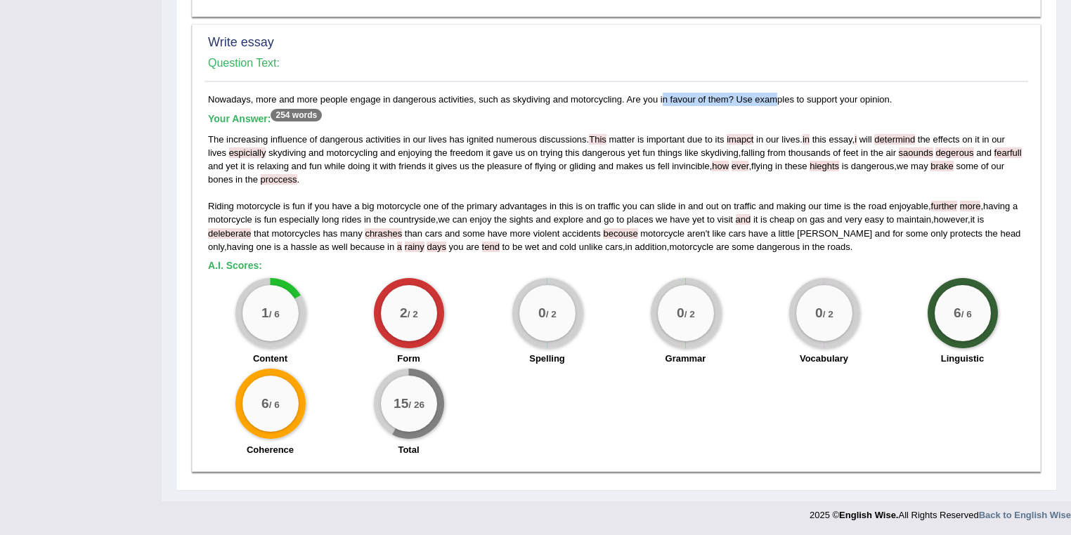
scroll to position [1085, 0]
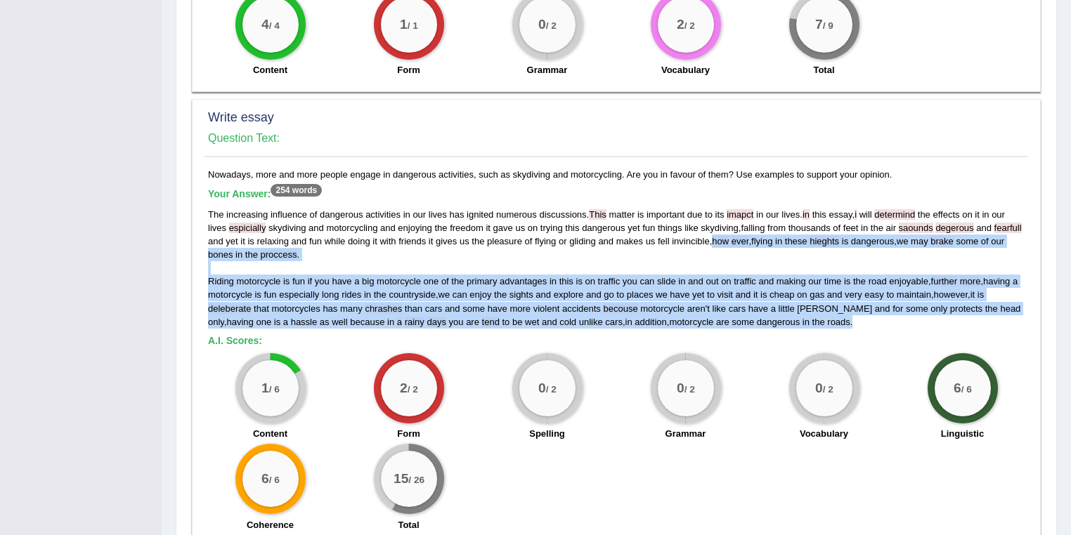
drag, startPoint x: 712, startPoint y: 237, endPoint x: 854, endPoint y: 318, distance: 163.0
click at [764, 318] on div "The increasing influence of dangerous activities in our lives has ignited numer…" at bounding box center [616, 268] width 816 height 121
click at [623, 254] on div "The increasing influence of dangerous activities in our lives has ignited numer…" at bounding box center [616, 268] width 816 height 121
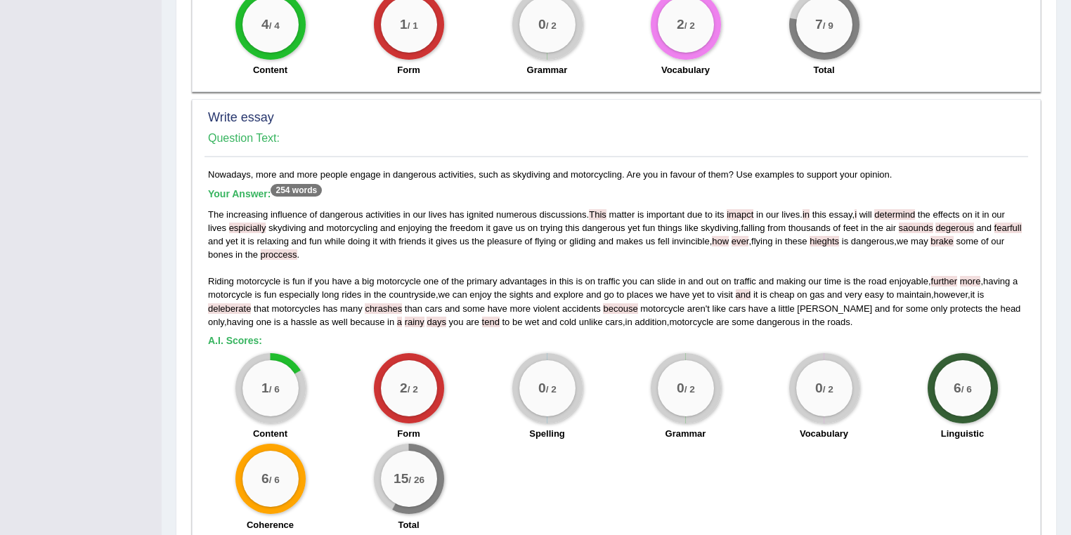
drag, startPoint x: 256, startPoint y: 381, endPoint x: 283, endPoint y: 384, distance: 27.6
click at [283, 381] on div "1 / 6" at bounding box center [270, 388] width 56 height 56
drag, startPoint x: 254, startPoint y: 171, endPoint x: 472, endPoint y: 175, distance: 217.8
click at [472, 175] on div "Nowadays, more and more people engage in dangerous activities, such as skydivin…" at bounding box center [615, 354] width 823 height 372
drag, startPoint x: 627, startPoint y: 171, endPoint x: 733, endPoint y: 174, distance: 106.8
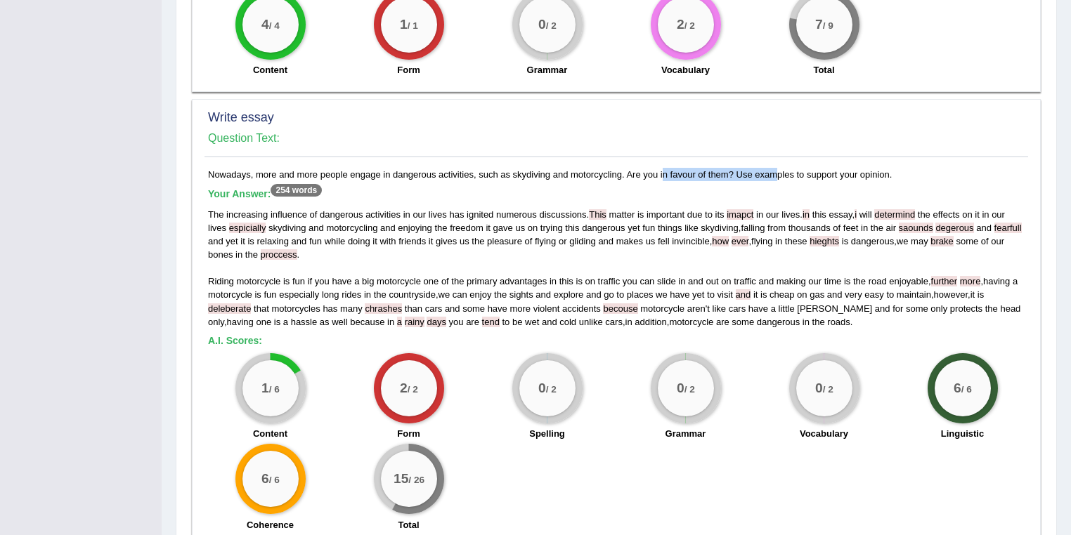
click at [733, 174] on div "Nowadays, more and more people engage in dangerous activities, such as skydivin…" at bounding box center [615, 354] width 823 height 372
drag, startPoint x: 880, startPoint y: 214, endPoint x: 913, endPoint y: 213, distance: 33.0
click at [764, 213] on span "determind" at bounding box center [894, 214] width 41 height 11
drag, startPoint x: 670, startPoint y: 171, endPoint x: 731, endPoint y: 173, distance: 61.1
click at [731, 173] on div "Nowadays, more and more people engage in dangerous activities, such as skydivin…" at bounding box center [615, 354] width 823 height 372
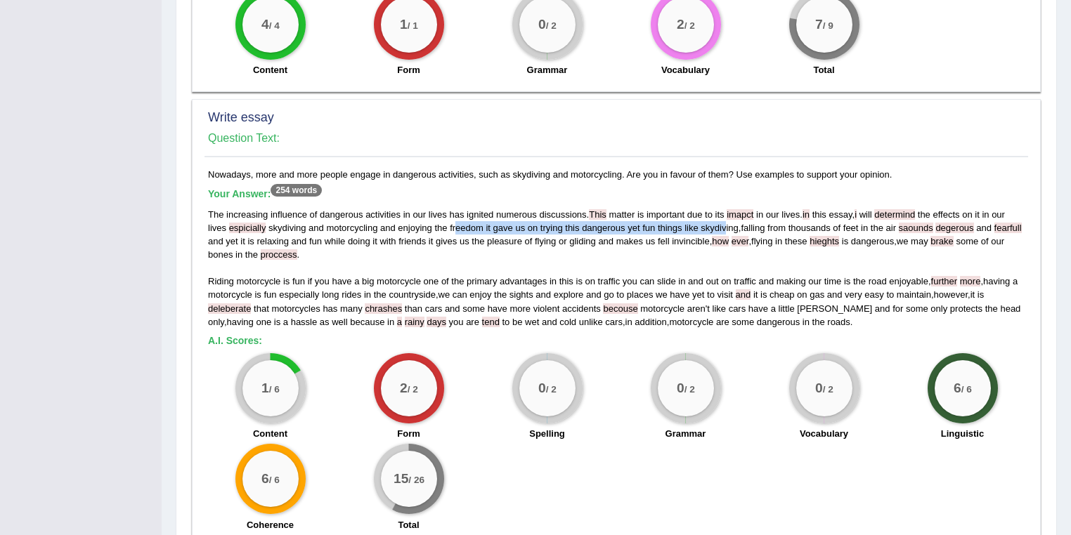
drag, startPoint x: 456, startPoint y: 226, endPoint x: 726, endPoint y: 228, distance: 269.8
click at [726, 228] on div "The increasing influence of dangerous activities in our lives has ignited numer…" at bounding box center [616, 268] width 816 height 121
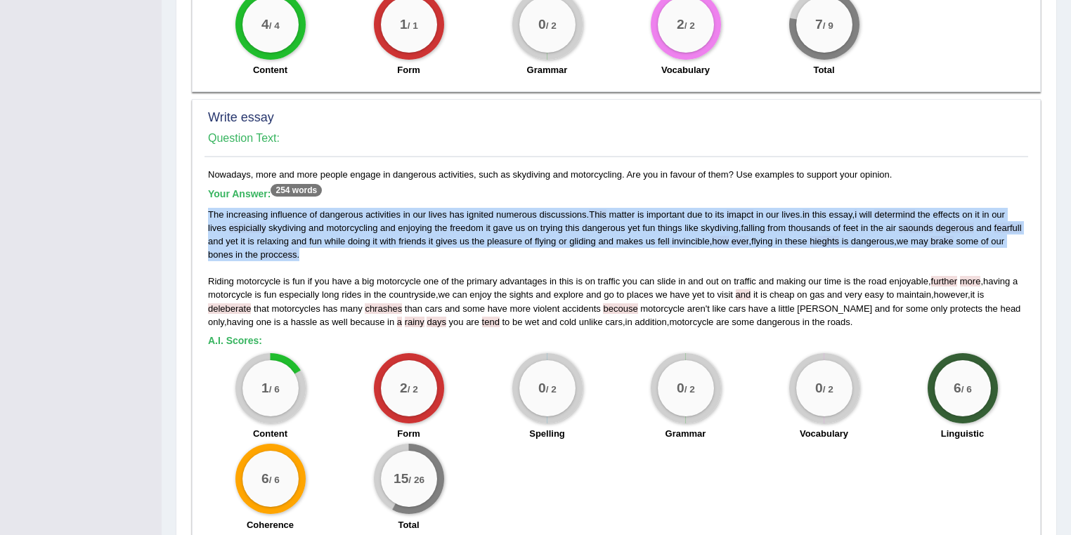
drag, startPoint x: 319, startPoint y: 252, endPoint x: 207, endPoint y: 212, distance: 119.1
click at [207, 212] on div "Nowadays, more and more people engage in dangerous activities, such as skydivin…" at bounding box center [615, 354] width 823 height 372
click at [342, 259] on div "The increasing influence of dangerous activities in our lives has ignited numer…" at bounding box center [616, 268] width 816 height 121
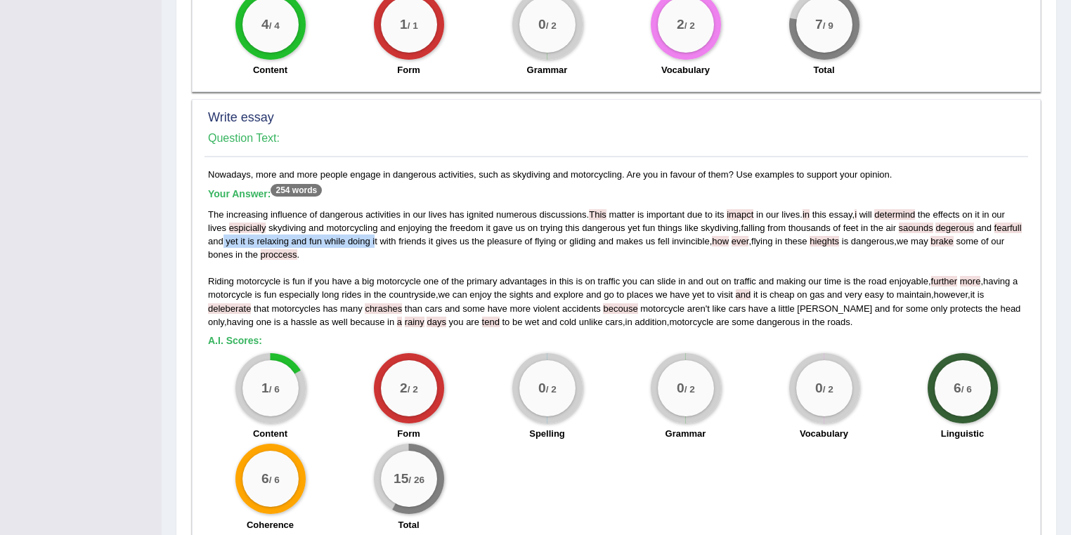
drag, startPoint x: 222, startPoint y: 242, endPoint x: 375, endPoint y: 243, distance: 153.2
click at [375, 243] on div "The increasing influence of dangerous activities in our lives has ignited numer…" at bounding box center [616, 268] width 816 height 121
click at [462, 243] on span "us" at bounding box center [464, 241] width 10 height 11
drag, startPoint x: 255, startPoint y: 386, endPoint x: 296, endPoint y: 390, distance: 41.6
click at [296, 381] on div "1 / 6" at bounding box center [270, 388] width 56 height 56
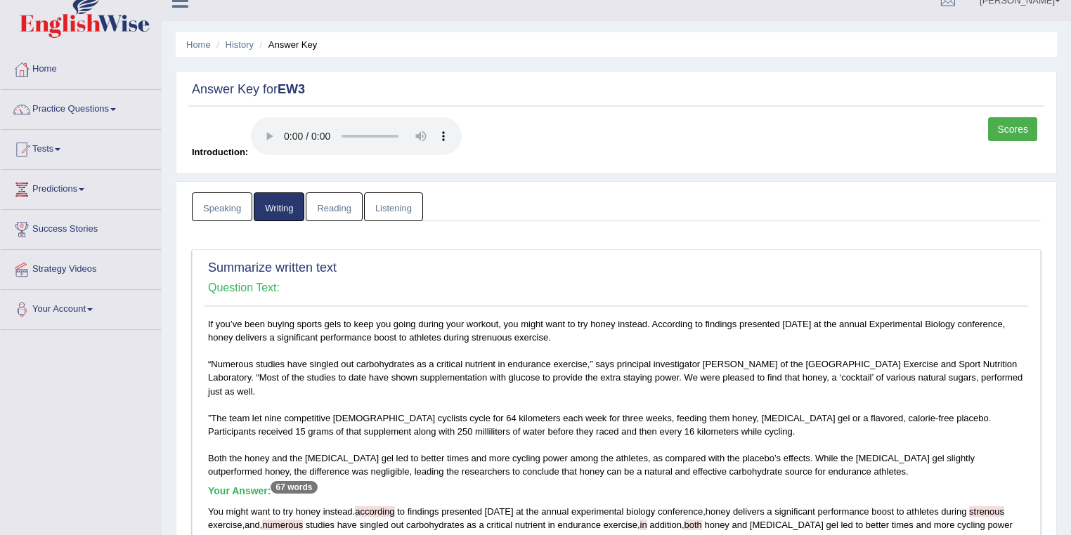
scroll to position [74, 0]
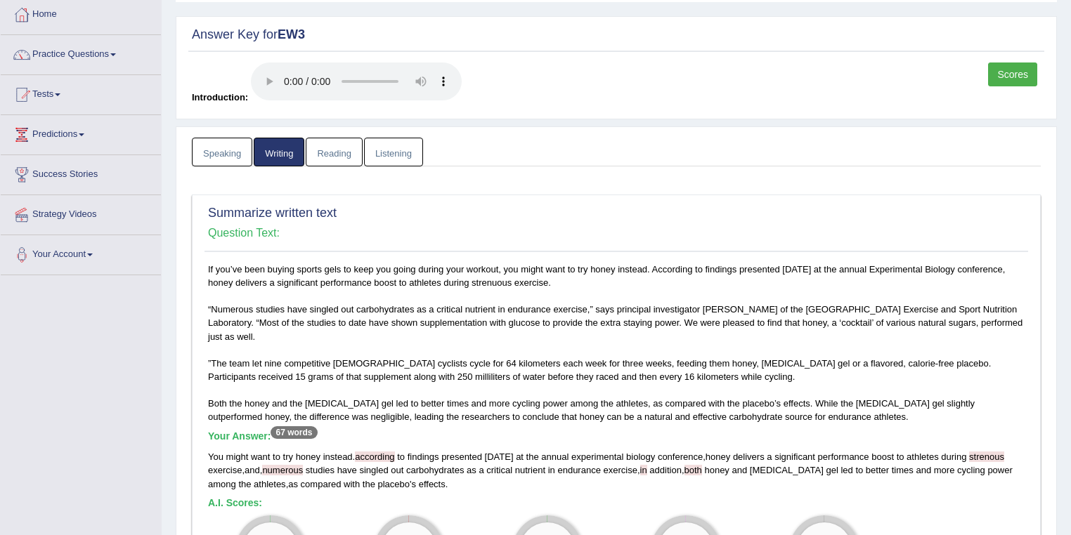
click at [400, 149] on link "Listening" at bounding box center [393, 152] width 59 height 29
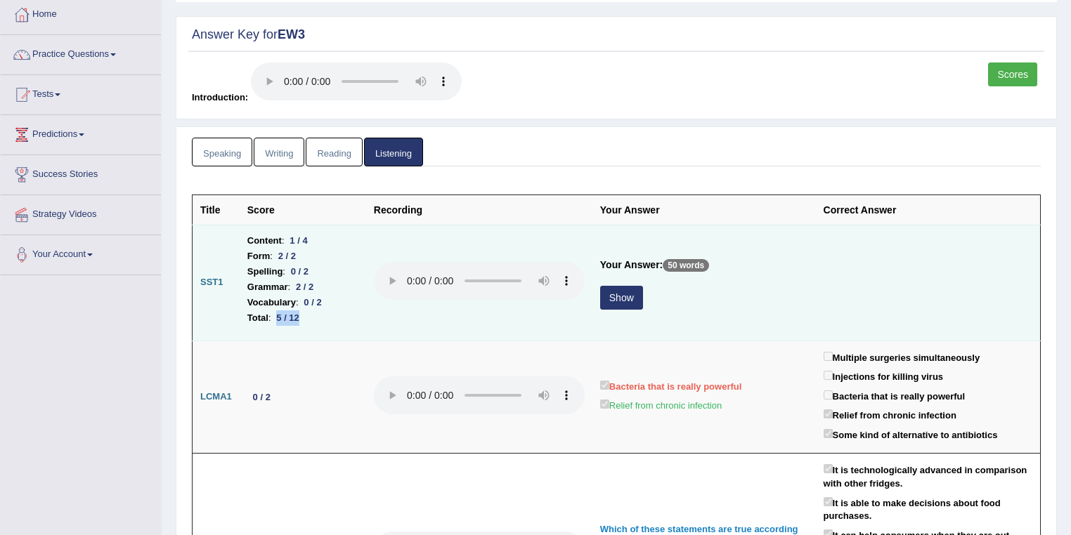
drag, startPoint x: 276, startPoint y: 318, endPoint x: 312, endPoint y: 318, distance: 35.8
click at [312, 318] on li "Total : 5 / 12" at bounding box center [302, 318] width 111 height 15
click at [312, 301] on div "0 / 2" at bounding box center [313, 302] width 29 height 15
drag, startPoint x: 305, startPoint y: 270, endPoint x: 314, endPoint y: 269, distance: 9.2
click at [314, 269] on div "0 / 2" at bounding box center [299, 271] width 29 height 15
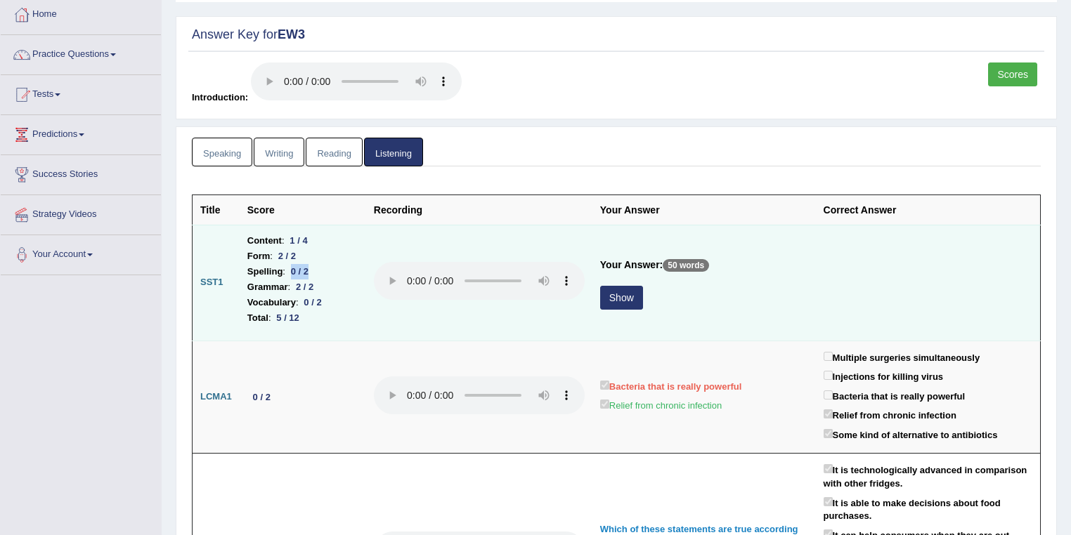
click at [627, 295] on button "Show" at bounding box center [621, 298] width 43 height 24
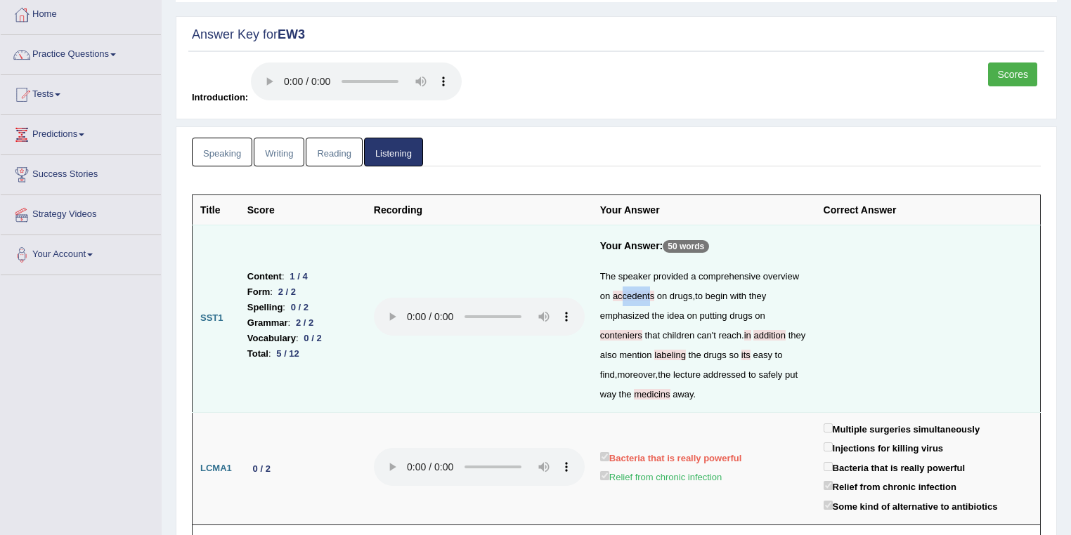
drag, startPoint x: 620, startPoint y: 292, endPoint x: 649, endPoint y: 294, distance: 29.6
click at [649, 294] on span "accedents" at bounding box center [633, 296] width 41 height 11
drag, startPoint x: 602, startPoint y: 335, endPoint x: 646, endPoint y: 335, distance: 44.3
click at [646, 335] on div "The speaker provided a comprehensive overview on accedents on drugs , to begin …" at bounding box center [704, 336] width 208 height 138
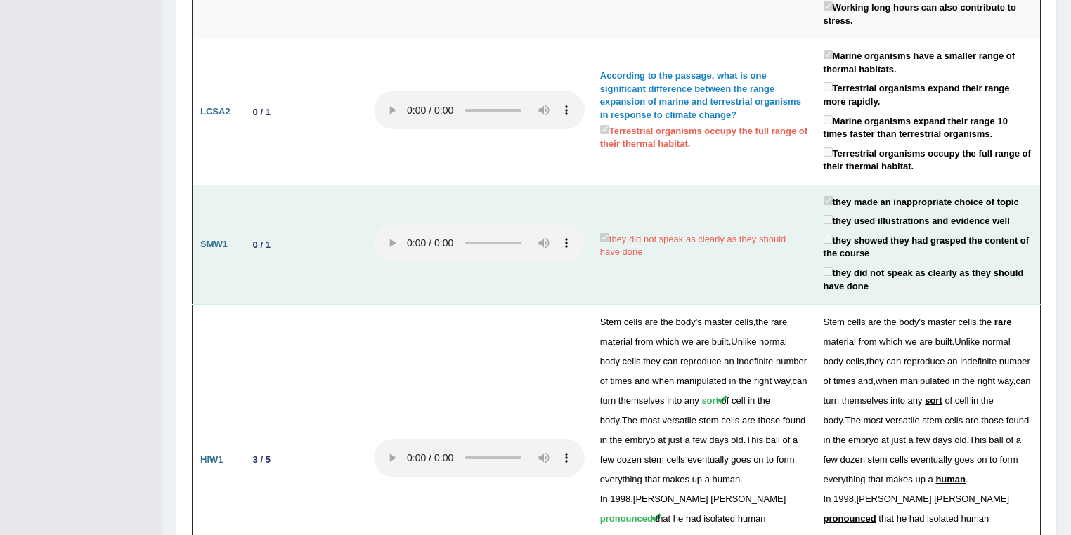
scroll to position [2548, 0]
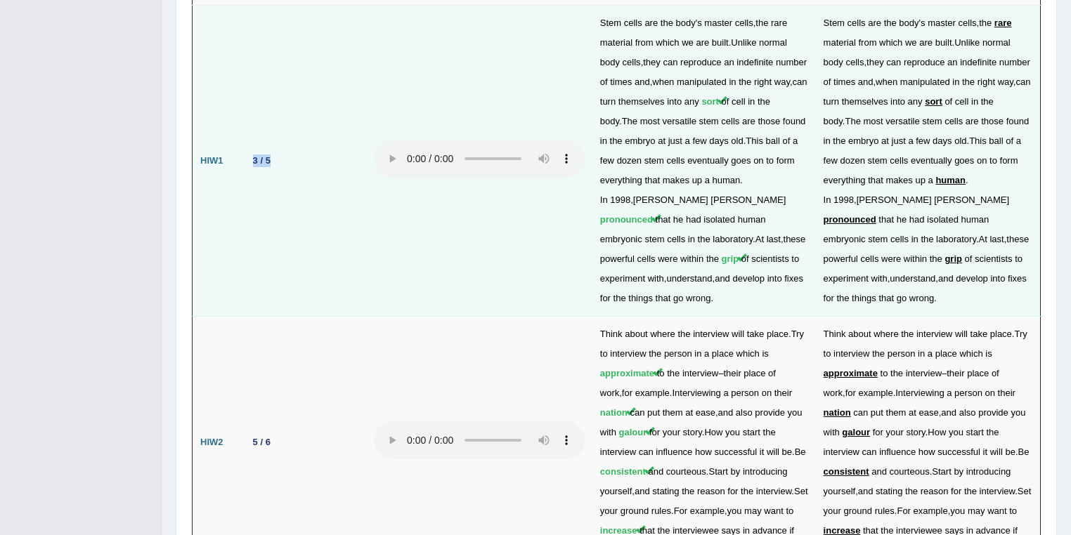
drag, startPoint x: 245, startPoint y: 129, endPoint x: 273, endPoint y: 129, distance: 27.4
click at [273, 129] on td "3 / 5" at bounding box center [303, 161] width 126 height 311
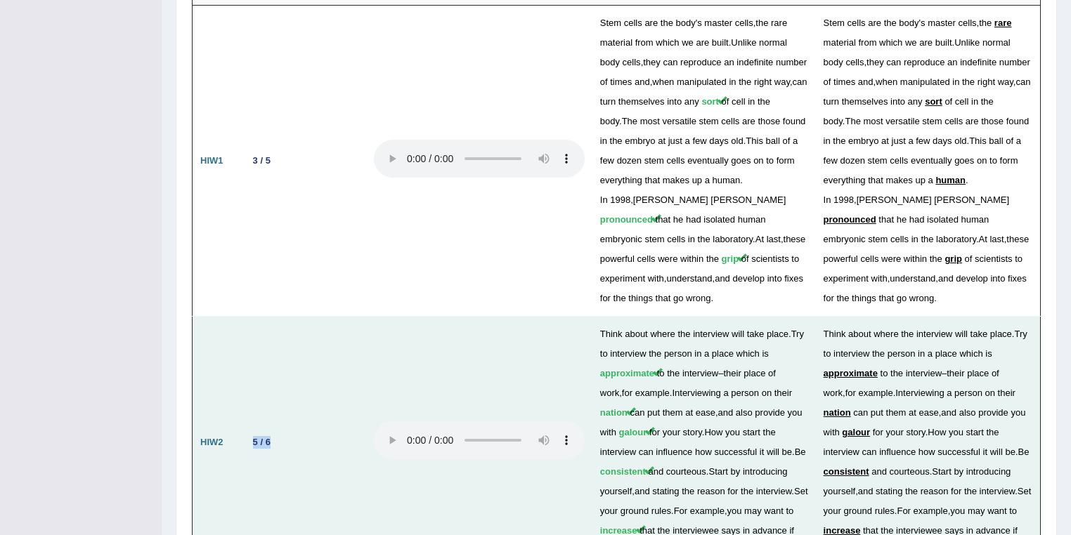
drag, startPoint x: 250, startPoint y: 407, endPoint x: 276, endPoint y: 407, distance: 26.0
click at [276, 381] on td "5 / 6" at bounding box center [303, 443] width 126 height 252
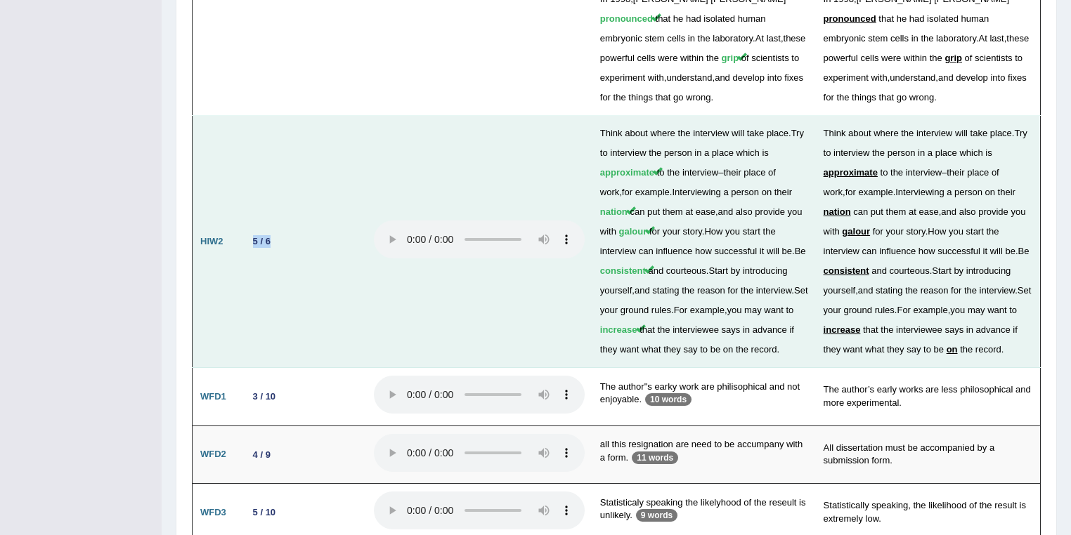
scroll to position [2791, 0]
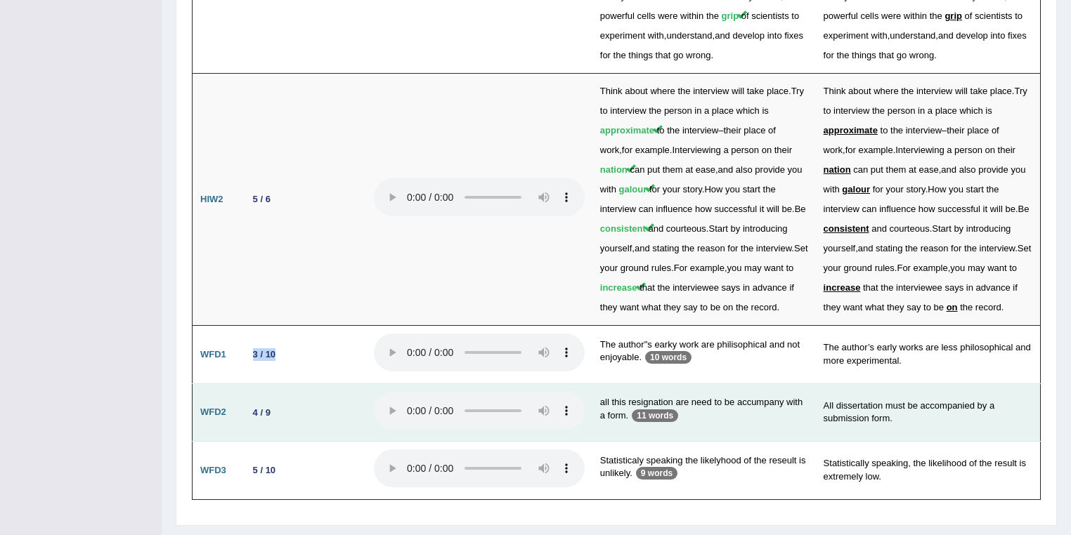
drag, startPoint x: 253, startPoint y: 321, endPoint x: 266, endPoint y: 359, distance: 40.0
click at [274, 347] on div "3 / 10" at bounding box center [264, 354] width 34 height 15
drag, startPoint x: 246, startPoint y: 371, endPoint x: 283, endPoint y: 378, distance: 37.9
click at [289, 381] on td "4 / 9" at bounding box center [303, 413] width 126 height 58
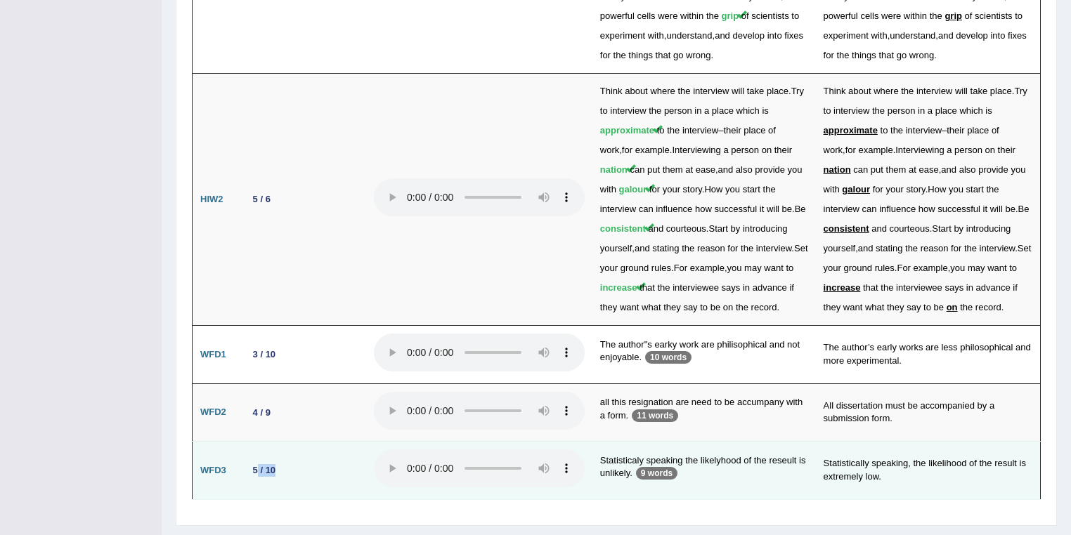
drag, startPoint x: 256, startPoint y: 434, endPoint x: 293, endPoint y: 433, distance: 37.2
click at [293, 381] on td "5 / 10" at bounding box center [303, 471] width 126 height 58
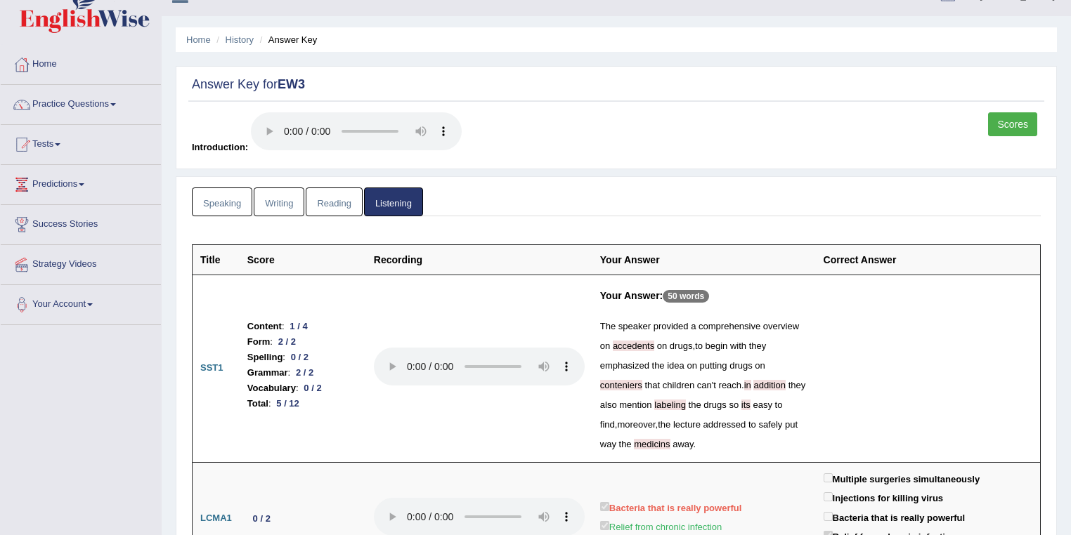
scroll to position [0, 0]
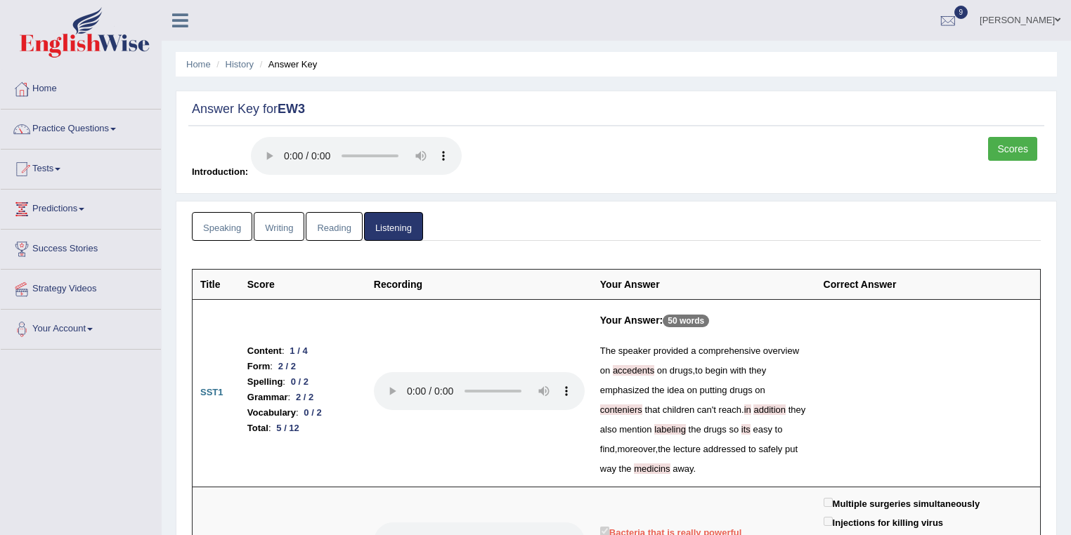
click at [333, 227] on link "Reading" at bounding box center [334, 226] width 56 height 29
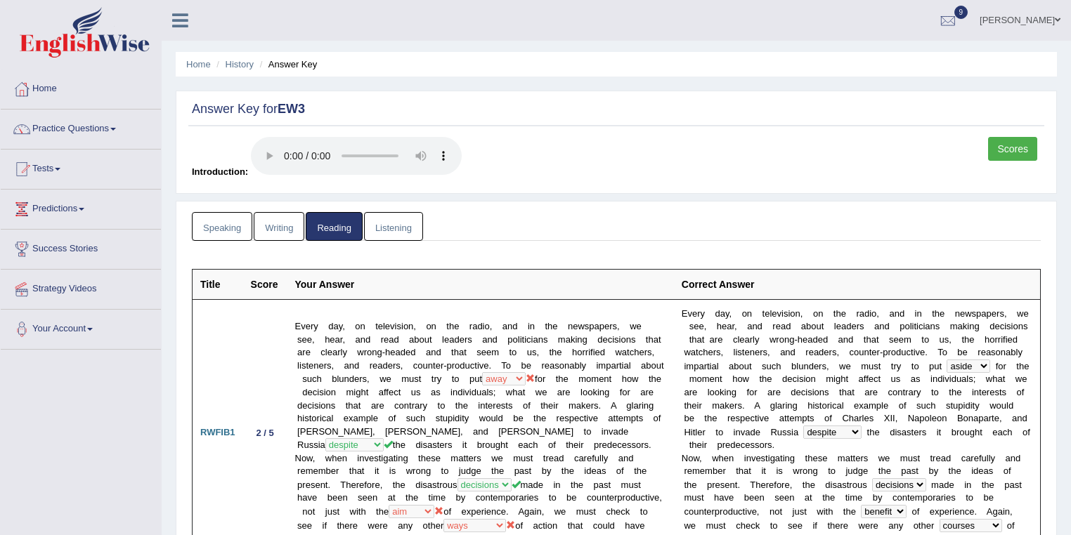
click at [764, 20] on link "Shondryl Haddad" at bounding box center [1020, 18] width 102 height 37
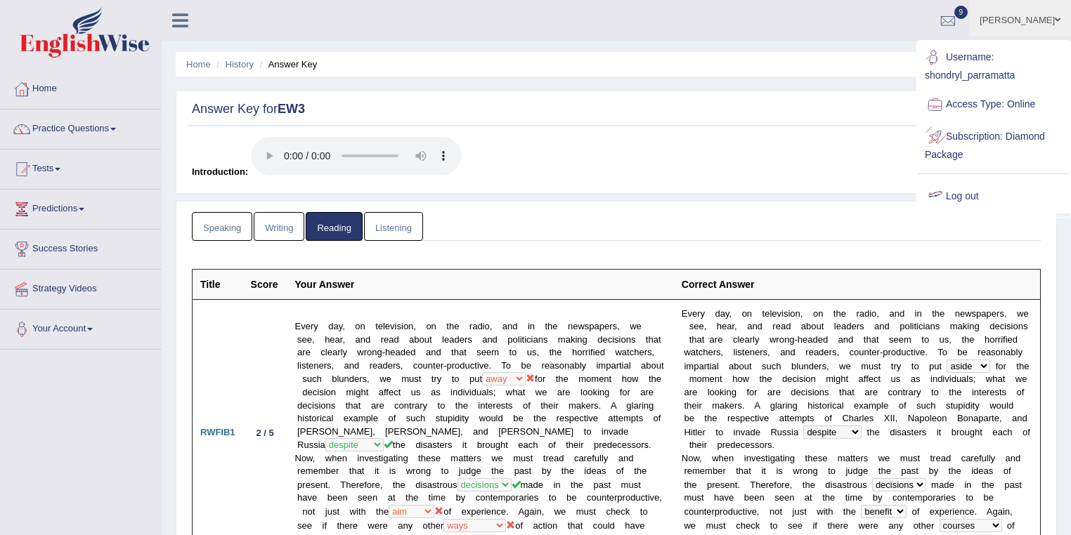
click at [764, 194] on link "Log out" at bounding box center [994, 197] width 152 height 32
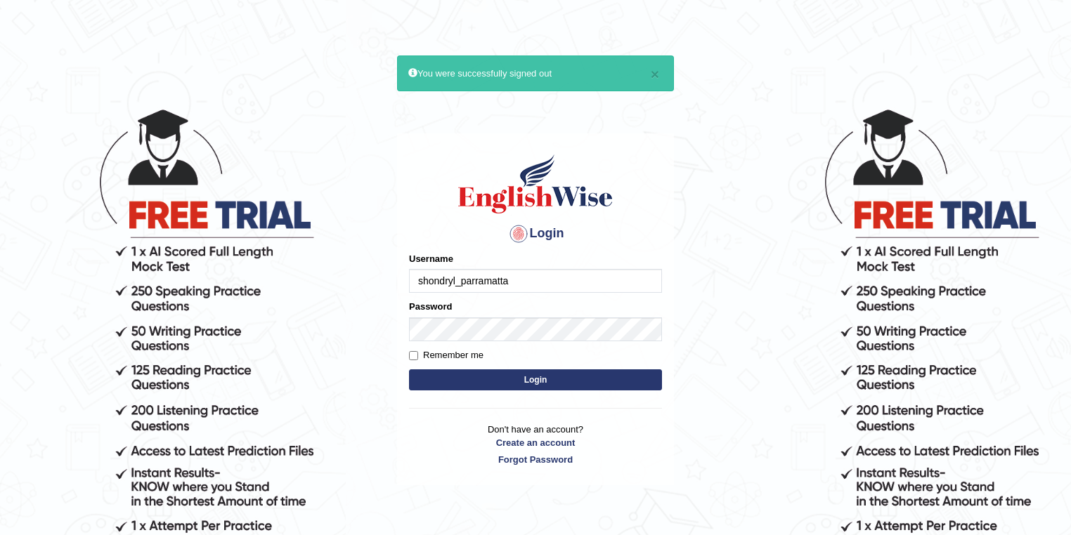
click at [448, 274] on input "shondryl_parramatta" at bounding box center [535, 281] width 253 height 24
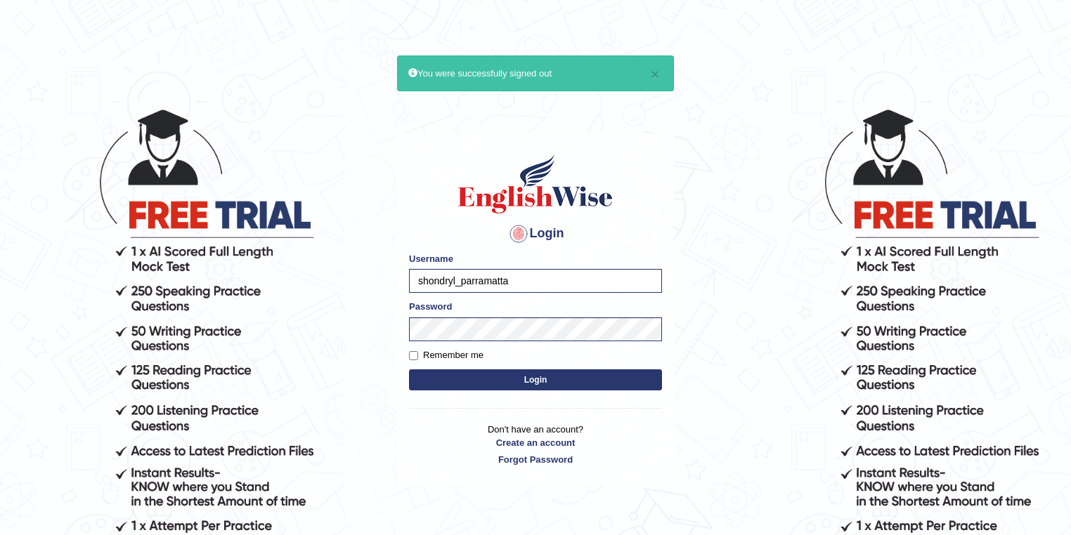
click at [452, 278] on input "shondryl_parramatta" at bounding box center [535, 281] width 253 height 24
click at [454, 280] on input "shondryl_parramatta" at bounding box center [535, 281] width 253 height 24
drag, startPoint x: 456, startPoint y: 280, endPoint x: 393, endPoint y: 280, distance: 63.2
click at [393, 280] on body "× You were successfully signed out Login Please fix the following errors: Usern…" at bounding box center [535, 320] width 1071 height 535
type input "thelma_parramatta"
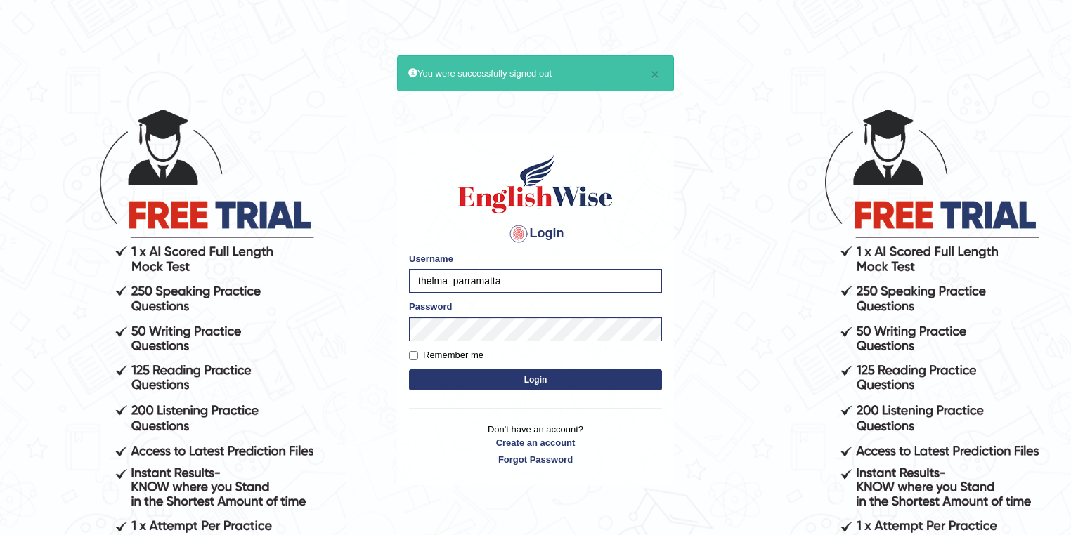
click at [501, 378] on button "Login" at bounding box center [535, 380] width 253 height 21
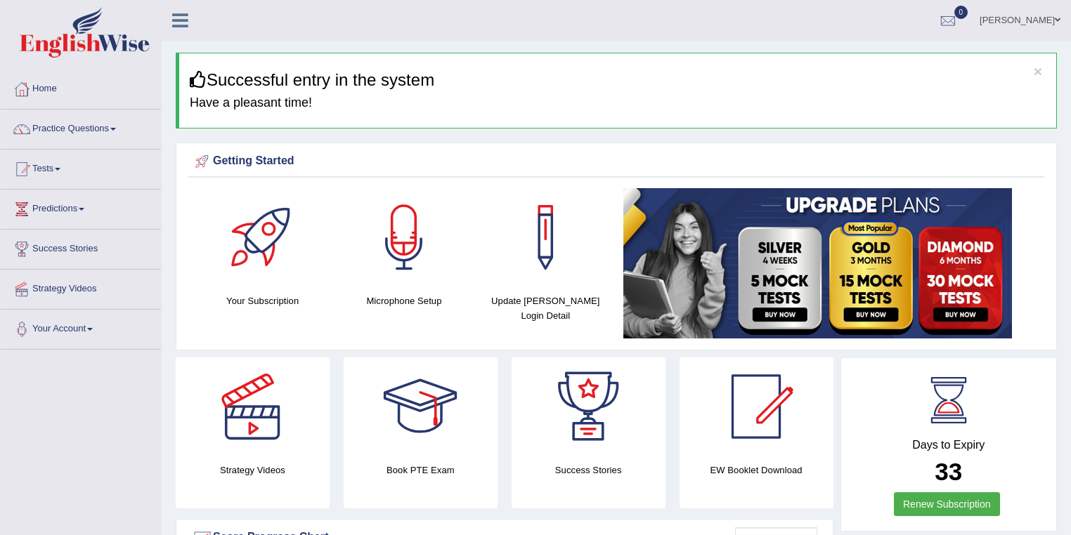
click at [1026, 22] on link "Thelma Palacio" at bounding box center [1020, 18] width 102 height 37
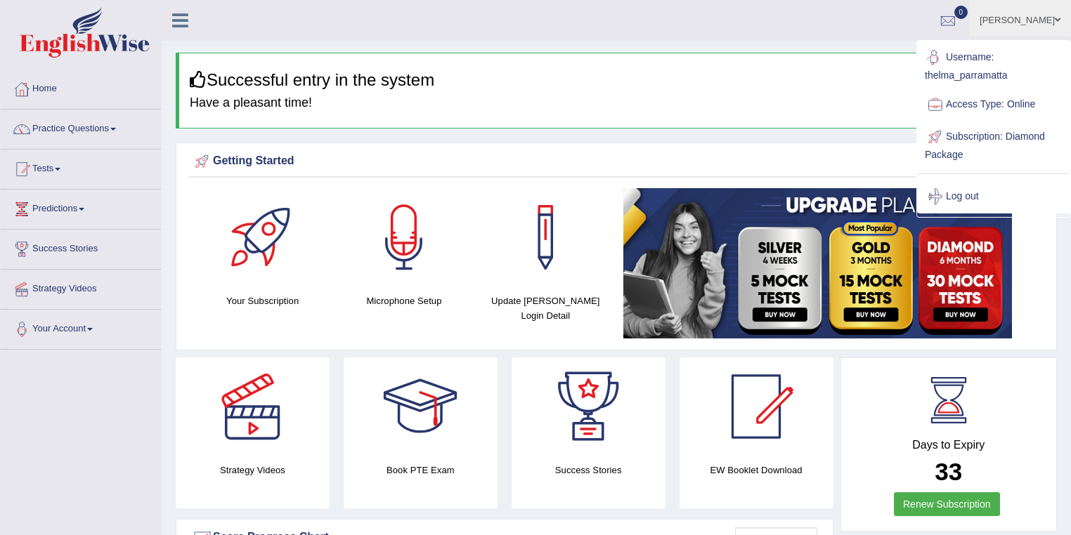
click at [689, 30] on ul "Thelma Palacio Toggle navigation Username: thelma_parramatta Access Type: Onlin…" at bounding box center [752, 20] width 637 height 40
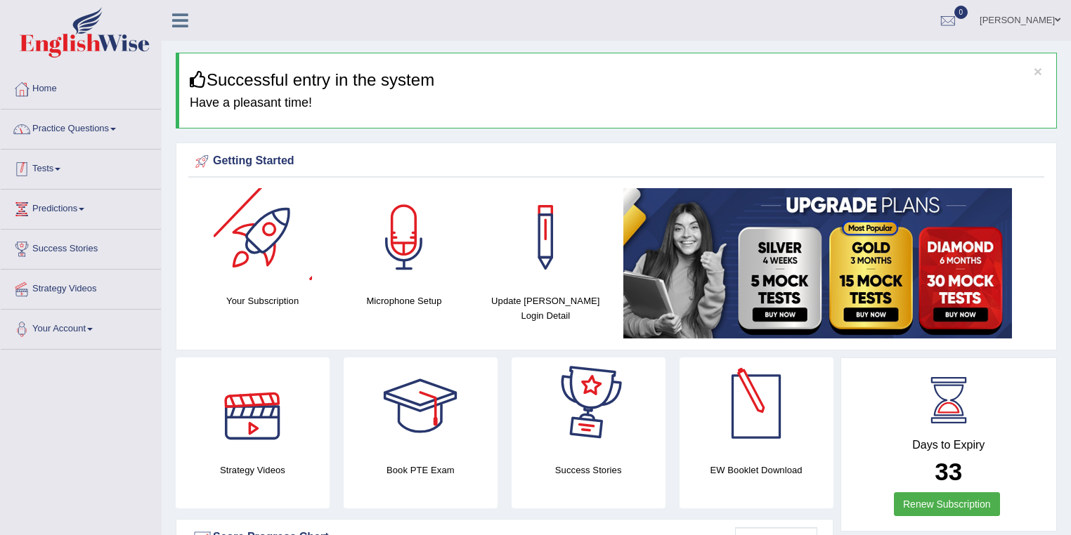
click at [105, 125] on link "Practice Questions" at bounding box center [81, 127] width 160 height 35
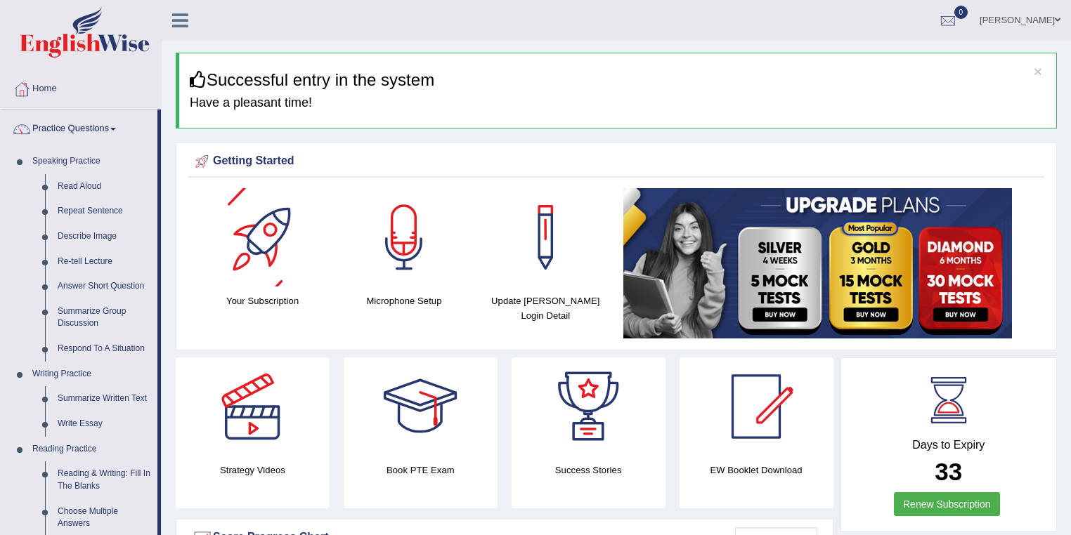
click at [100, 129] on link "Practice Questions" at bounding box center [79, 127] width 157 height 35
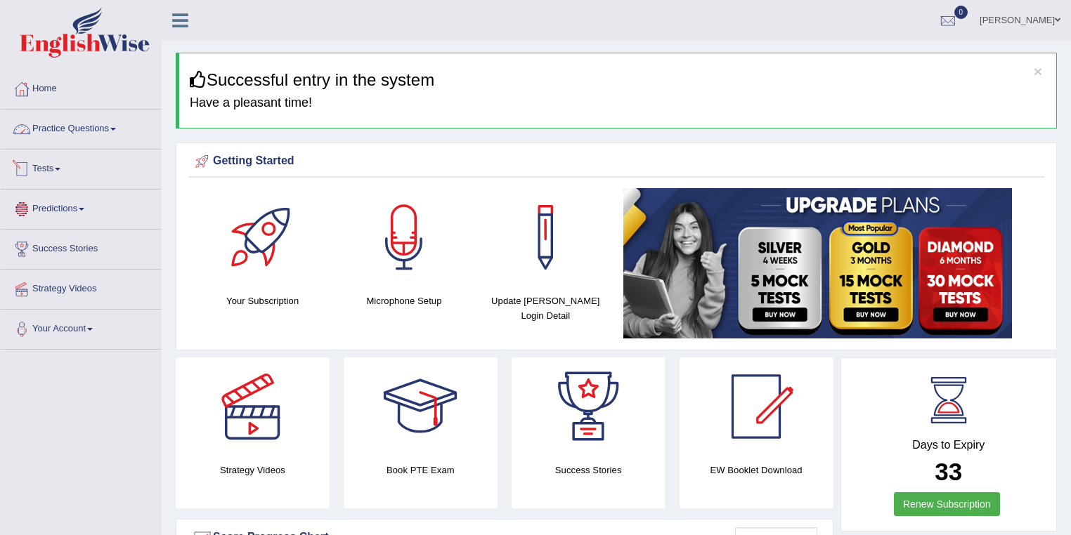
click at [47, 171] on link "Tests" at bounding box center [81, 167] width 160 height 35
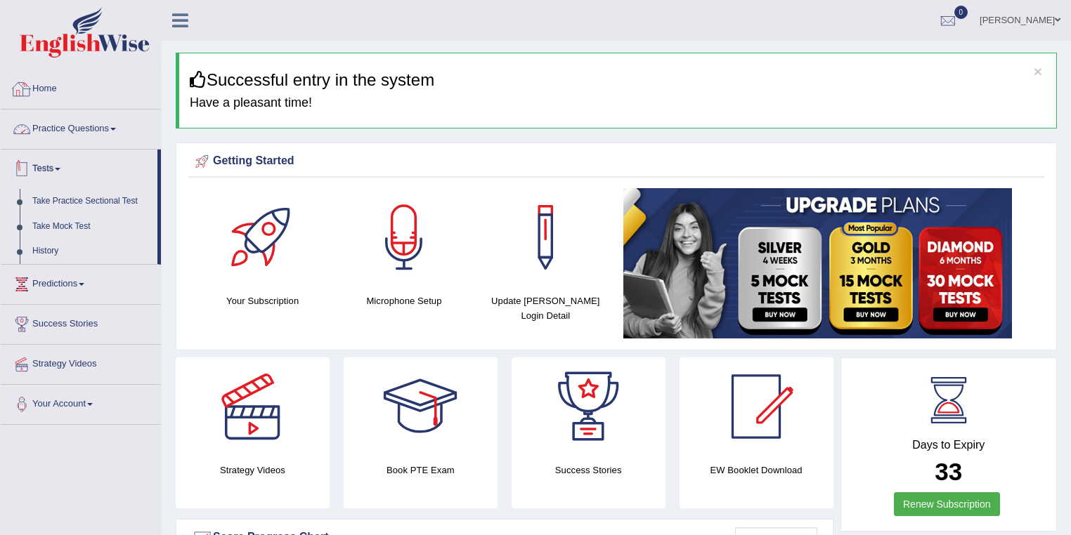
click at [93, 135] on link "Practice Questions" at bounding box center [81, 127] width 160 height 35
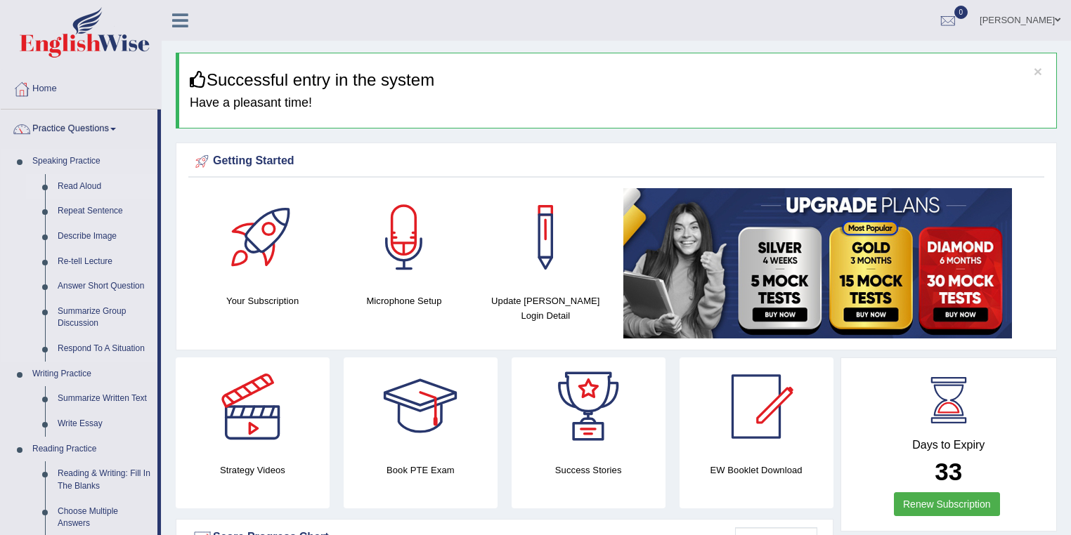
click at [93, 190] on link "Read Aloud" at bounding box center [104, 186] width 106 height 25
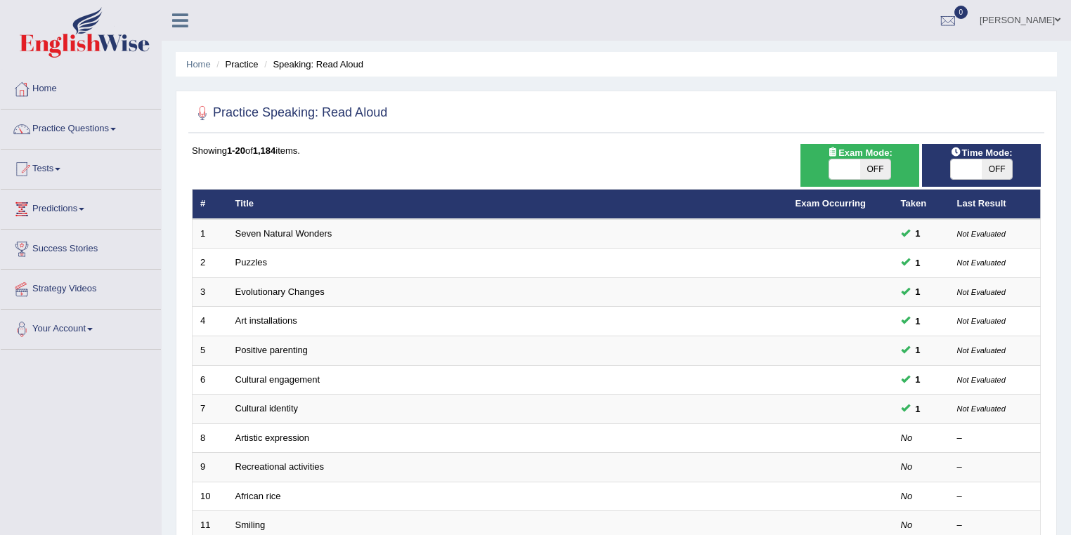
click at [878, 174] on span "OFF" at bounding box center [875, 169] width 31 height 20
checkbox input "true"
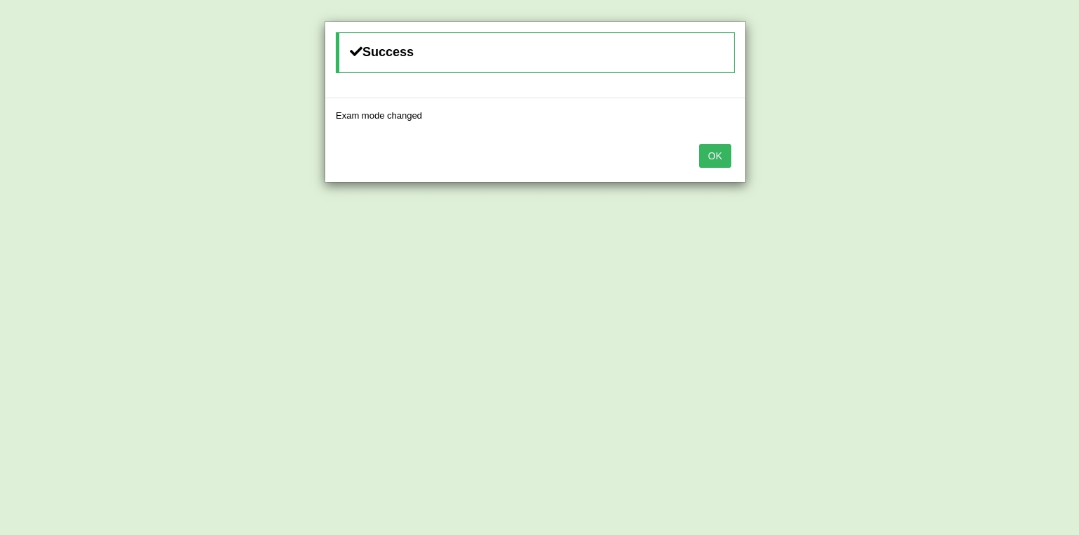
click at [721, 160] on button "OK" at bounding box center [715, 156] width 32 height 24
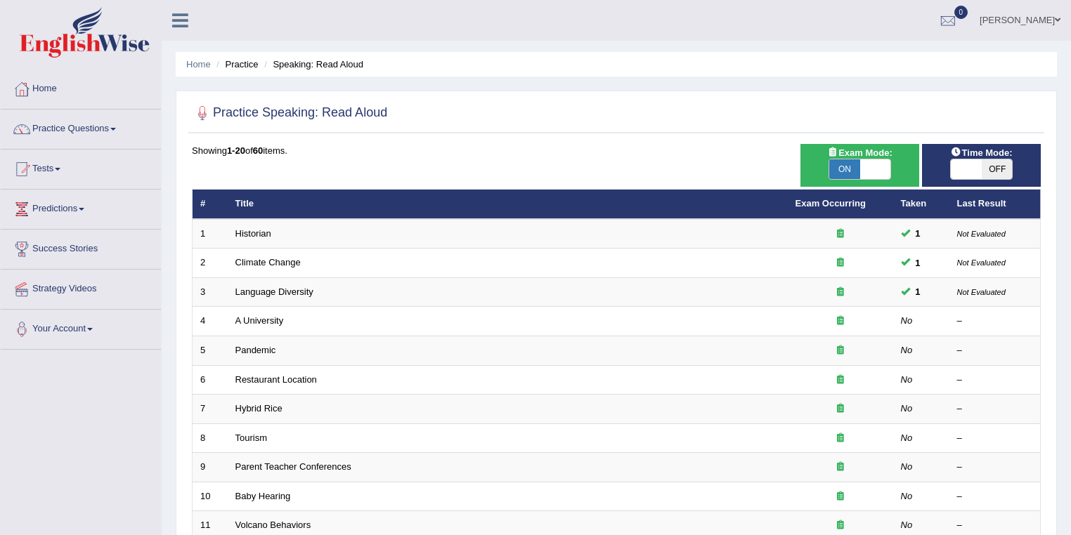
click at [842, 169] on span "ON" at bounding box center [844, 169] width 31 height 20
checkbox input "false"
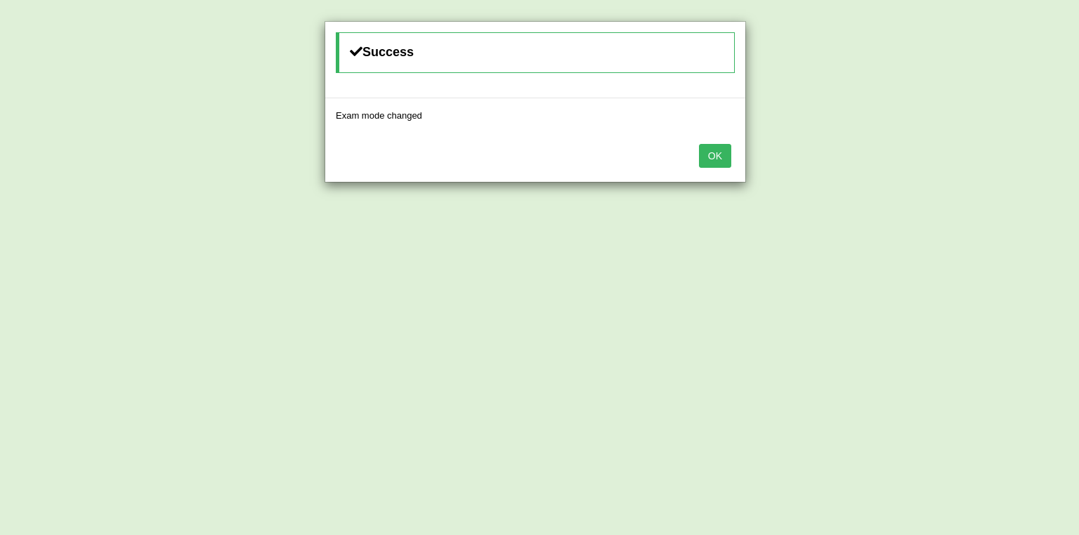
click at [719, 153] on button "OK" at bounding box center [715, 156] width 32 height 24
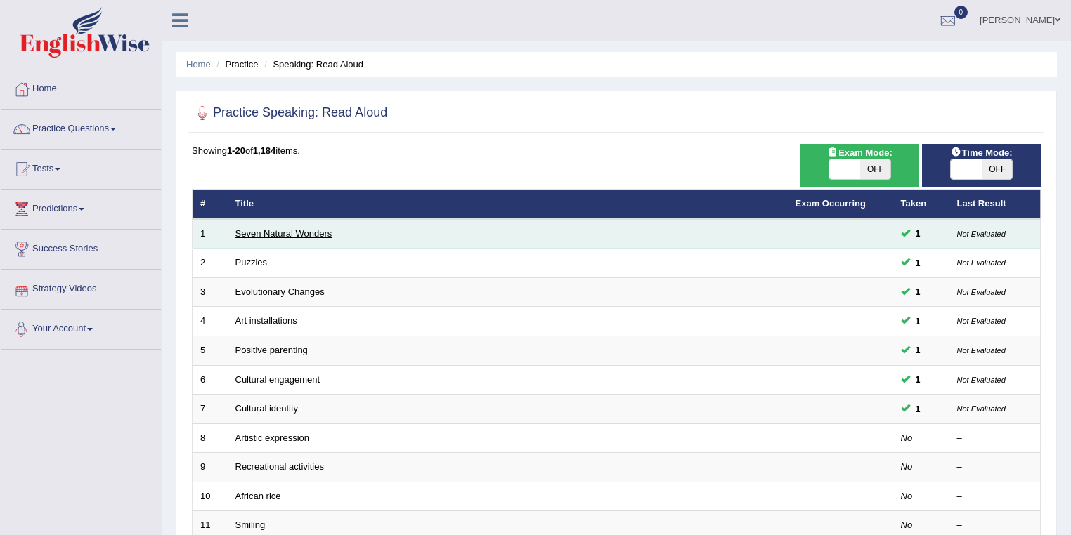
click at [282, 232] on link "Seven Natural Wonders" at bounding box center [283, 233] width 97 height 11
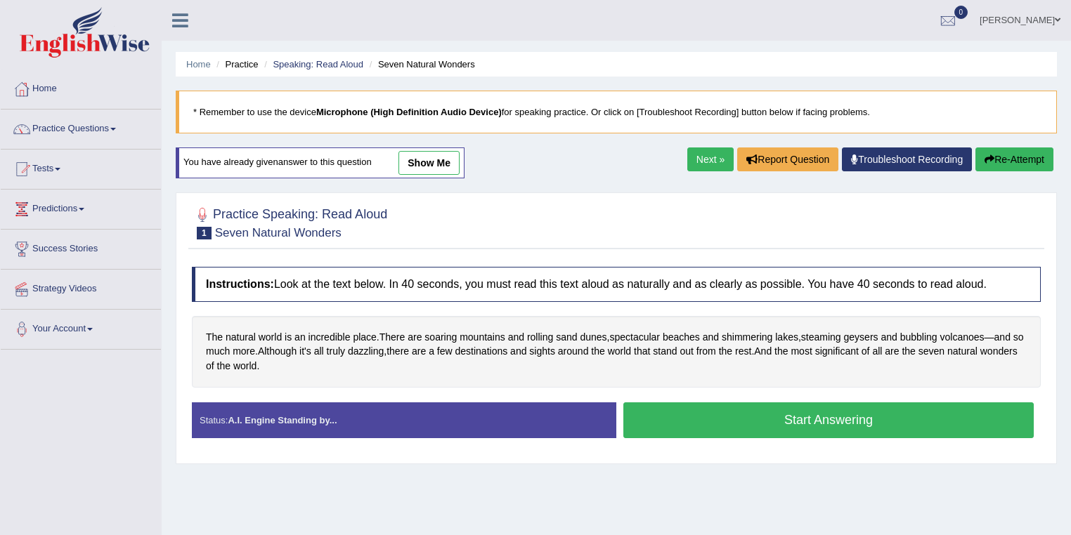
click at [440, 164] on link "show me" at bounding box center [428, 163] width 61 height 24
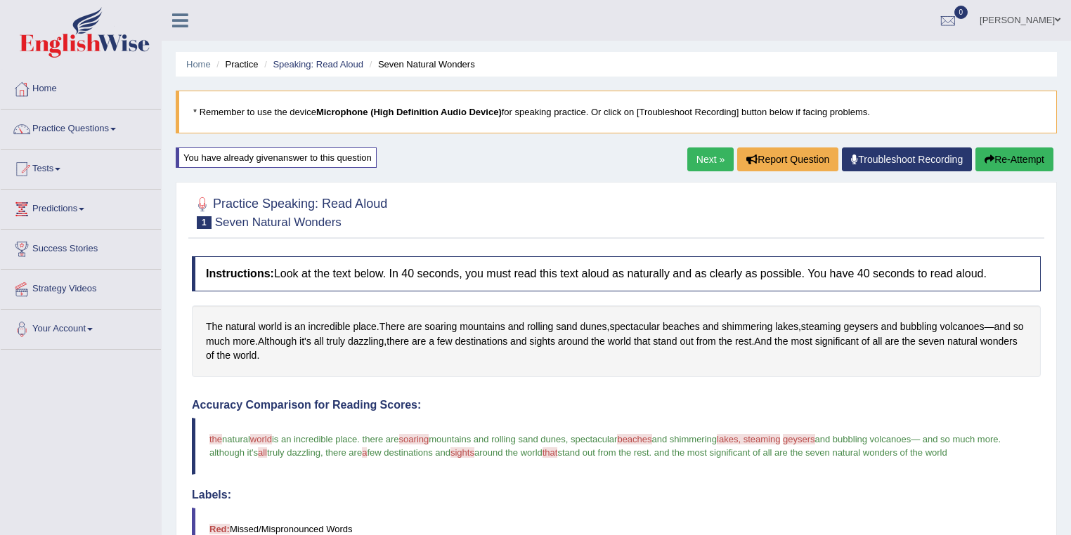
click at [696, 157] on link "Next »" at bounding box center [710, 160] width 46 height 24
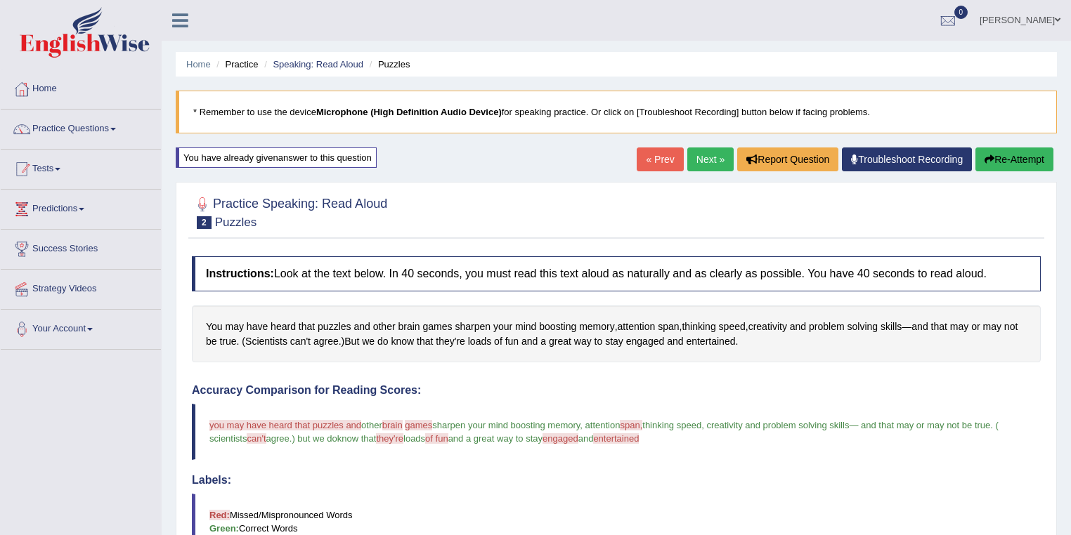
click at [103, 133] on link "Practice Questions" at bounding box center [81, 127] width 160 height 35
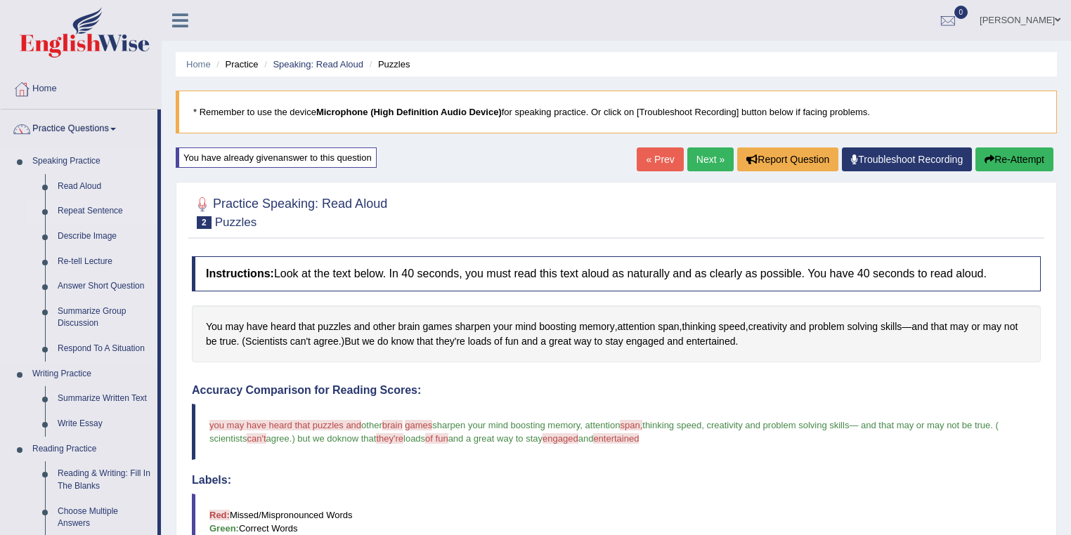
click at [93, 209] on link "Repeat Sentence" at bounding box center [104, 211] width 106 height 25
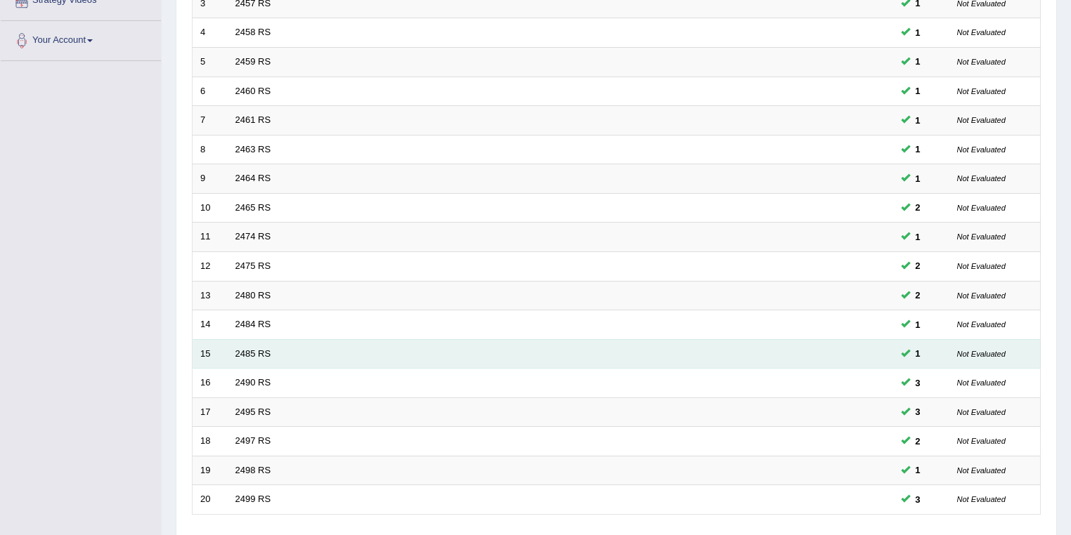
scroll to position [374, 0]
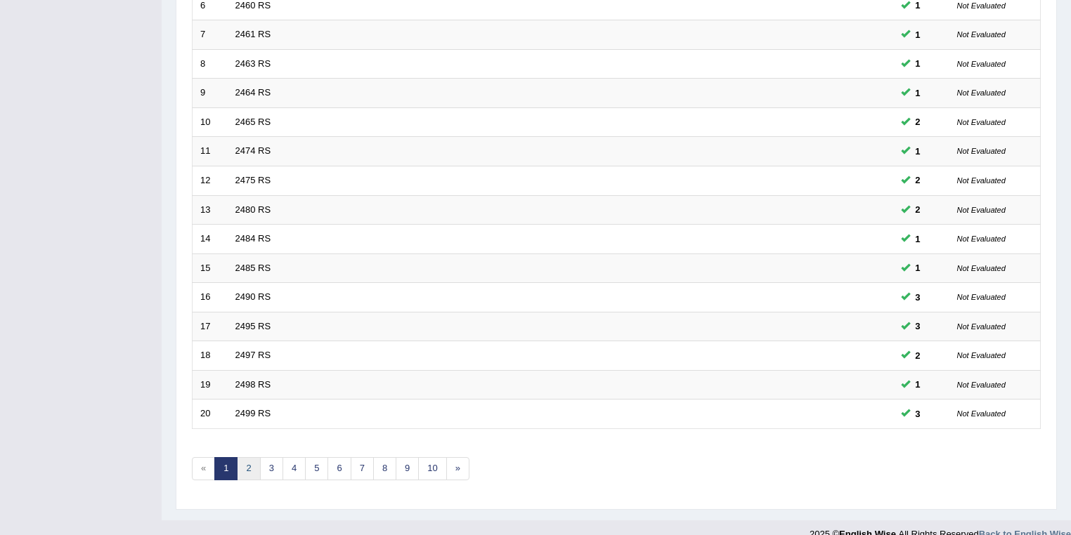
click at [249, 464] on link "2" at bounding box center [248, 468] width 23 height 23
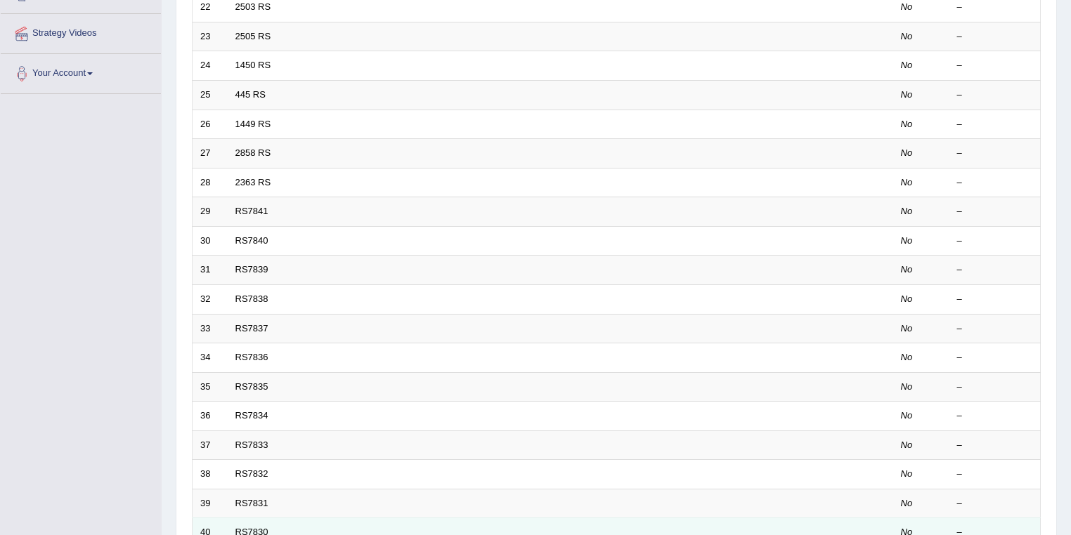
scroll to position [391, 0]
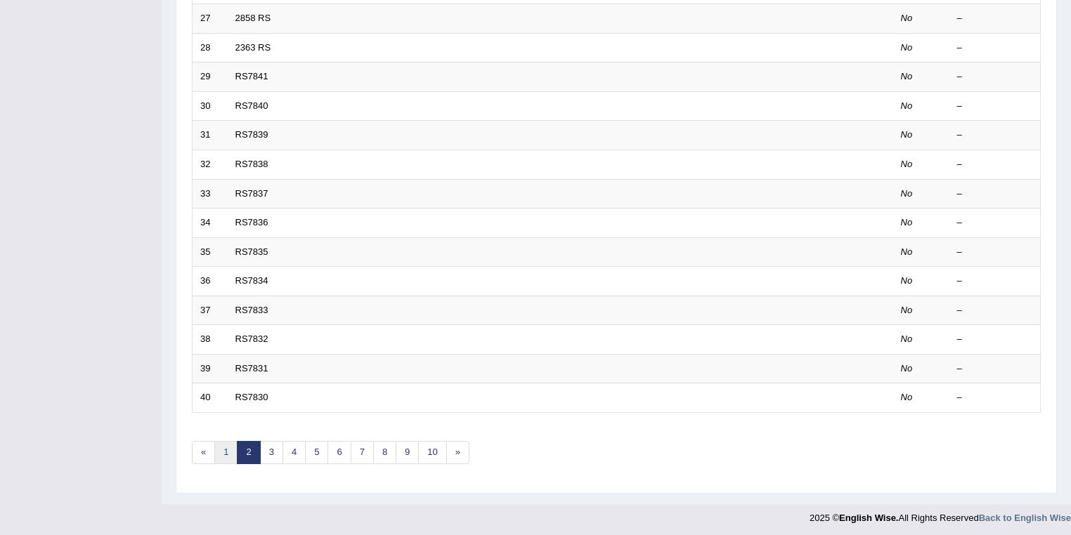
click at [225, 450] on link "1" at bounding box center [225, 452] width 23 height 23
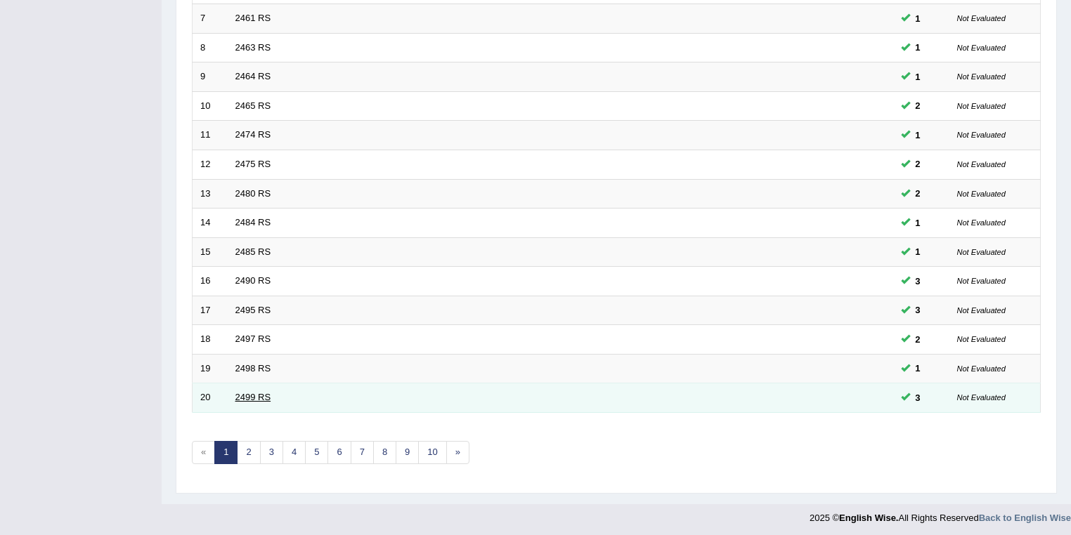
click at [265, 396] on link "2499 RS" at bounding box center [253, 397] width 36 height 11
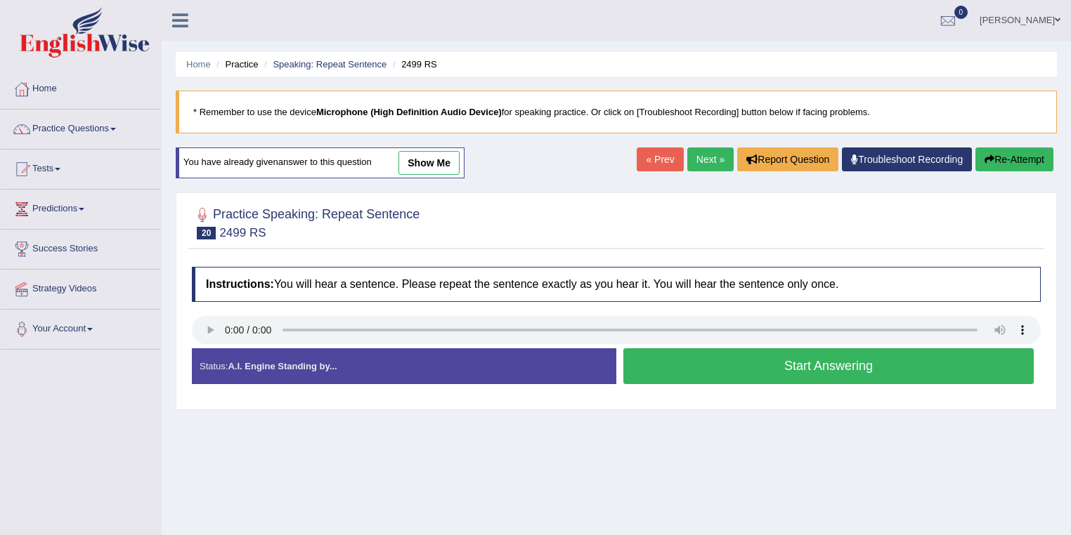
click at [445, 155] on link "show me" at bounding box center [428, 163] width 61 height 24
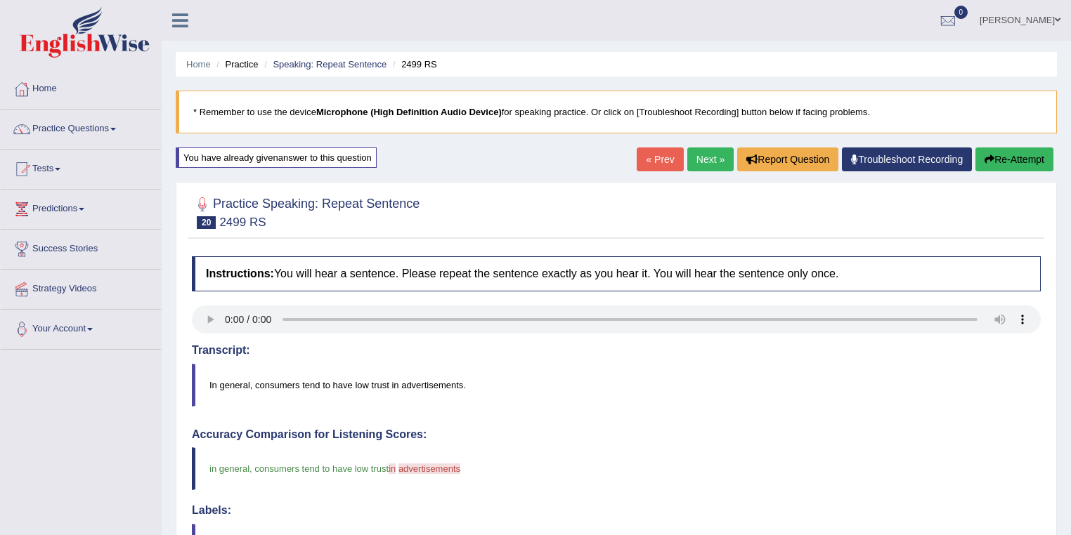
click at [644, 150] on link "« Prev" at bounding box center [660, 160] width 46 height 24
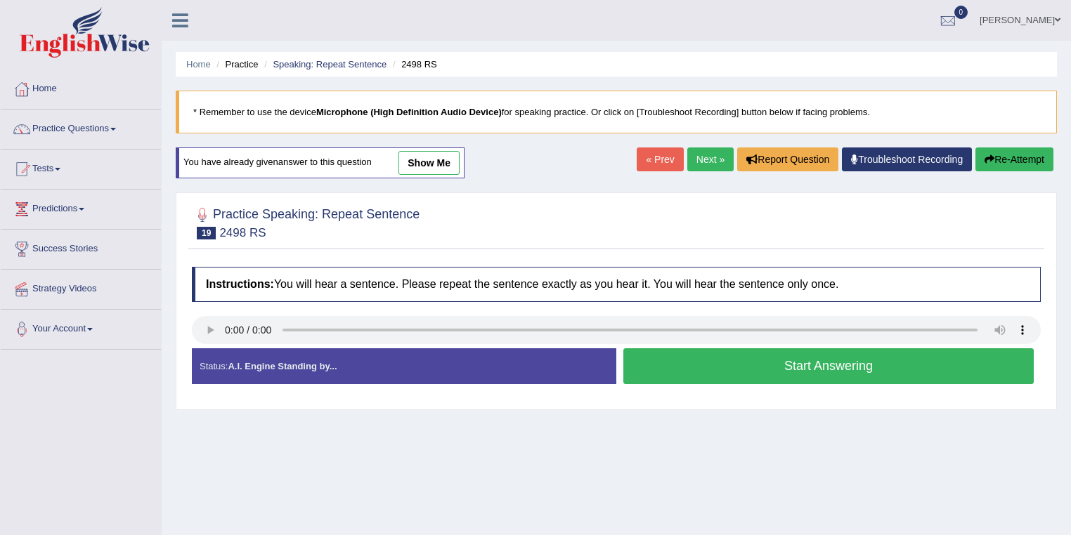
click at [430, 165] on link "show me" at bounding box center [428, 163] width 61 height 24
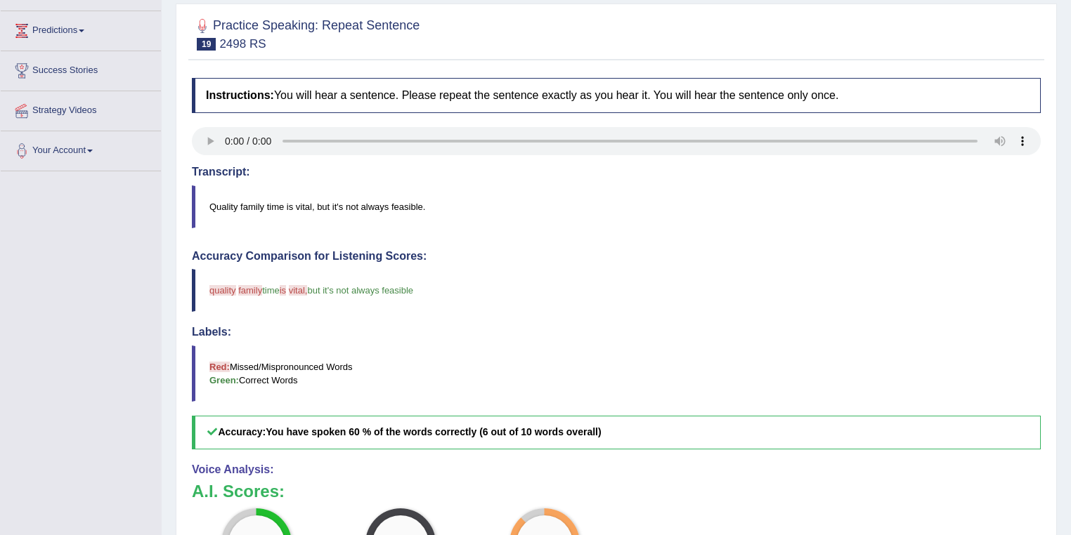
scroll to position [106, 0]
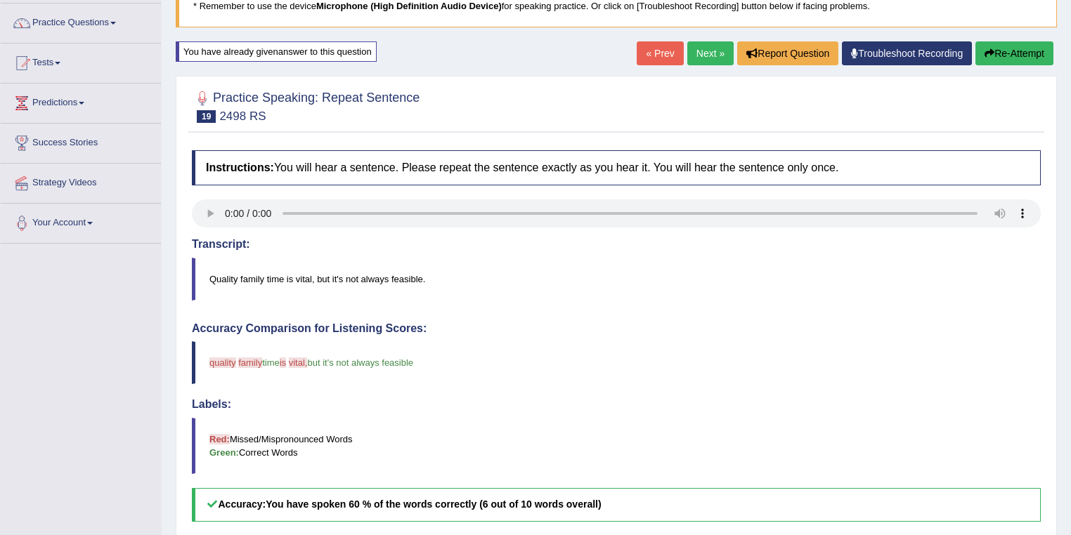
click at [663, 52] on link "« Prev" at bounding box center [660, 53] width 46 height 24
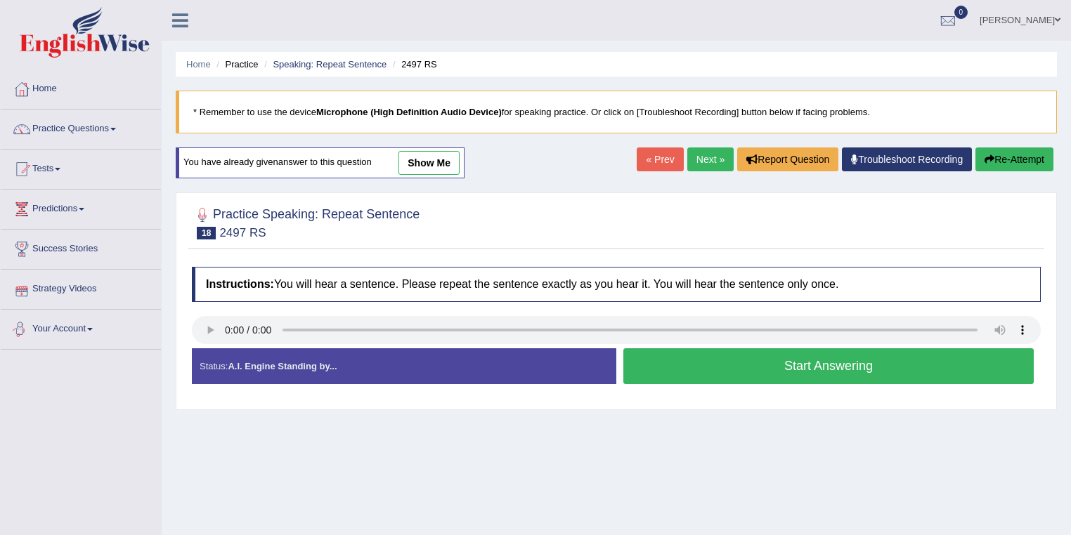
click at [414, 155] on link "show me" at bounding box center [428, 163] width 61 height 24
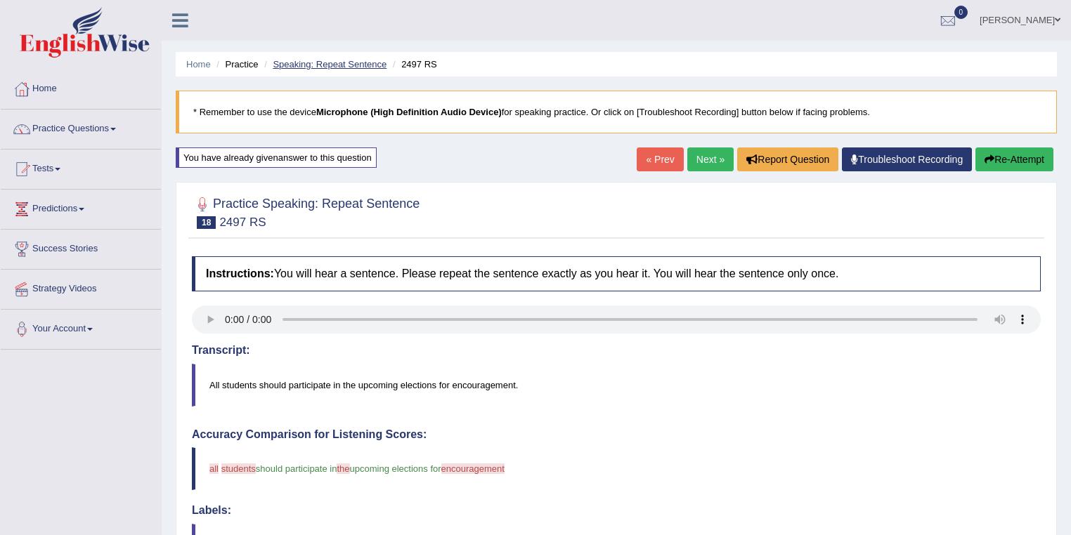
click at [323, 63] on link "Speaking: Repeat Sentence" at bounding box center [330, 64] width 114 height 11
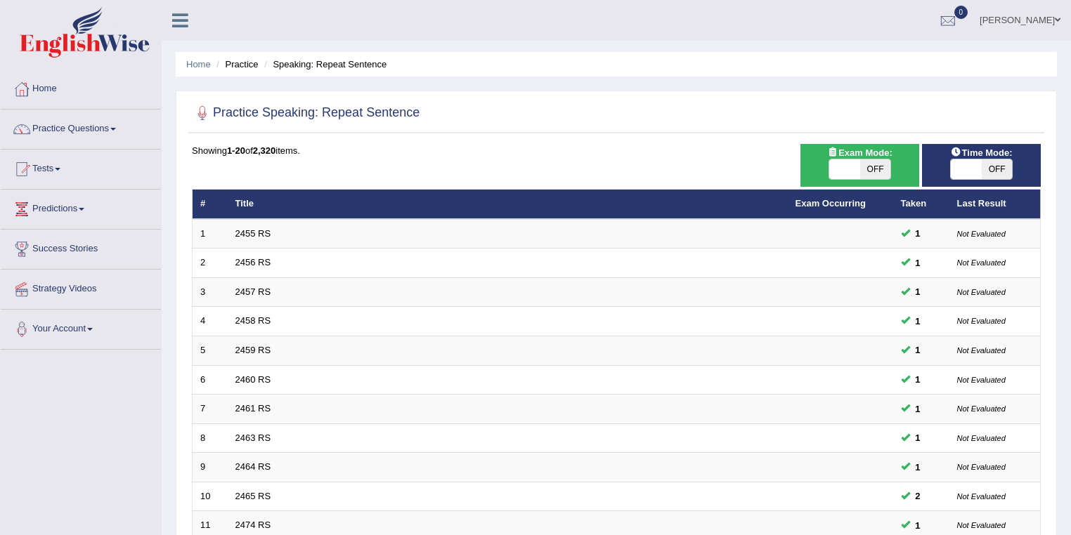
click at [993, 165] on span "OFF" at bounding box center [996, 169] width 31 height 20
checkbox input "true"
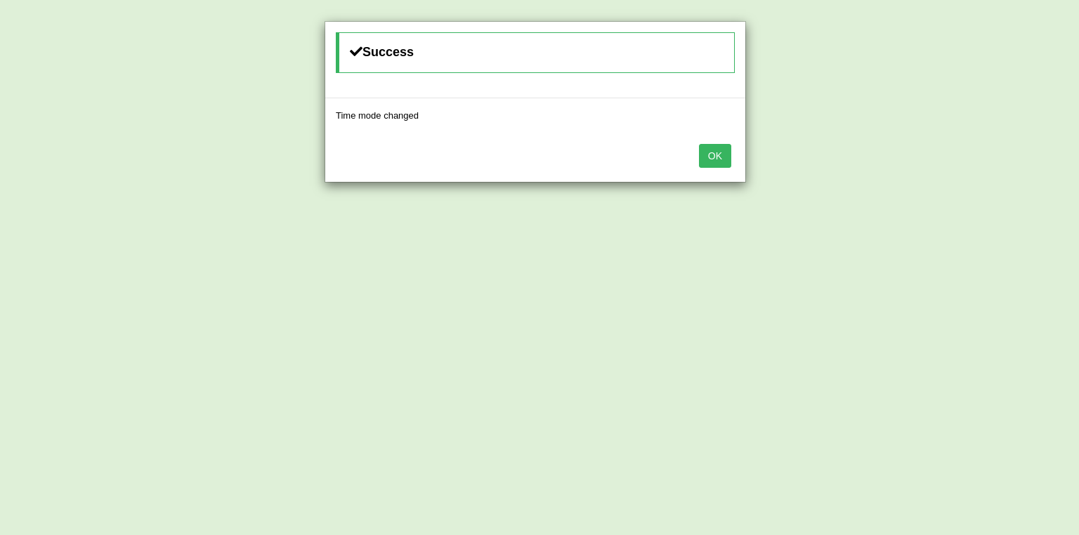
click at [713, 157] on button "OK" at bounding box center [715, 156] width 32 height 24
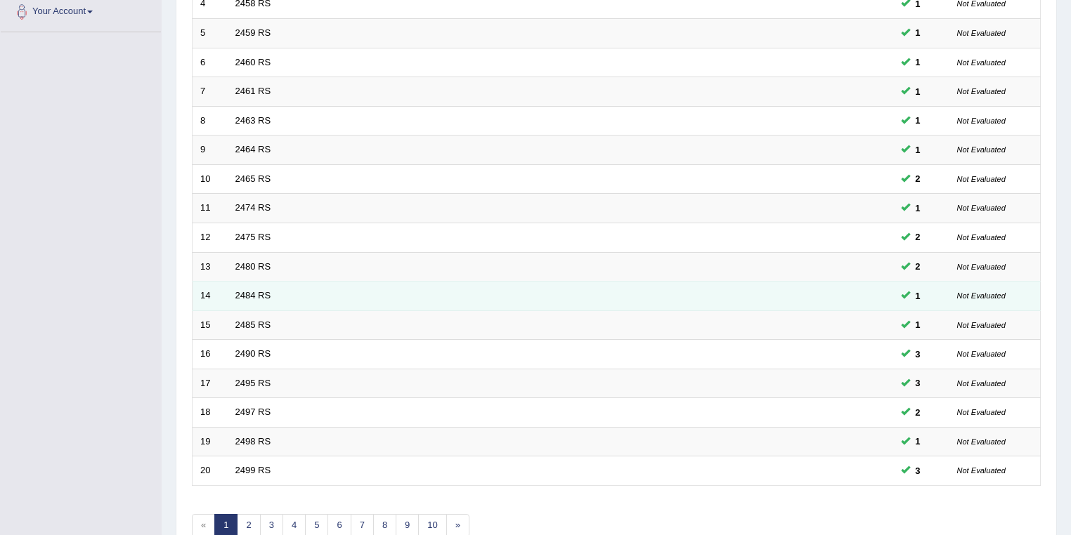
scroll to position [391, 0]
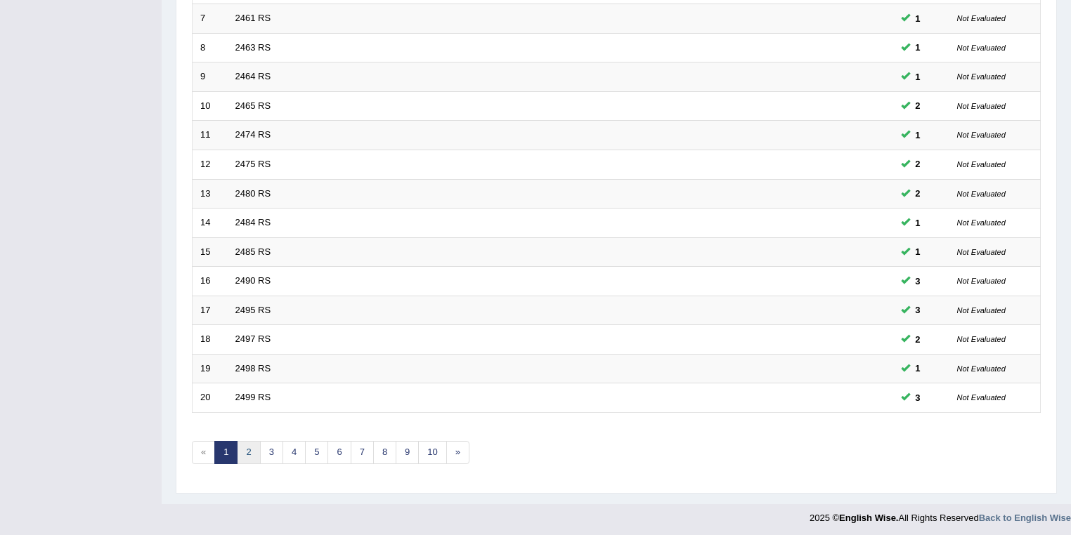
click at [247, 451] on link "2" at bounding box center [248, 452] width 23 height 23
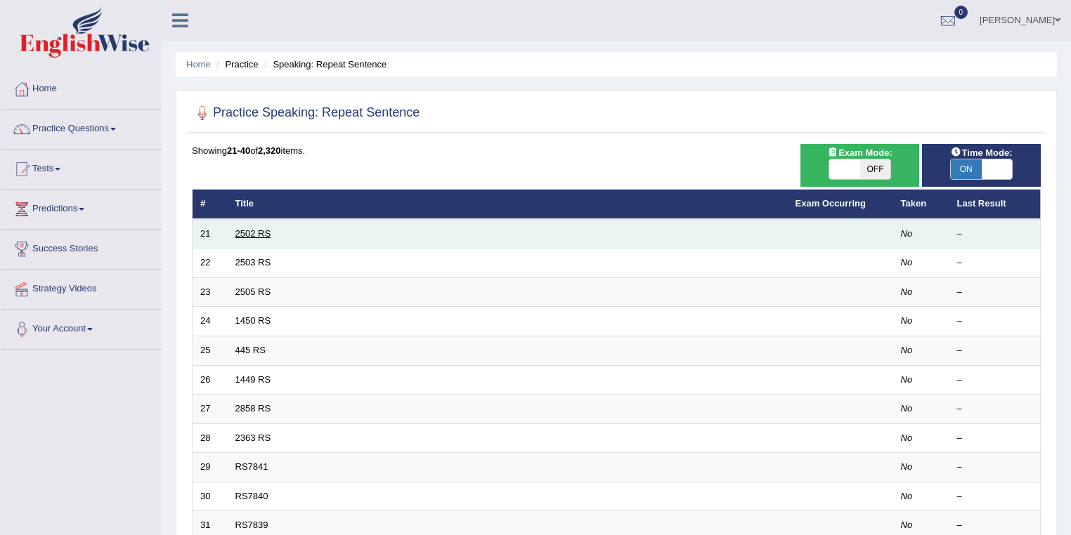
click at [254, 233] on link "2502 RS" at bounding box center [253, 233] width 36 height 11
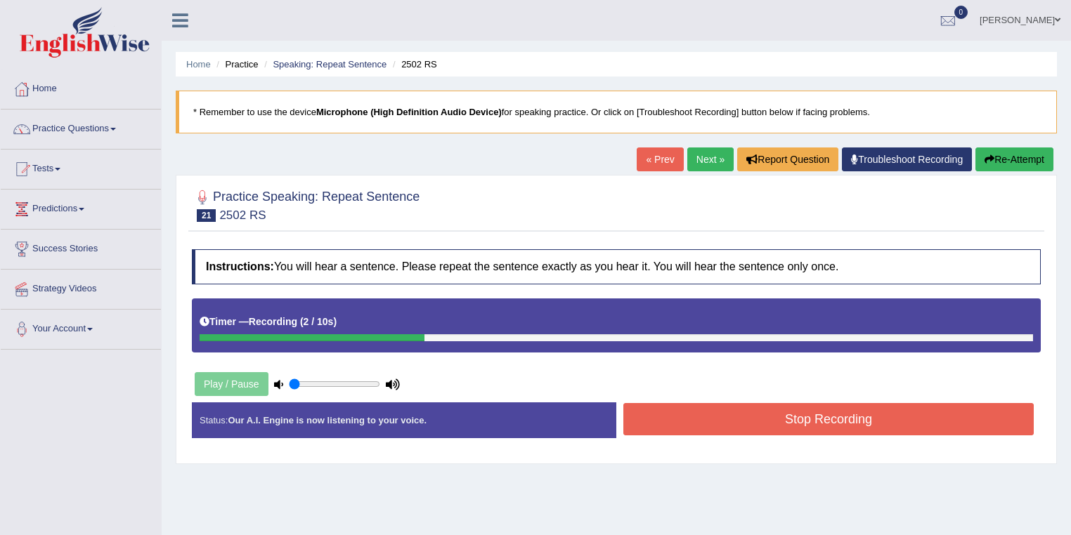
click at [688, 159] on link "Next »" at bounding box center [710, 160] width 46 height 24
click at [319, 66] on link "Speaking: Repeat Sentence" at bounding box center [330, 64] width 114 height 11
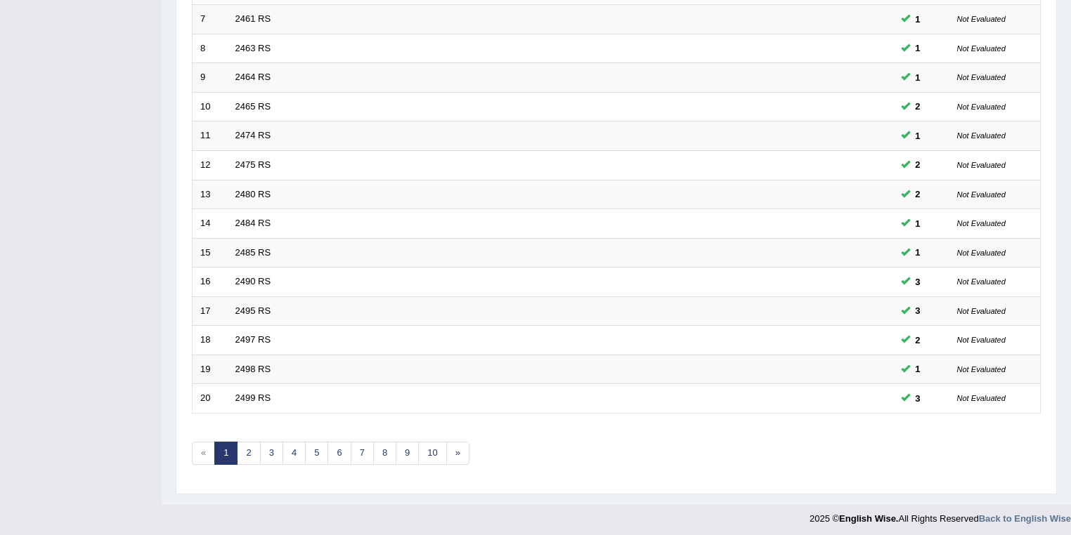
scroll to position [391, 0]
click at [247, 454] on link "2" at bounding box center [248, 452] width 23 height 23
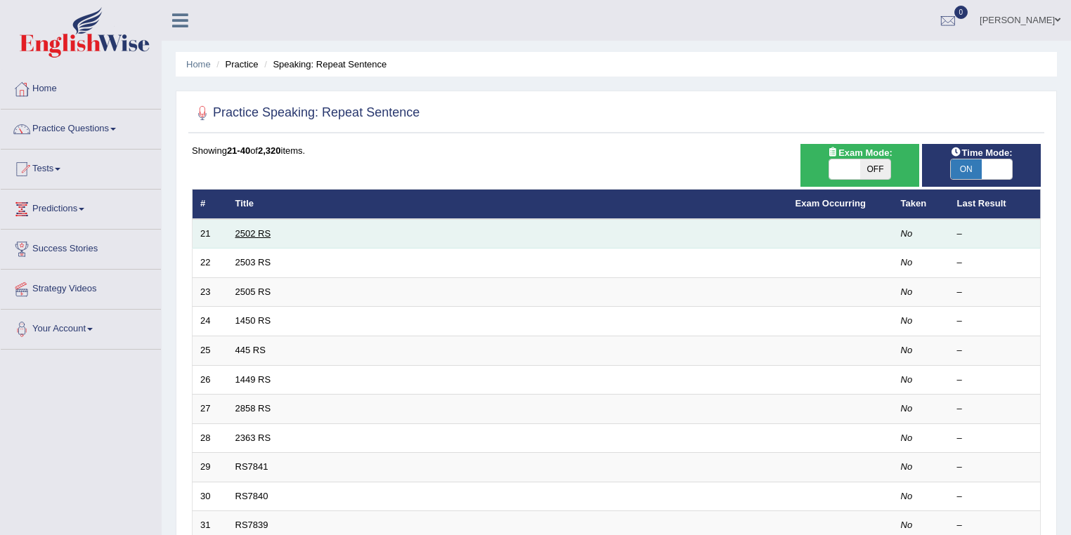
click at [248, 230] on link "2502 RS" at bounding box center [253, 233] width 36 height 11
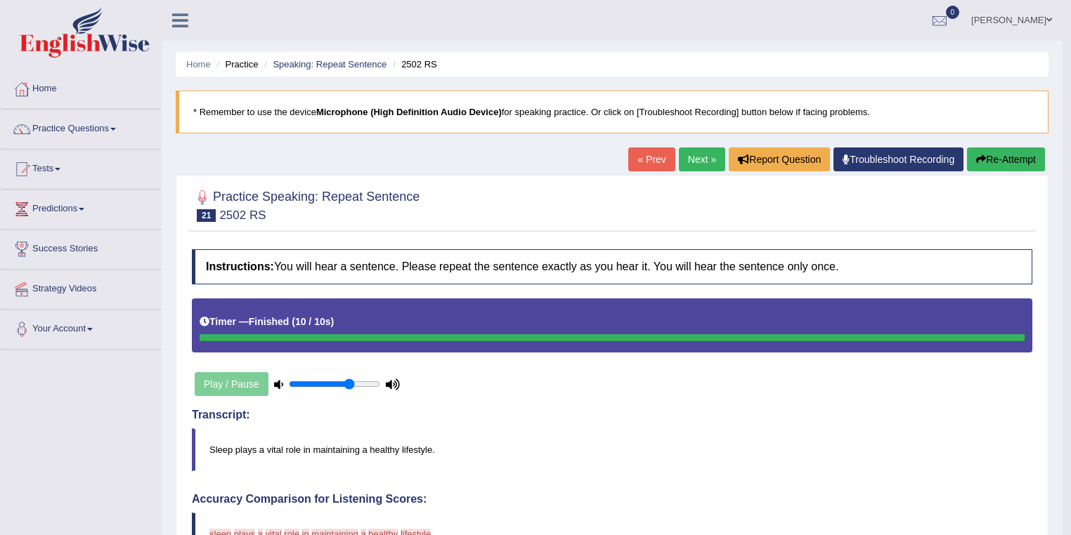
type input "0.7"
click at [348, 388] on input "range" at bounding box center [334, 384] width 91 height 11
click at [1005, 163] on button "Re-Attempt" at bounding box center [1006, 160] width 78 height 24
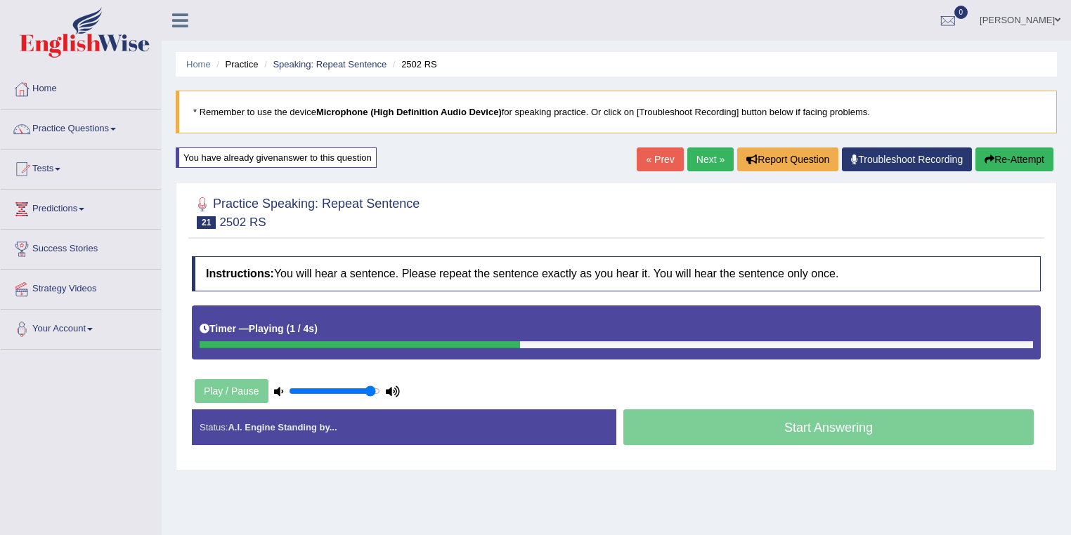
click at [370, 392] on input "range" at bounding box center [334, 391] width 91 height 11
drag, startPoint x: 374, startPoint y: 391, endPoint x: 385, endPoint y: 389, distance: 11.4
type input "1"
click at [380, 389] on input "range" at bounding box center [334, 391] width 91 height 11
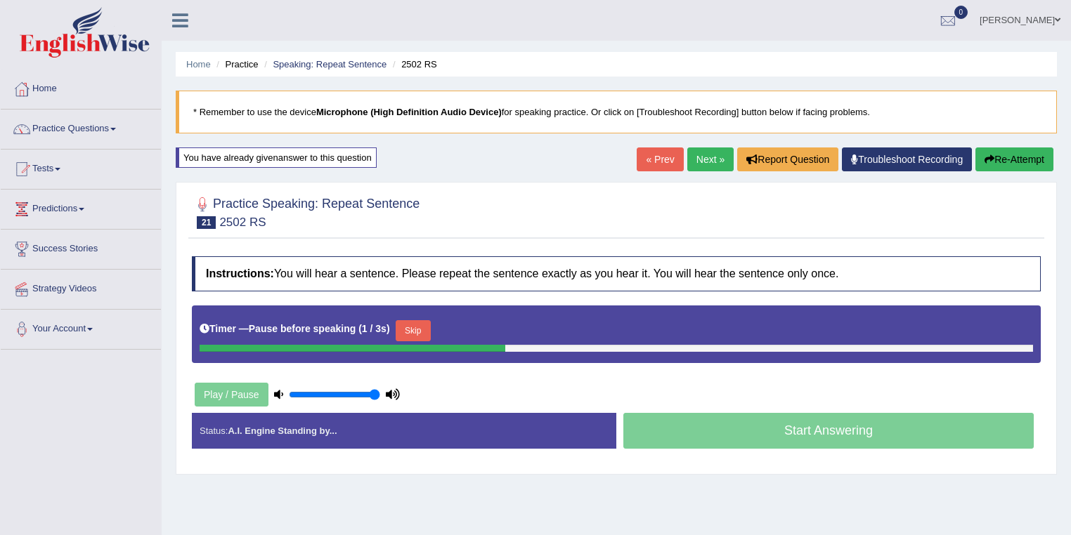
click at [419, 327] on button "Skip" at bounding box center [413, 330] width 35 height 21
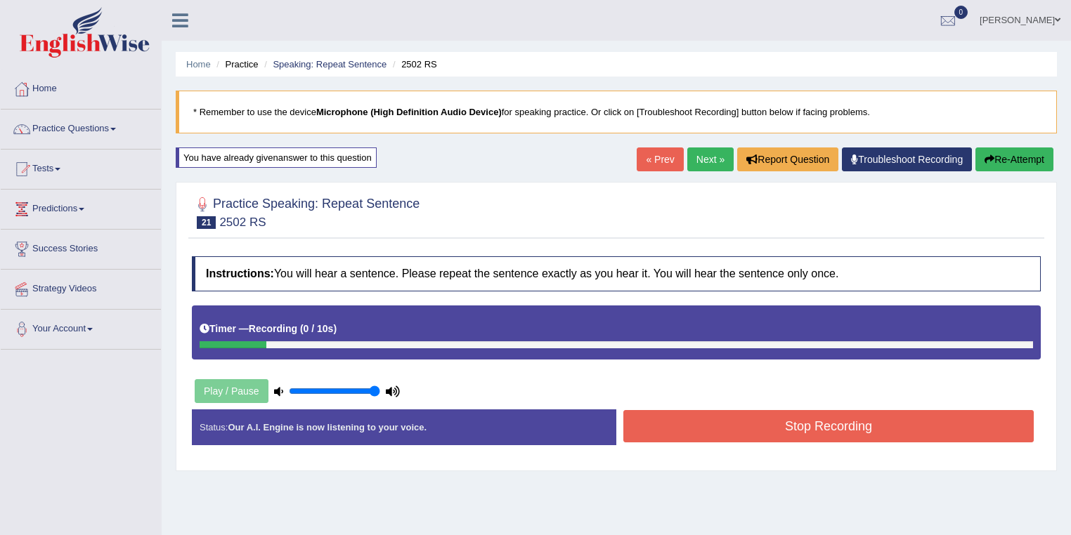
click at [753, 420] on button "Stop Recording" at bounding box center [828, 426] width 410 height 32
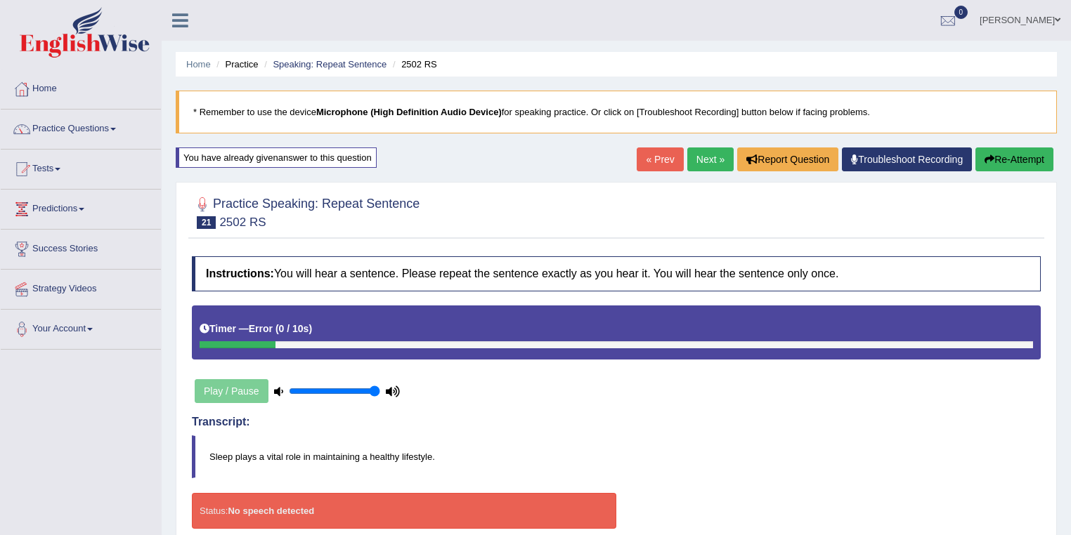
click at [1019, 164] on button "Re-Attempt" at bounding box center [1014, 160] width 78 height 24
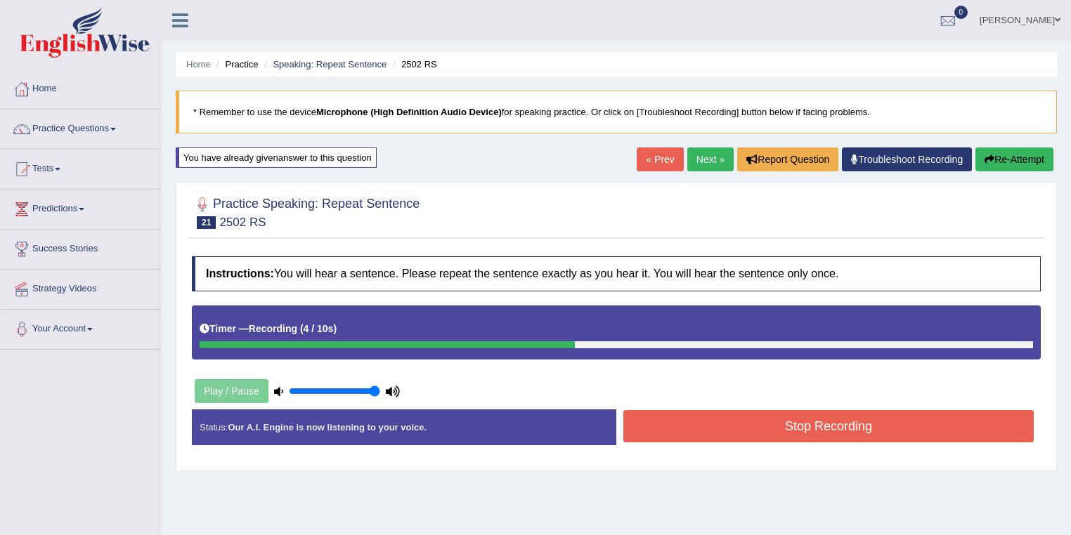
click at [831, 427] on button "Stop Recording" at bounding box center [828, 426] width 410 height 32
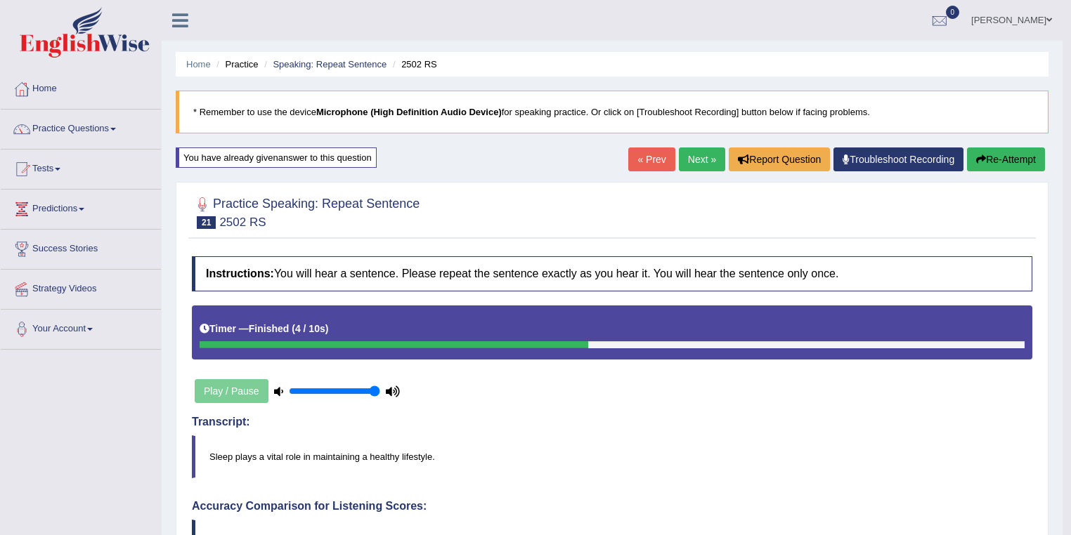
click at [326, 70] on li "Speaking: Repeat Sentence" at bounding box center [324, 64] width 126 height 13
click at [326, 61] on link "Speaking: Repeat Sentence" at bounding box center [330, 64] width 114 height 11
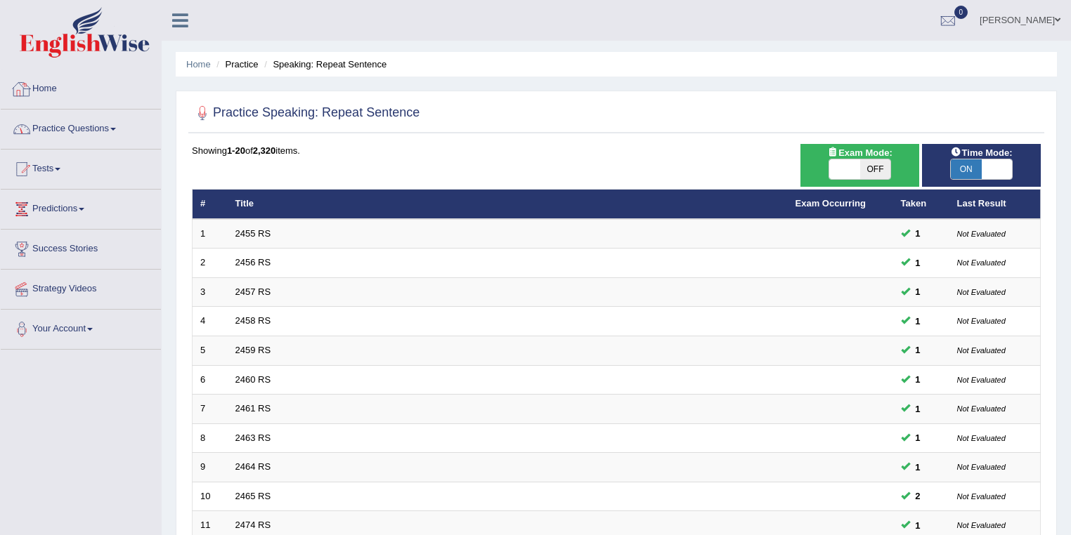
click at [105, 126] on link "Practice Questions" at bounding box center [81, 127] width 160 height 35
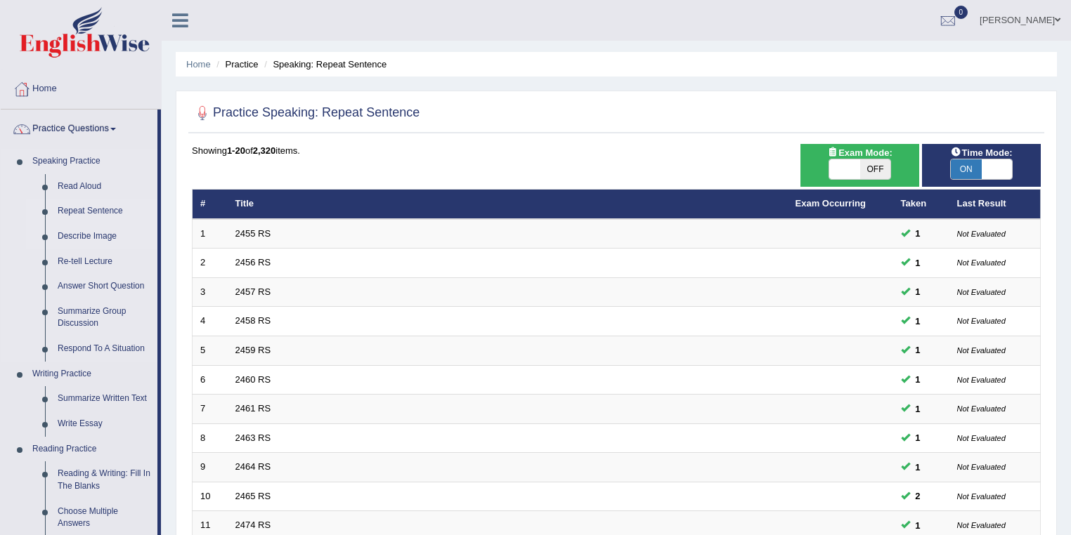
click at [89, 237] on link "Describe Image" at bounding box center [104, 236] width 106 height 25
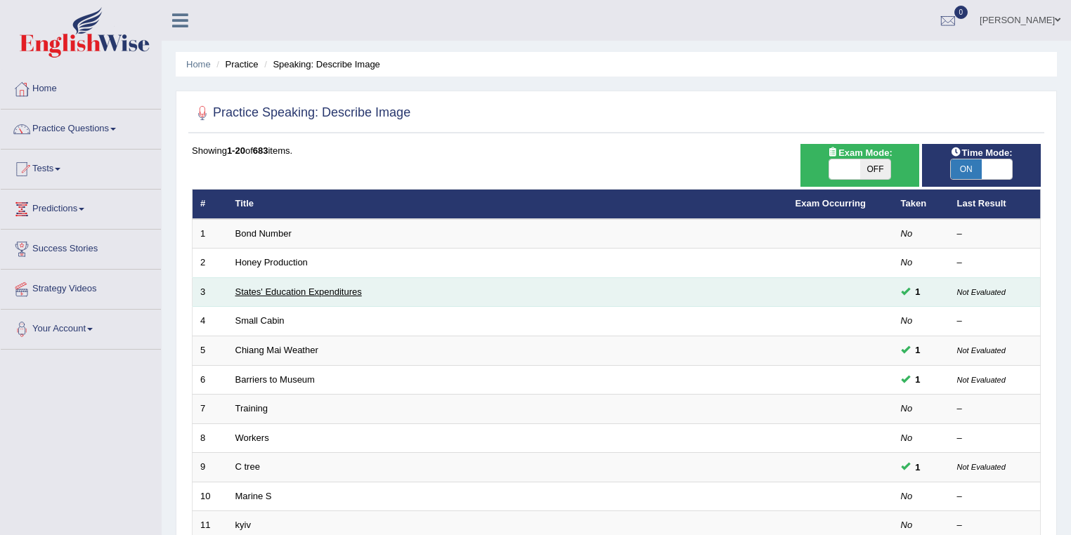
click at [289, 290] on link "States' Education Expenditures" at bounding box center [298, 292] width 126 height 11
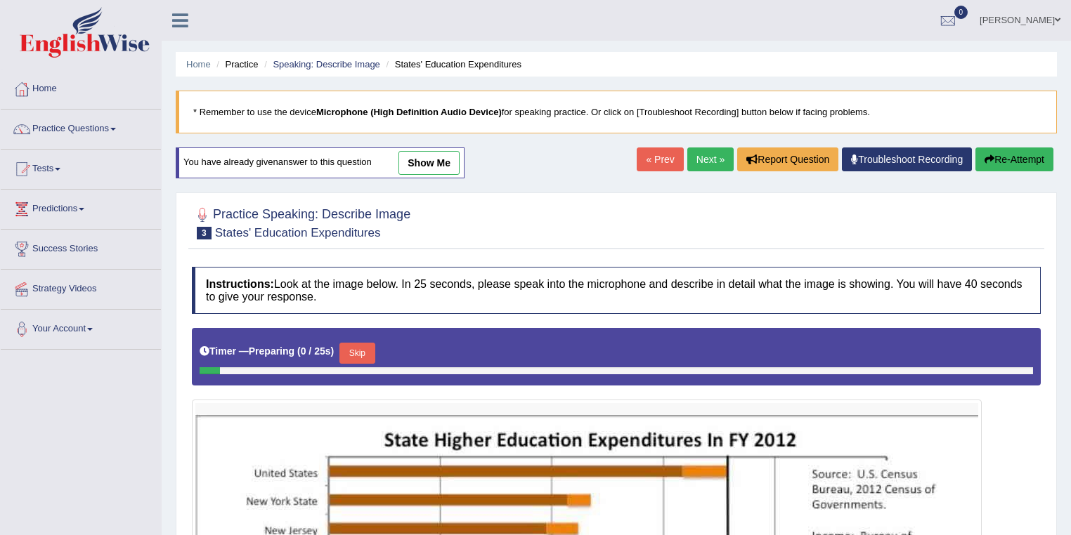
click at [443, 166] on link "show me" at bounding box center [428, 163] width 61 height 24
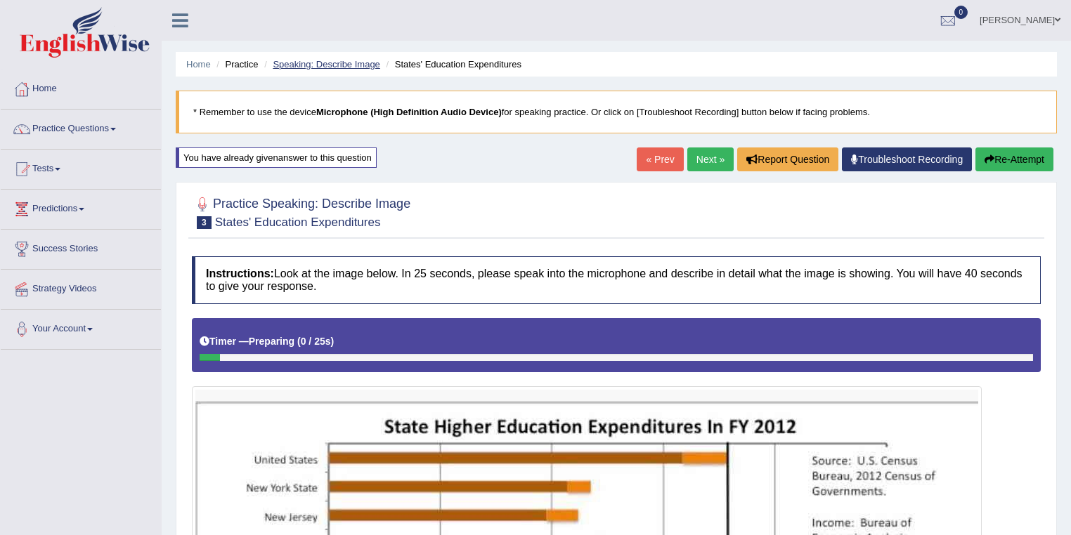
click at [344, 62] on link "Speaking: Describe Image" at bounding box center [326, 64] width 107 height 11
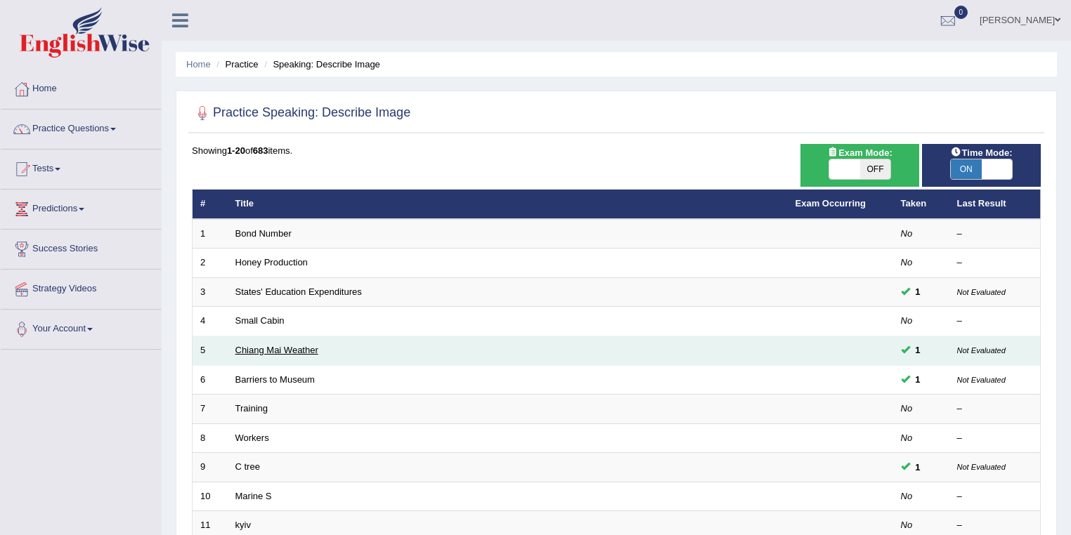
click at [287, 346] on link "Chiang Mai Weather" at bounding box center [276, 350] width 83 height 11
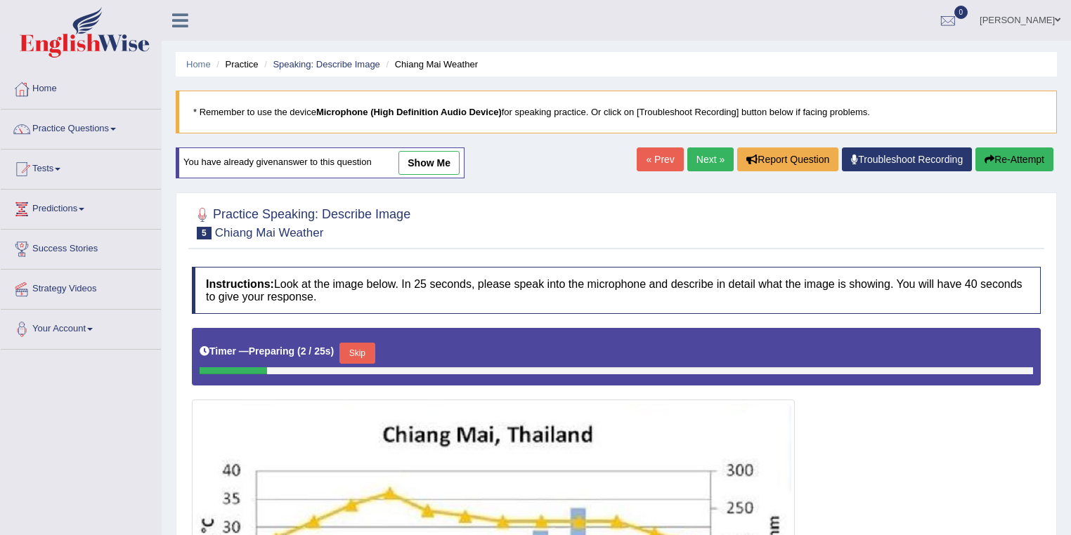
click at [443, 155] on link "show me" at bounding box center [428, 163] width 61 height 24
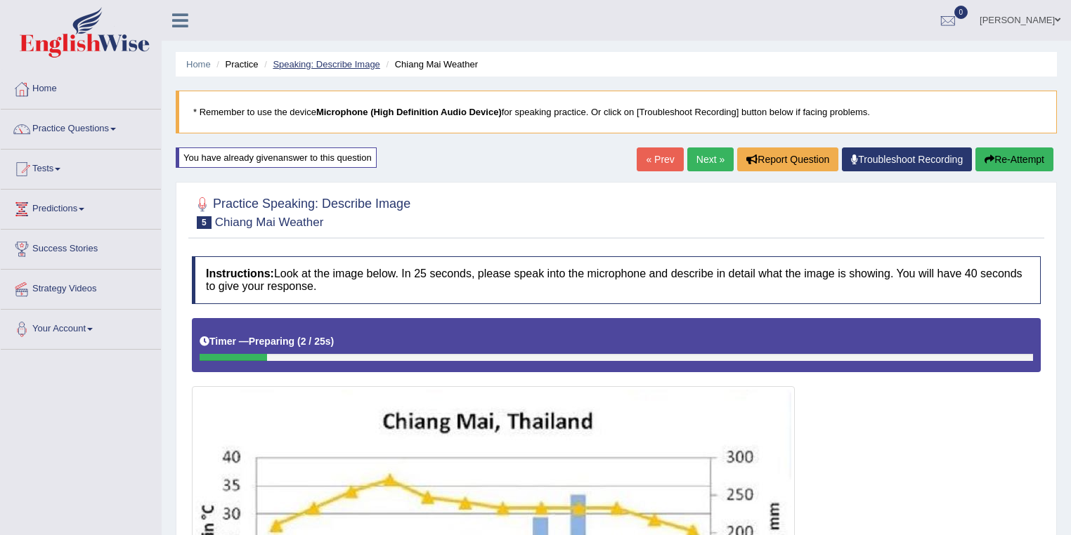
click at [352, 65] on link "Speaking: Describe Image" at bounding box center [326, 64] width 107 height 11
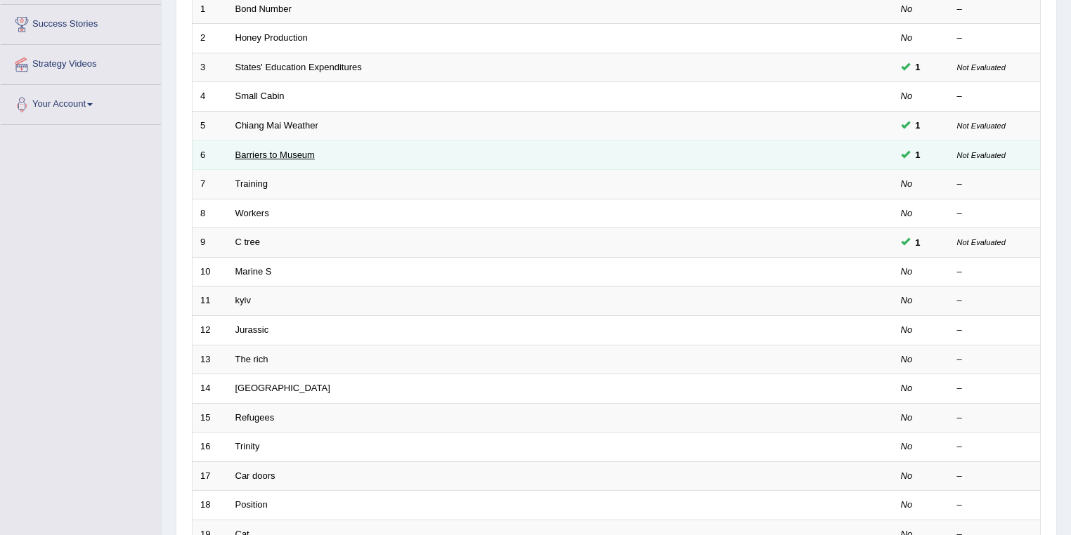
click at [253, 152] on link "Barriers to Museum" at bounding box center [274, 155] width 79 height 11
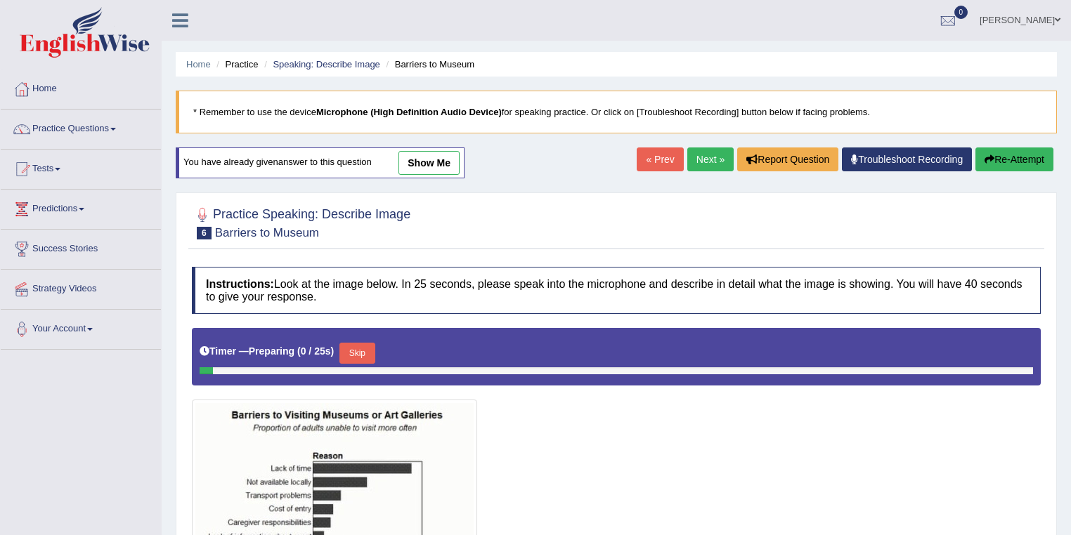
click at [416, 155] on link "show me" at bounding box center [428, 163] width 61 height 24
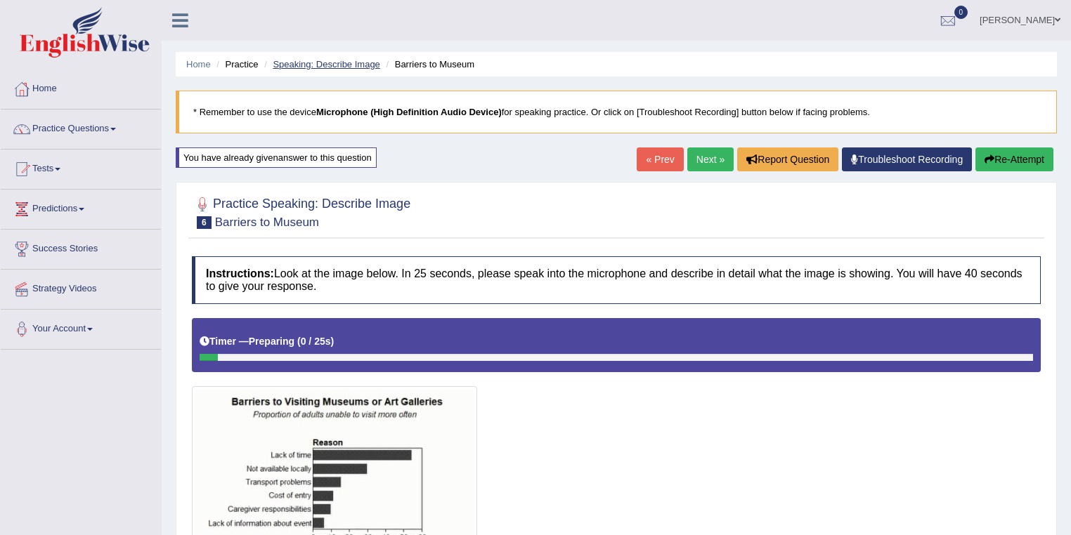
click at [347, 63] on link "Speaking: Describe Image" at bounding box center [326, 64] width 107 height 11
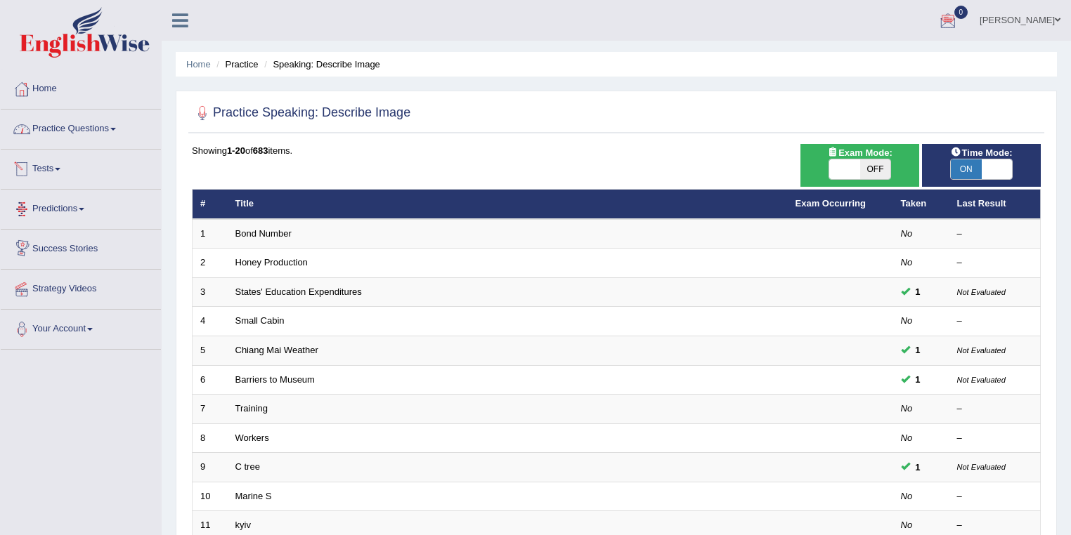
click at [90, 126] on link "Practice Questions" at bounding box center [81, 127] width 160 height 35
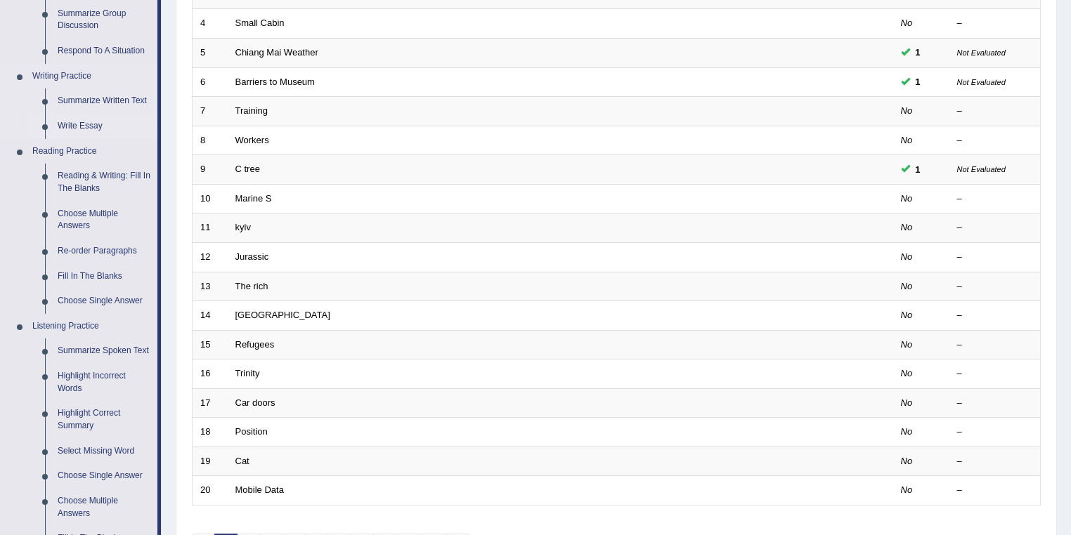
scroll to position [374, 0]
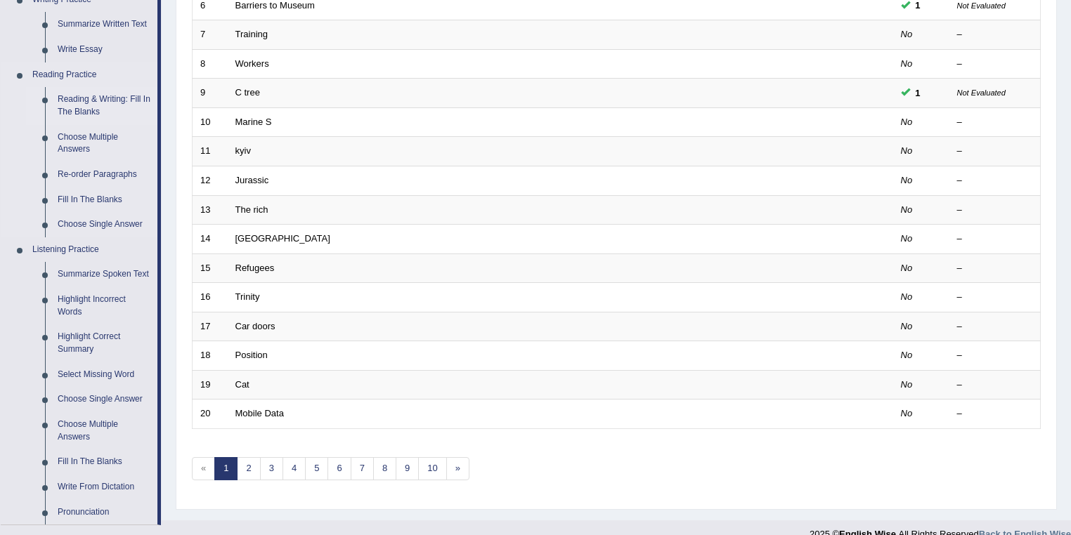
click at [121, 96] on link "Reading & Writing: Fill In The Blanks" at bounding box center [104, 105] width 106 height 37
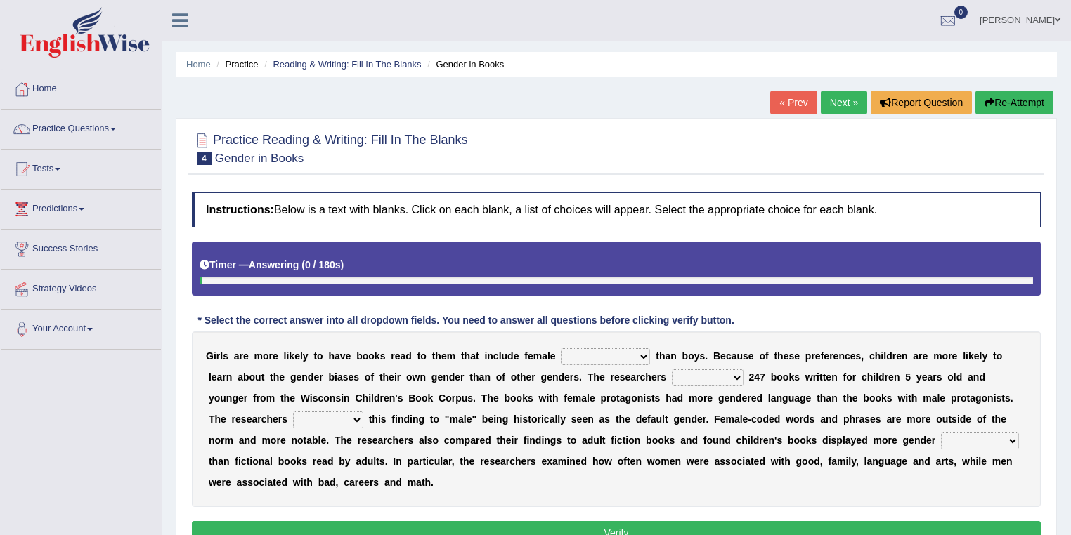
click at [643, 357] on select "protagonists cosmogonists agonists expressionists" at bounding box center [605, 356] width 89 height 17
click at [730, 379] on select "hydrolyzed paralyzed catalyzed analyzed" at bounding box center [708, 378] width 72 height 17
click at [329, 59] on link "Reading & Writing: Fill In The Blanks" at bounding box center [347, 64] width 148 height 11
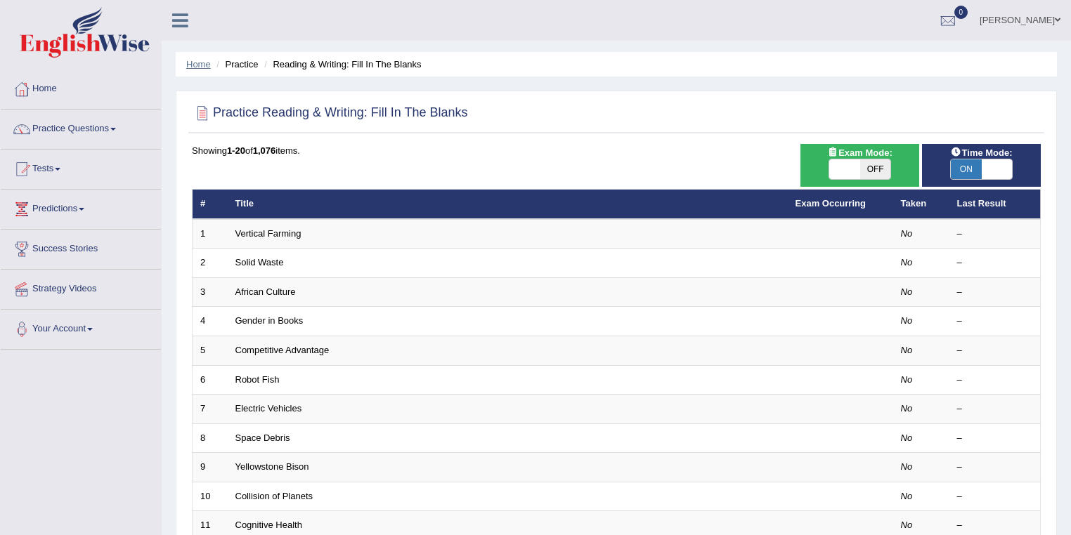
click at [193, 65] on link "Home" at bounding box center [198, 64] width 25 height 11
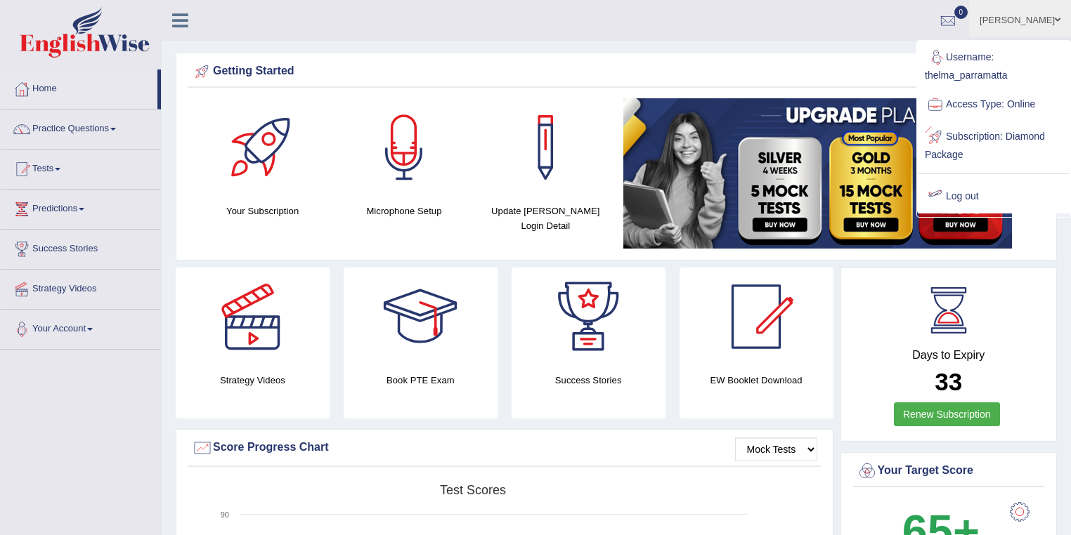
click at [970, 190] on link "Log out" at bounding box center [994, 197] width 152 height 32
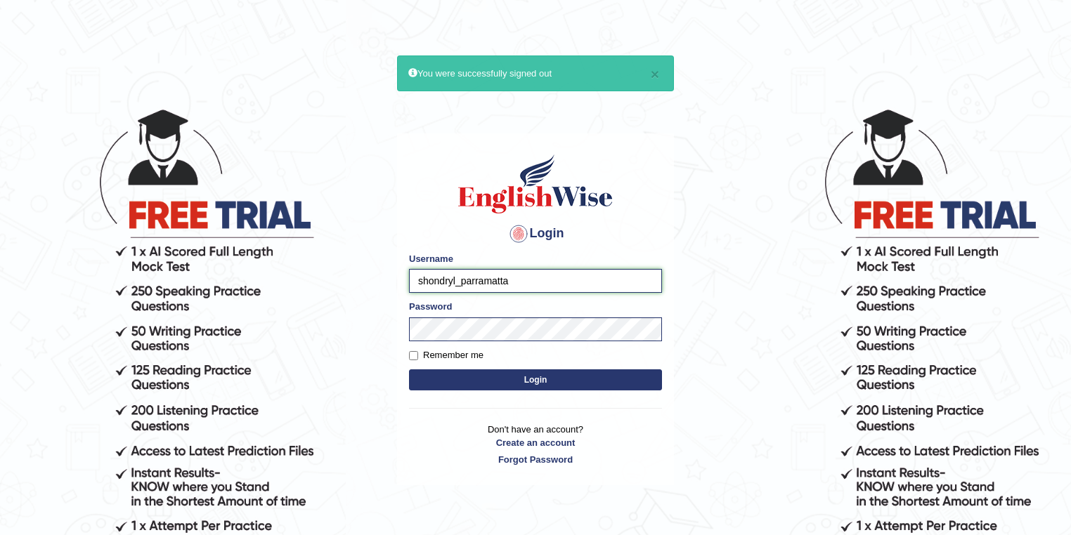
drag, startPoint x: 457, startPoint y: 282, endPoint x: 417, endPoint y: 280, distance: 39.4
click at [417, 280] on input "shondryl_parramatta" at bounding box center [535, 281] width 253 height 24
type input "annifred_parramatta"
click at [537, 377] on button "Login" at bounding box center [535, 380] width 253 height 21
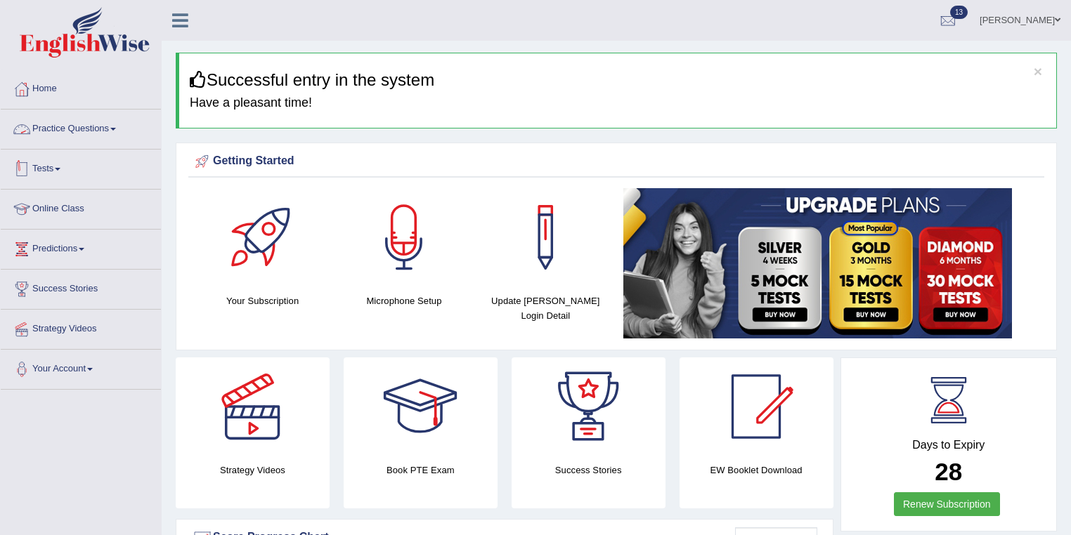
click at [74, 129] on link "Practice Questions" at bounding box center [81, 127] width 160 height 35
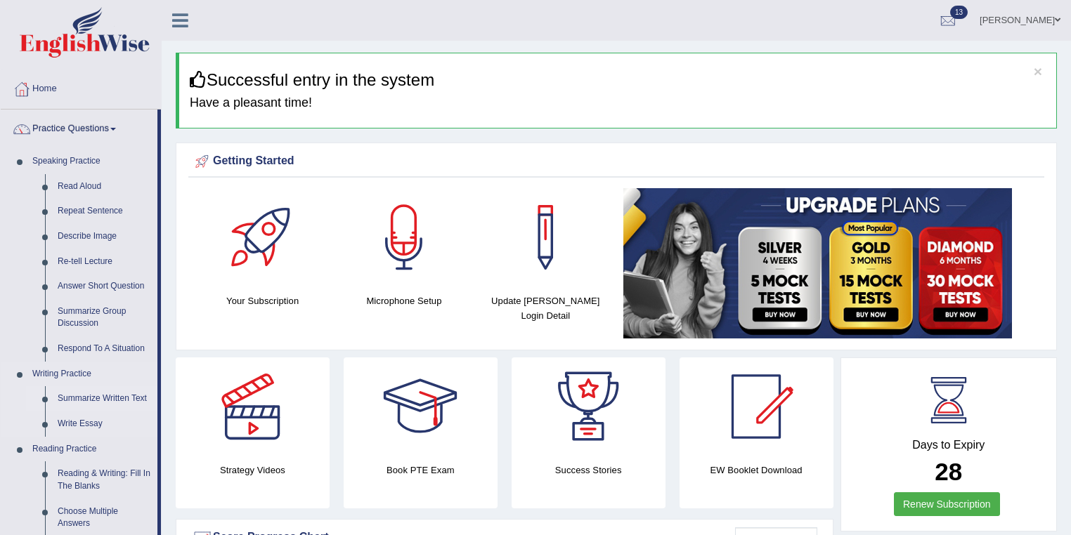
click at [110, 397] on link "Summarize Written Text" at bounding box center [104, 398] width 106 height 25
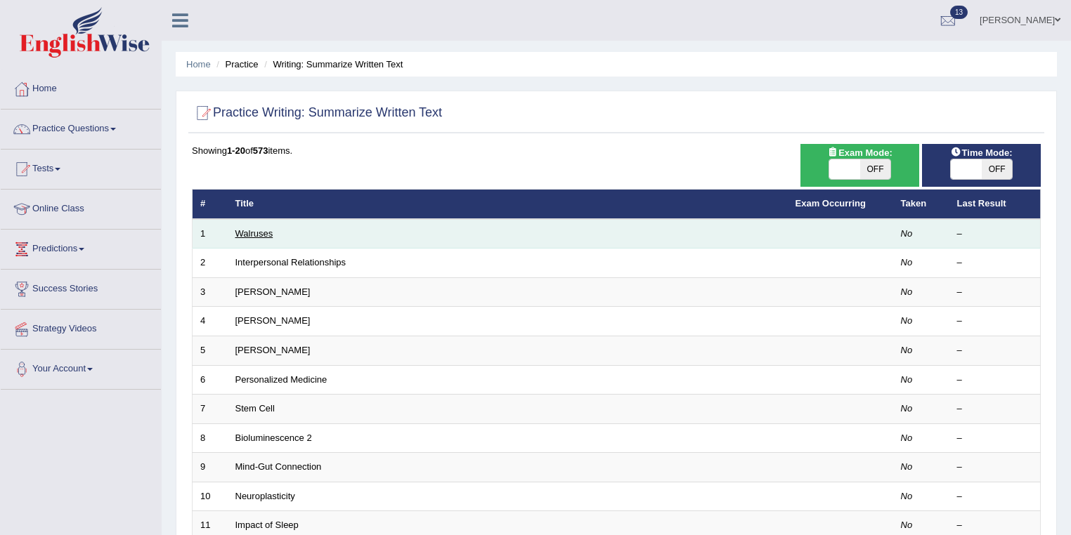
click at [264, 230] on link "Walruses" at bounding box center [254, 233] width 38 height 11
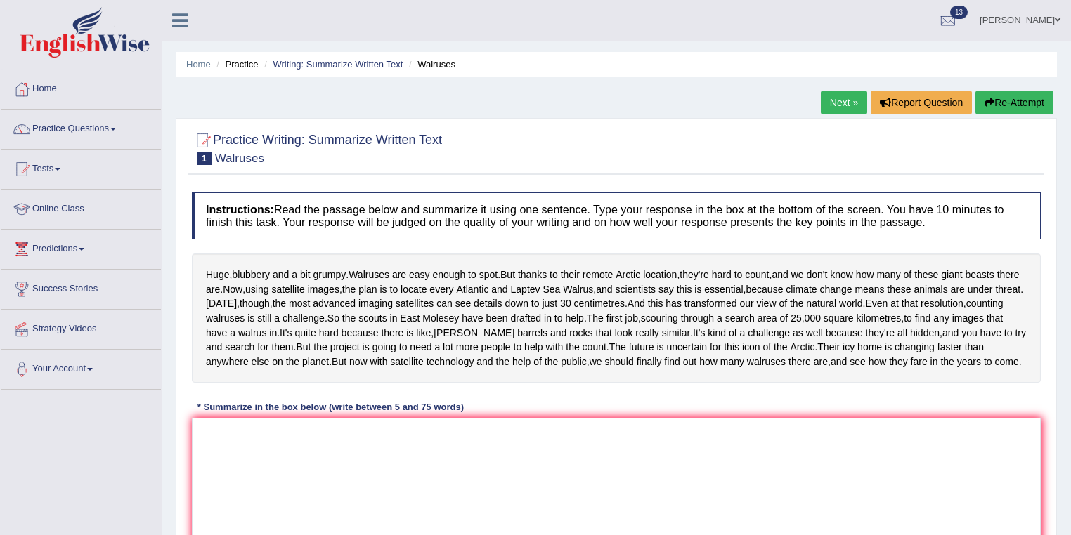
click at [842, 99] on link "Next »" at bounding box center [844, 103] width 46 height 24
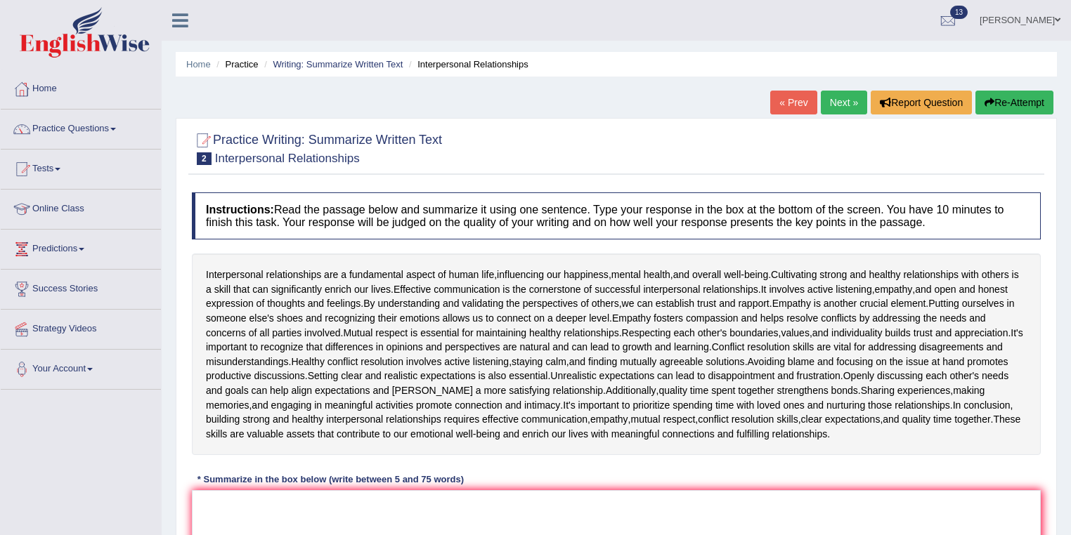
click at [775, 95] on link "« Prev" at bounding box center [793, 103] width 46 height 24
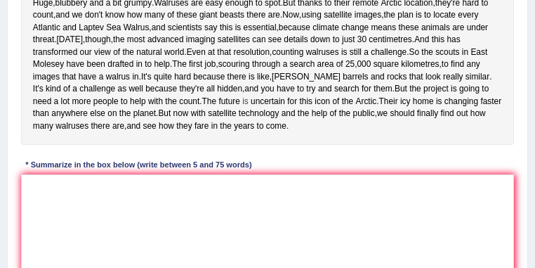
scroll to position [299, 0]
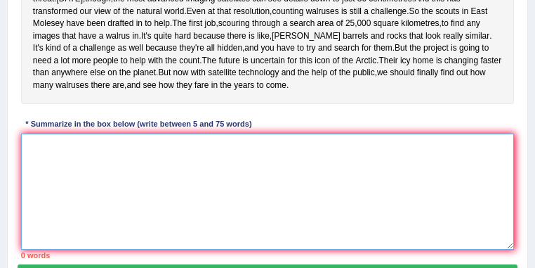
click at [77, 209] on textarea at bounding box center [268, 191] width 494 height 116
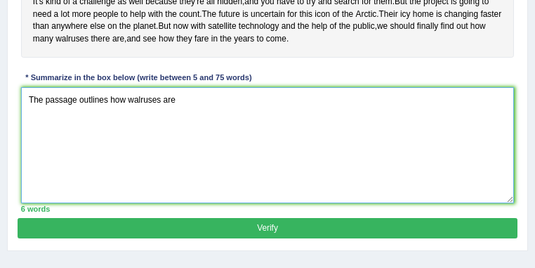
scroll to position [374, 0]
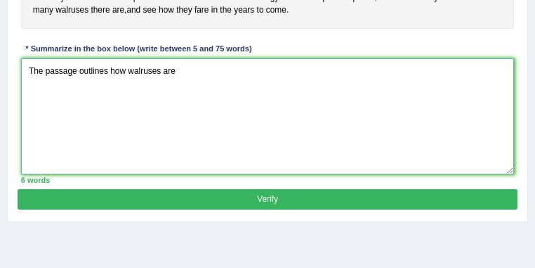
drag, startPoint x: 178, startPoint y: 133, endPoint x: 129, endPoint y: 133, distance: 49.2
click at [129, 133] on textarea "The passage outlines how walruses are" at bounding box center [268, 116] width 494 height 116
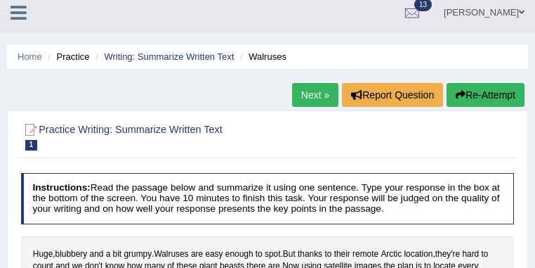
scroll to position [0, 0]
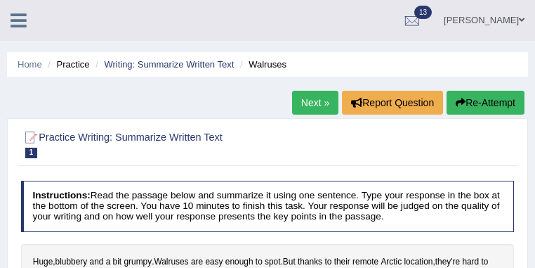
type textarea "The passage outlines how scientists do not know how many walrue exist"
click at [505, 19] on link "Annifred Onaghise" at bounding box center [484, 18] width 102 height 37
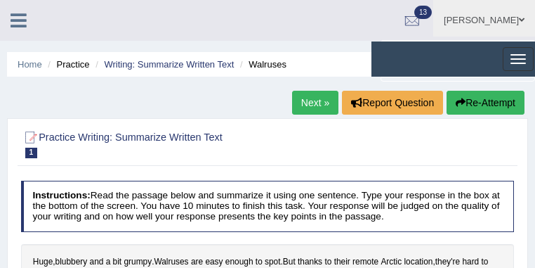
drag, startPoint x: 442, startPoint y: 196, endPoint x: 379, endPoint y: 157, distance: 74.1
click at [0, 0] on link "Log out" at bounding box center [0, 0] width 0 height 0
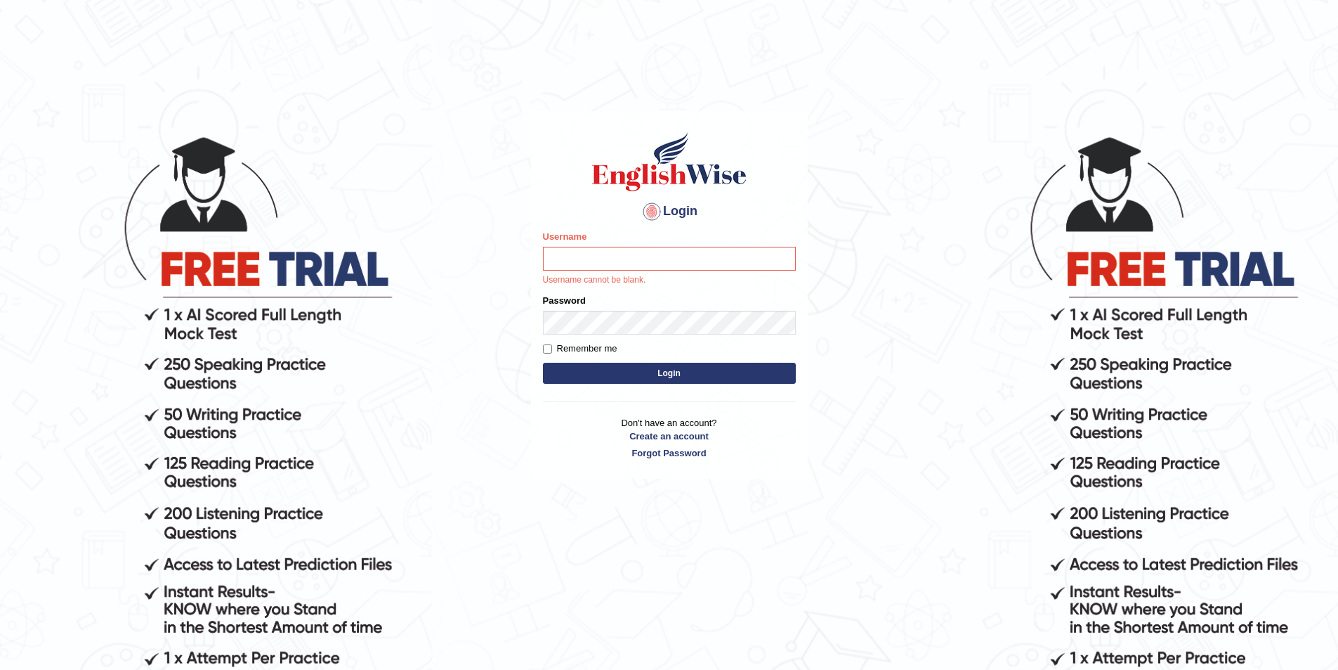
click at [535, 109] on body "Login Please fix the following errors: Username Username cannot be blank. Passw…" at bounding box center [669, 402] width 1338 height 670
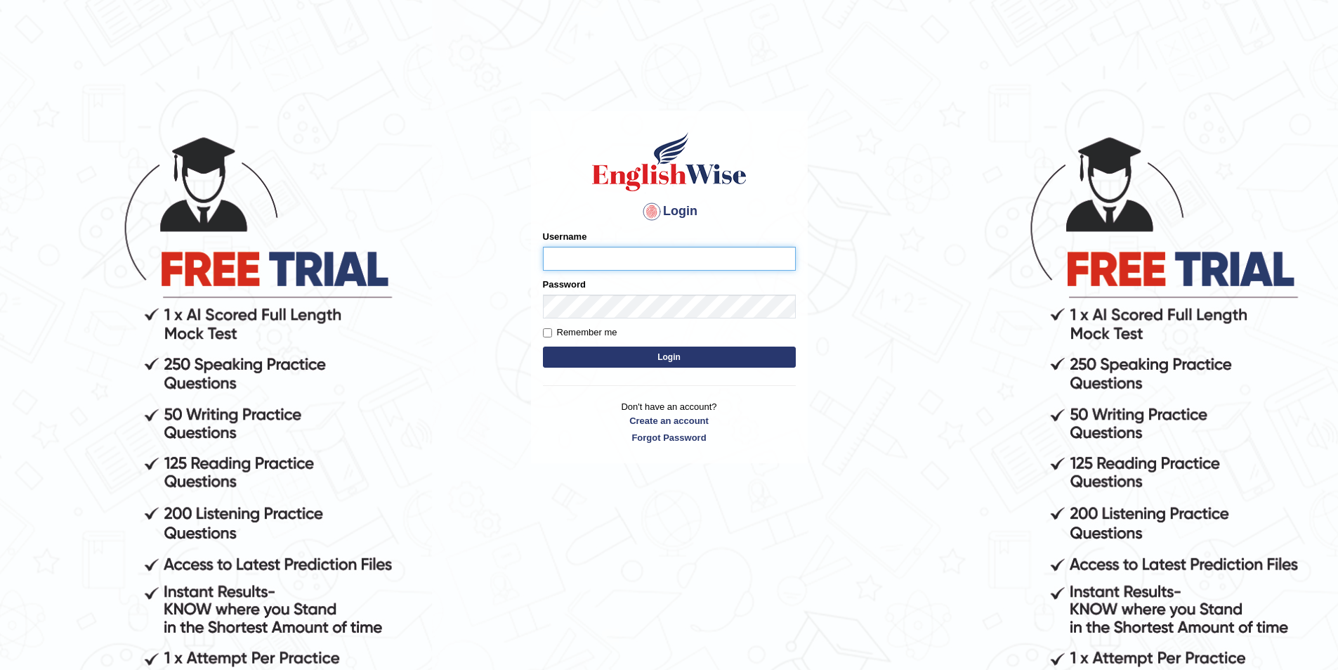
type input "shondryl_parramatta"
click at [734, 451] on div "Login Please fix the following errors: Username shondryl_parramatta Password Re…" at bounding box center [669, 287] width 277 height 352
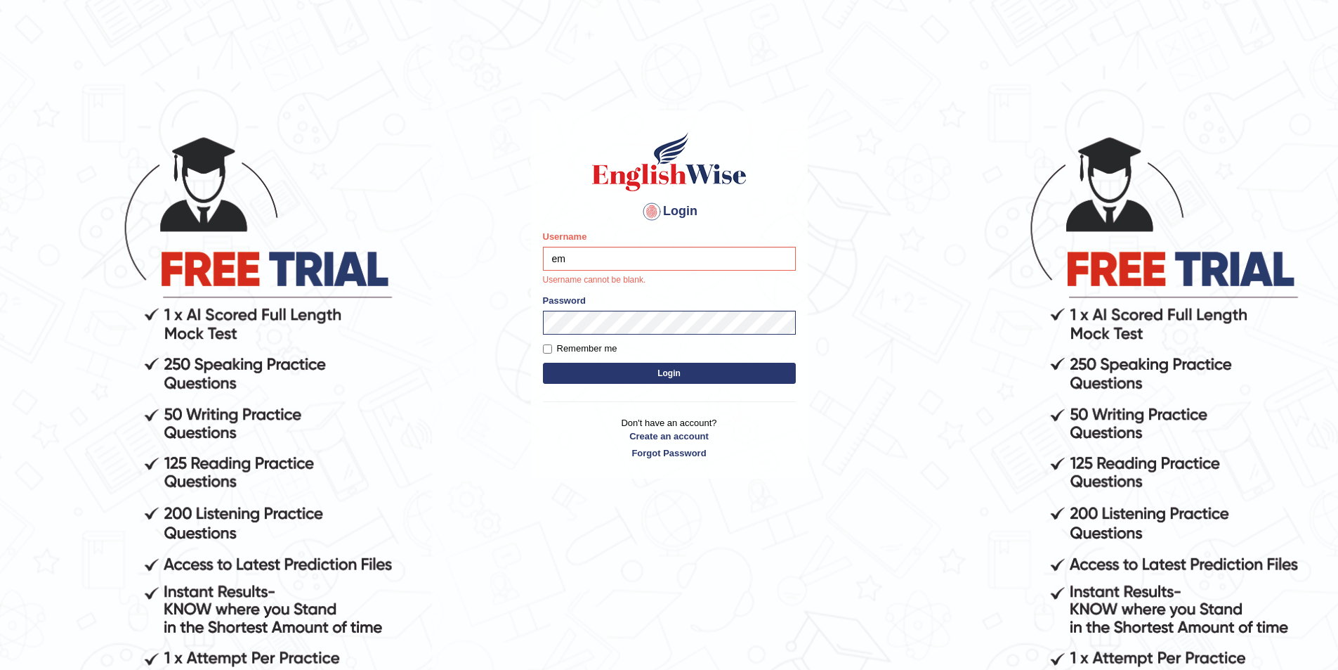
type input "e"
type input "annifred_parramatta"
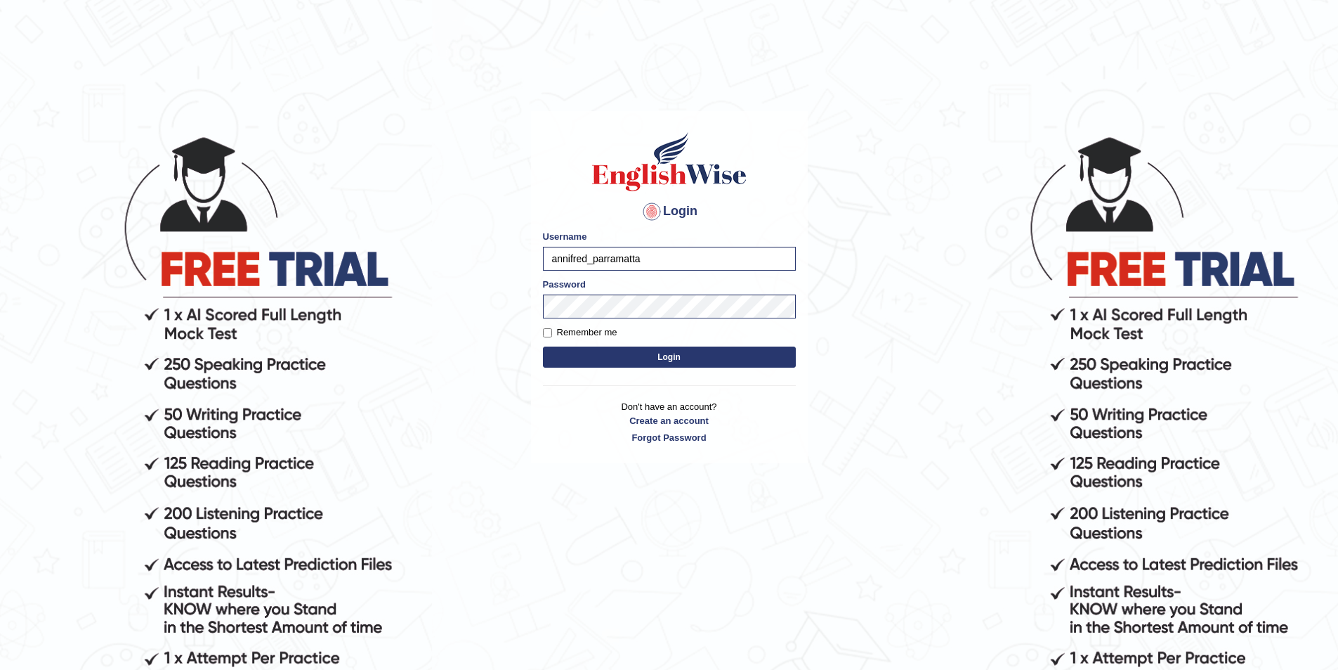
click at [655, 353] on button "Login" at bounding box center [669, 356] width 253 height 21
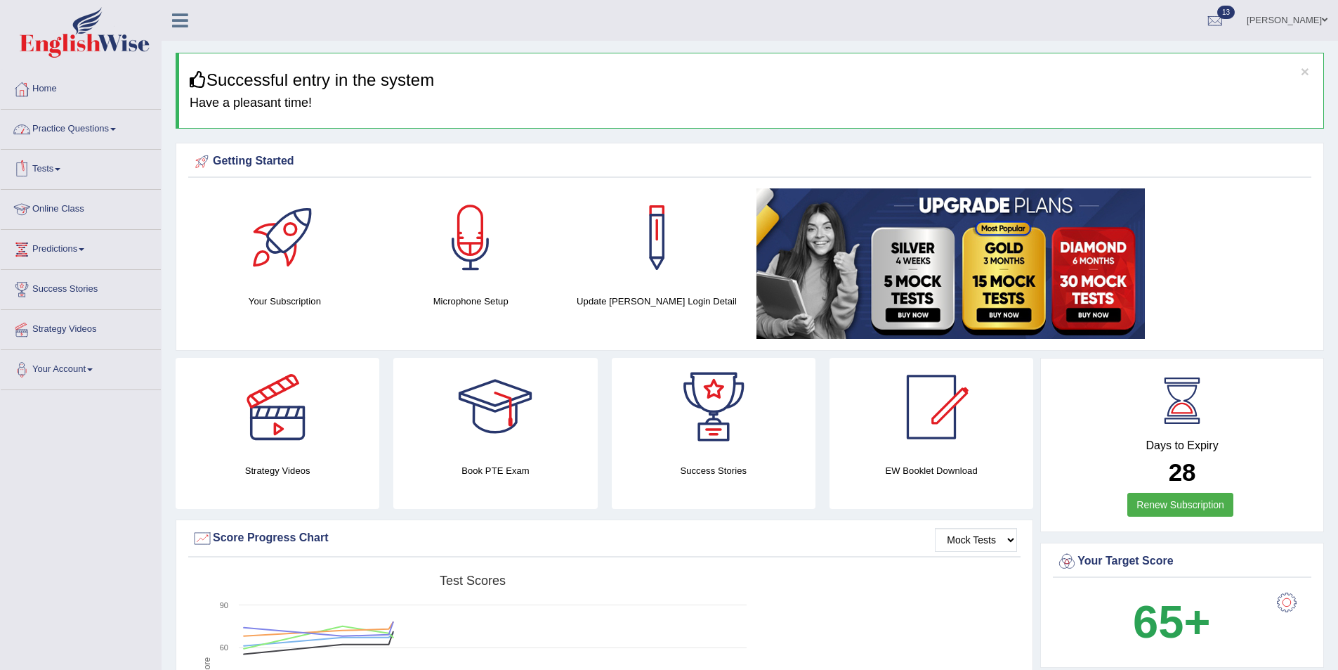
click at [103, 128] on link "Practice Questions" at bounding box center [81, 127] width 160 height 35
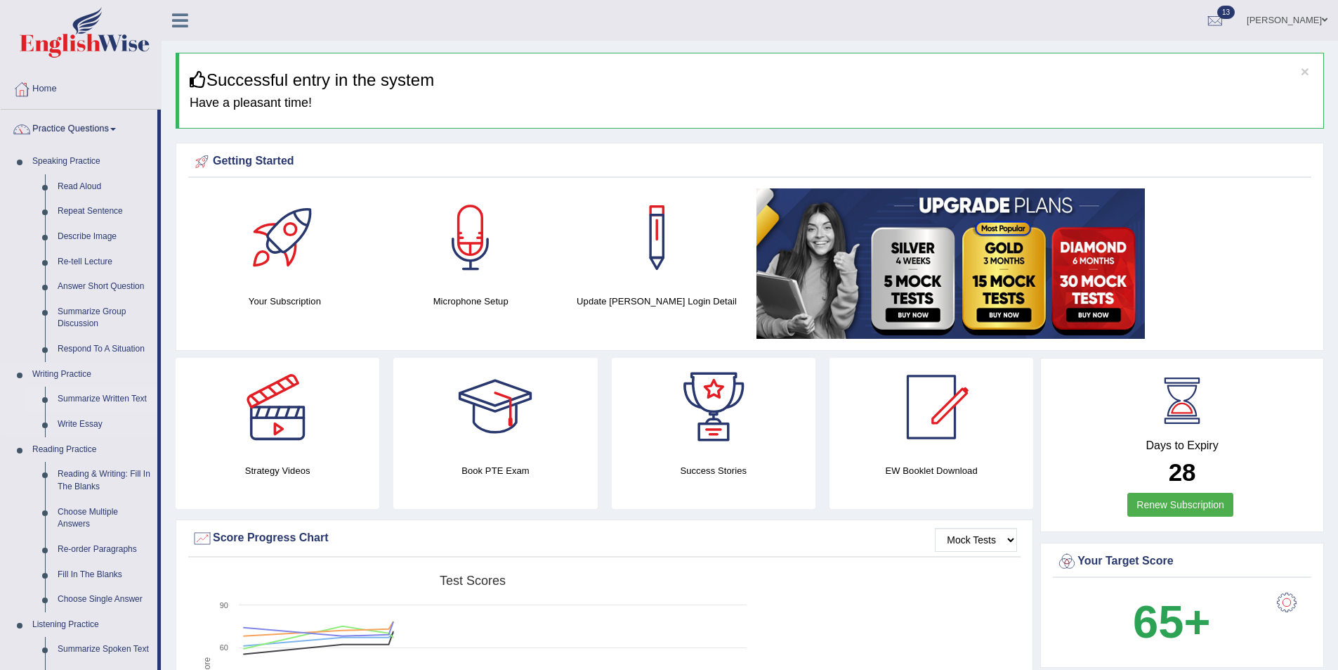
click at [110, 393] on link "Summarize Written Text" at bounding box center [104, 398] width 106 height 25
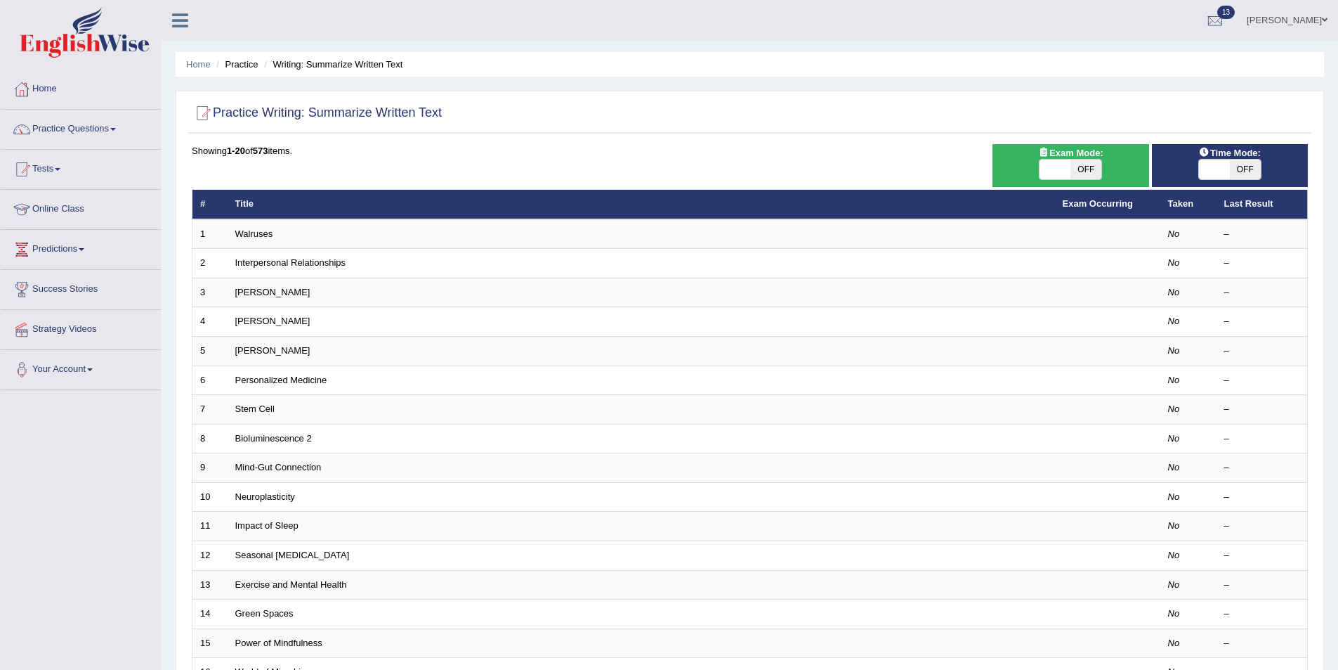
click at [1082, 169] on span "OFF" at bounding box center [1086, 169] width 31 height 20
checkbox input "true"
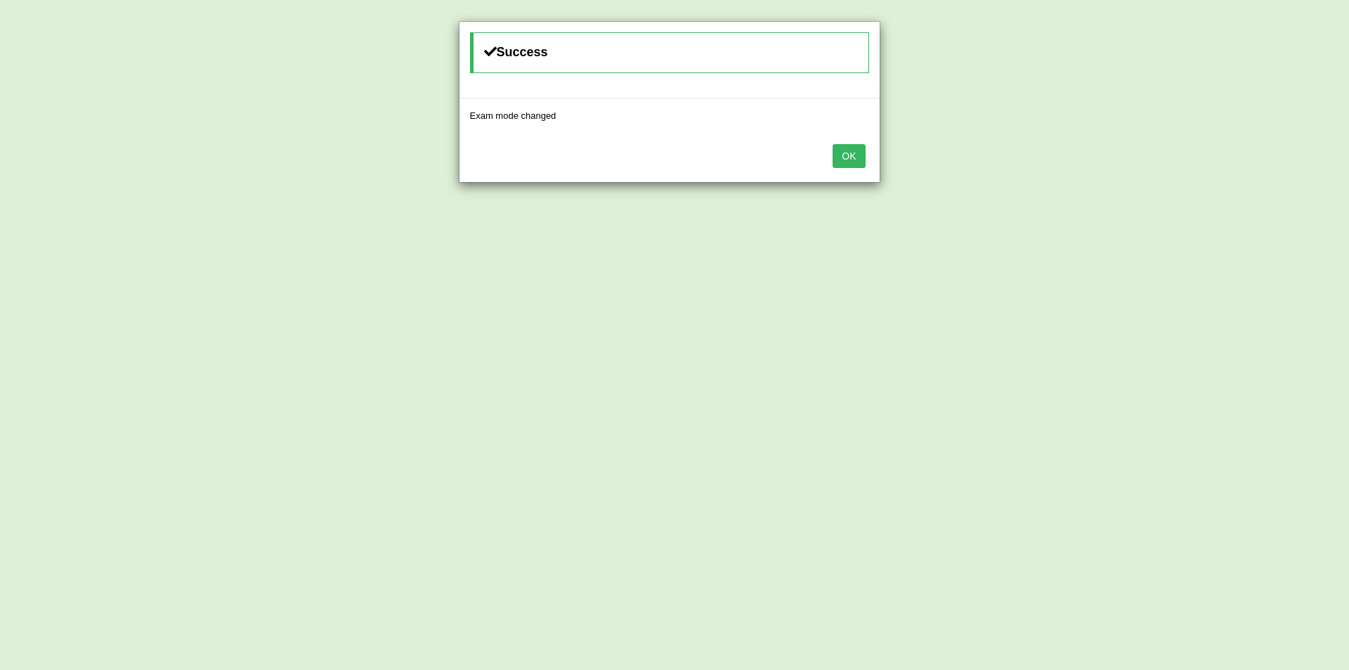
click at [842, 157] on button "OK" at bounding box center [849, 156] width 32 height 24
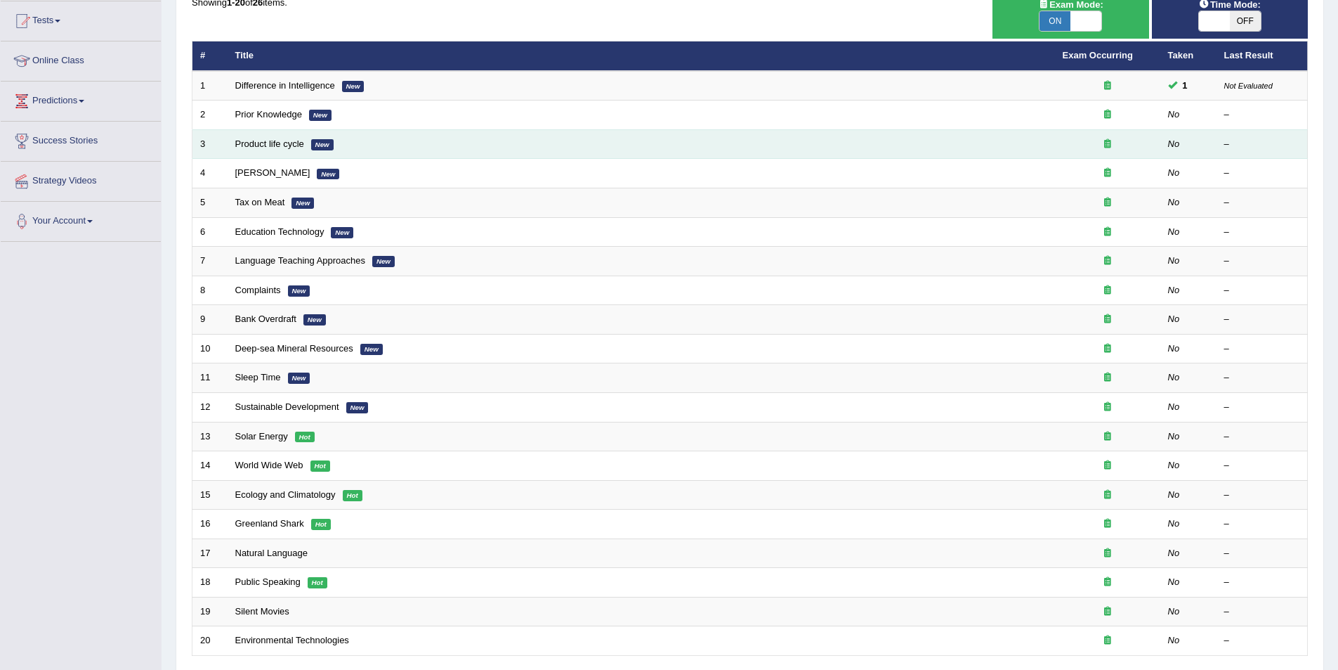
scroll to position [261, 0]
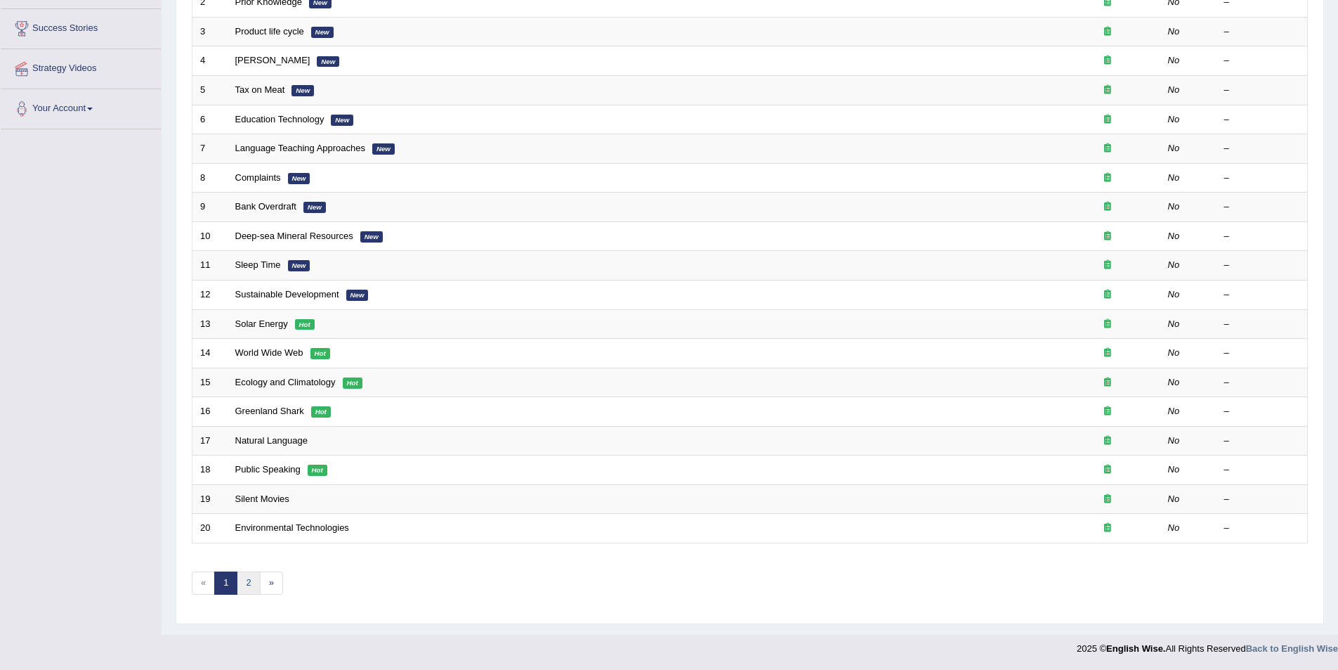
click at [248, 582] on link "2" at bounding box center [248, 582] width 23 height 23
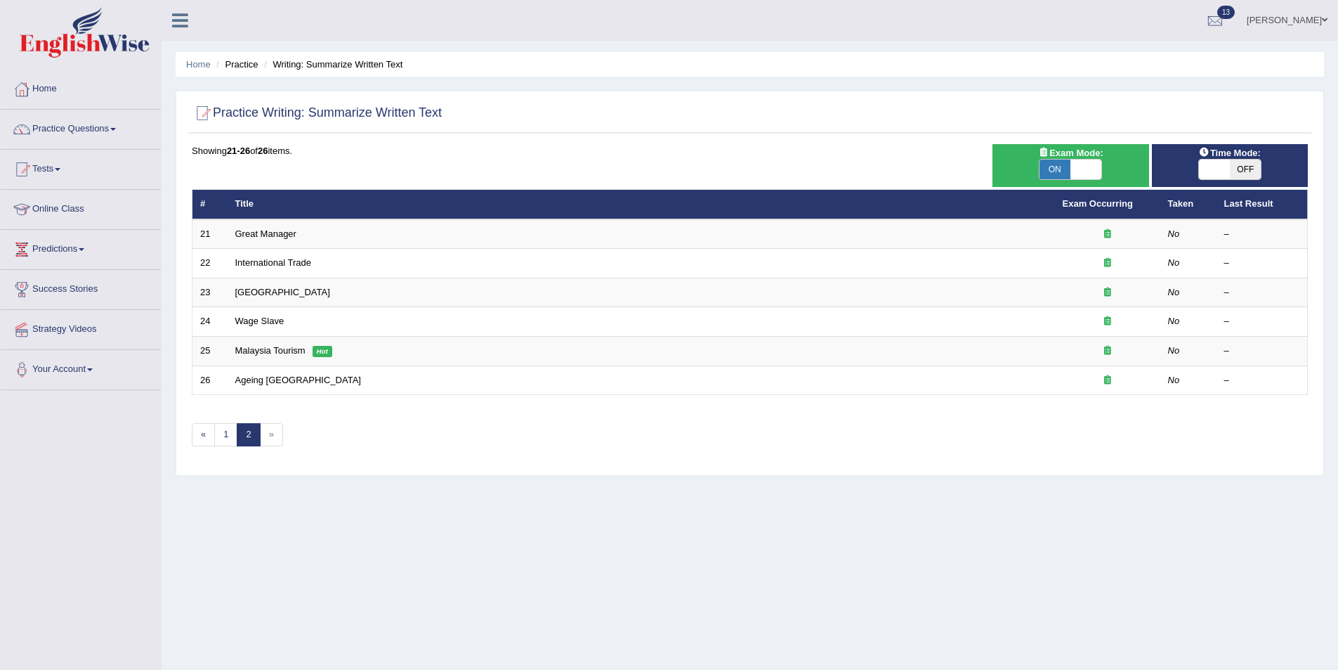
click at [1057, 171] on span "ON" at bounding box center [1055, 169] width 31 height 20
checkbox input "false"
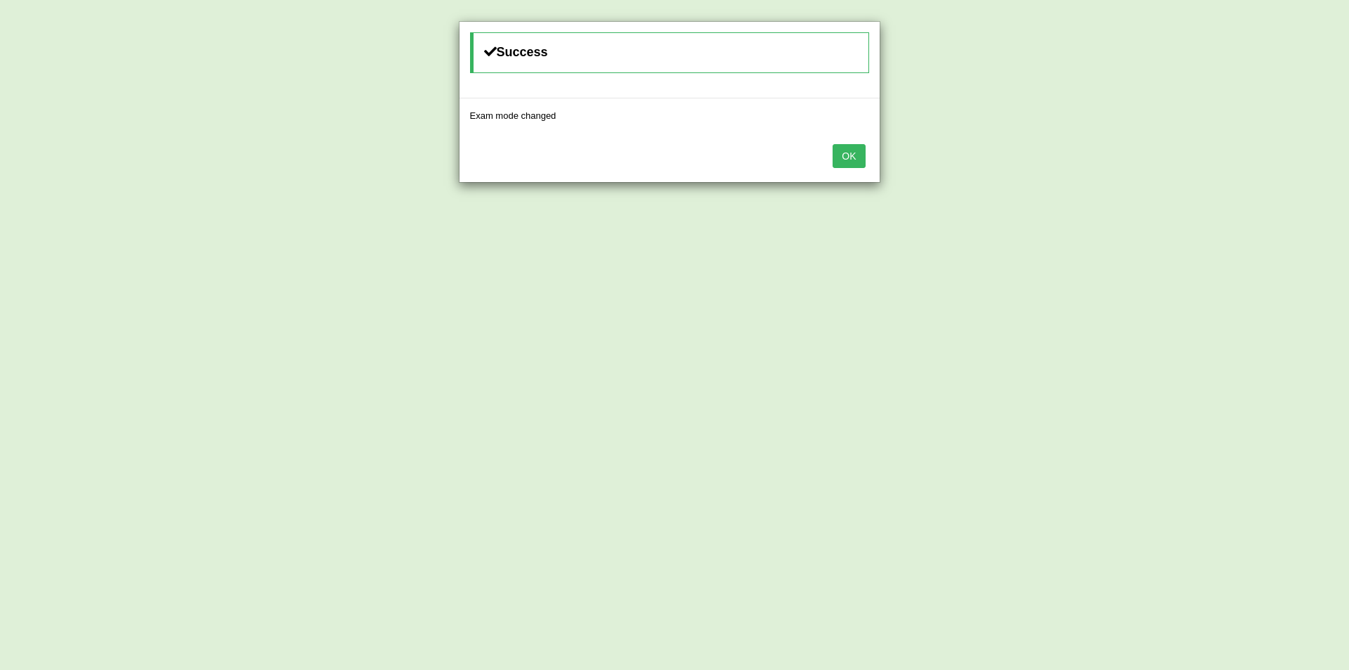
click at [847, 152] on button "OK" at bounding box center [849, 156] width 32 height 24
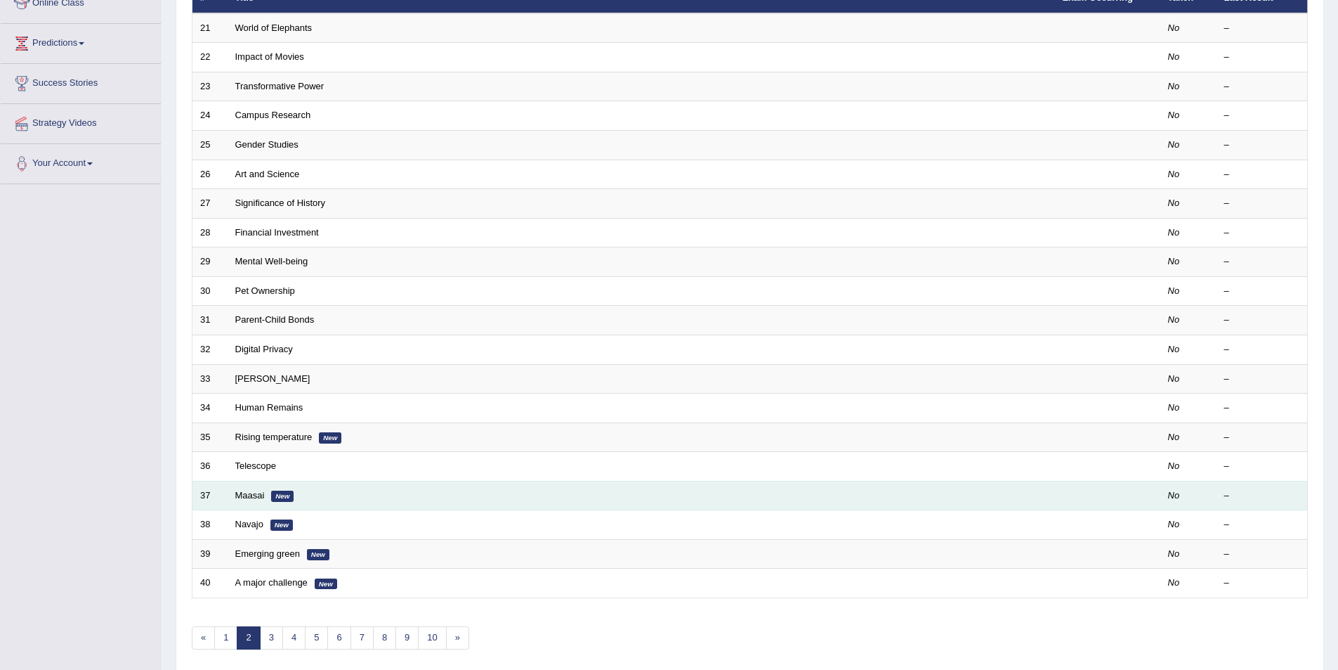
scroll to position [261, 0]
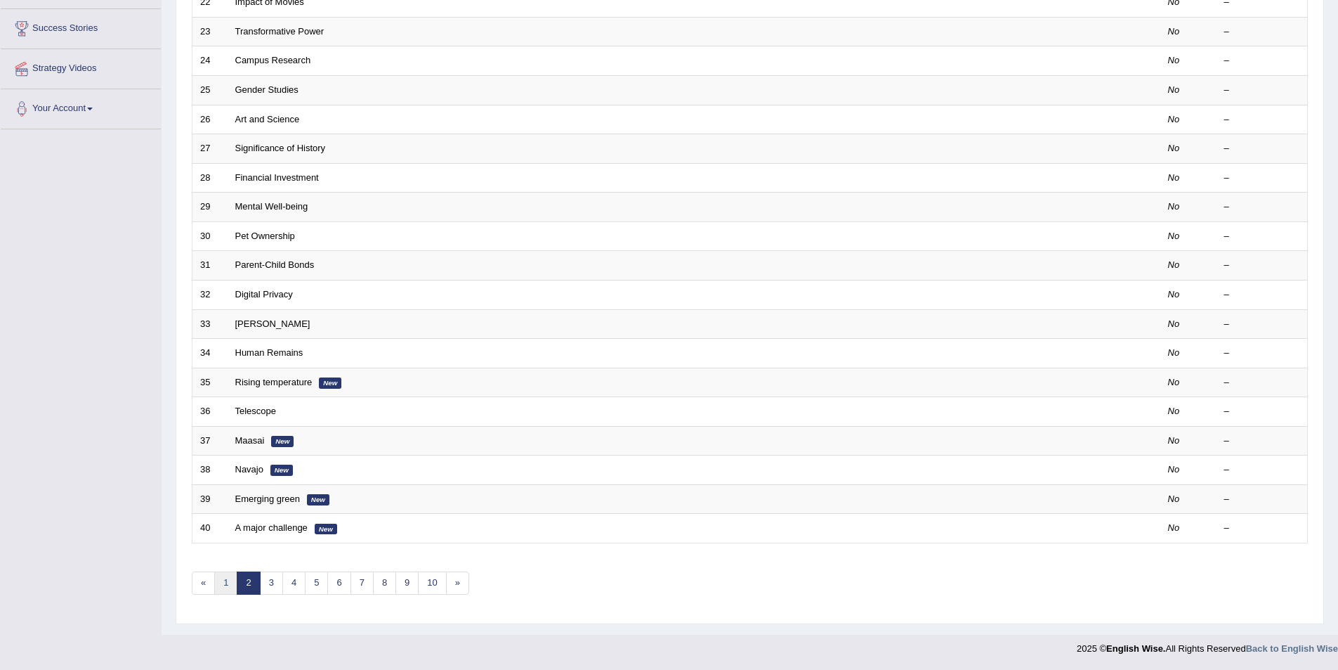
click at [226, 586] on link "1" at bounding box center [225, 582] width 23 height 23
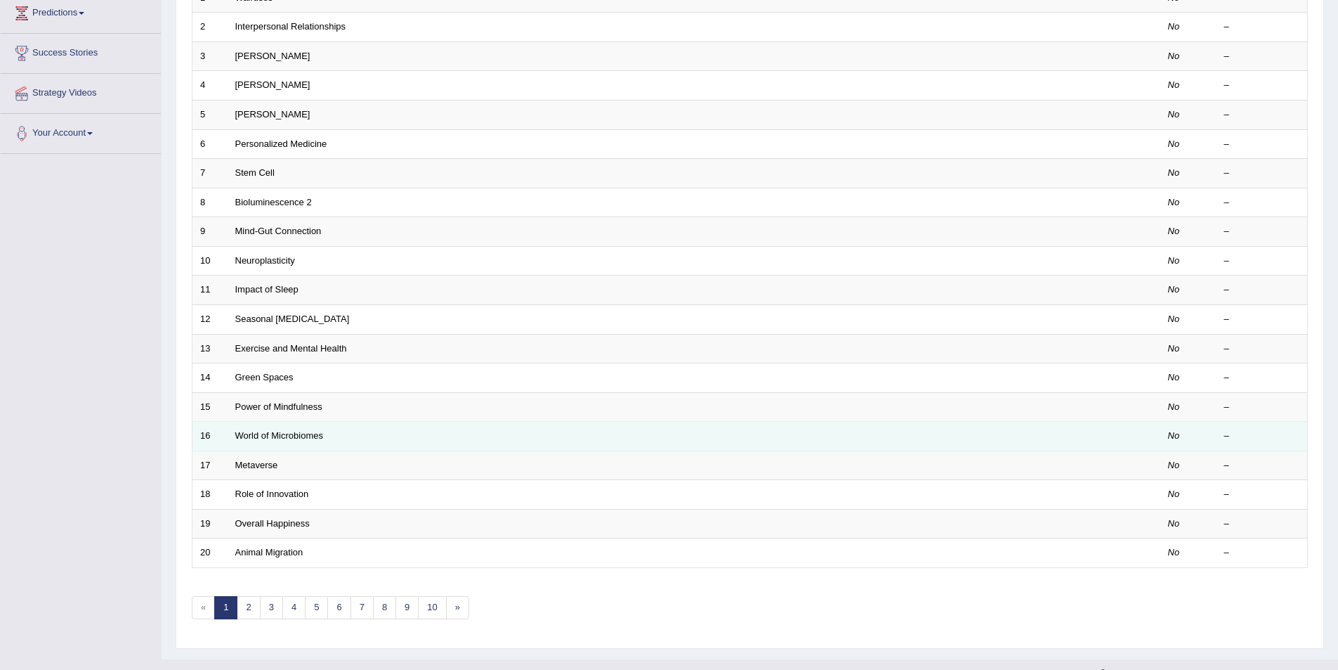
scroll to position [261, 0]
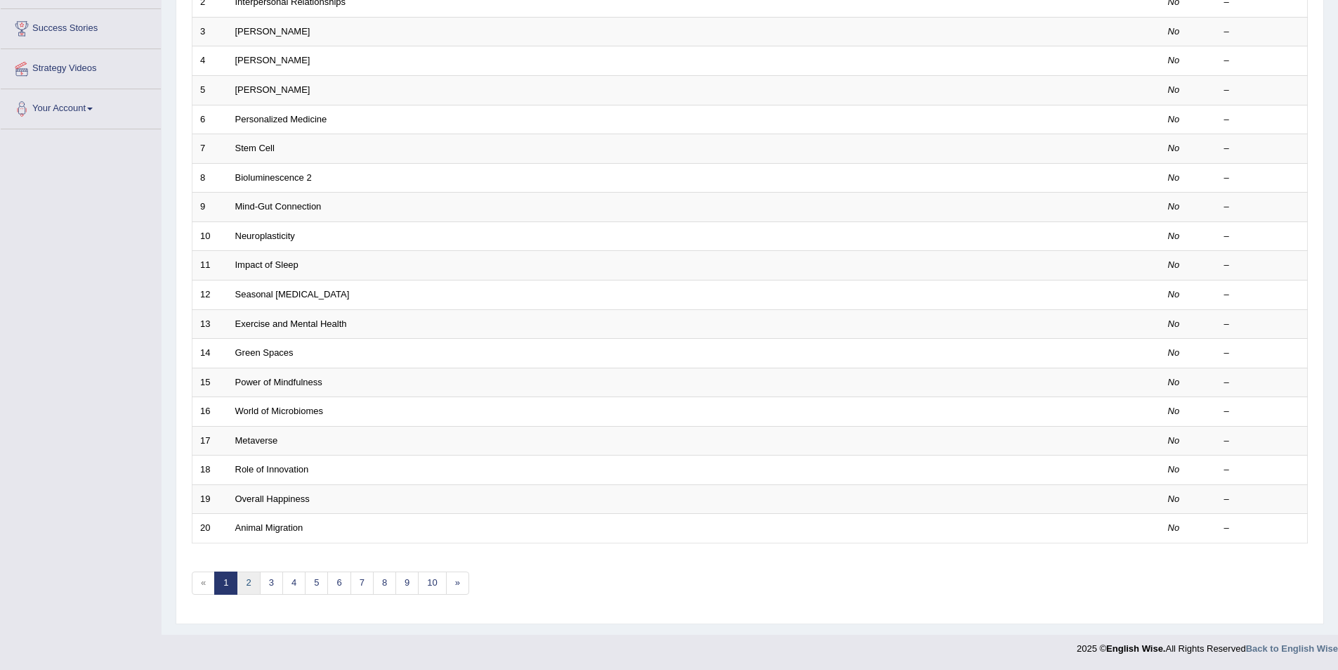
click at [252, 580] on link "2" at bounding box center [248, 582] width 23 height 23
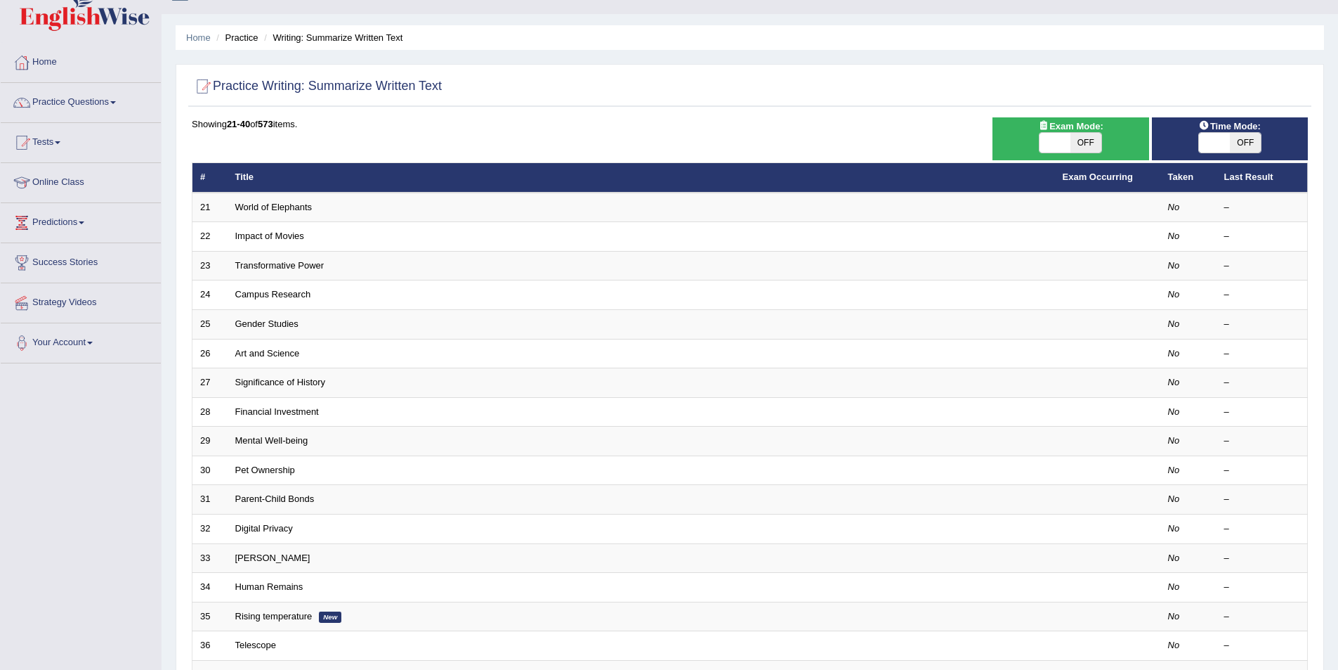
scroll to position [261, 0]
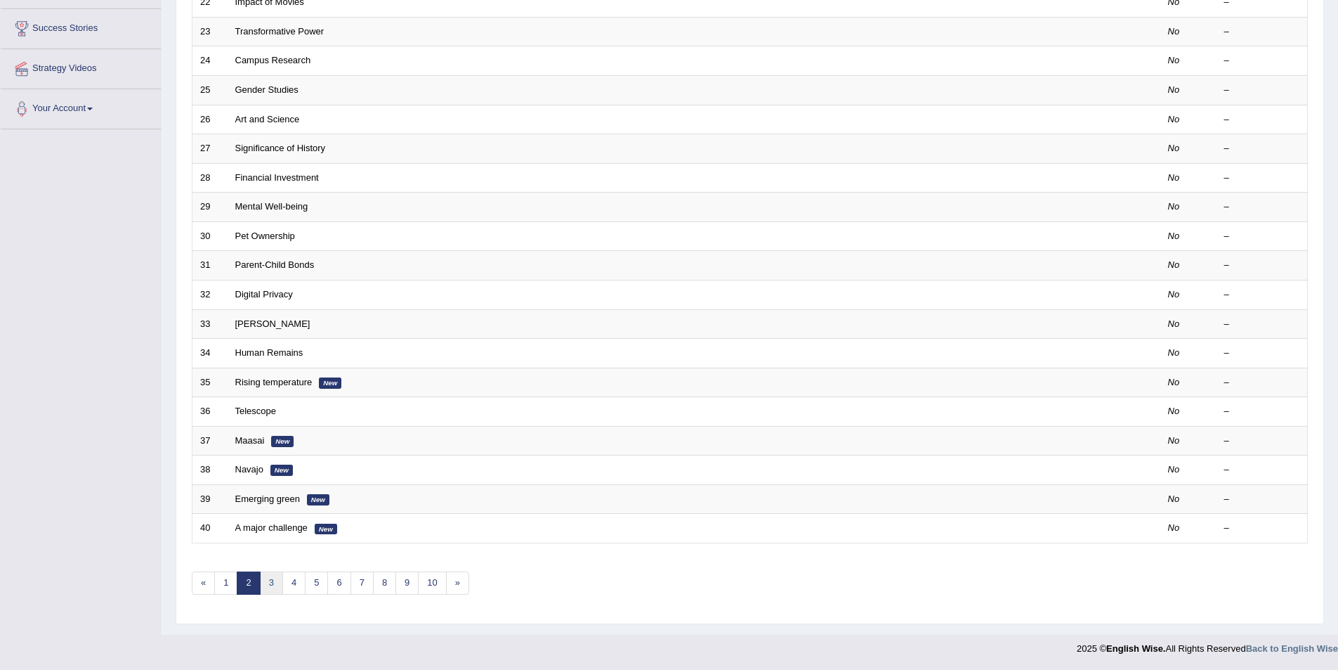
click at [280, 587] on link "3" at bounding box center [271, 582] width 23 height 23
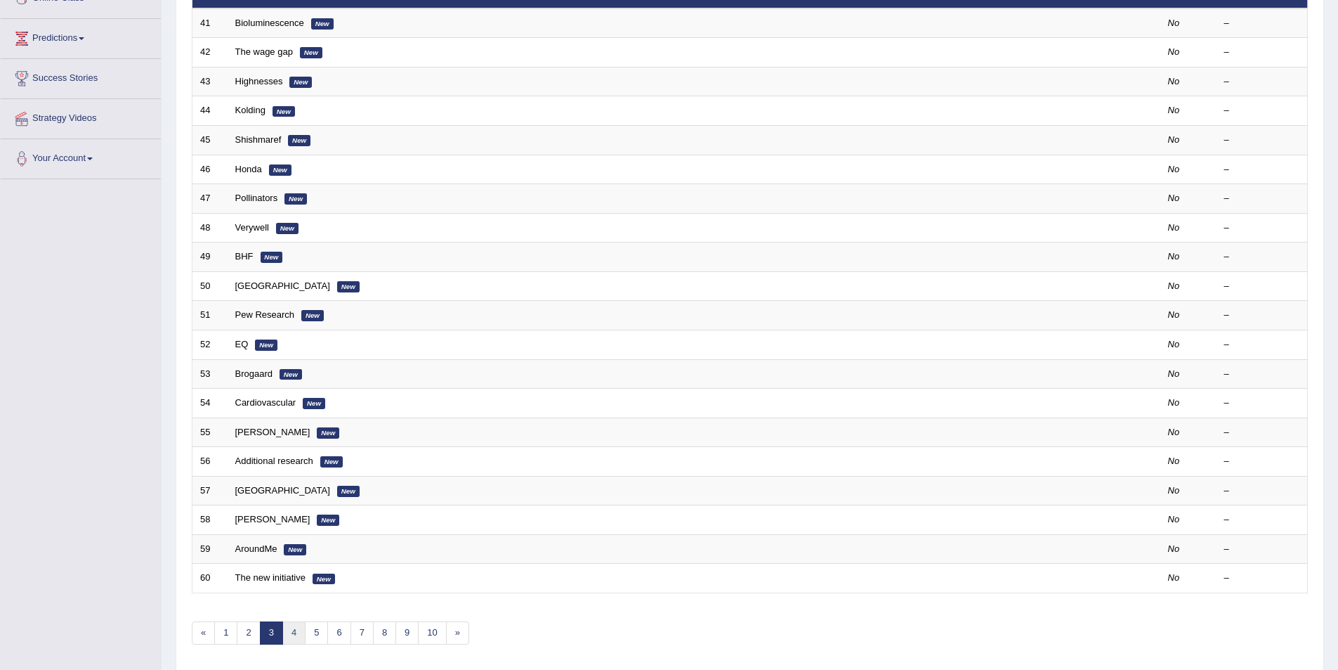
scroll to position [261, 0]
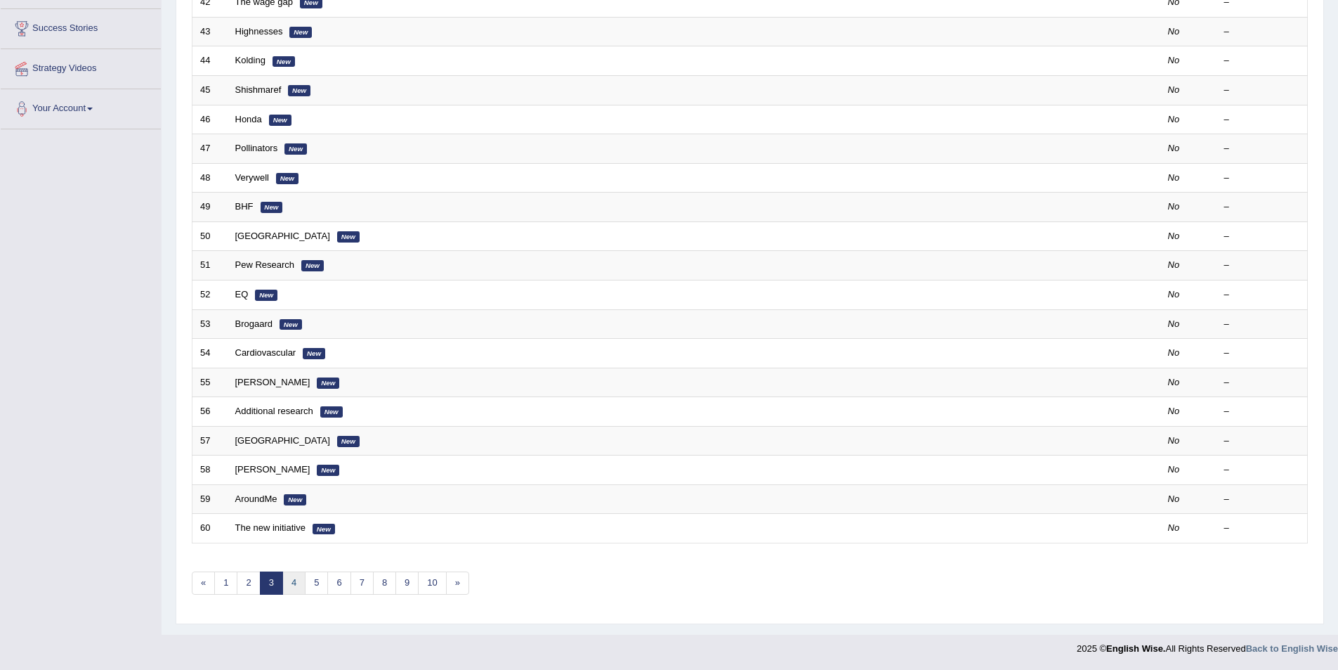
click at [297, 582] on link "4" at bounding box center [293, 582] width 23 height 23
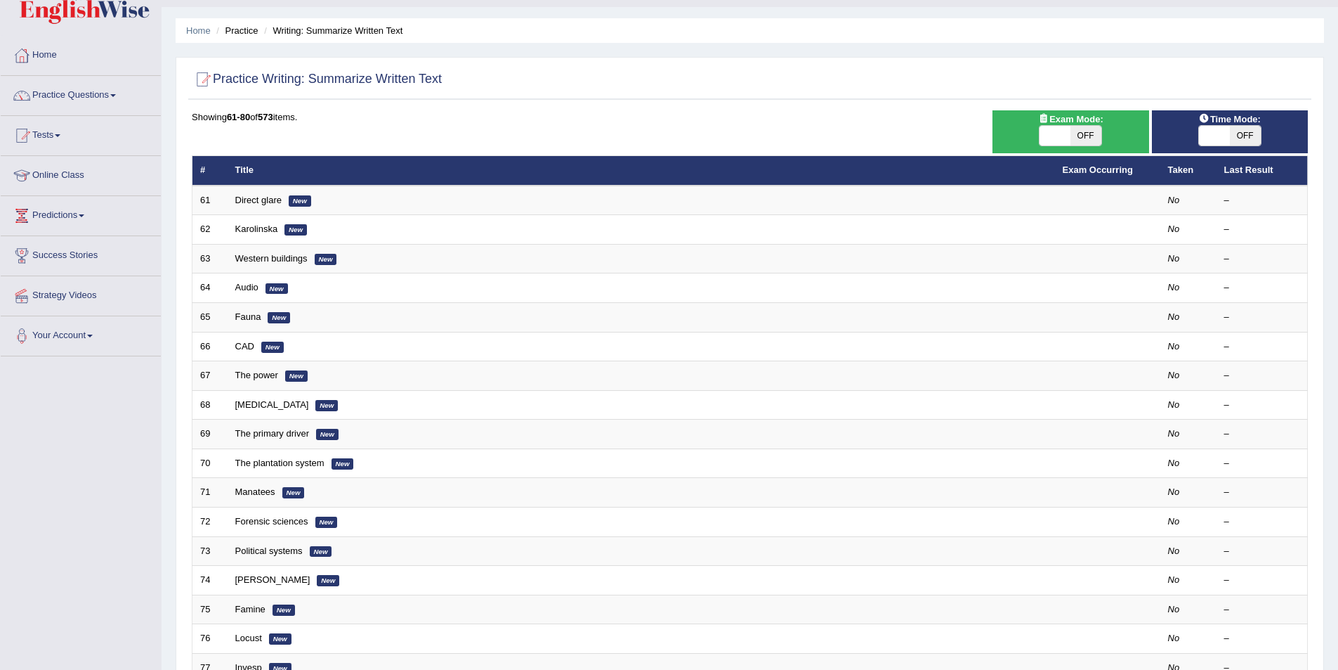
scroll to position [261, 0]
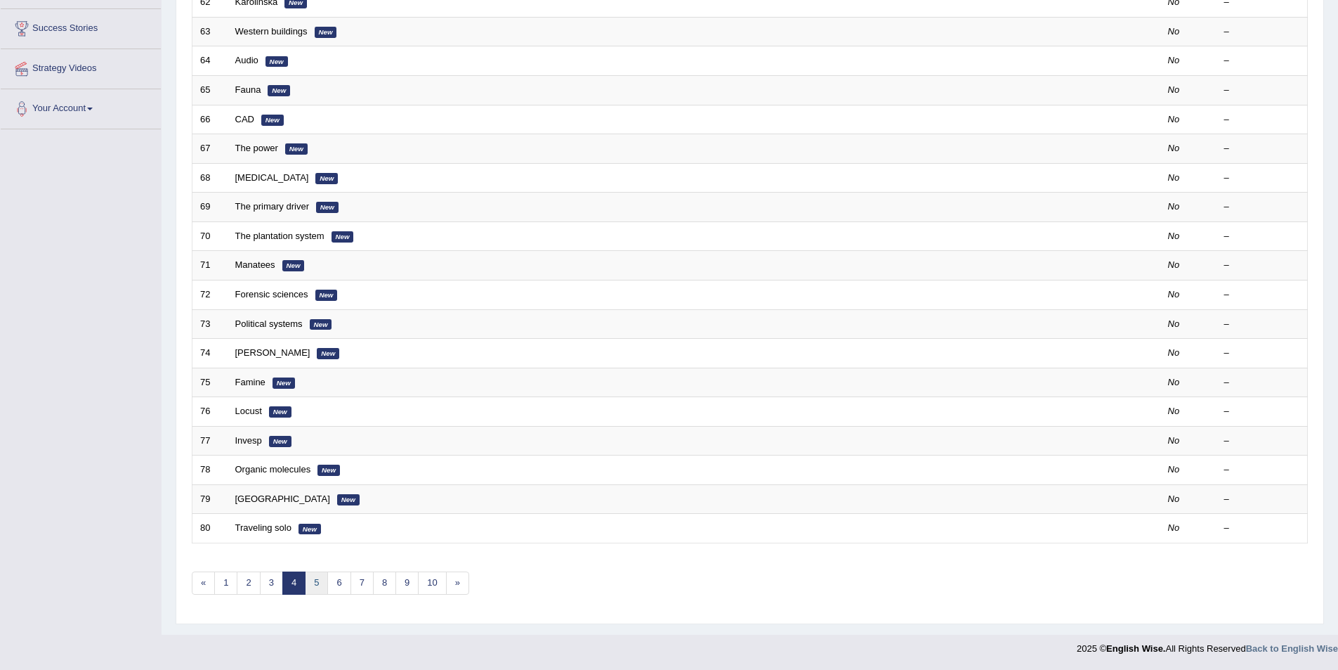
click at [321, 578] on link "5" at bounding box center [316, 582] width 23 height 23
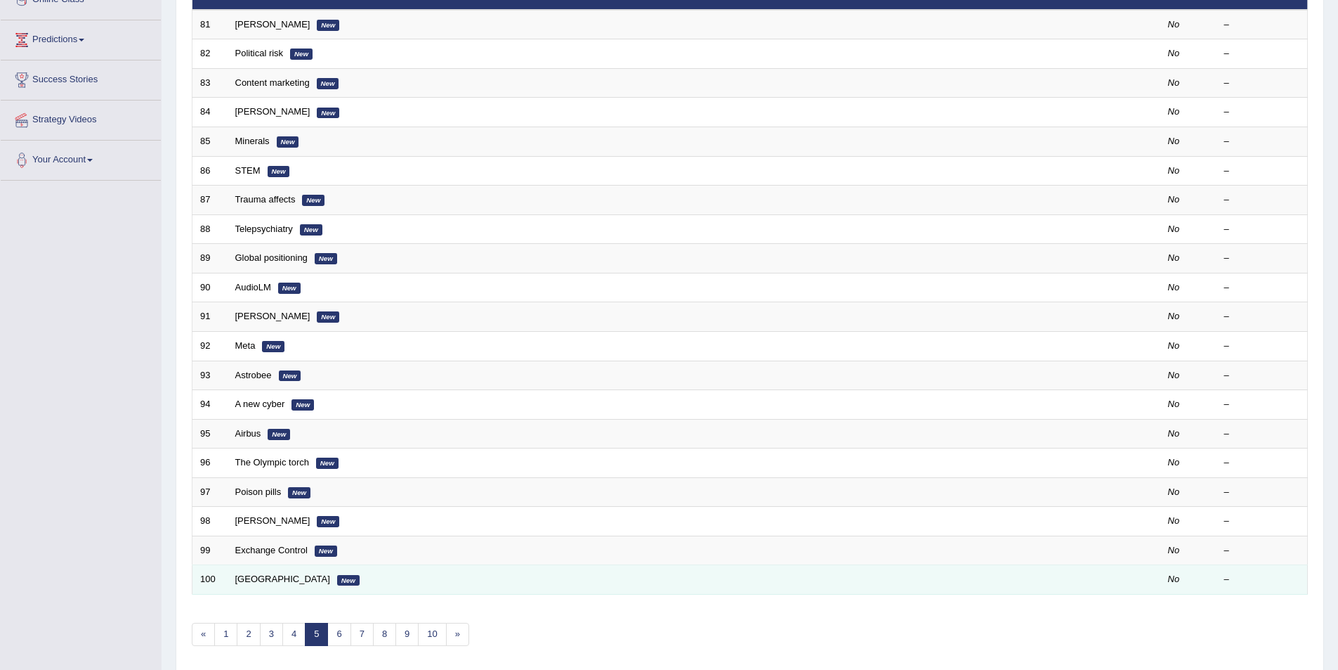
scroll to position [261, 0]
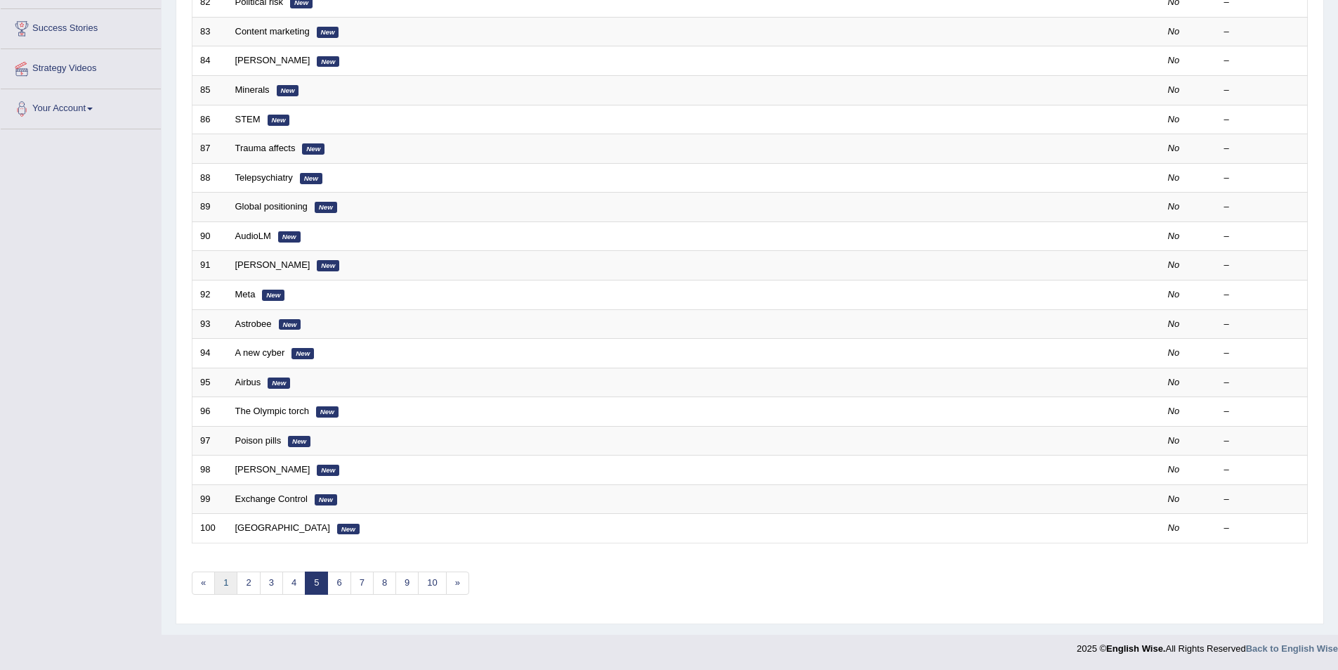
click at [231, 578] on link "1" at bounding box center [225, 582] width 23 height 23
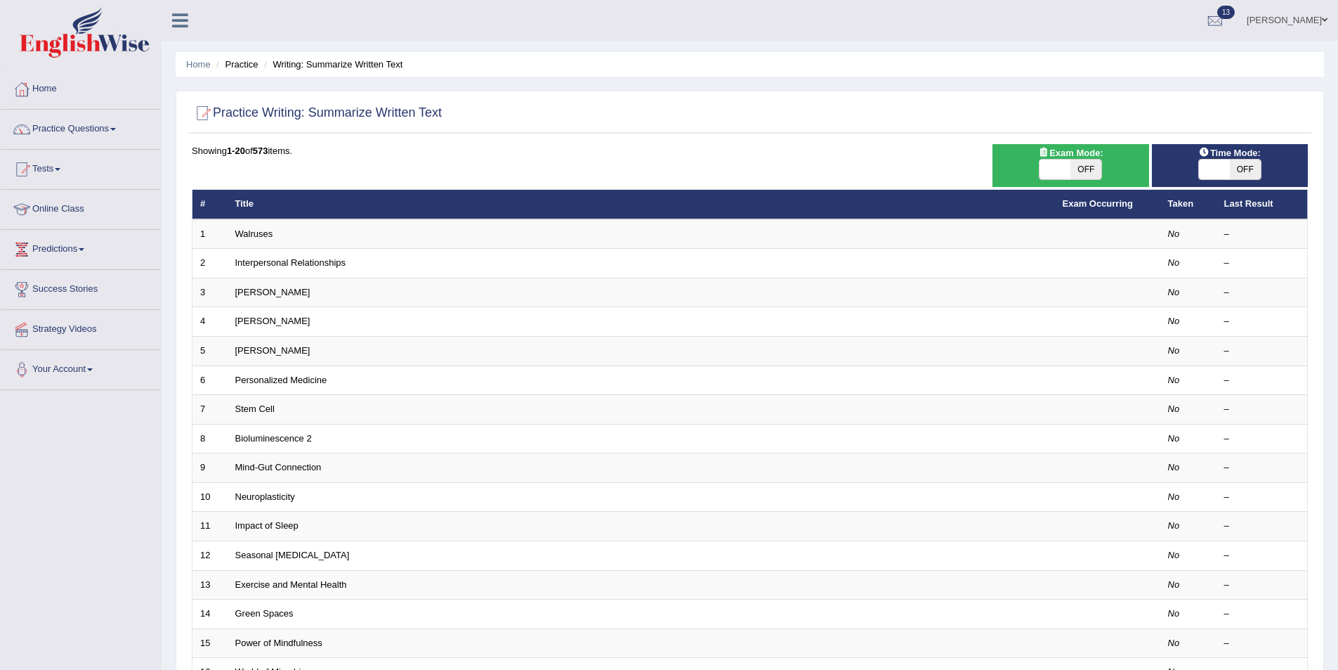
click at [1317, 18] on link "Annifred Onaghise" at bounding box center [1288, 18] width 102 height 37
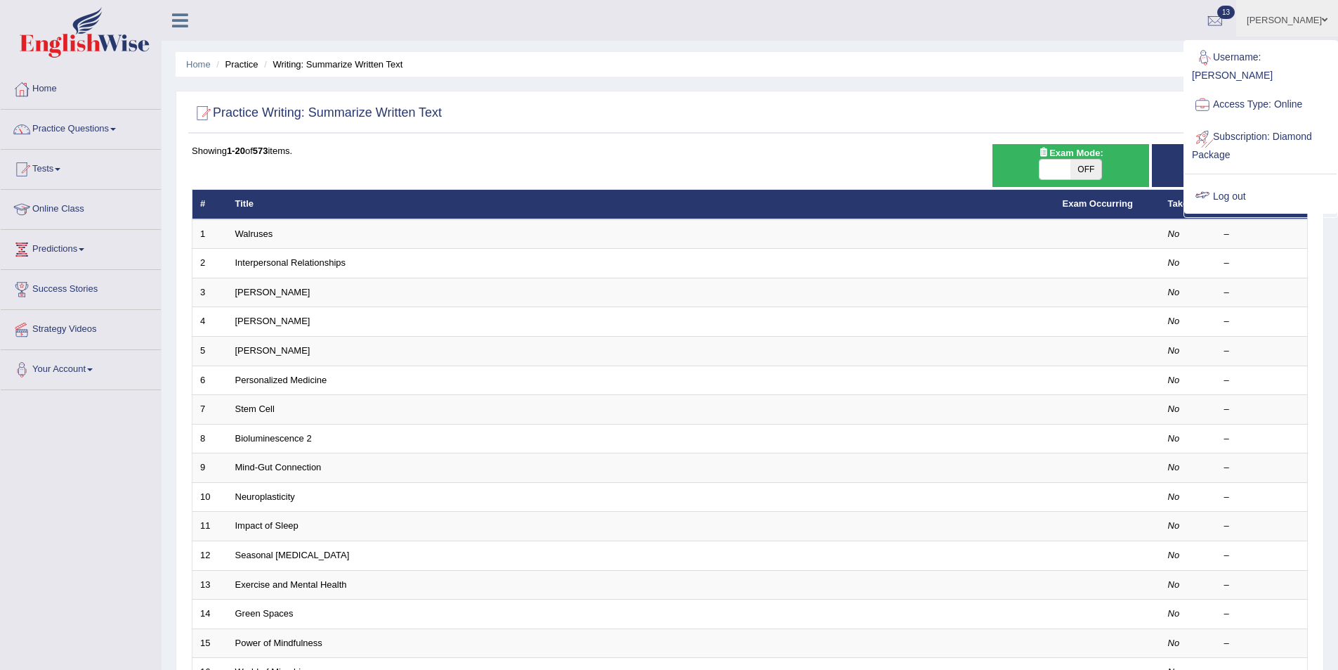
click at [1244, 200] on link "Log out" at bounding box center [1261, 197] width 152 height 32
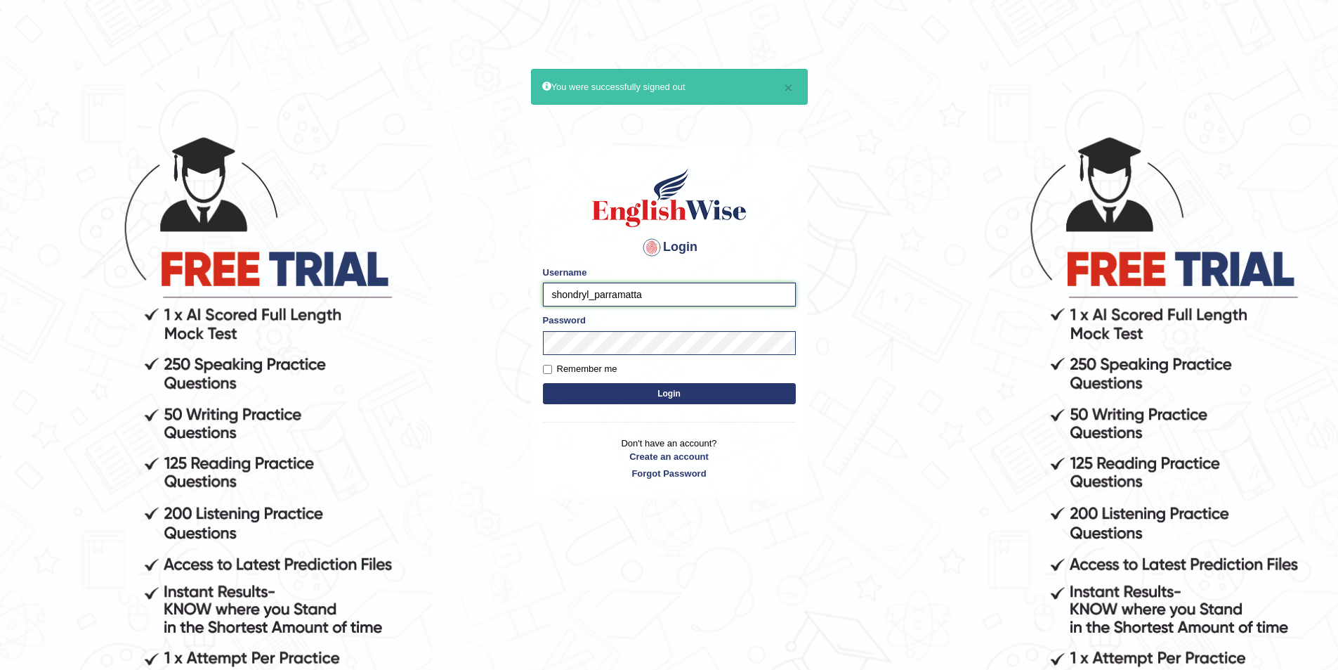
drag, startPoint x: 590, startPoint y: 293, endPoint x: 523, endPoint y: 300, distance: 67.8
click at [523, 300] on body "× You were successfully signed out Login Please fix the following errors: Usern…" at bounding box center [669, 402] width 1338 height 670
type input "annifred_parramatta"
click at [674, 392] on button "Login" at bounding box center [669, 393] width 253 height 21
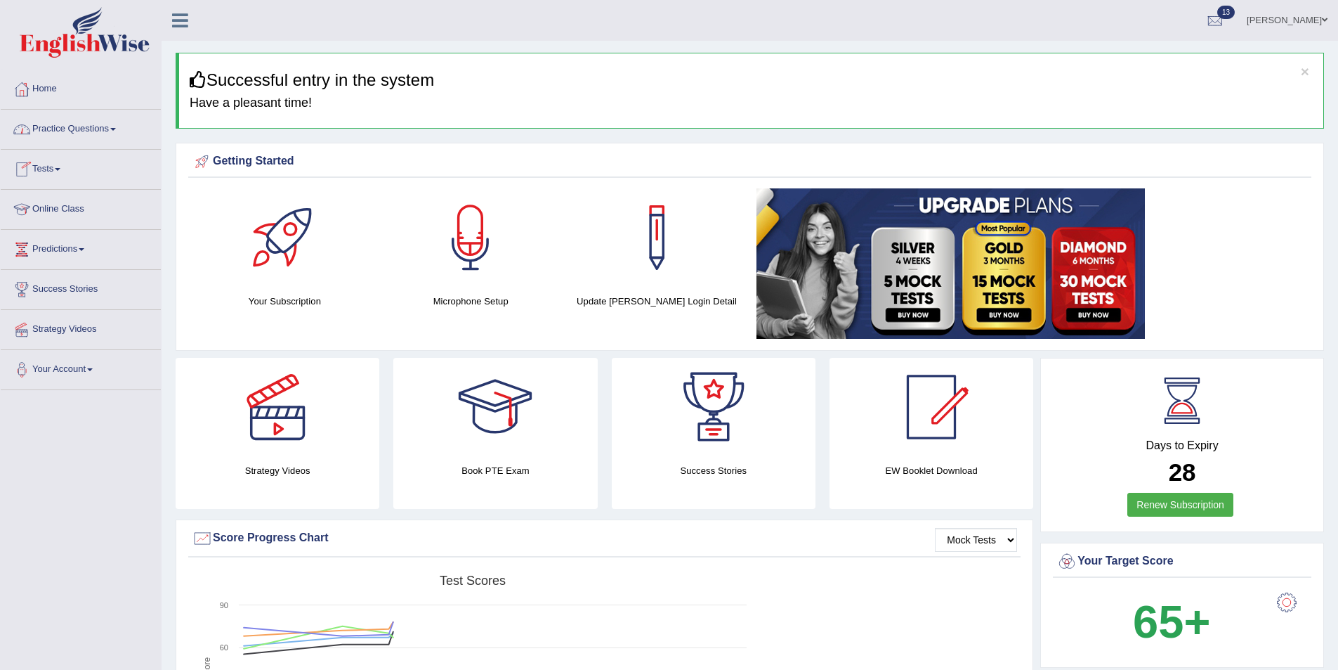
click at [89, 138] on link "Practice Questions" at bounding box center [81, 127] width 160 height 35
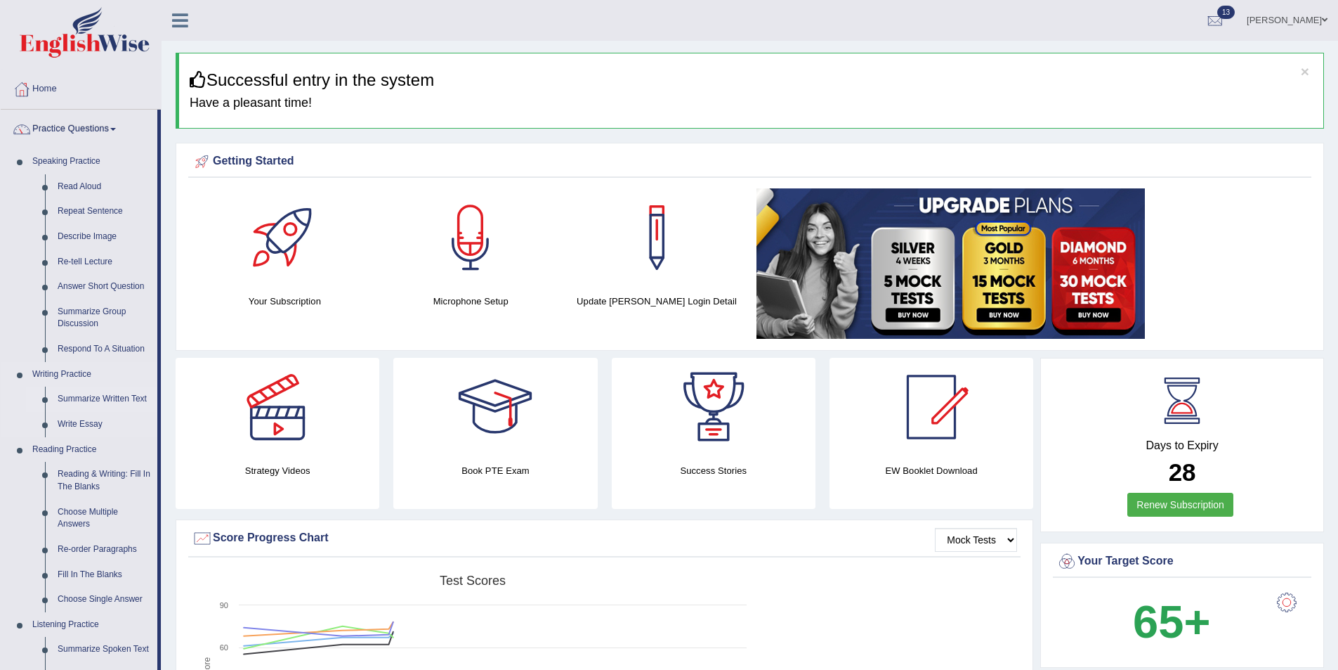
click at [115, 407] on link "Summarize Written Text" at bounding box center [104, 398] width 106 height 25
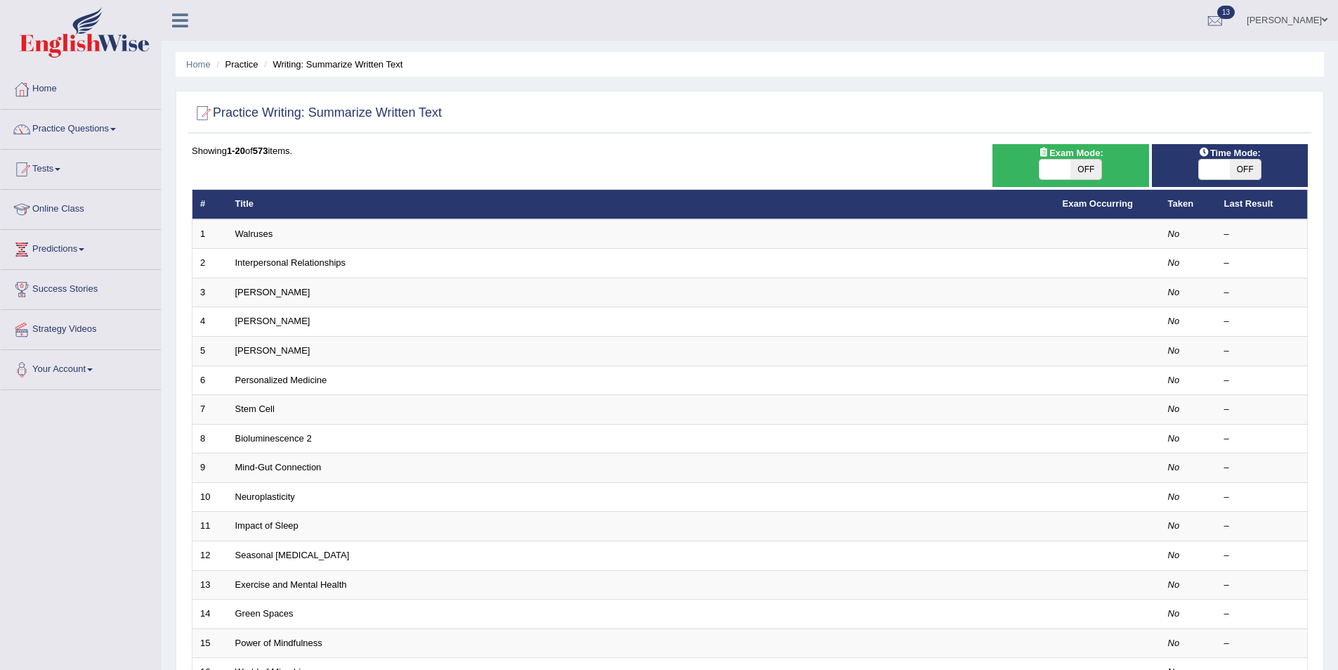
click at [1081, 171] on span "OFF" at bounding box center [1086, 169] width 31 height 20
checkbox input "true"
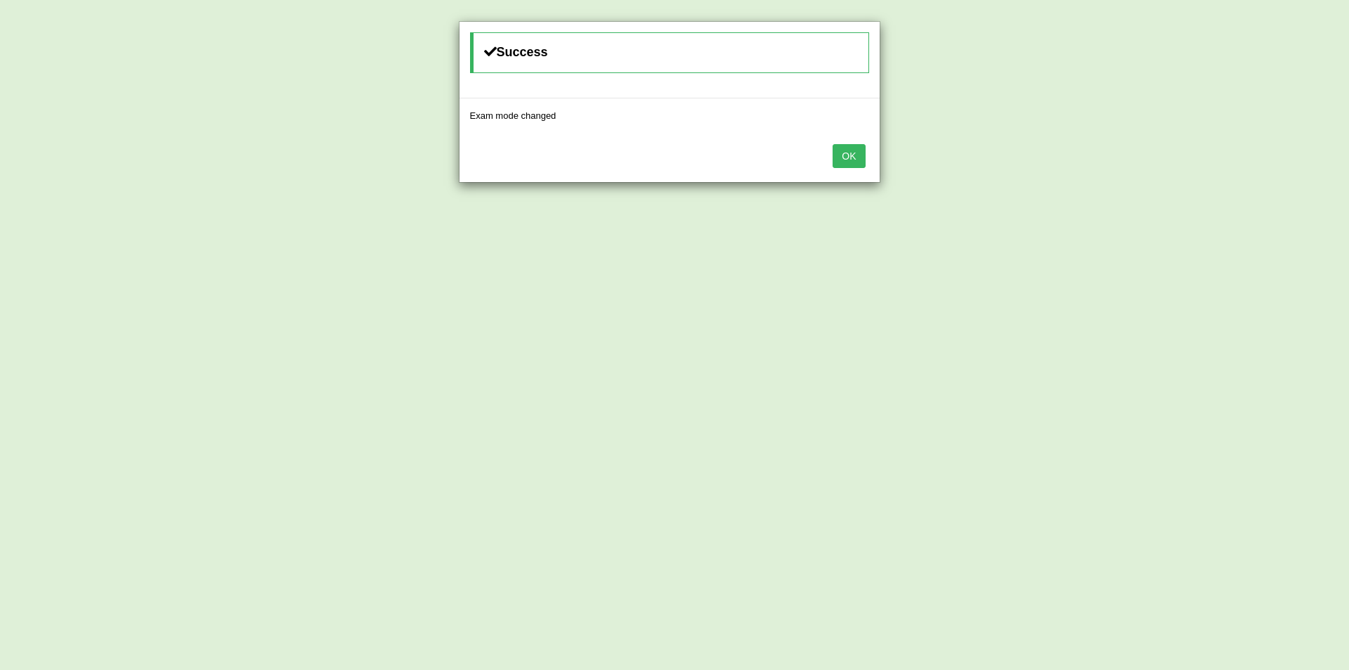
click at [834, 163] on button "OK" at bounding box center [849, 156] width 32 height 24
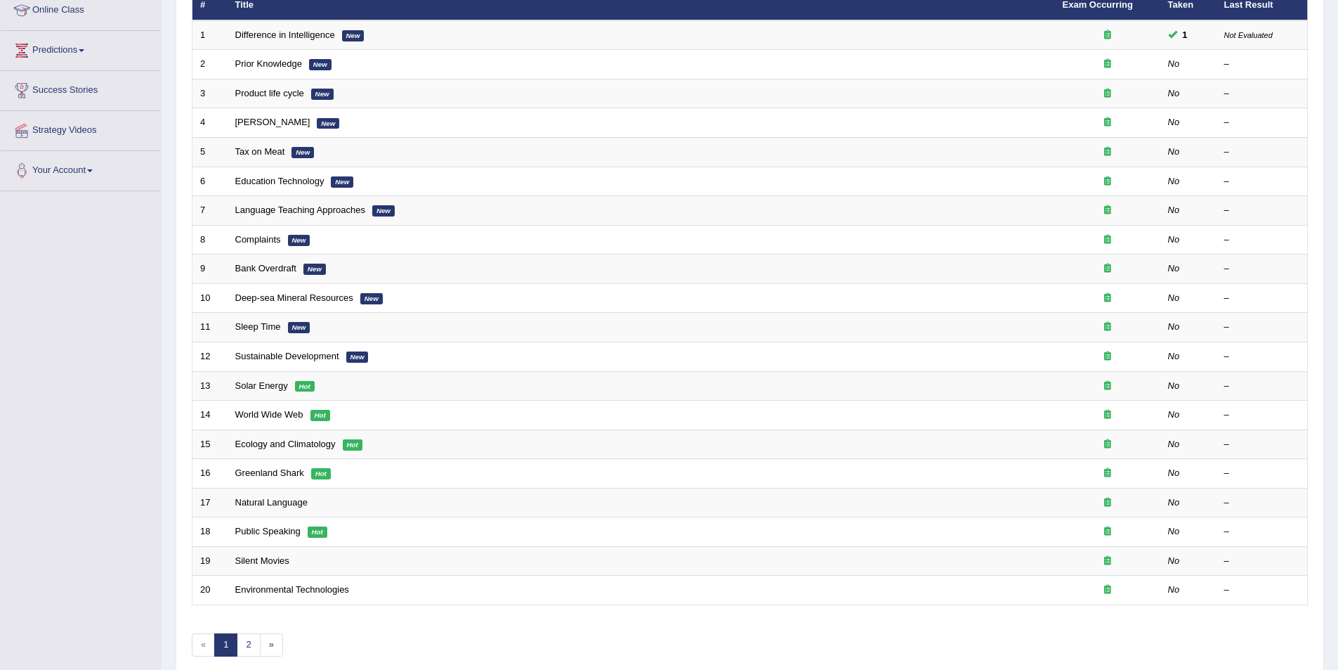
scroll to position [261, 0]
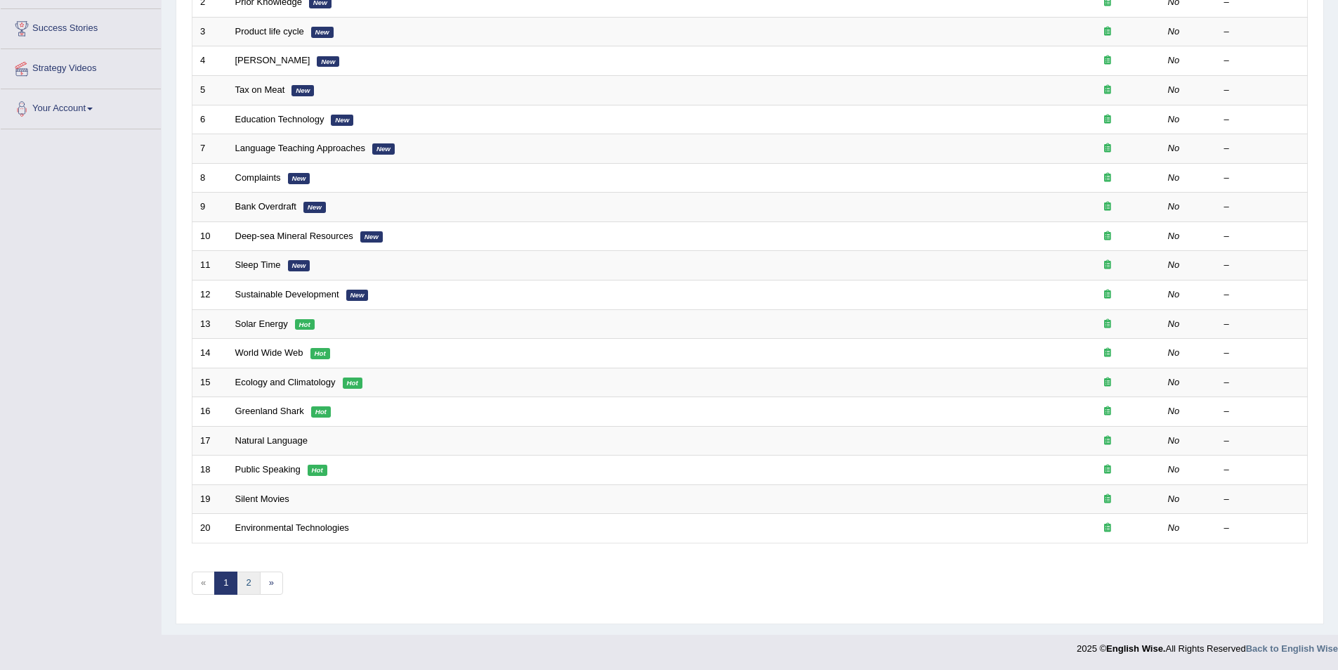
click at [249, 579] on link "2" at bounding box center [248, 582] width 23 height 23
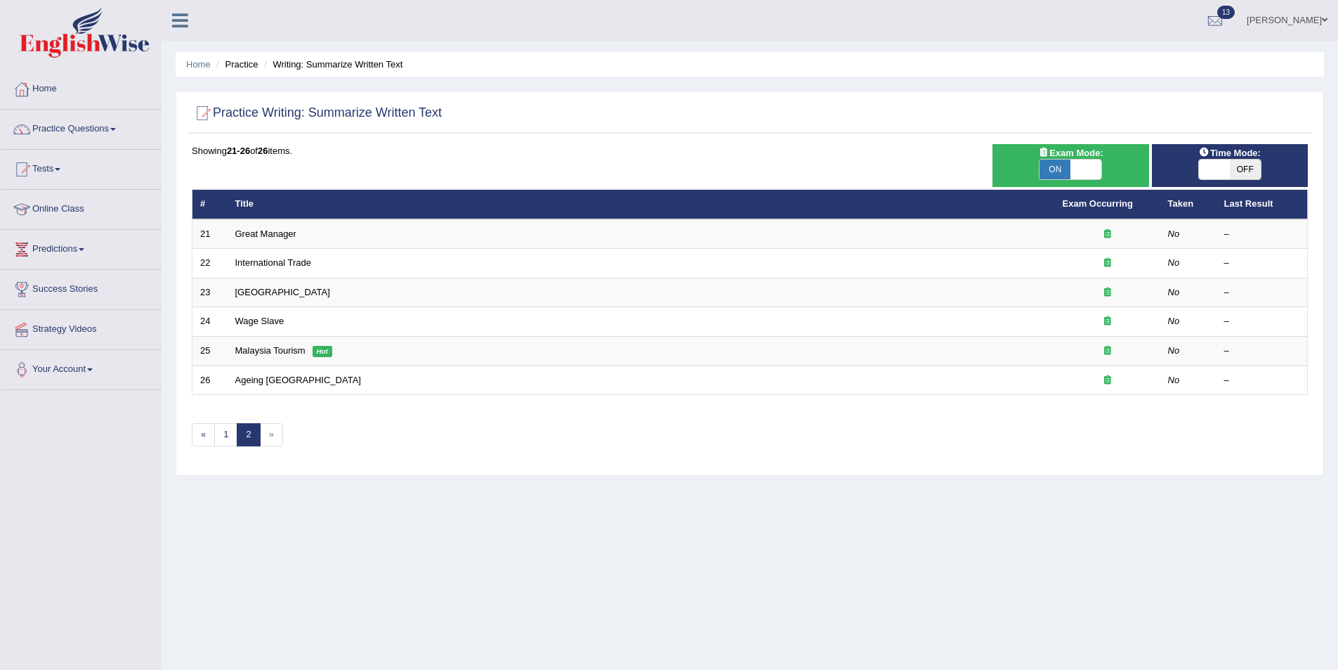
click at [1059, 168] on span "ON" at bounding box center [1055, 169] width 31 height 20
checkbox input "false"
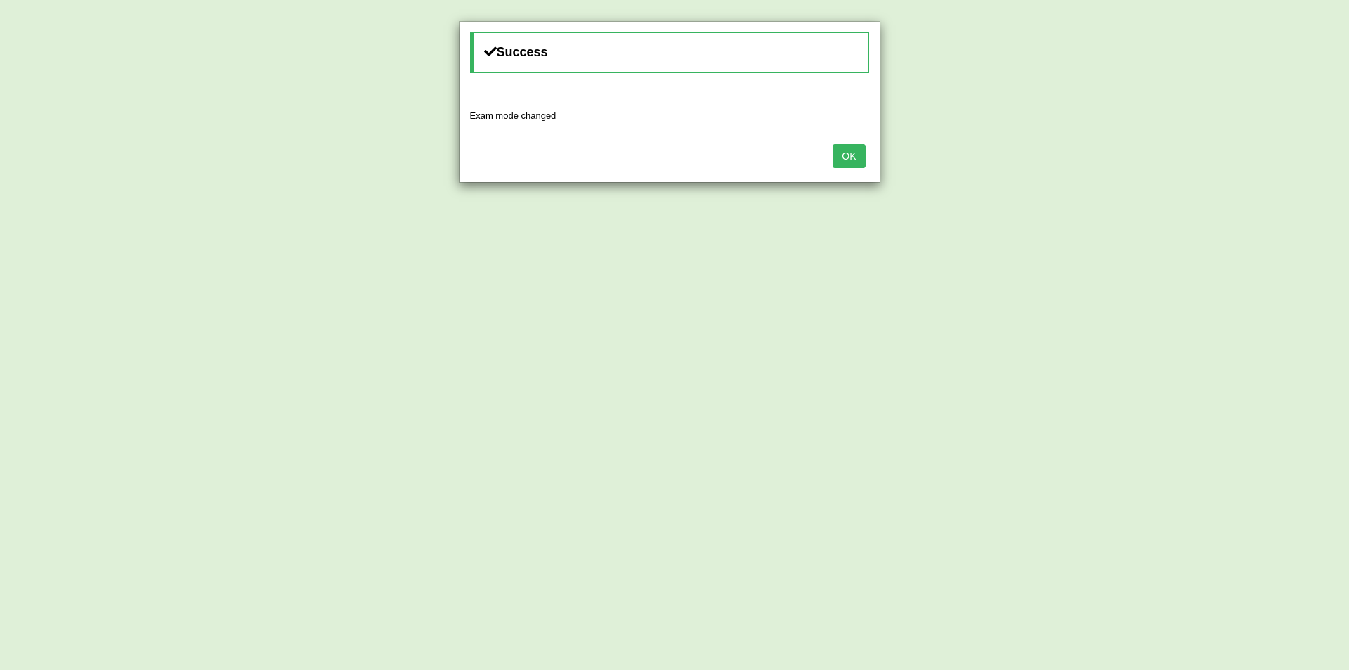
click at [875, 158] on div "OK" at bounding box center [669, 157] width 420 height 49
click at [857, 156] on button "OK" at bounding box center [849, 156] width 32 height 24
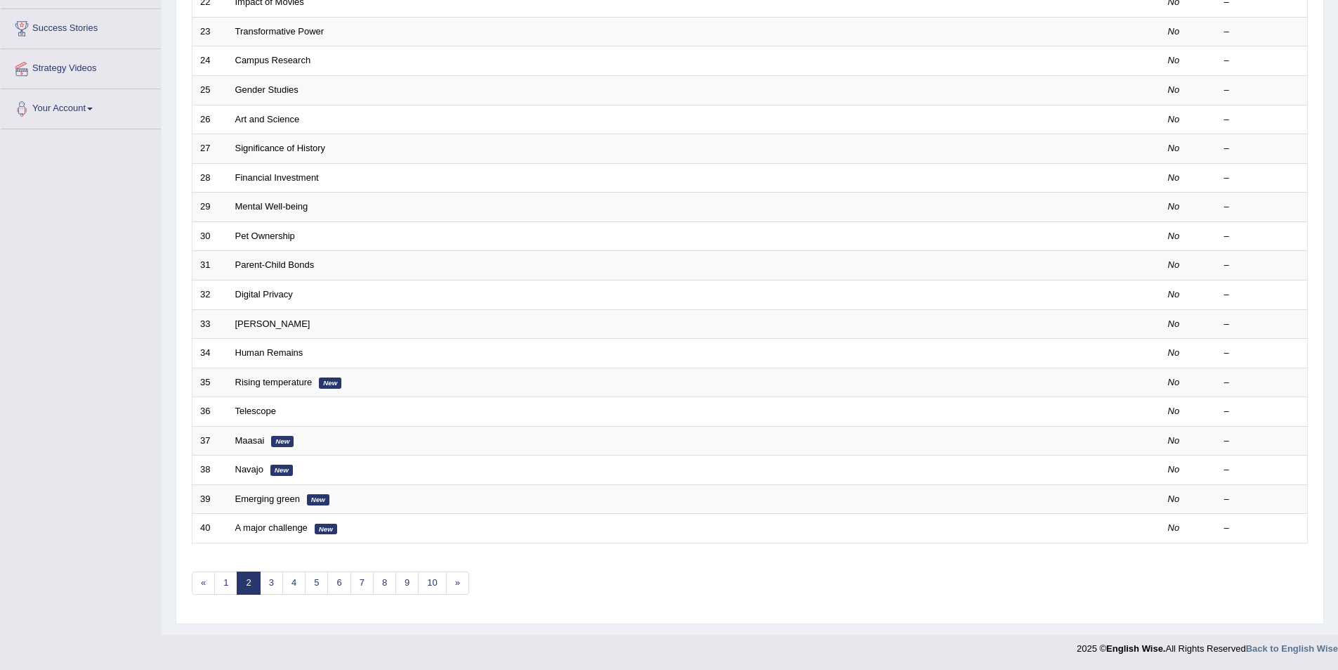
click at [237, 582] on link "2" at bounding box center [248, 582] width 23 height 23
click at [226, 578] on link "1" at bounding box center [225, 582] width 23 height 23
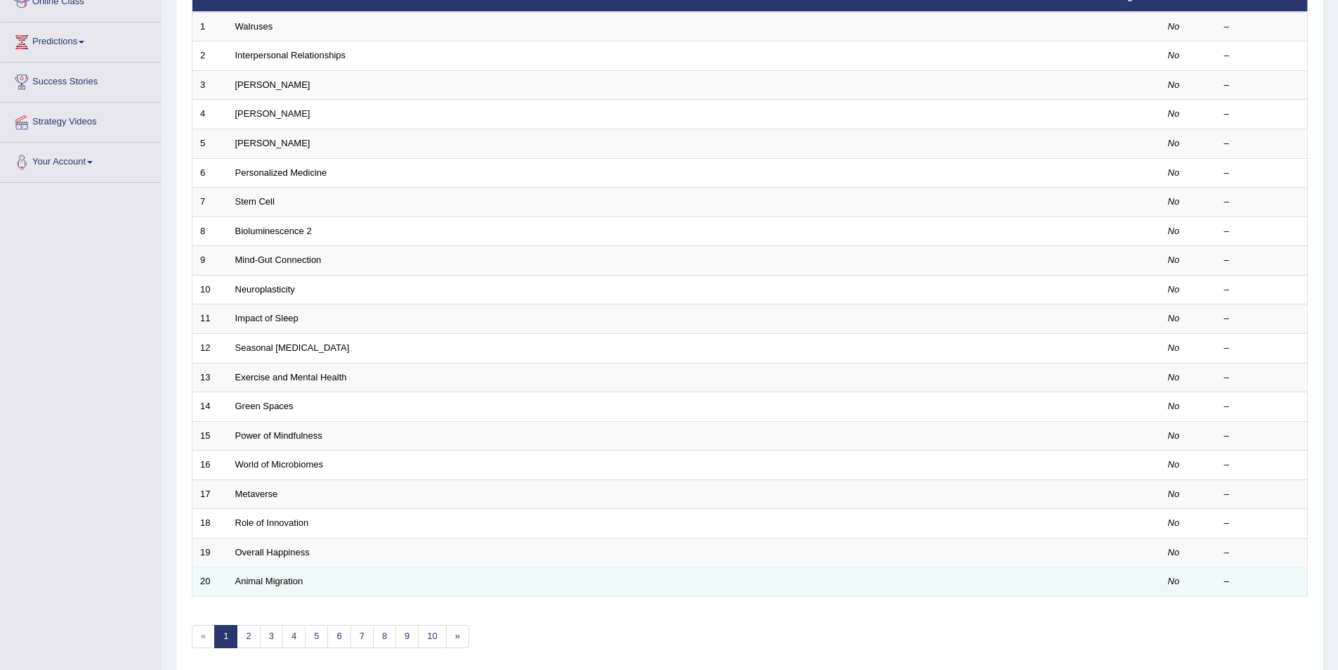
scroll to position [261, 0]
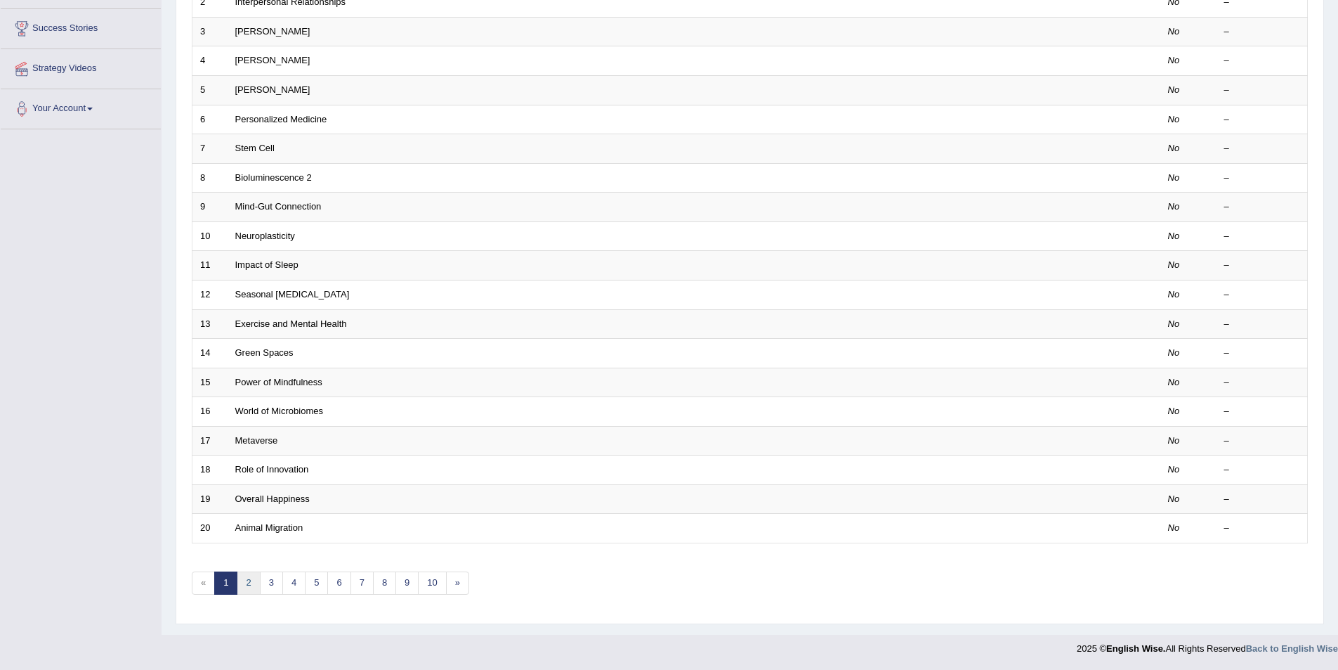
click at [245, 589] on link "2" at bounding box center [248, 582] width 23 height 23
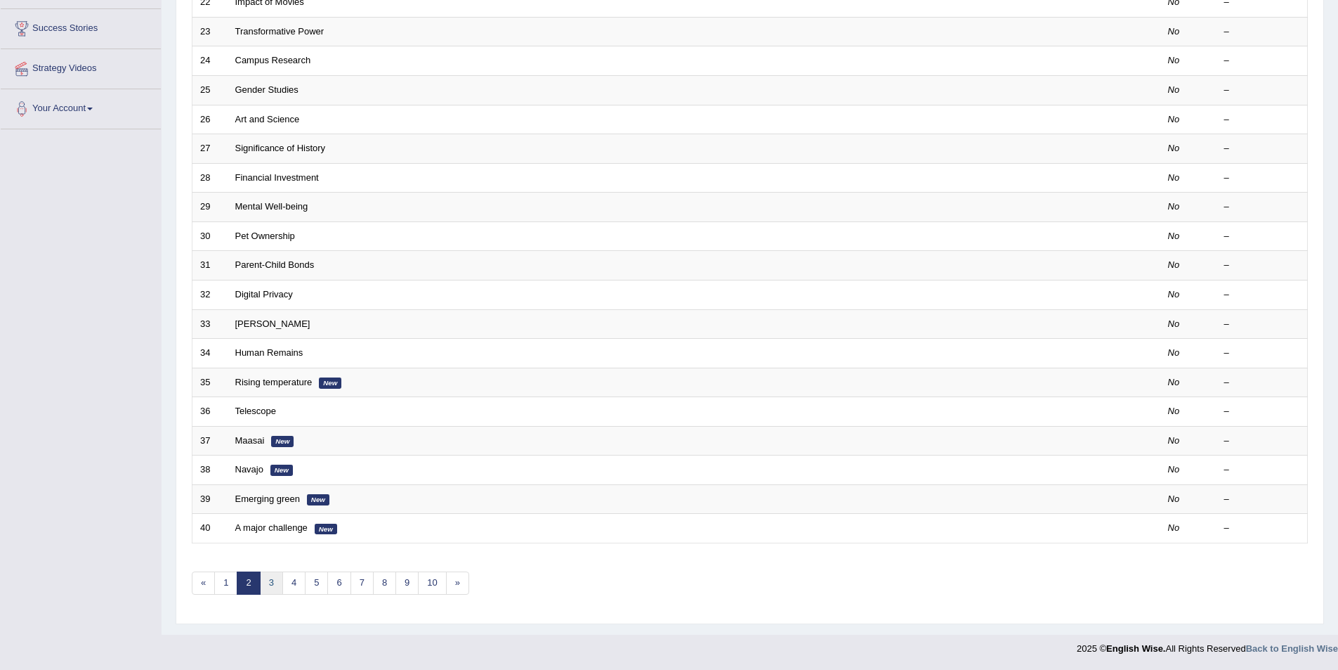
click at [273, 587] on link "3" at bounding box center [271, 582] width 23 height 23
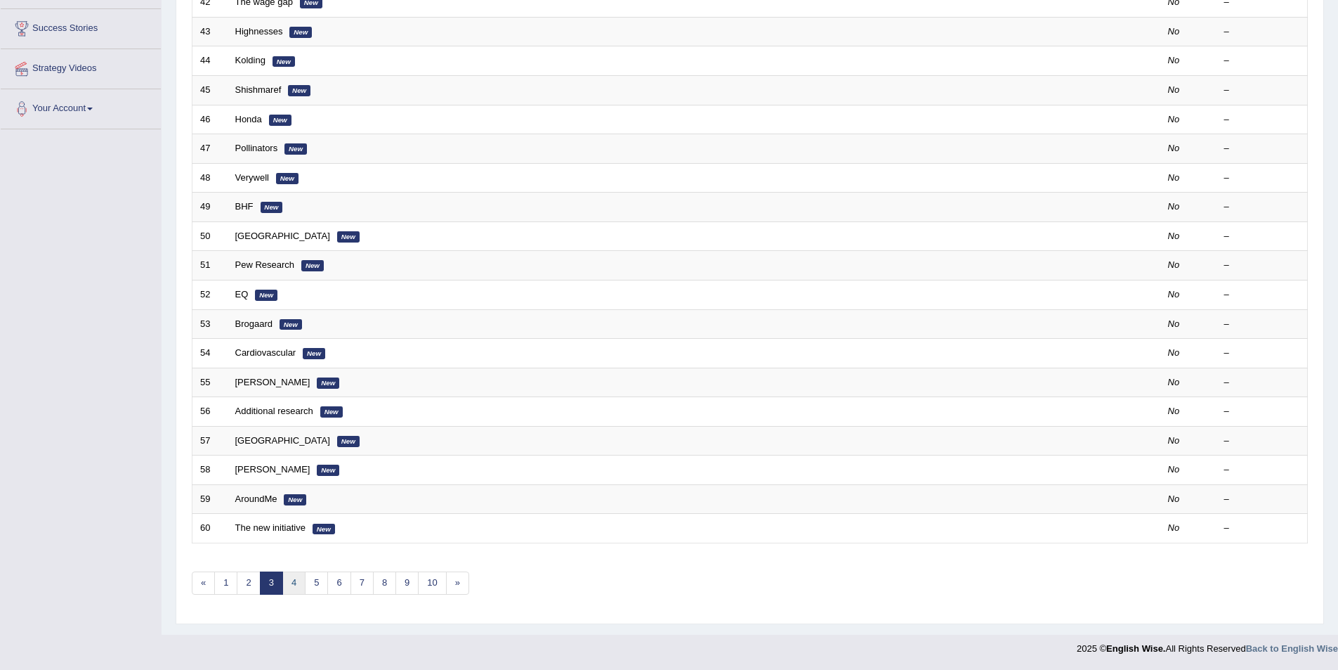
scroll to position [261, 0]
click at [292, 575] on link "4" at bounding box center [293, 582] width 23 height 23
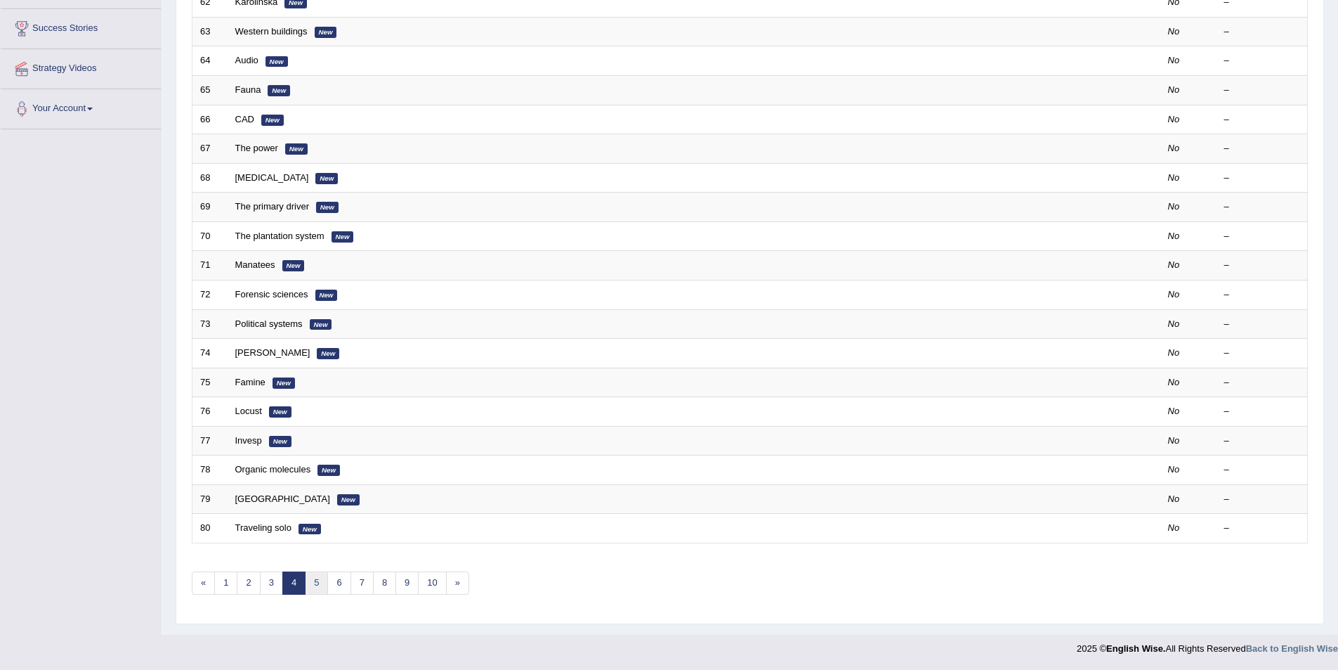
click at [313, 585] on link "5" at bounding box center [316, 582] width 23 height 23
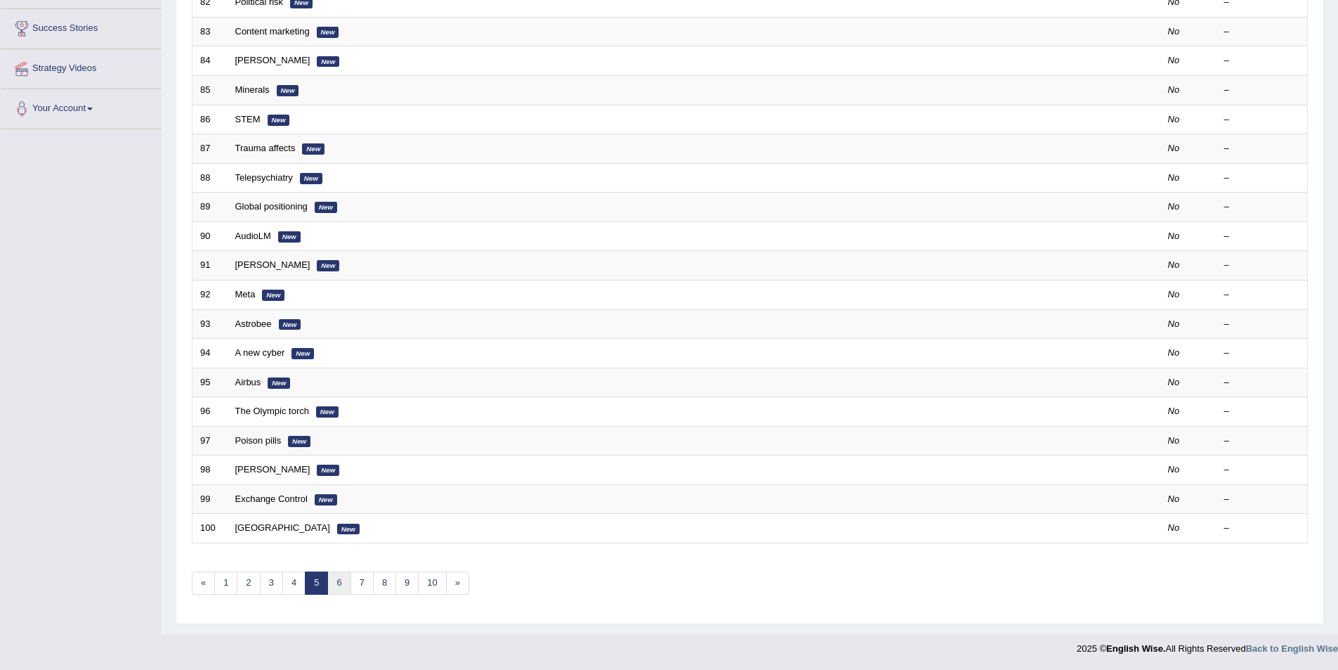
click at [337, 586] on link "6" at bounding box center [338, 582] width 23 height 23
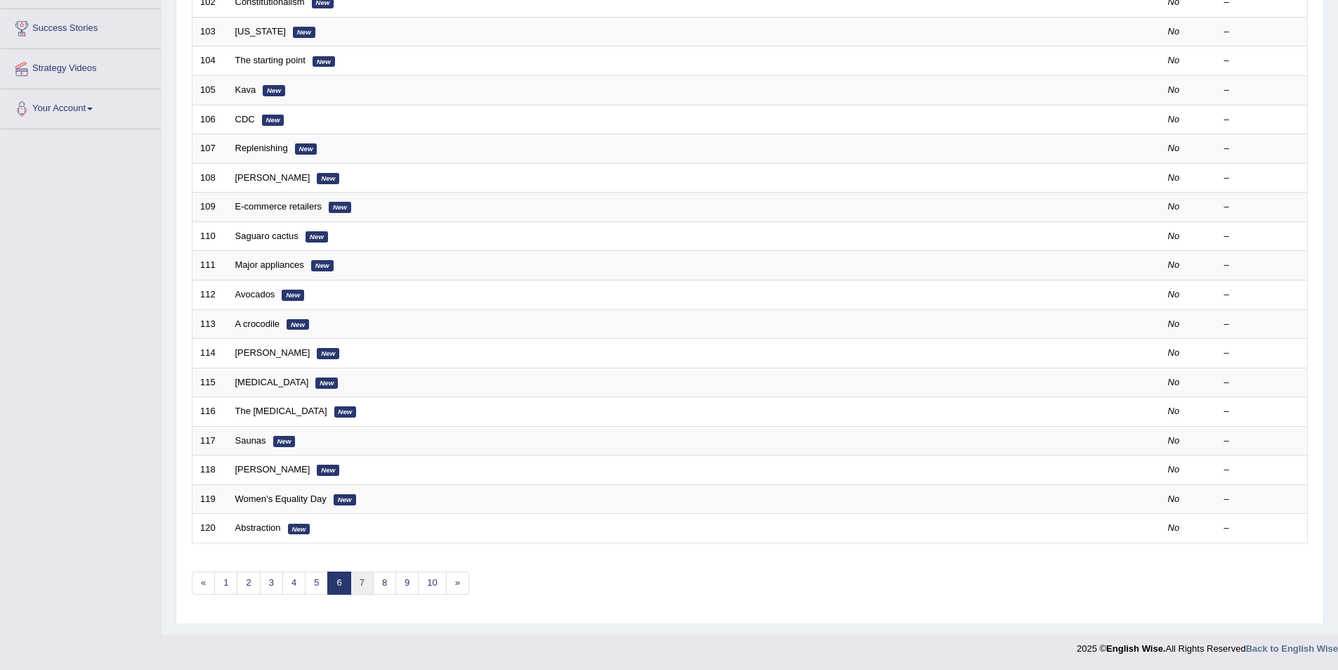
click at [367, 585] on link "7" at bounding box center [362, 582] width 23 height 23
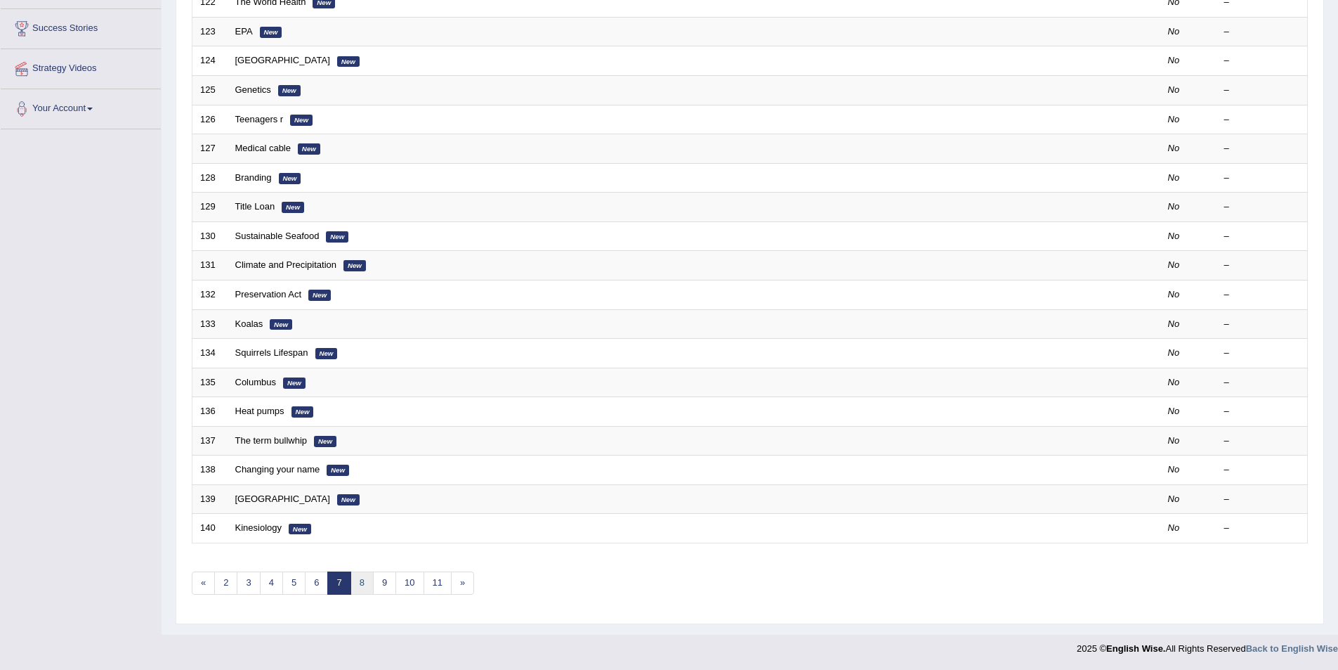
click at [361, 583] on link "8" at bounding box center [362, 582] width 23 height 23
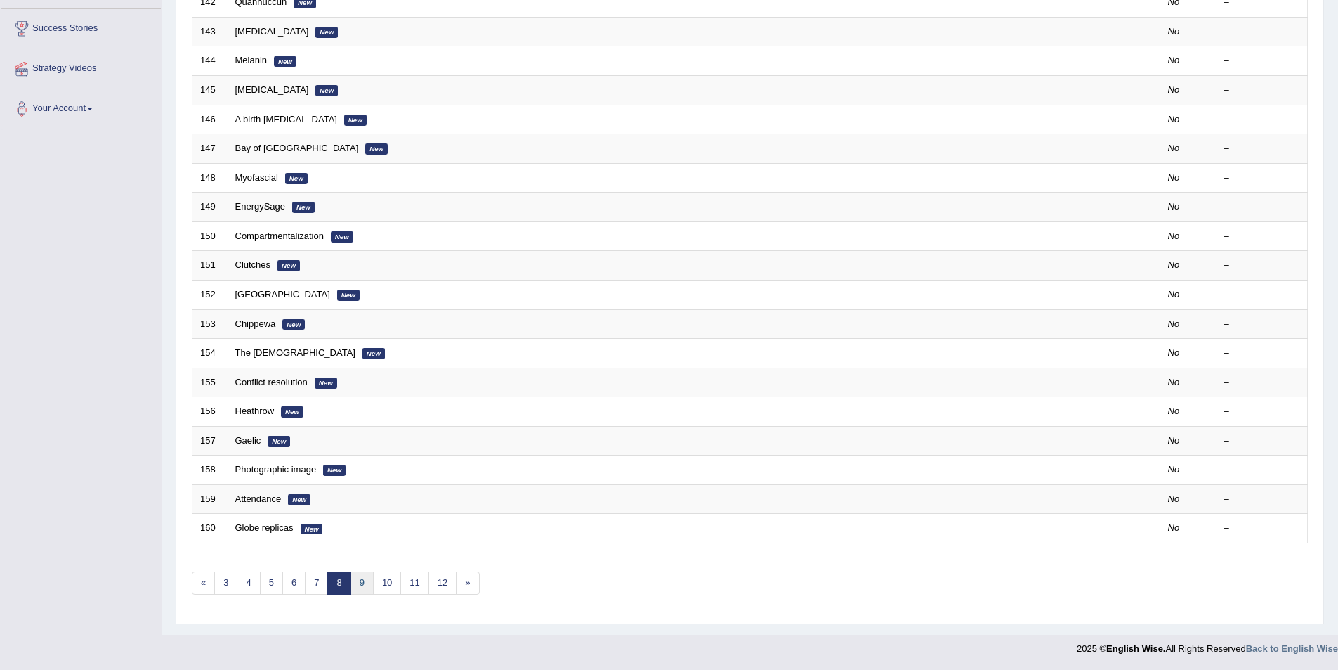
drag, startPoint x: 362, startPoint y: 585, endPoint x: 380, endPoint y: 563, distance: 27.9
click at [360, 585] on link "9" at bounding box center [362, 582] width 23 height 23
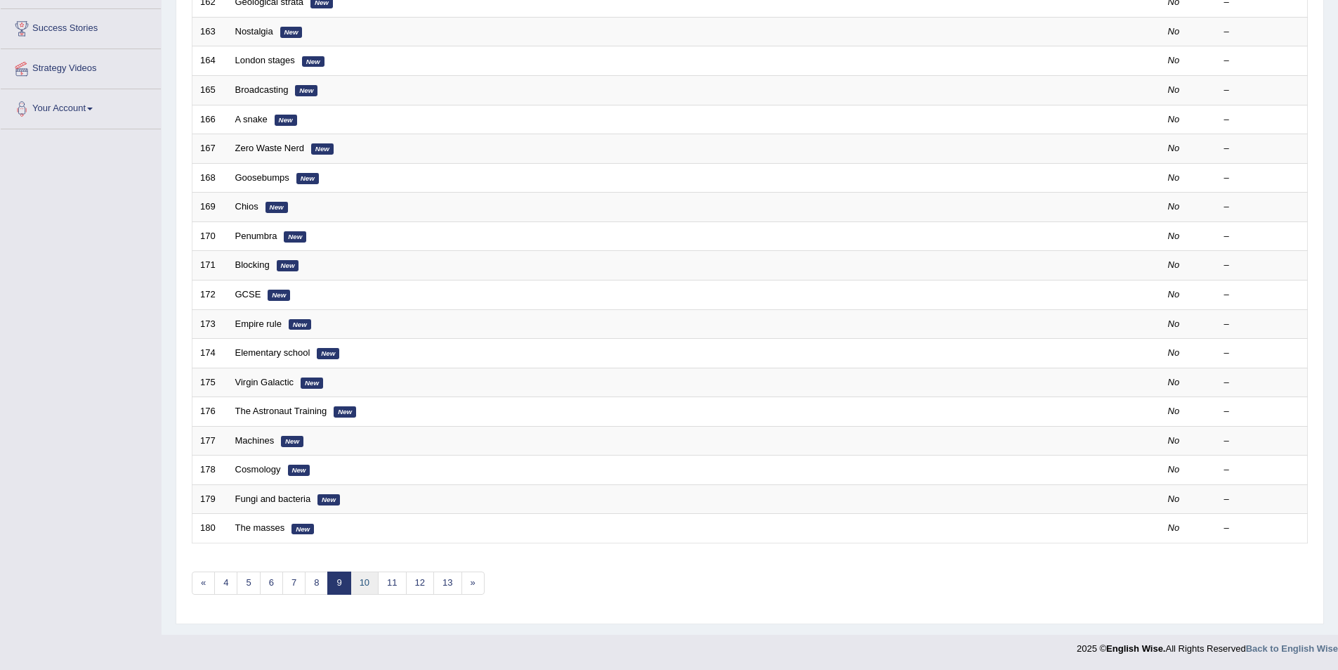
click at [367, 580] on link "10" at bounding box center [365, 582] width 28 height 23
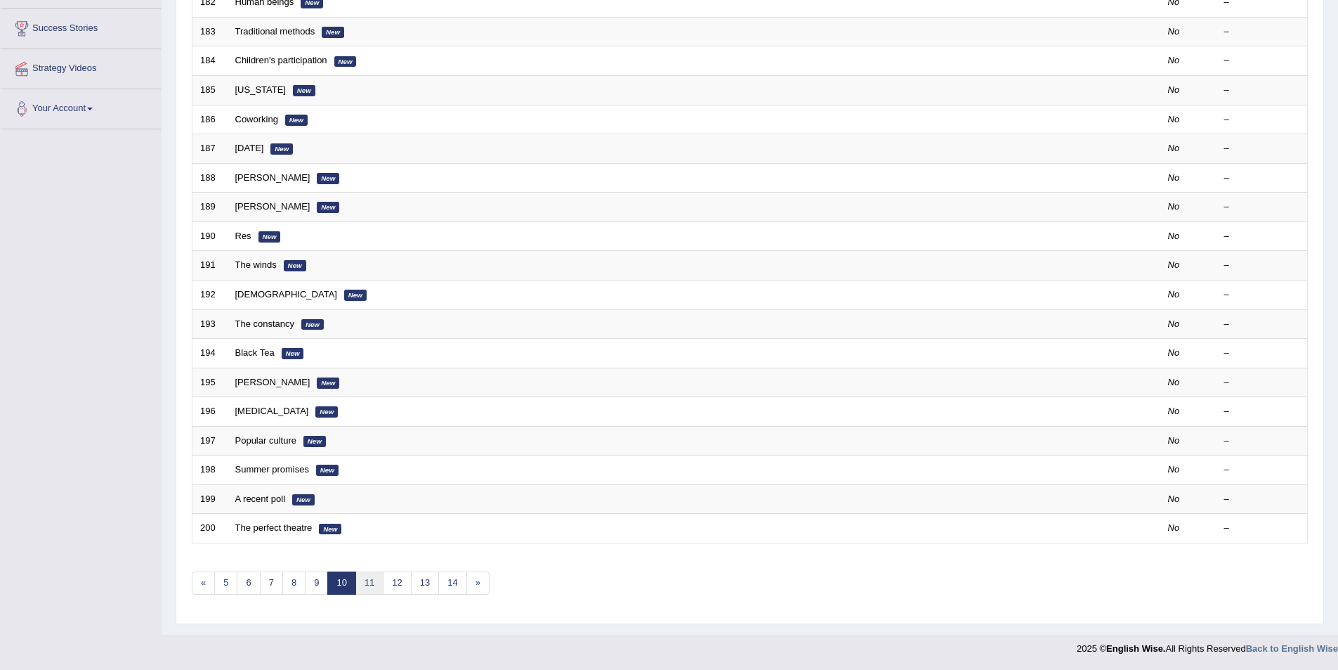
click at [360, 586] on link "11" at bounding box center [369, 582] width 28 height 23
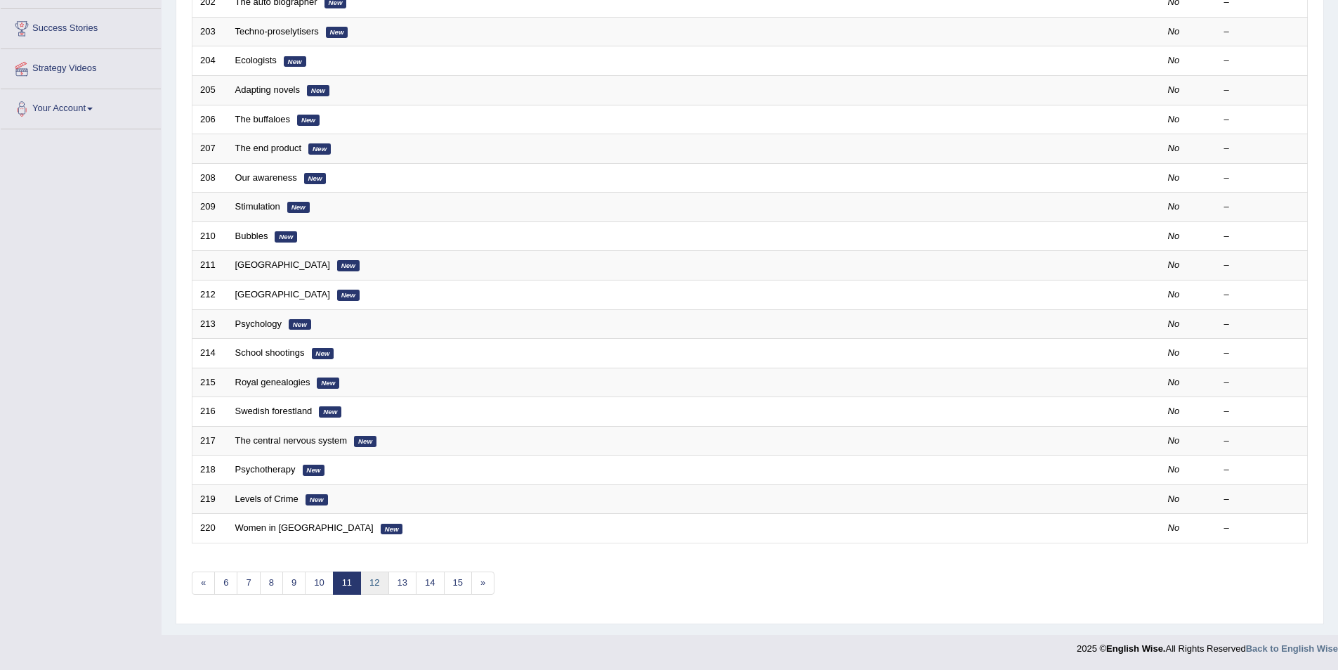
click at [372, 585] on link "12" at bounding box center [374, 582] width 28 height 23
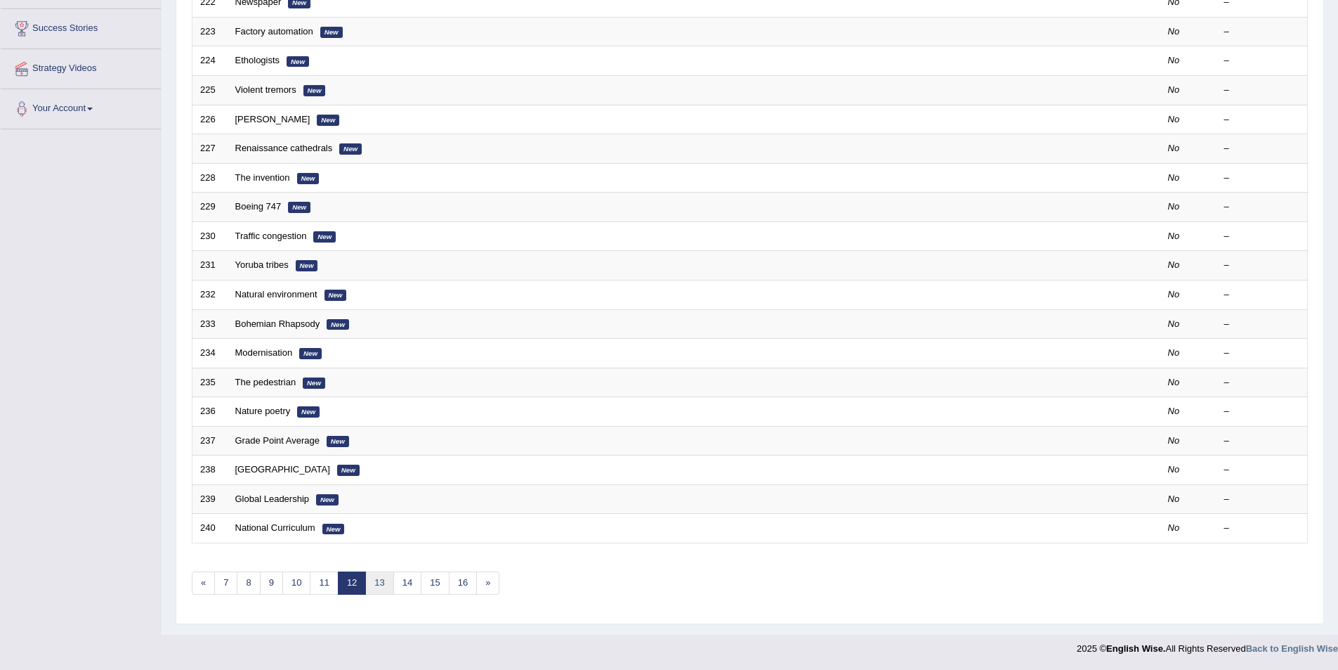
click at [379, 580] on link "13" at bounding box center [379, 582] width 28 height 23
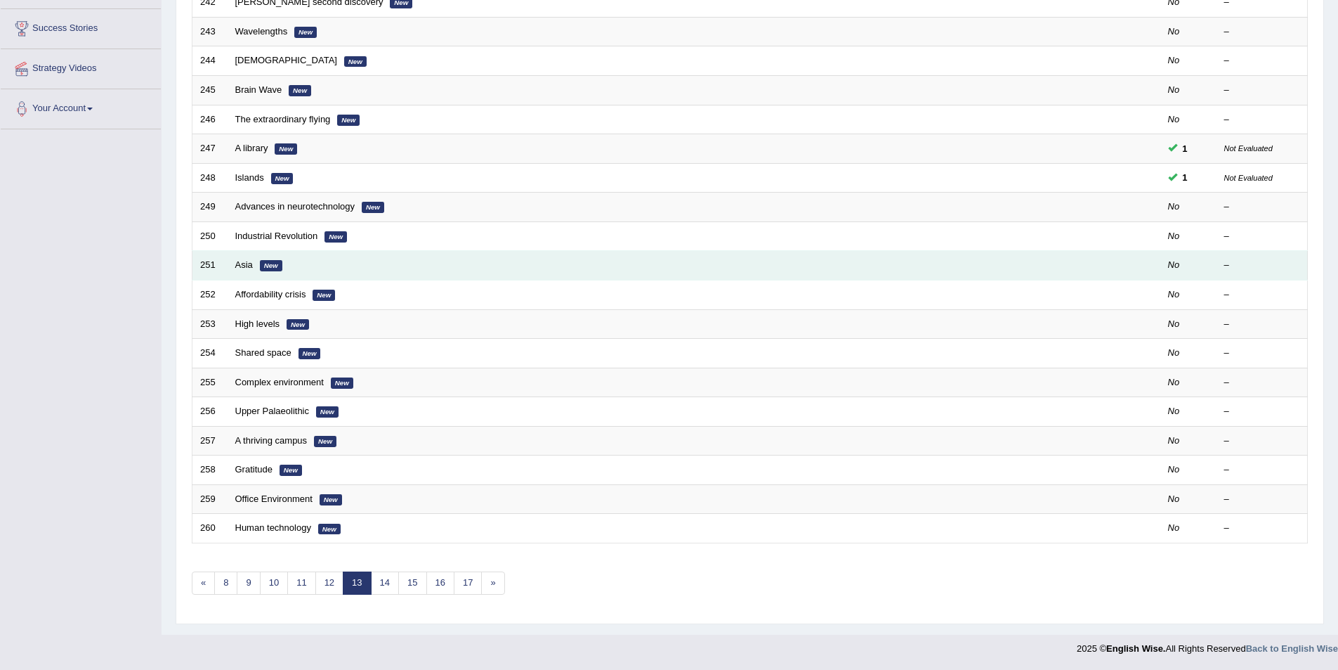
scroll to position [261, 0]
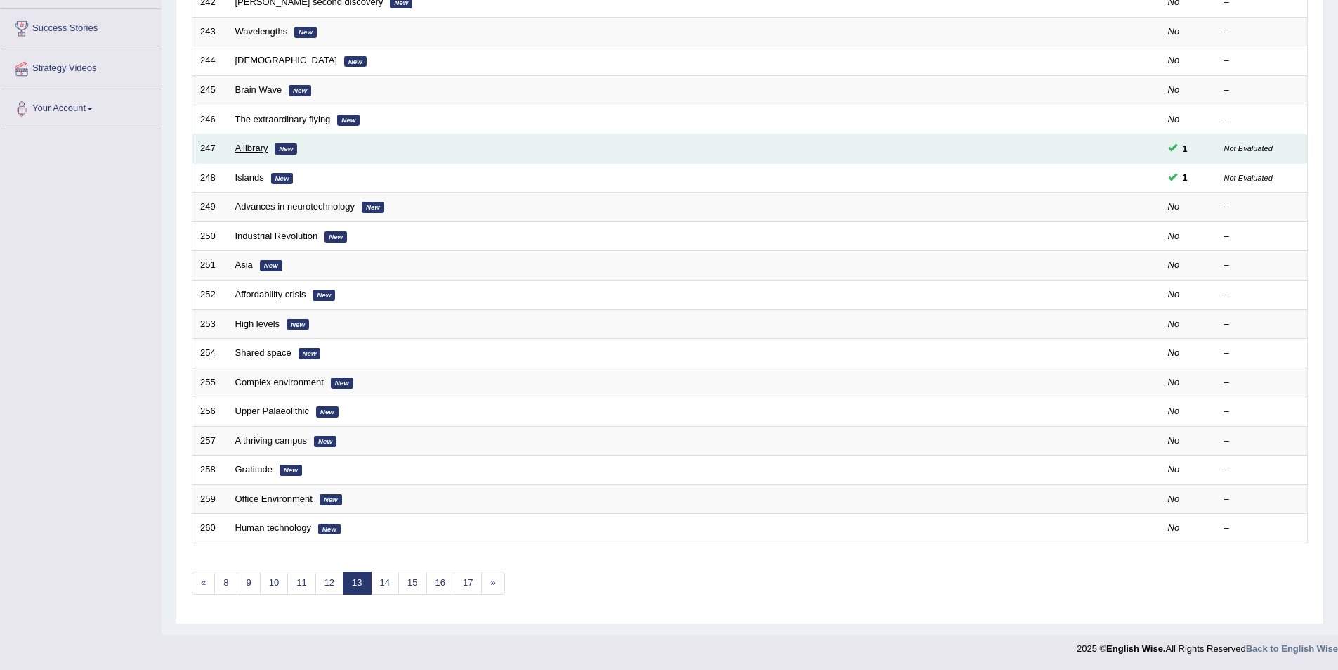
click at [263, 150] on link "A library" at bounding box center [251, 148] width 33 height 11
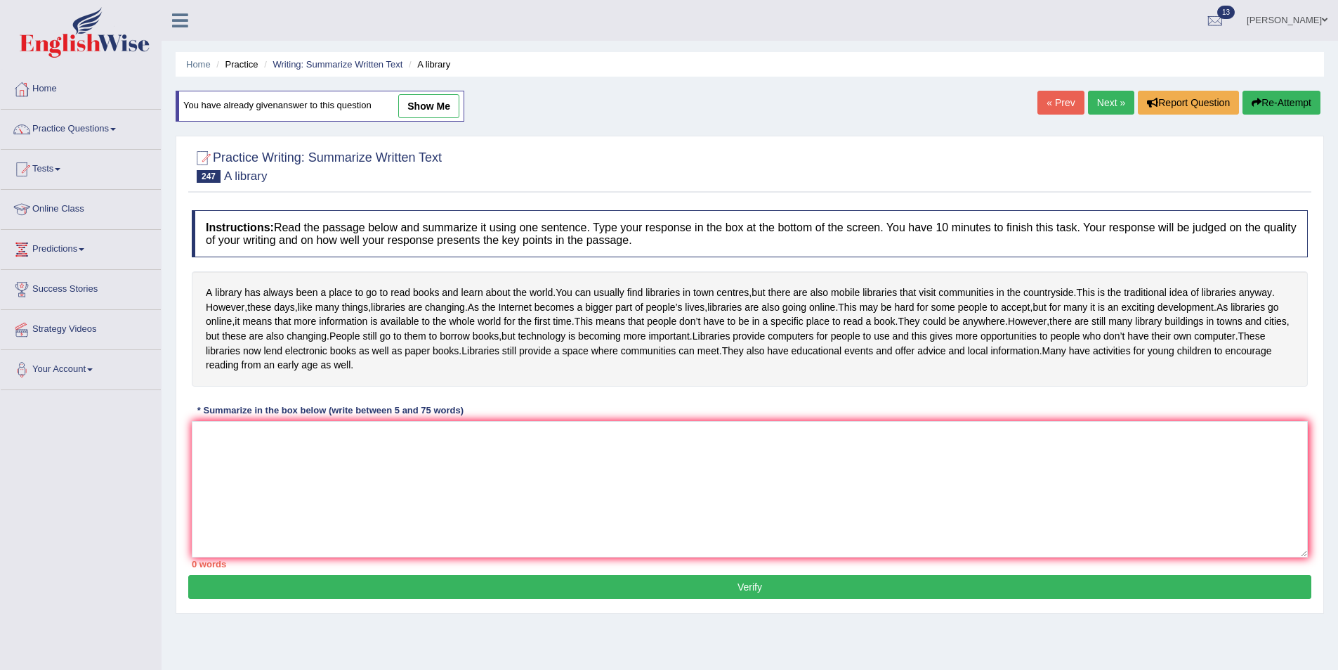
click at [439, 105] on link "show me" at bounding box center [428, 106] width 61 height 24
type textarea "The passage outlines Innovation of the library and different ways to access it,…"
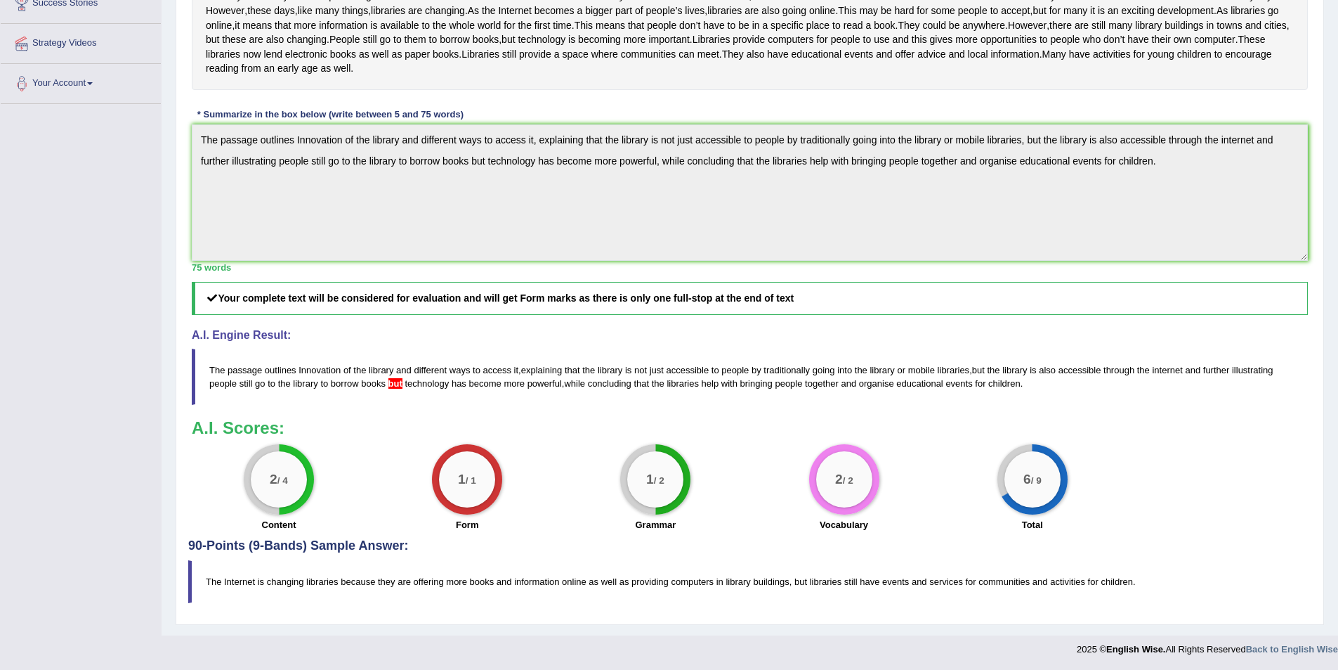
scroll to position [316, 0]
drag, startPoint x: 462, startPoint y: 476, endPoint x: 506, endPoint y: 475, distance: 44.3
click at [506, 475] on div "1 / 1 Form" at bounding box center [467, 488] width 188 height 91
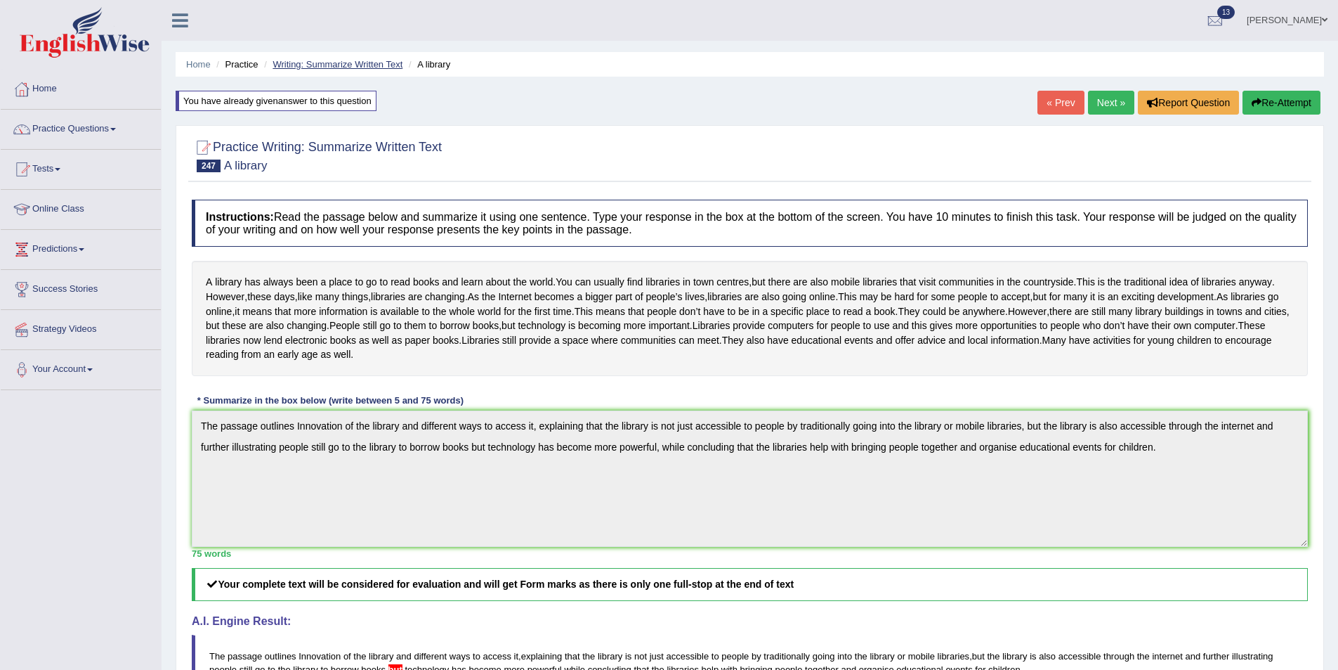
click at [323, 65] on link "Writing: Summarize Written Text" at bounding box center [338, 64] width 130 height 11
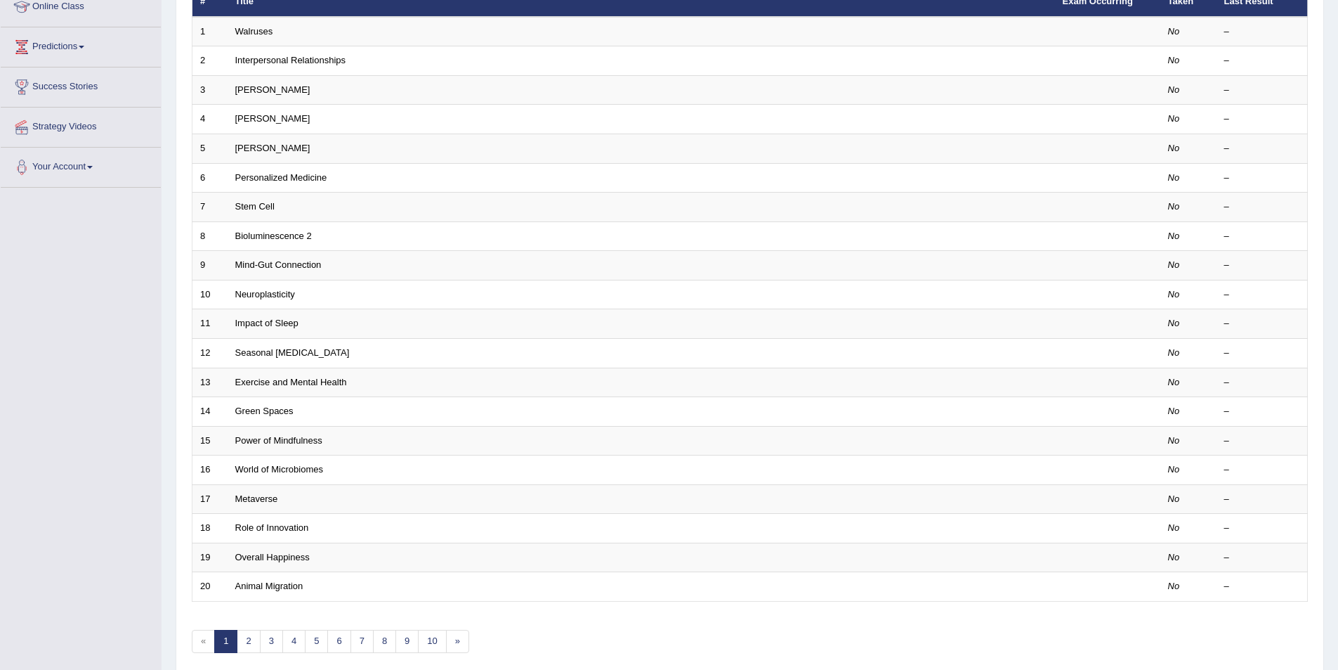
scroll to position [261, 0]
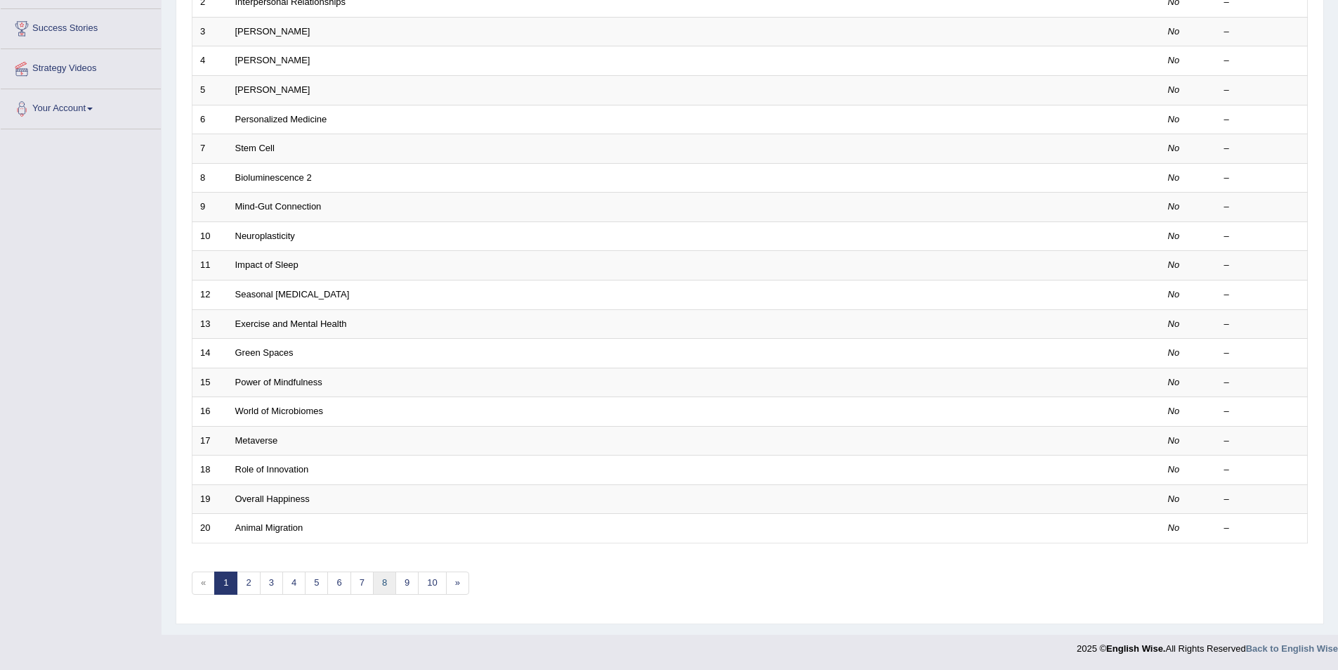
click at [386, 587] on link "8" at bounding box center [384, 582] width 23 height 23
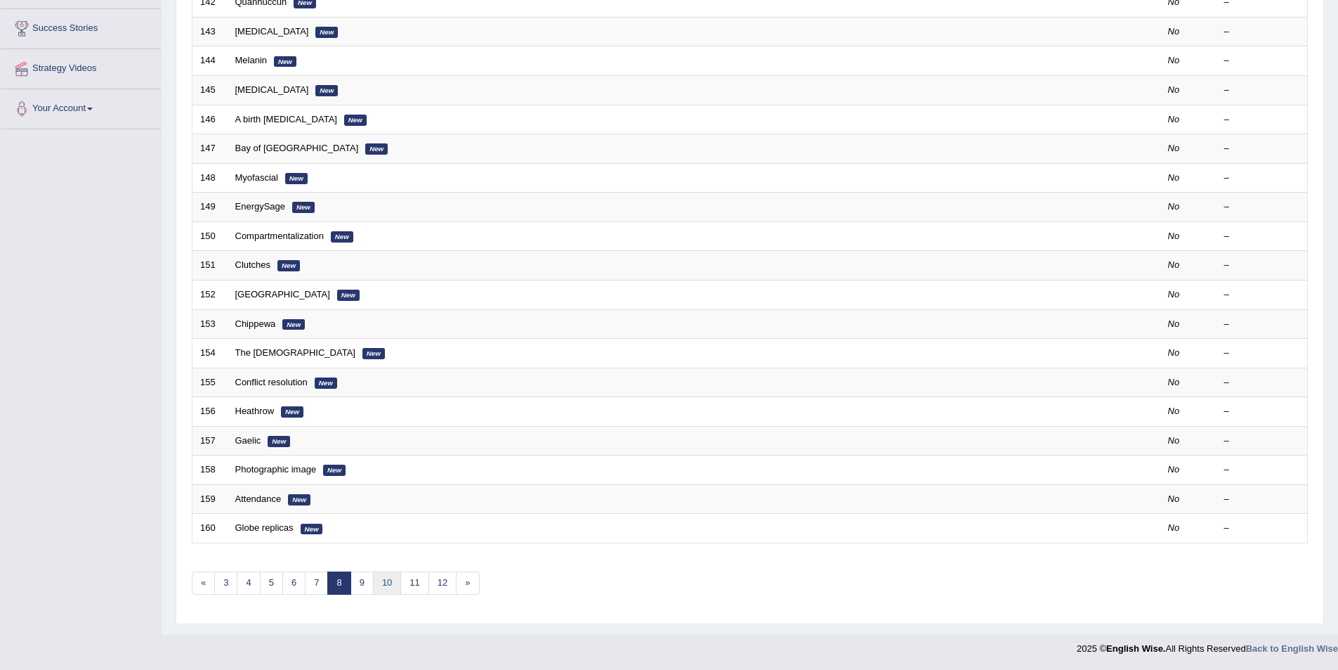
scroll to position [261, 0]
drag, startPoint x: 359, startPoint y: 587, endPoint x: 384, endPoint y: 547, distance: 47.4
click at [358, 587] on link "9" at bounding box center [362, 582] width 23 height 23
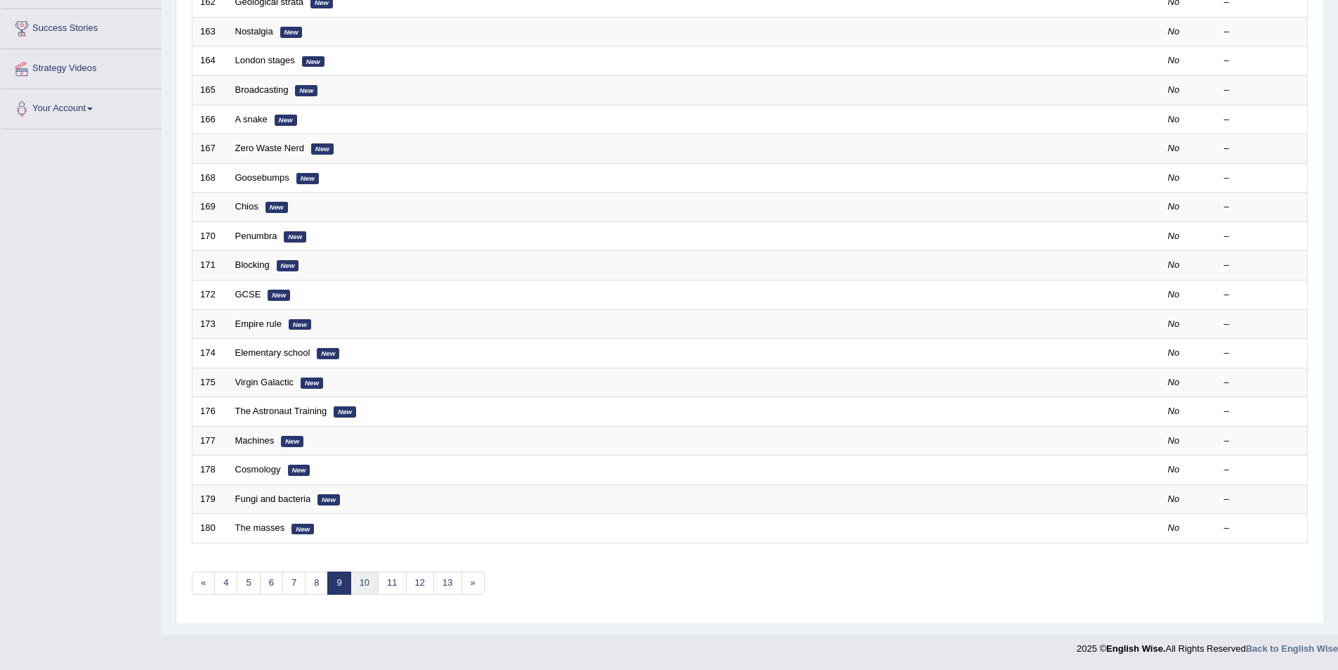
click at [365, 589] on link "10" at bounding box center [365, 582] width 28 height 23
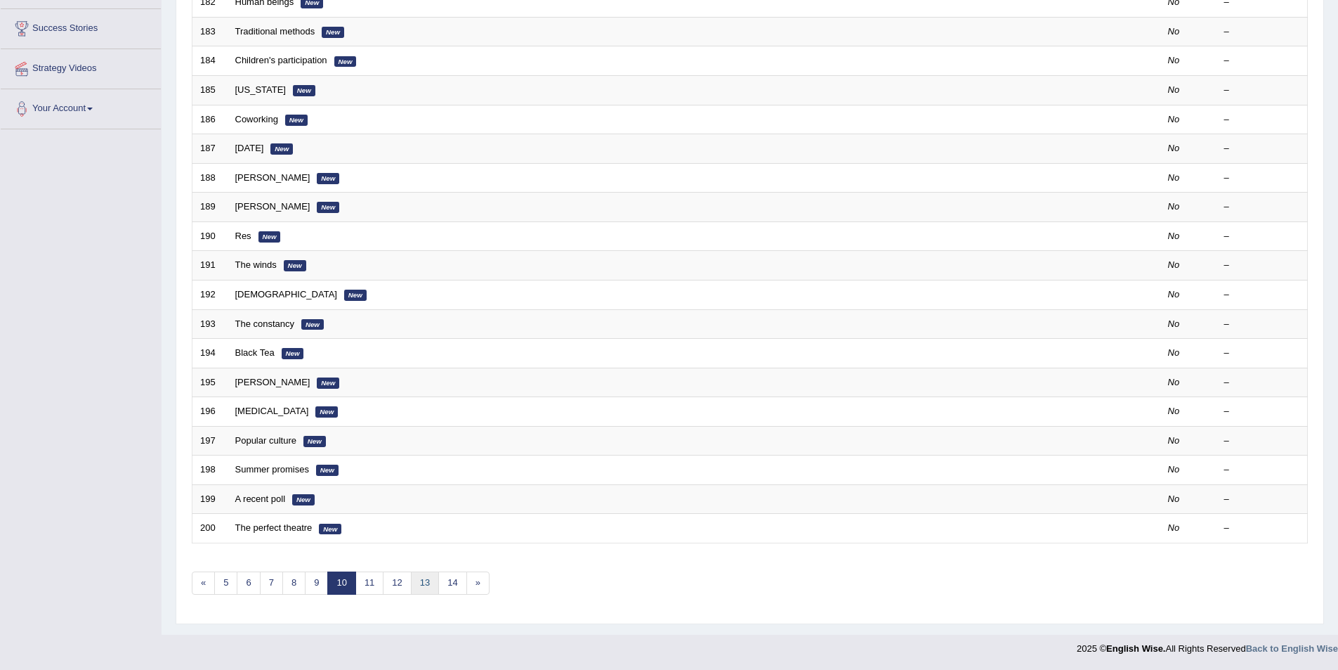
click at [422, 584] on link "13" at bounding box center [425, 582] width 28 height 23
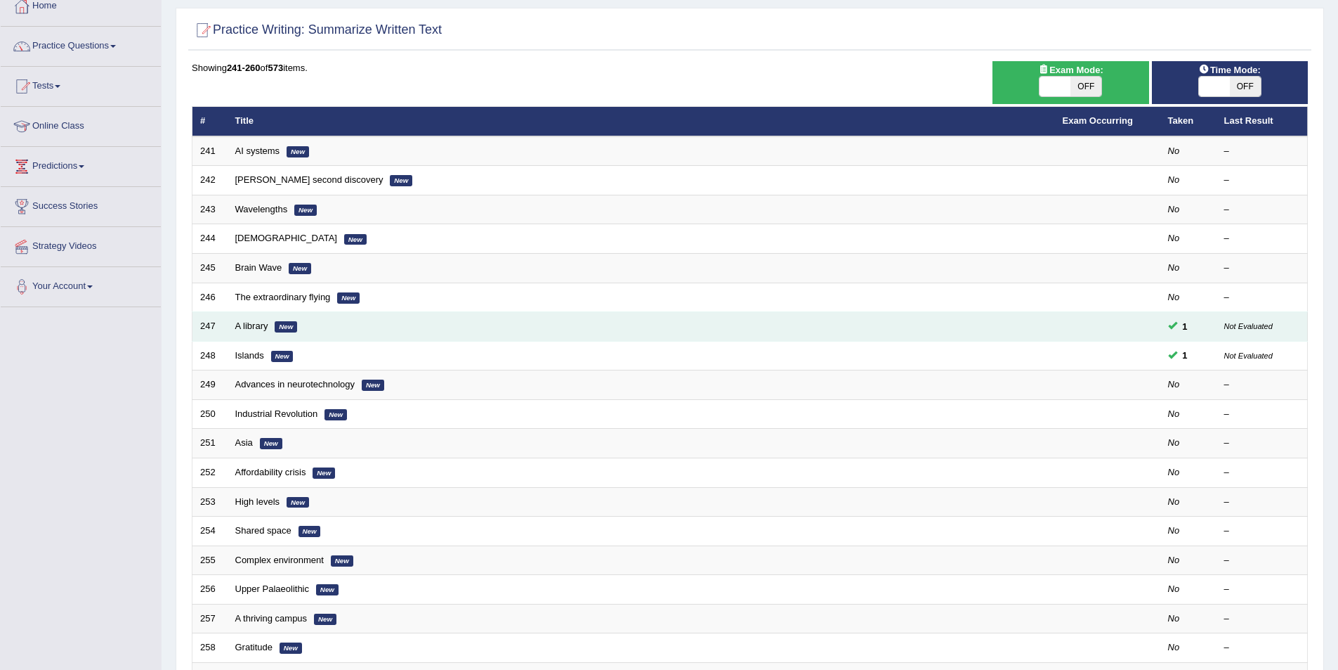
scroll to position [93, 0]
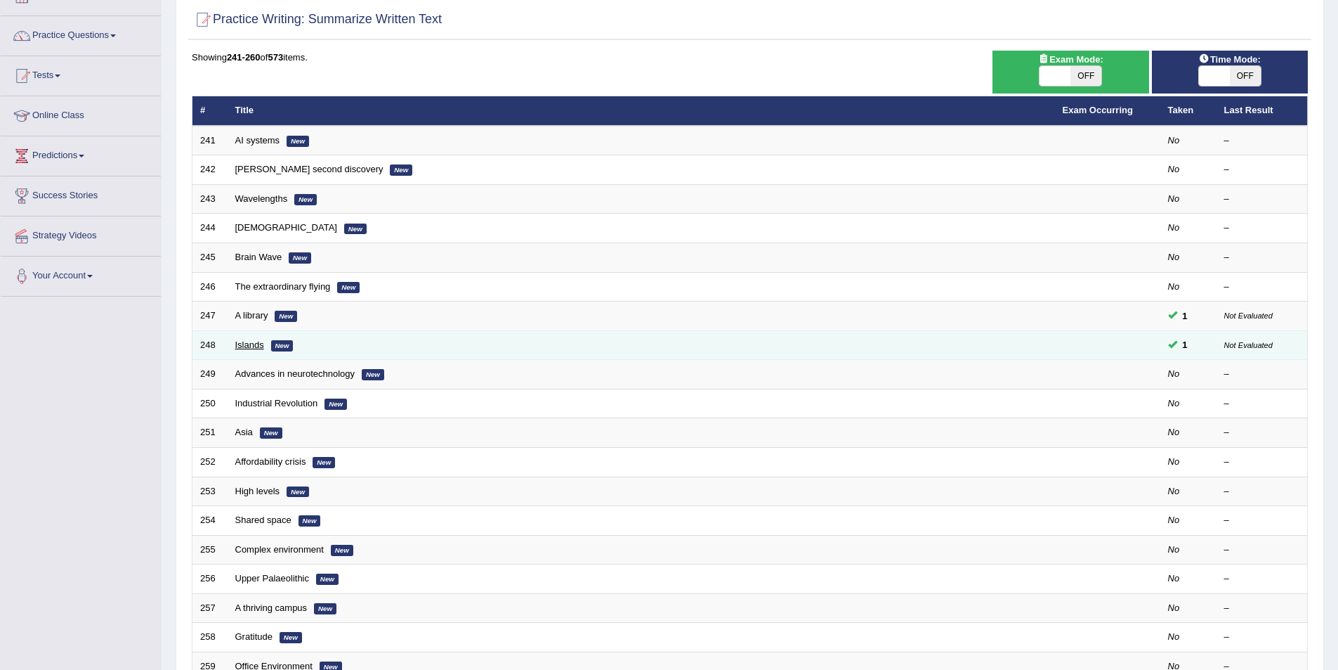
click at [260, 343] on link "Islands" at bounding box center [249, 344] width 29 height 11
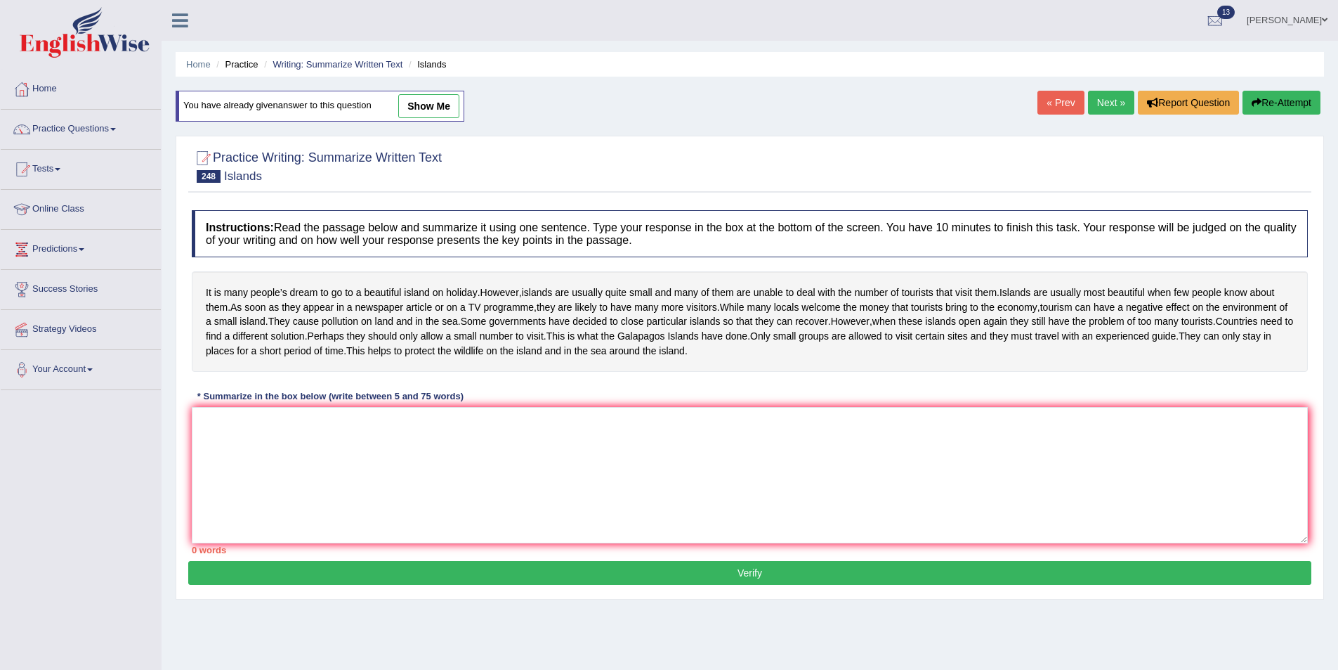
click at [430, 105] on link "show me" at bounding box center [428, 106] width 61 height 24
type textarea "The passage outlines the negative and positive effect tourists have on visiitin…"
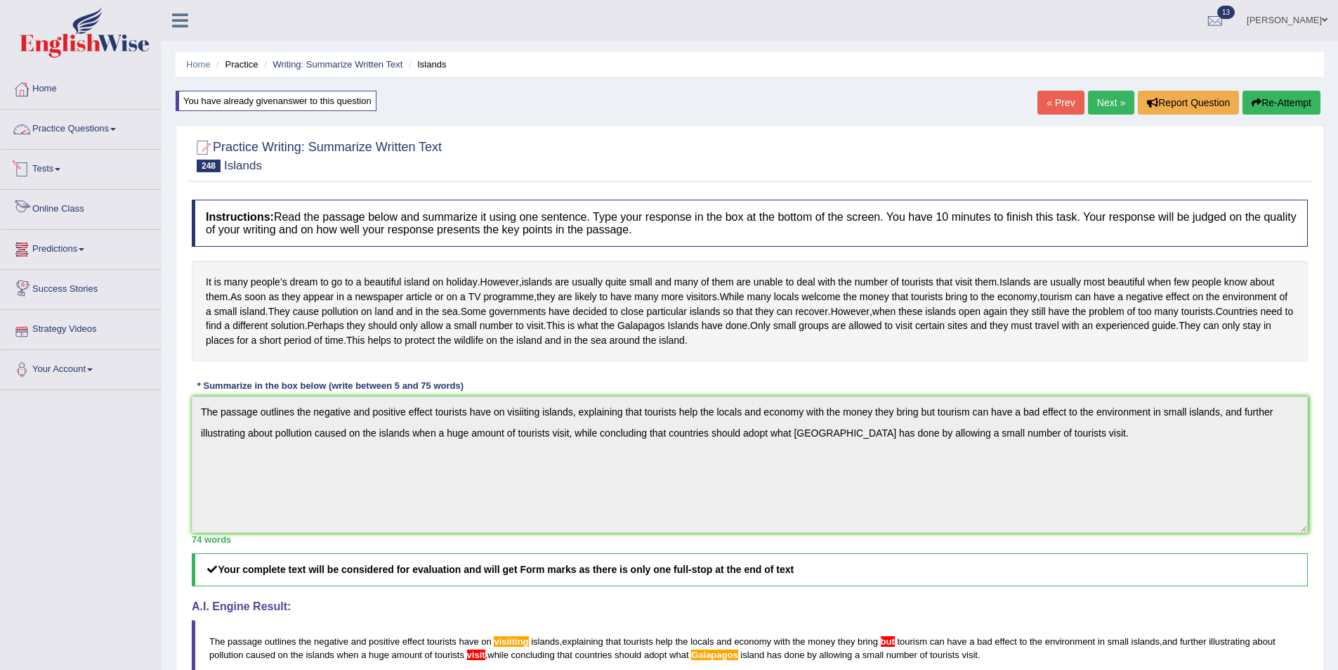
click at [77, 118] on link "Practice Questions" at bounding box center [81, 127] width 160 height 35
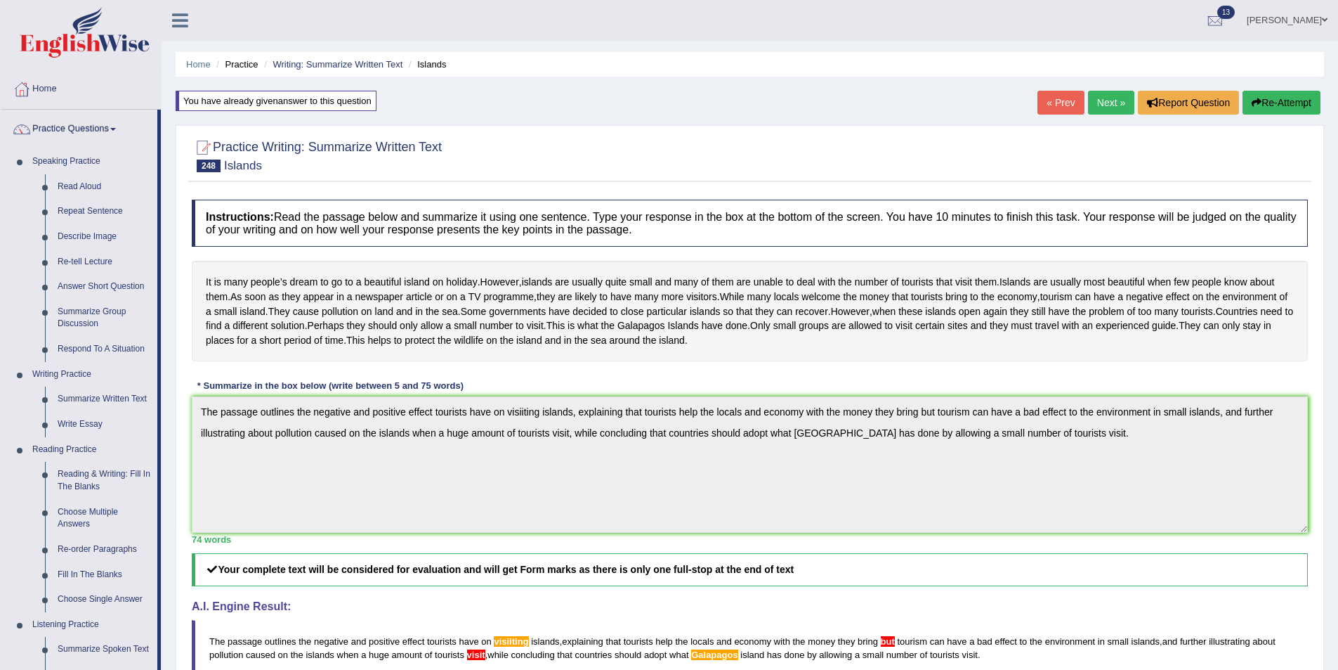
click at [1317, 20] on link "Annifred Onaghise" at bounding box center [1288, 18] width 102 height 37
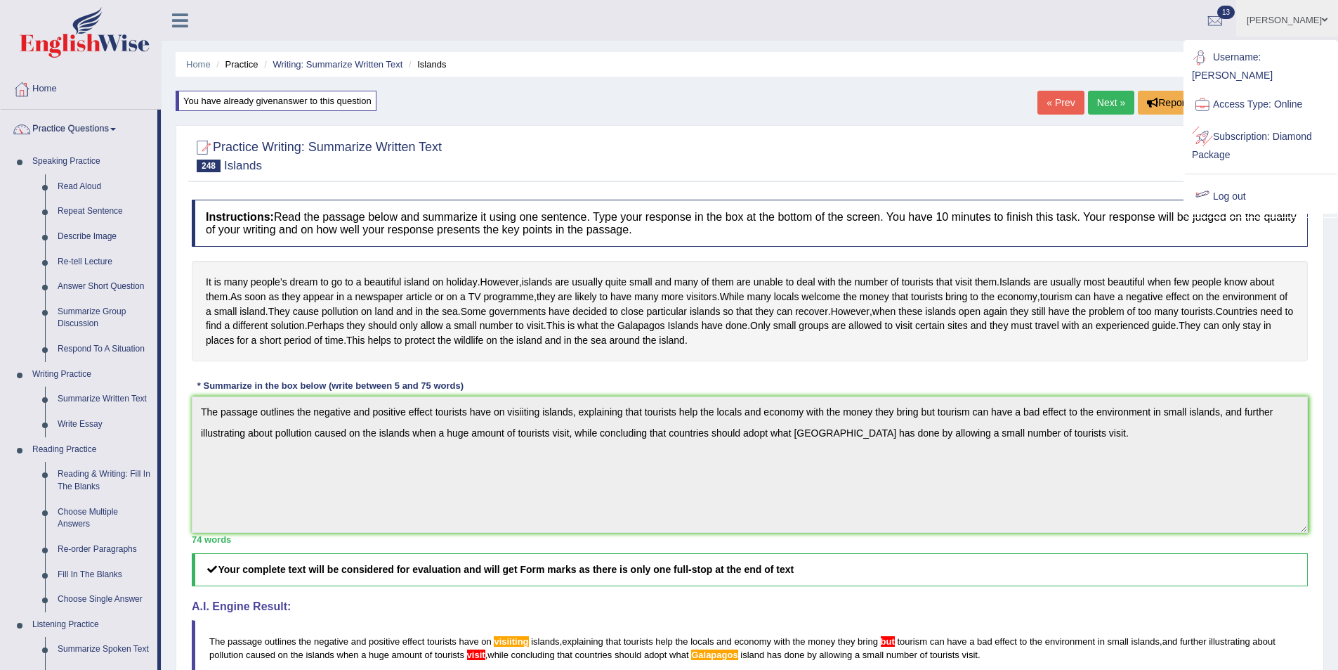
click at [1223, 208] on link "Log out" at bounding box center [1261, 197] width 152 height 32
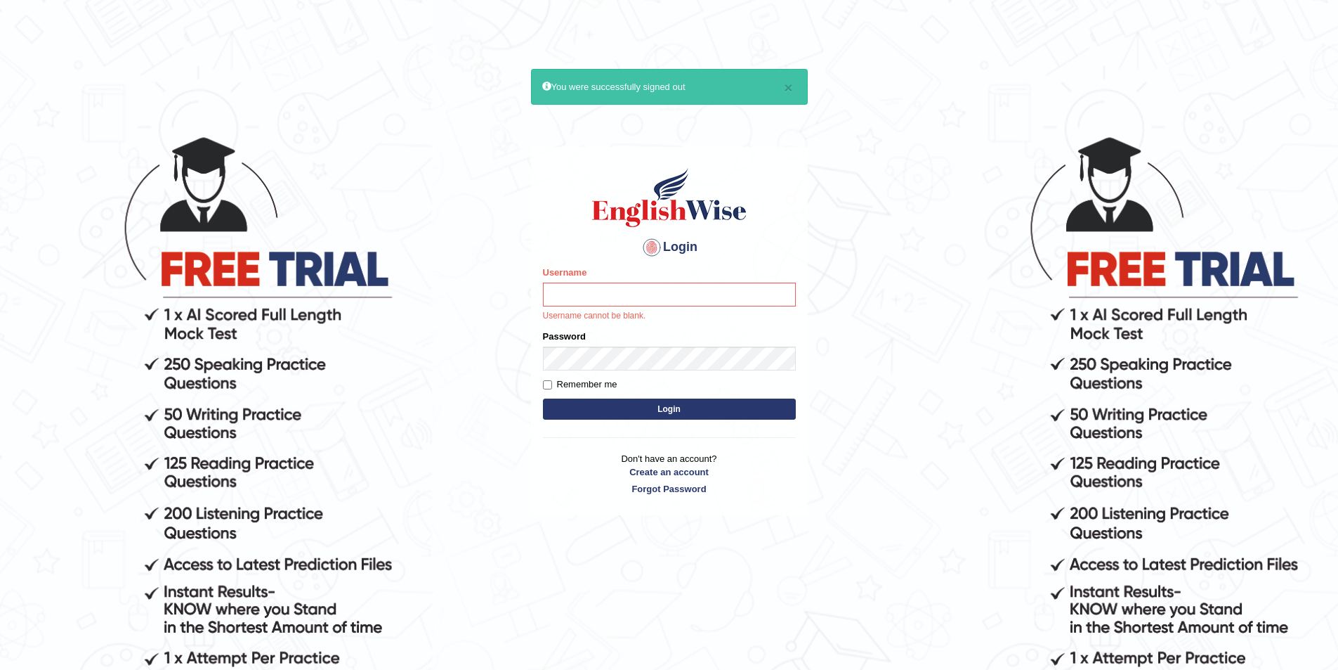
click at [906, 211] on body "× You were successfully signed out Login Please fix the following errors: Usern…" at bounding box center [669, 402] width 1338 height 670
drag, startPoint x: 1319, startPoint y: 1, endPoint x: 499, endPoint y: 228, distance: 851.6
click at [844, 190] on body "× You were successfully signed out Login Please fix the following errors: Usern…" at bounding box center [669, 402] width 1338 height 670
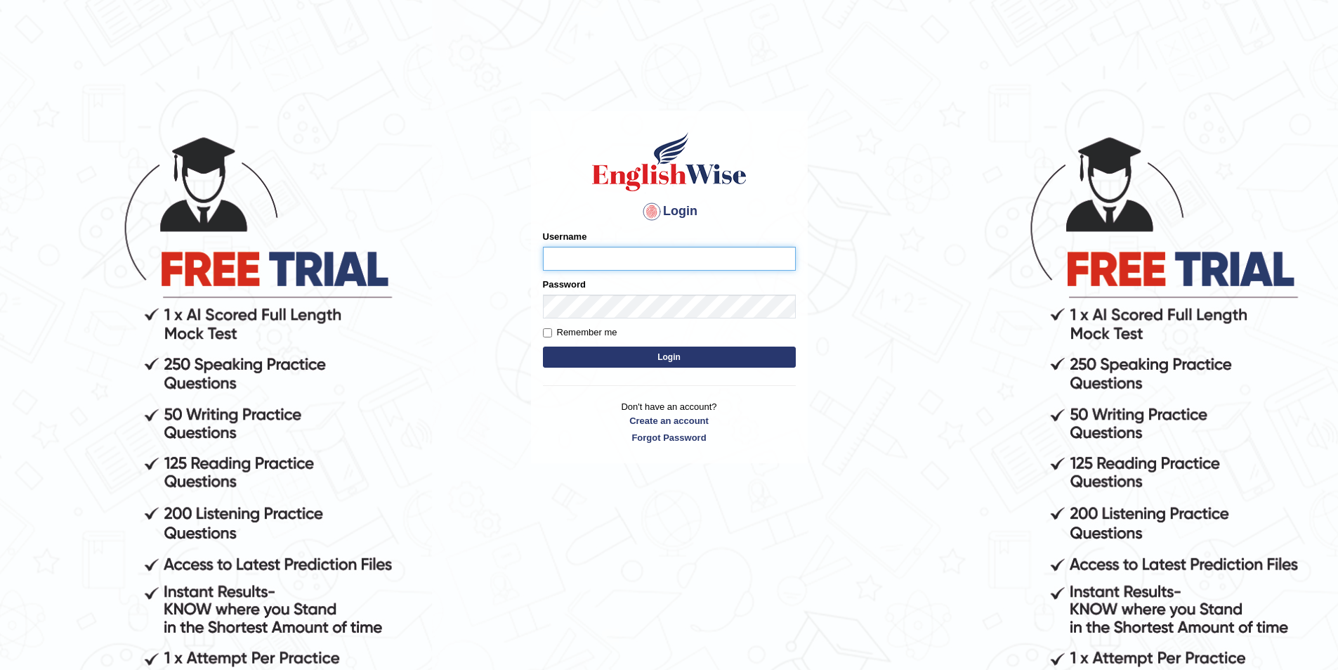
type input "shondryl_parramatta"
click at [469, 474] on body "Login Please fix the following errors: Username shondryl_parramatta Password Re…" at bounding box center [669, 402] width 1338 height 670
